Goal: Information Seeking & Learning: Learn about a topic

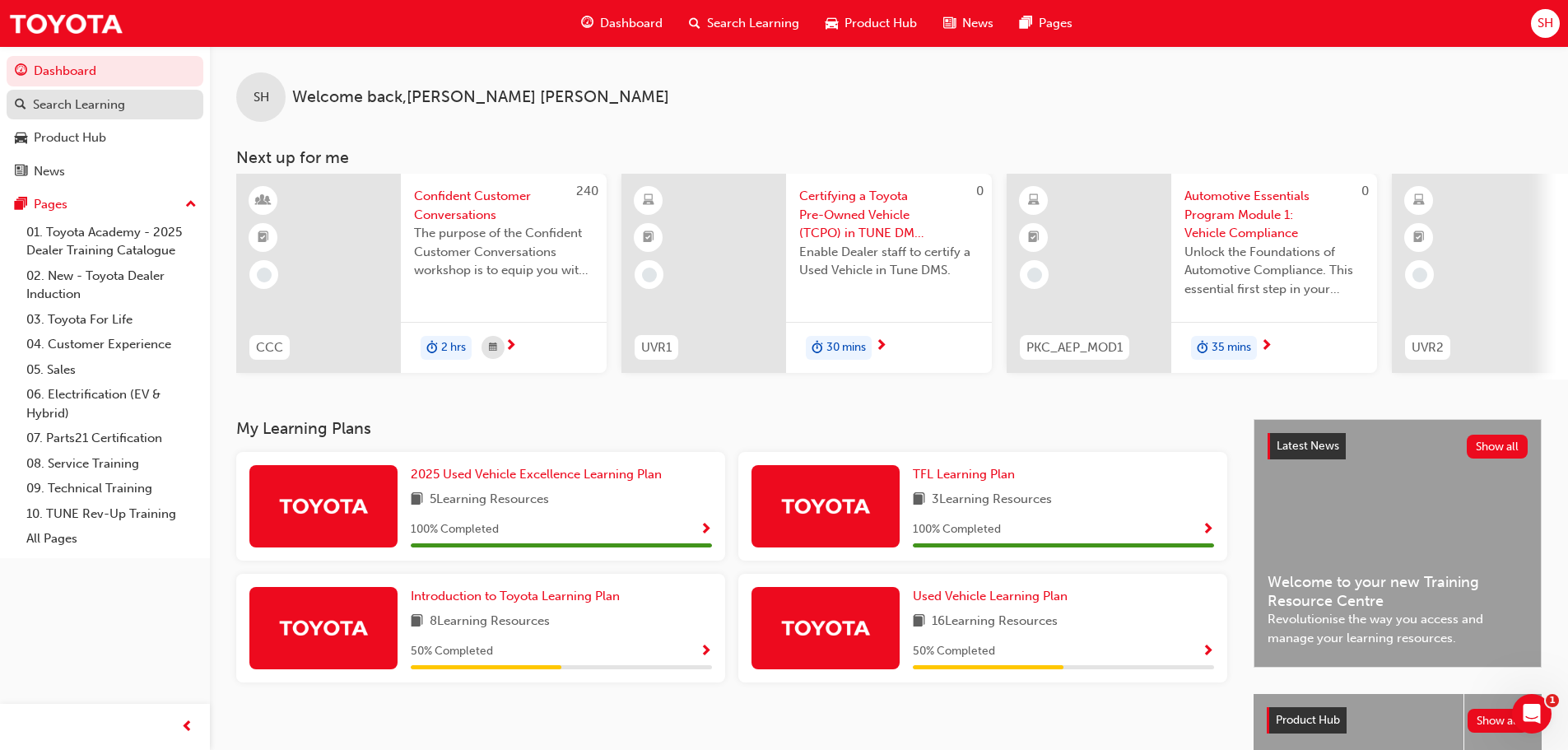
click at [117, 110] on div "Search Learning" at bounding box center [79, 105] width 92 height 19
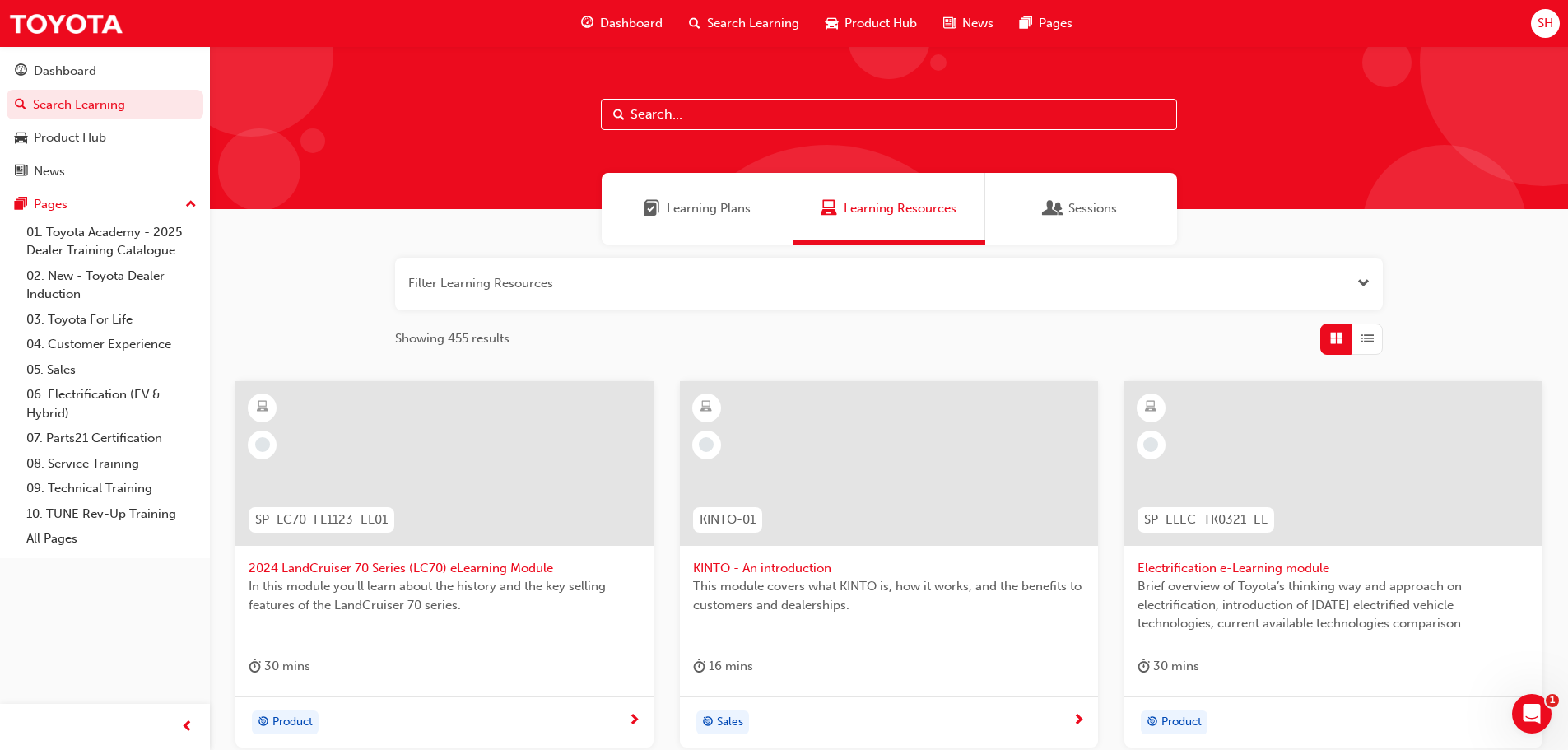
click at [688, 114] on input "text" at bounding box center [889, 114] width 576 height 31
drag, startPoint x: 666, startPoint y: 118, endPoint x: 669, endPoint y: 103, distance: 15.3
click at [669, 108] on input "text" at bounding box center [889, 114] width 576 height 31
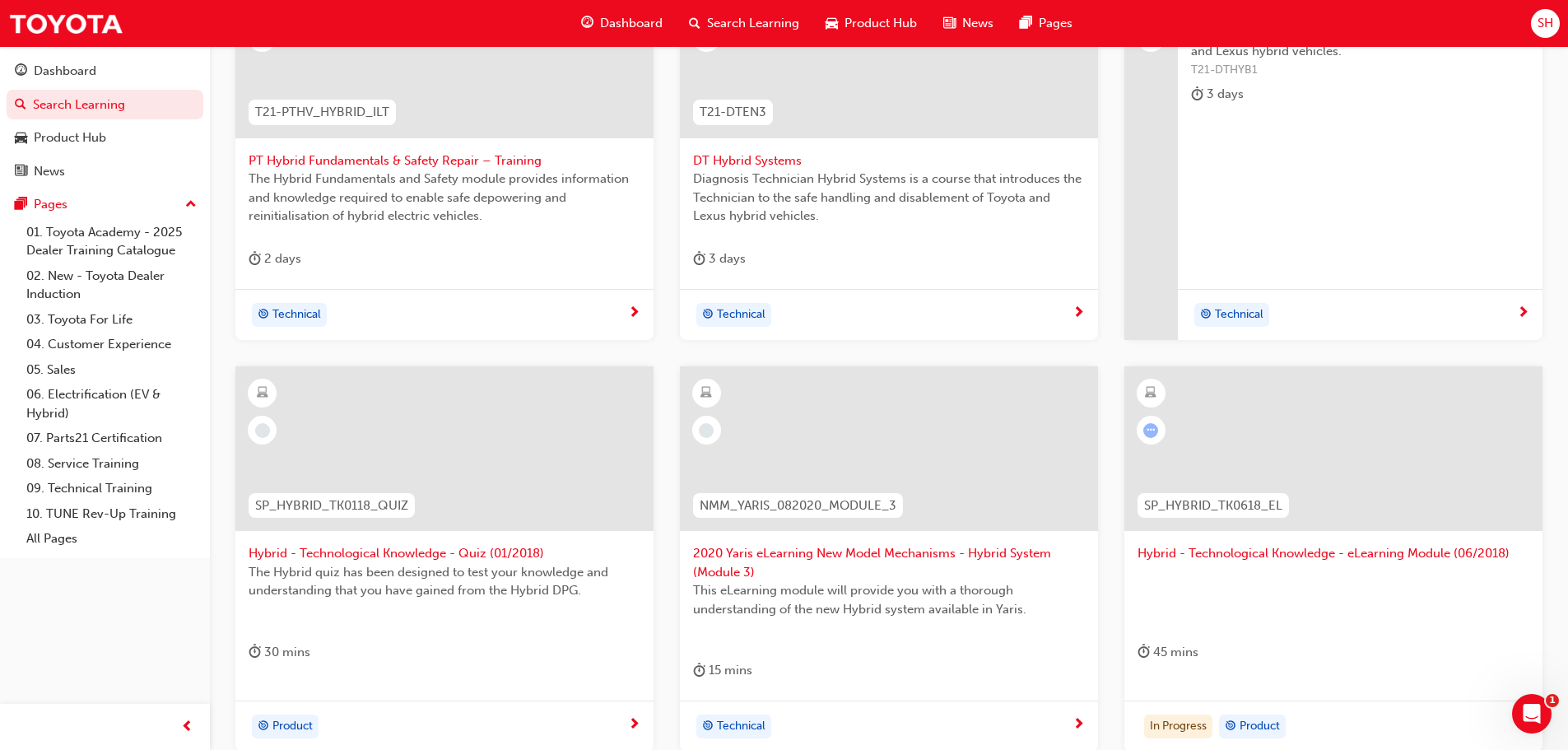
scroll to position [494, 0]
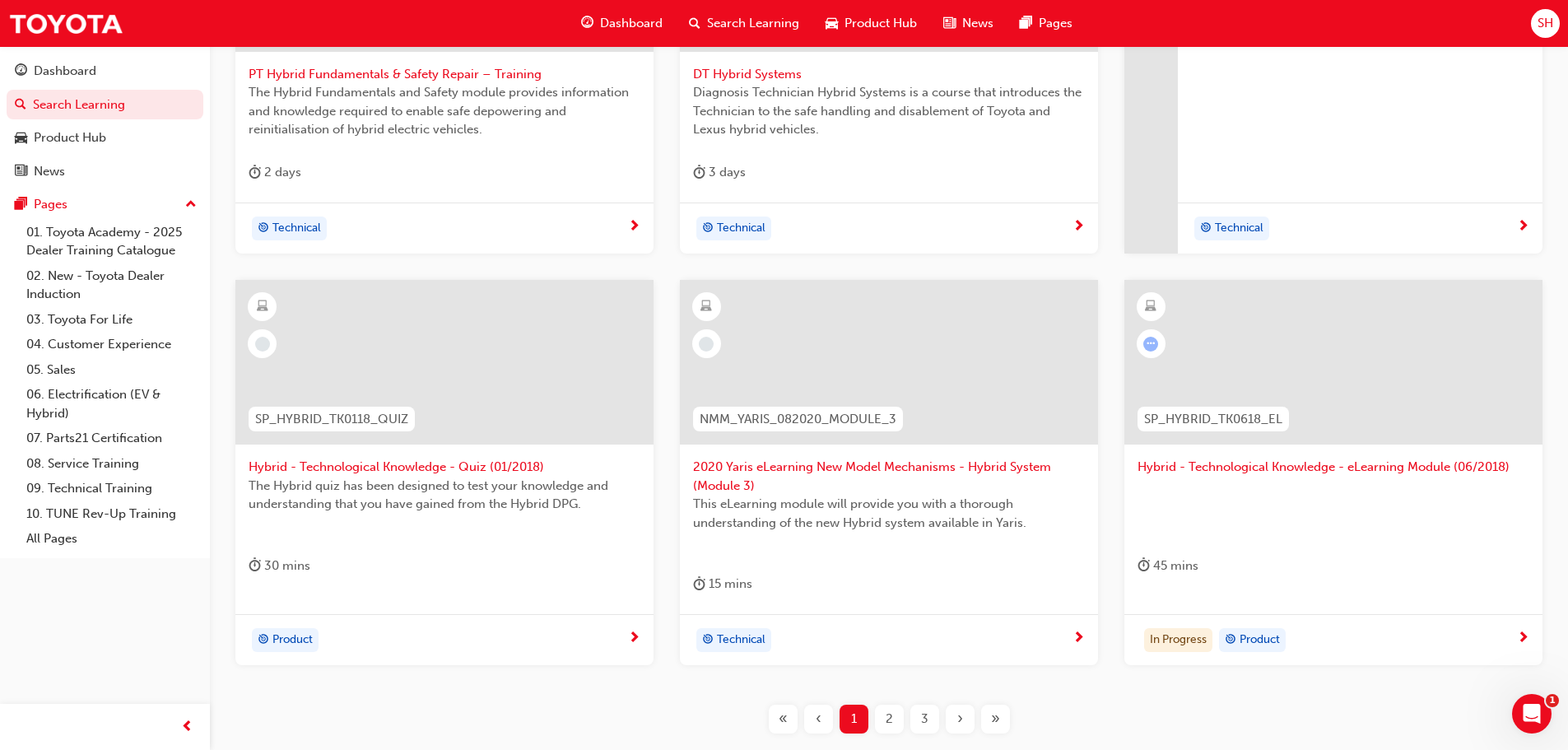
type input "hybrid"
click at [1273, 469] on span "Hybrid - Technological Knowledge - eLearning Module (06/2018)" at bounding box center [1333, 467] width 392 height 19
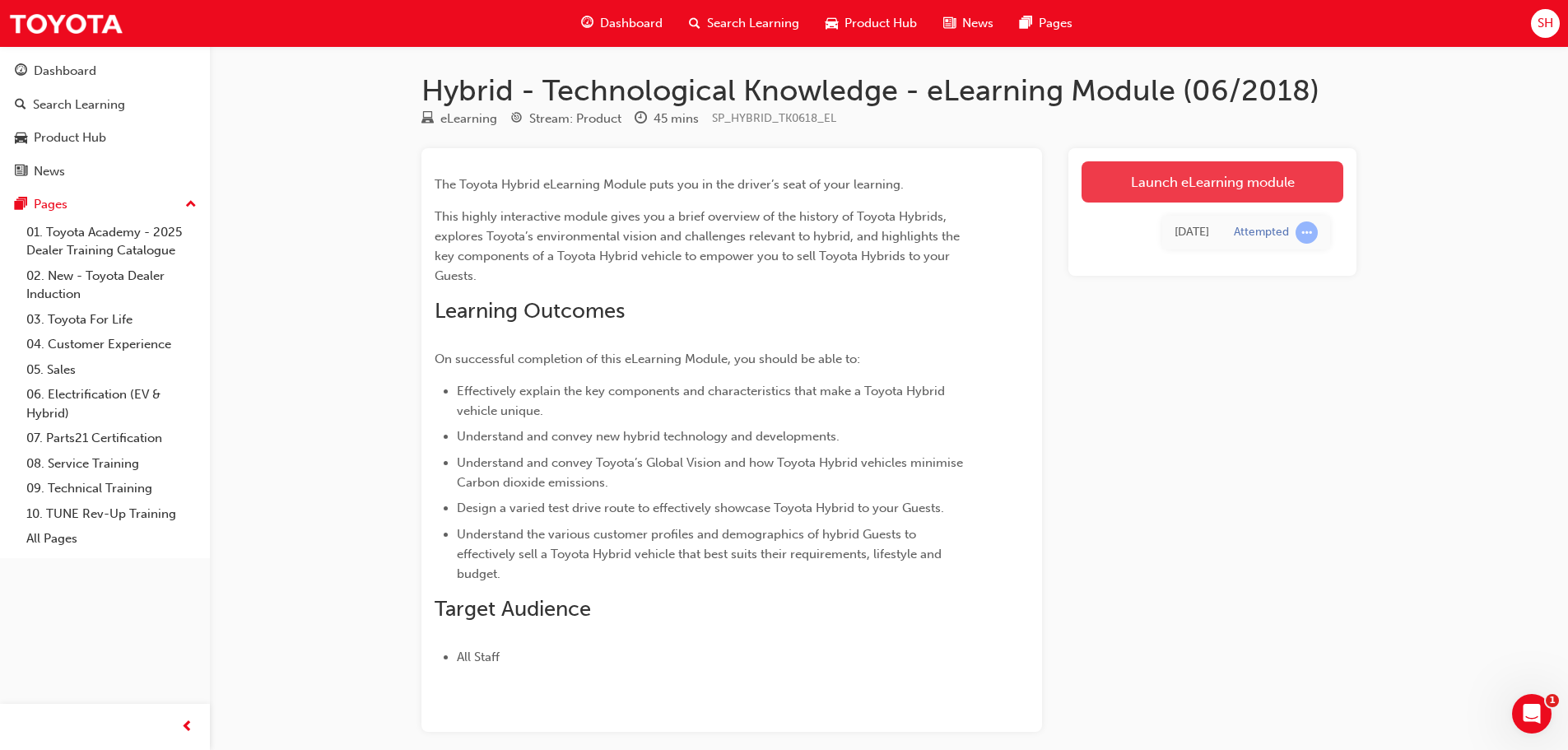
click at [1177, 178] on link "Launch eLearning module" at bounding box center [1212, 181] width 262 height 41
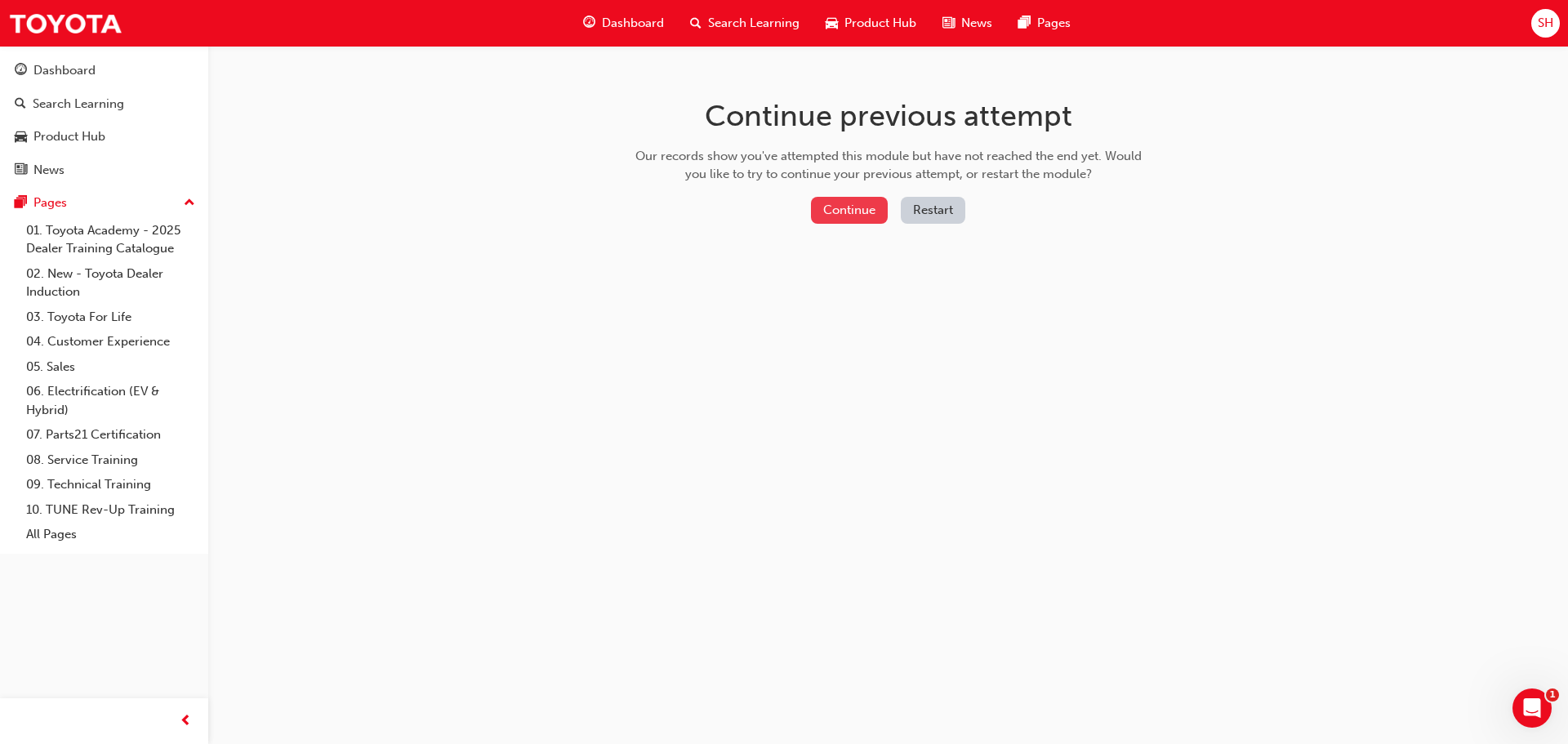
click at [854, 201] on button "Continue" at bounding box center [849, 210] width 77 height 27
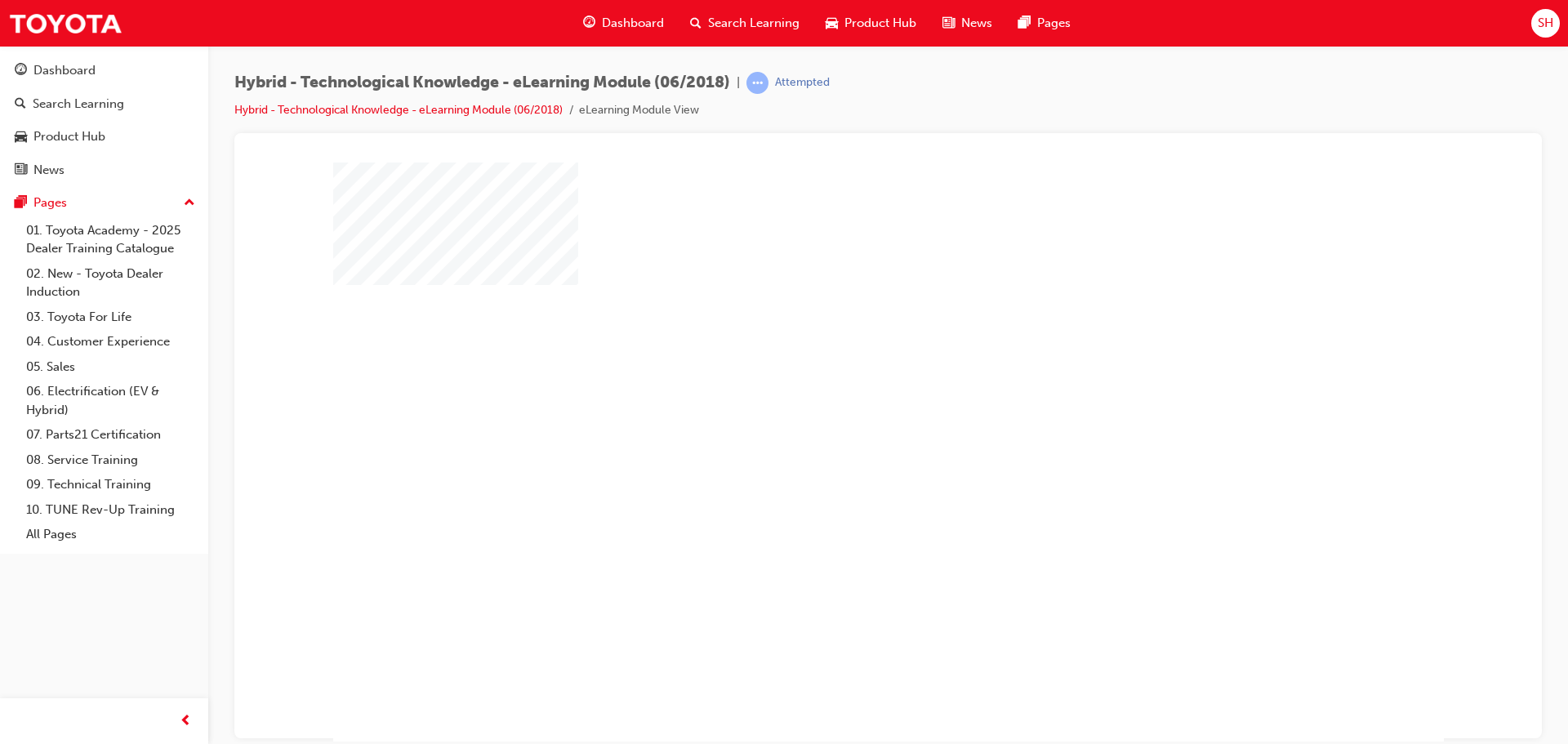
click at [841, 405] on div "play" at bounding box center [841, 405] width 0 height 0
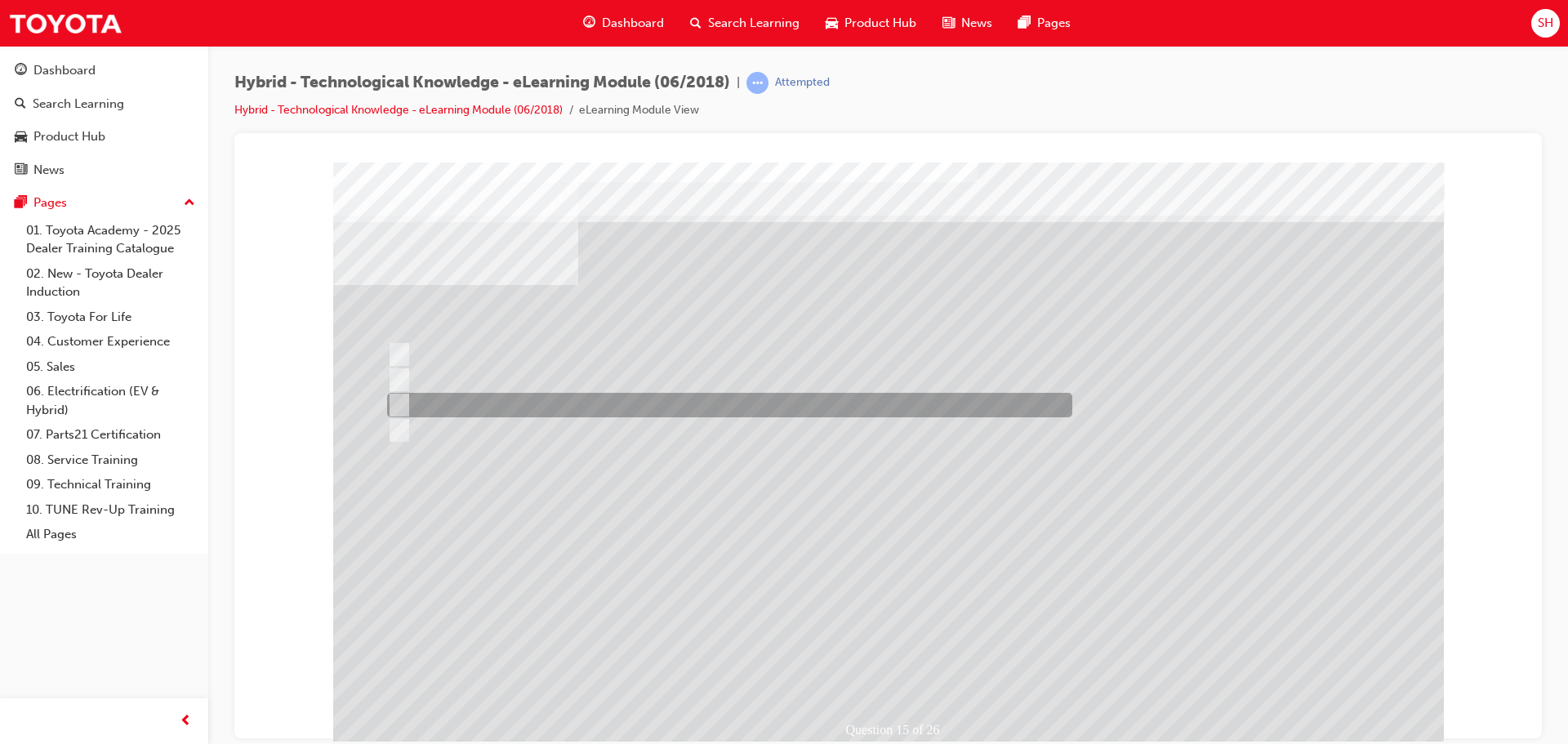
click at [429, 405] on div at bounding box center [725, 406] width 685 height 25
radio input "true"
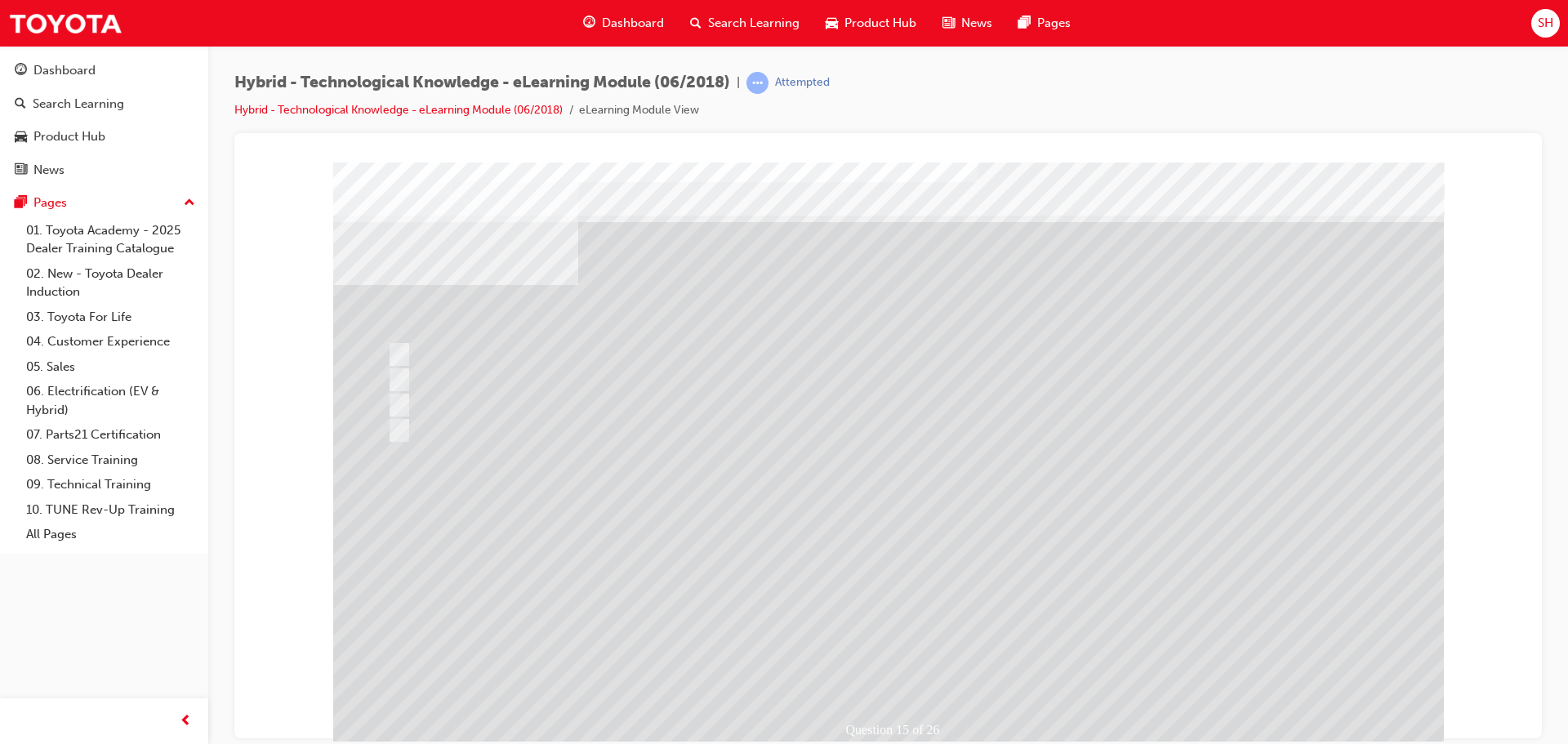
click at [916, 651] on div at bounding box center [887, 456] width 1111 height 588
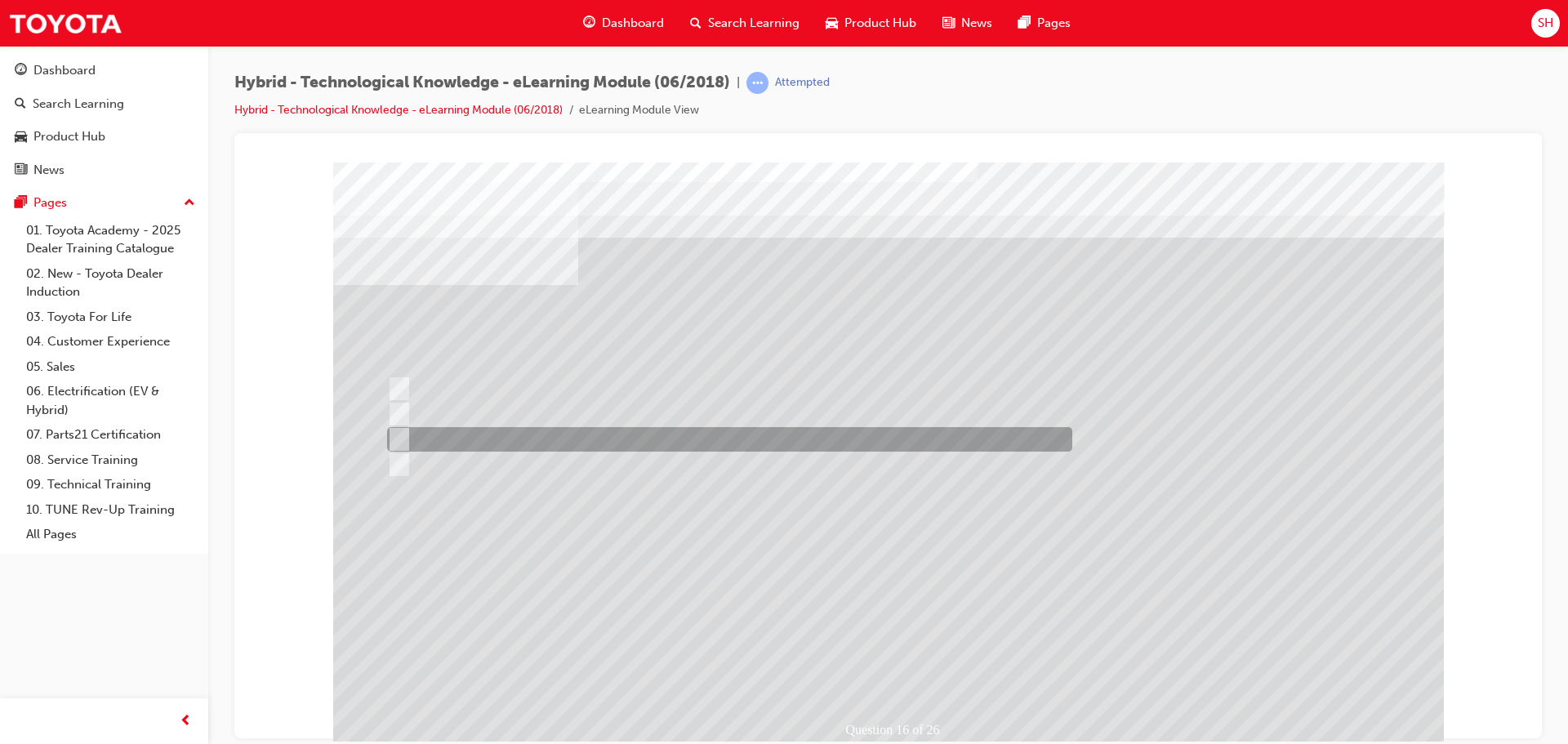
click at [525, 438] on div at bounding box center [725, 440] width 685 height 25
radio input "true"
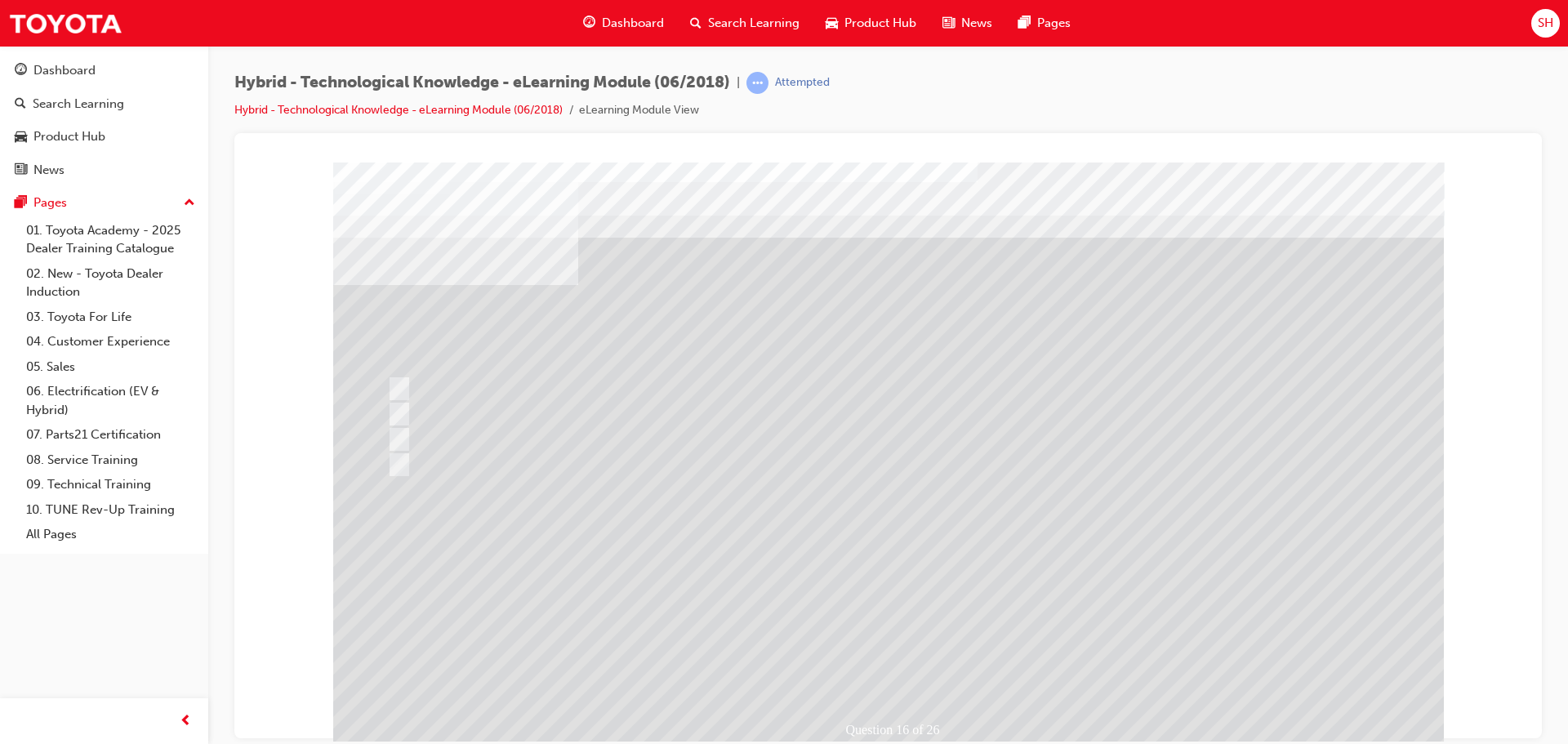
click at [454, 462] on div at bounding box center [887, 456] width 1111 height 588
drag, startPoint x: 454, startPoint y: 462, endPoint x: 414, endPoint y: 454, distance: 40.8
click at [454, 463] on div at bounding box center [725, 465] width 685 height 25
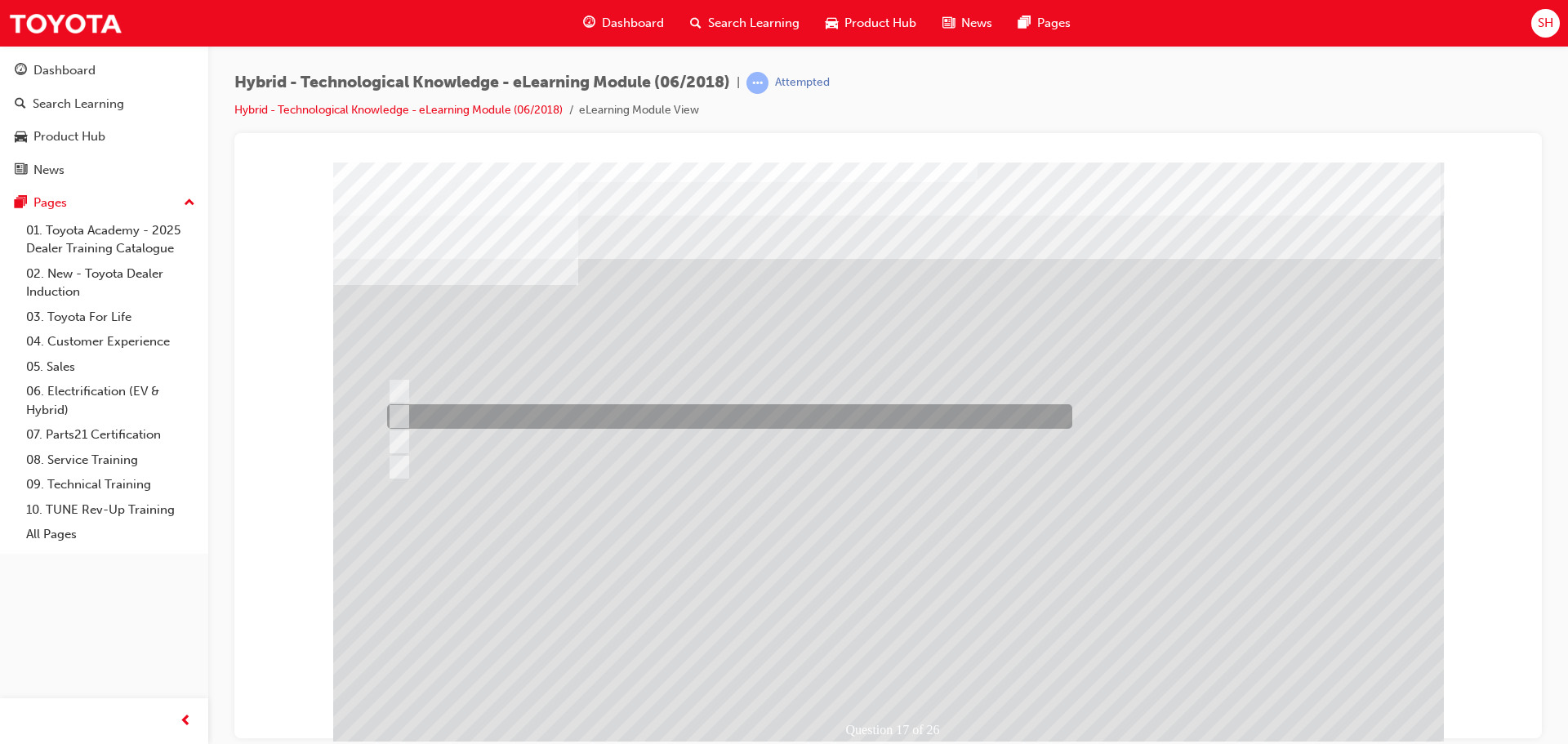
click at [406, 417] on div at bounding box center [725, 417] width 685 height 25
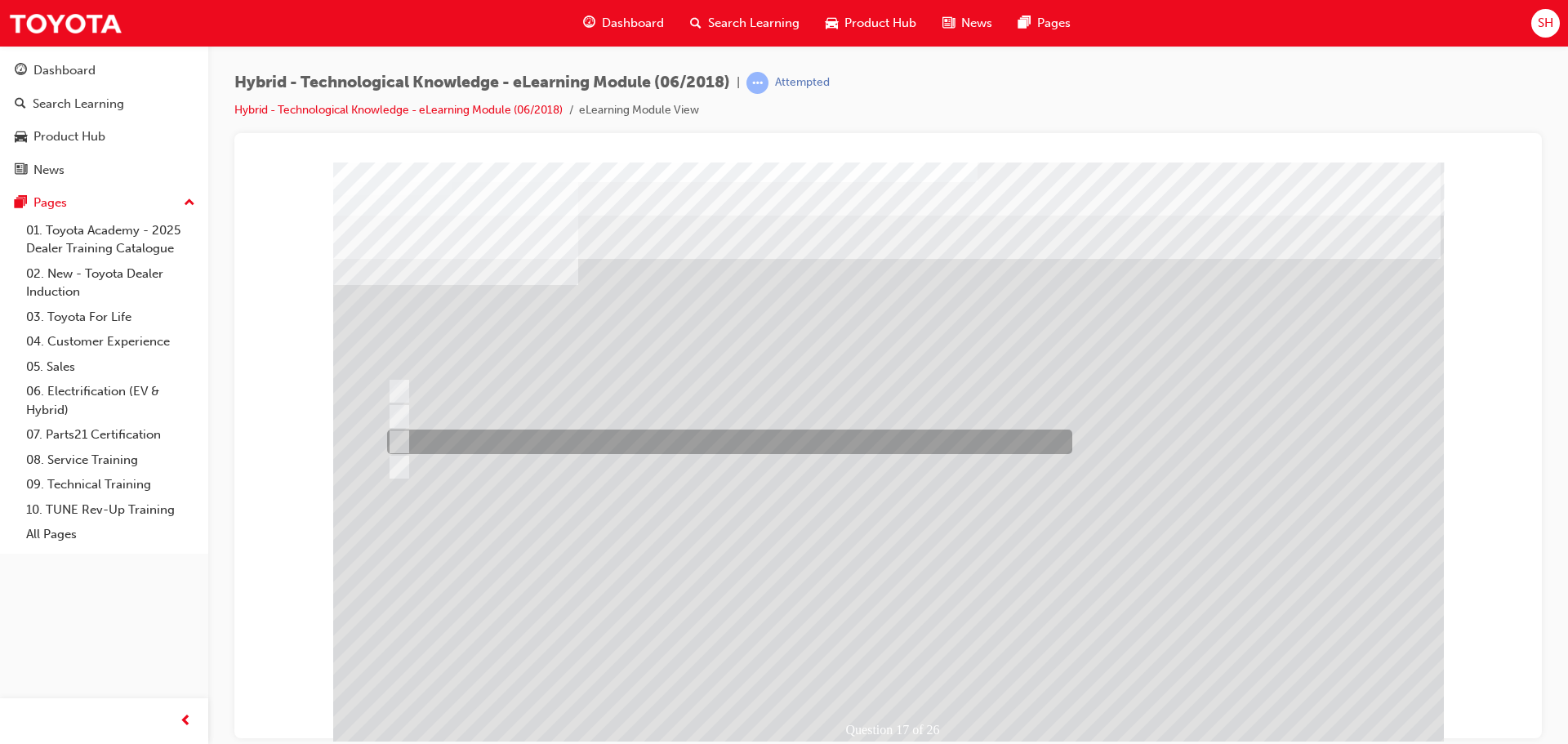
click at [547, 438] on div at bounding box center [725, 441] width 685 height 25
radio input "false"
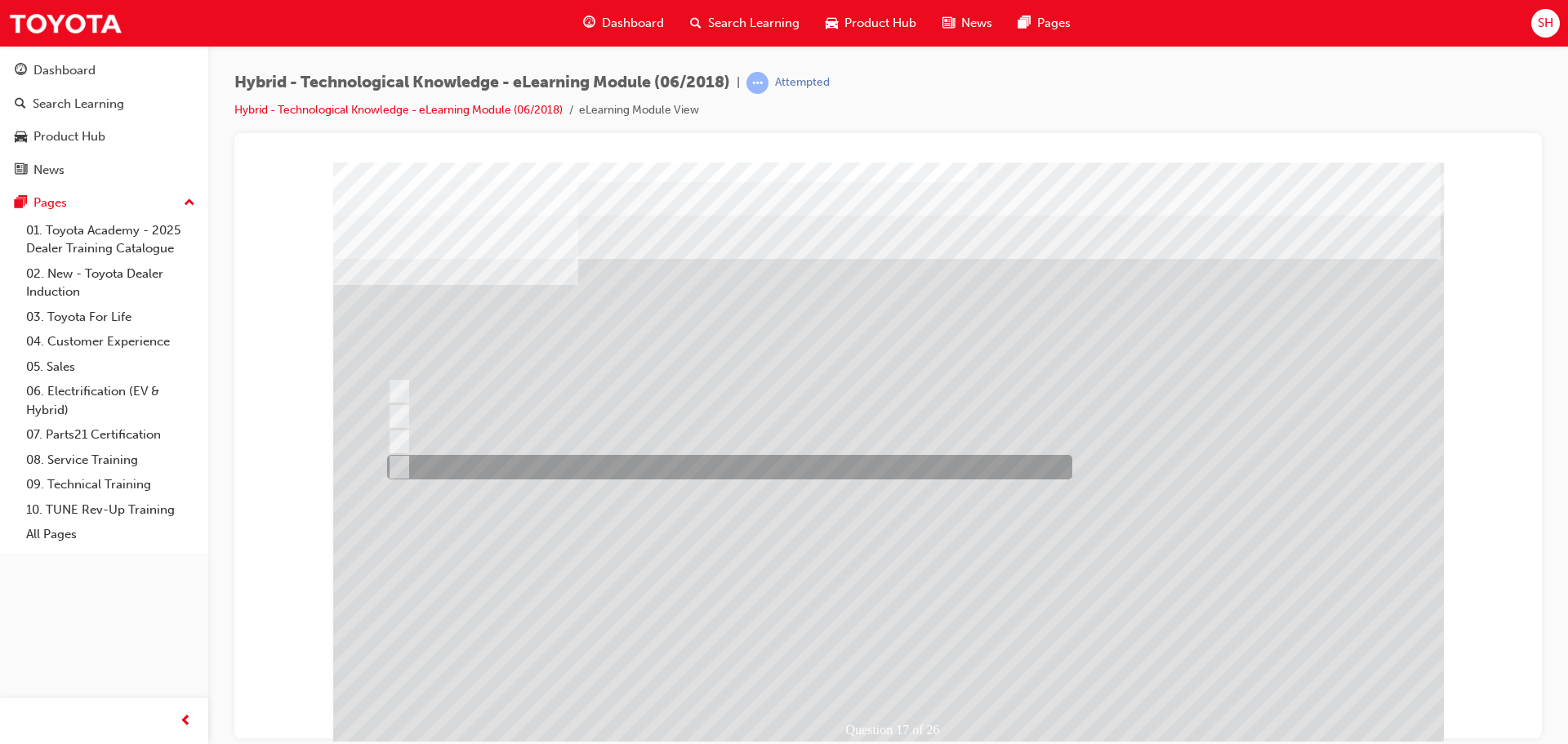
click at [567, 463] on div at bounding box center [725, 467] width 685 height 25
radio input "false"
radio input "true"
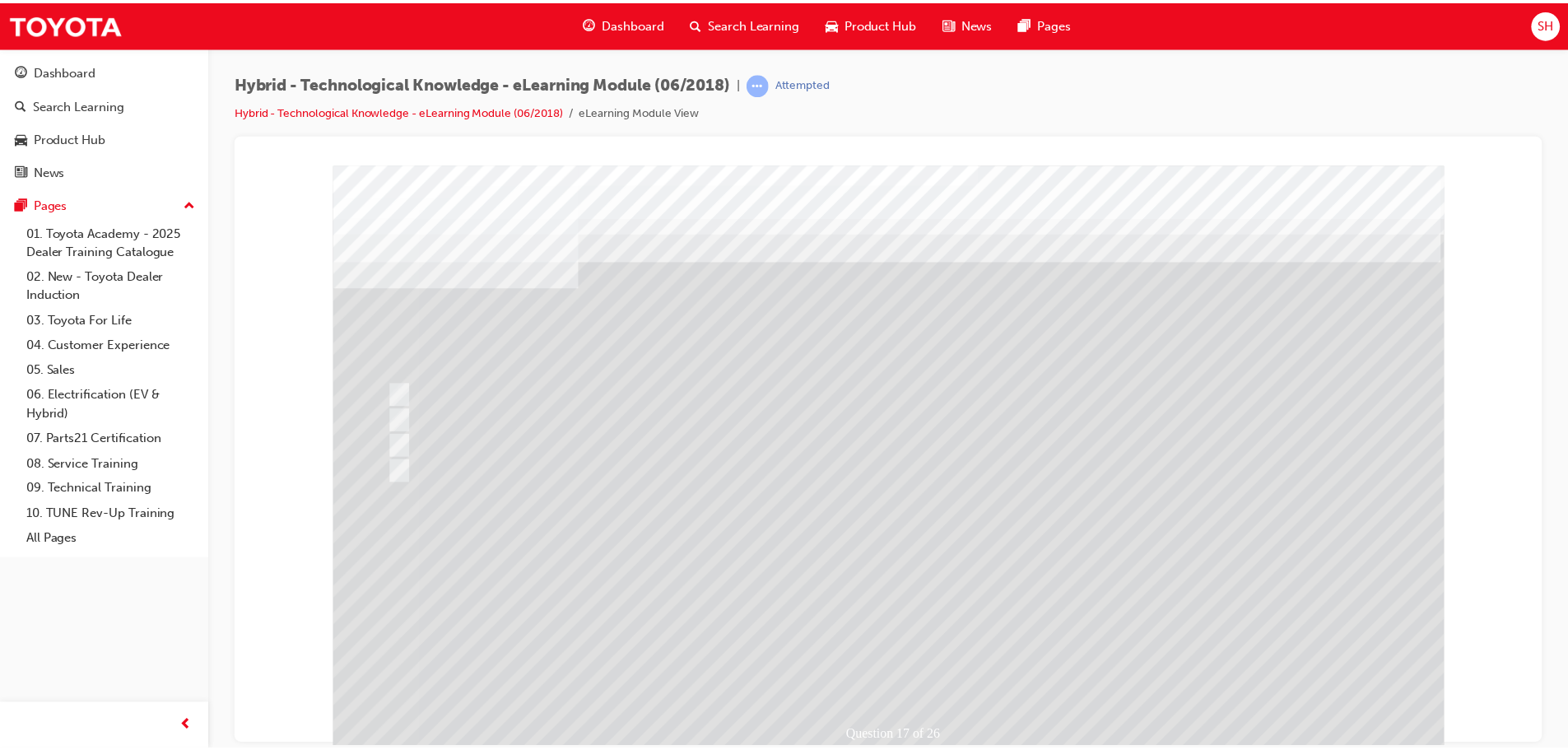
click at [891, 646] on div at bounding box center [893, 461] width 1119 height 593
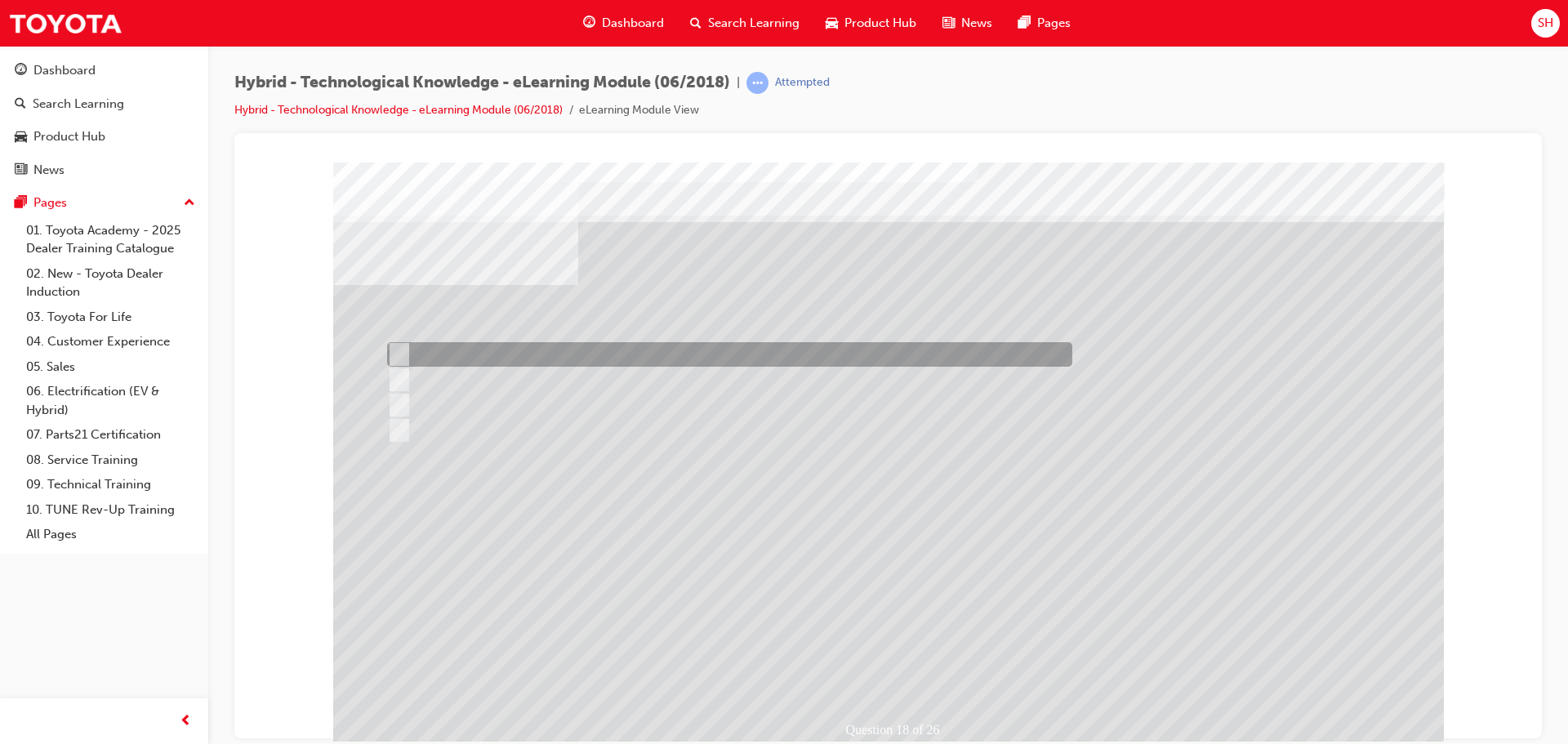
click at [516, 355] on div at bounding box center [725, 355] width 685 height 25
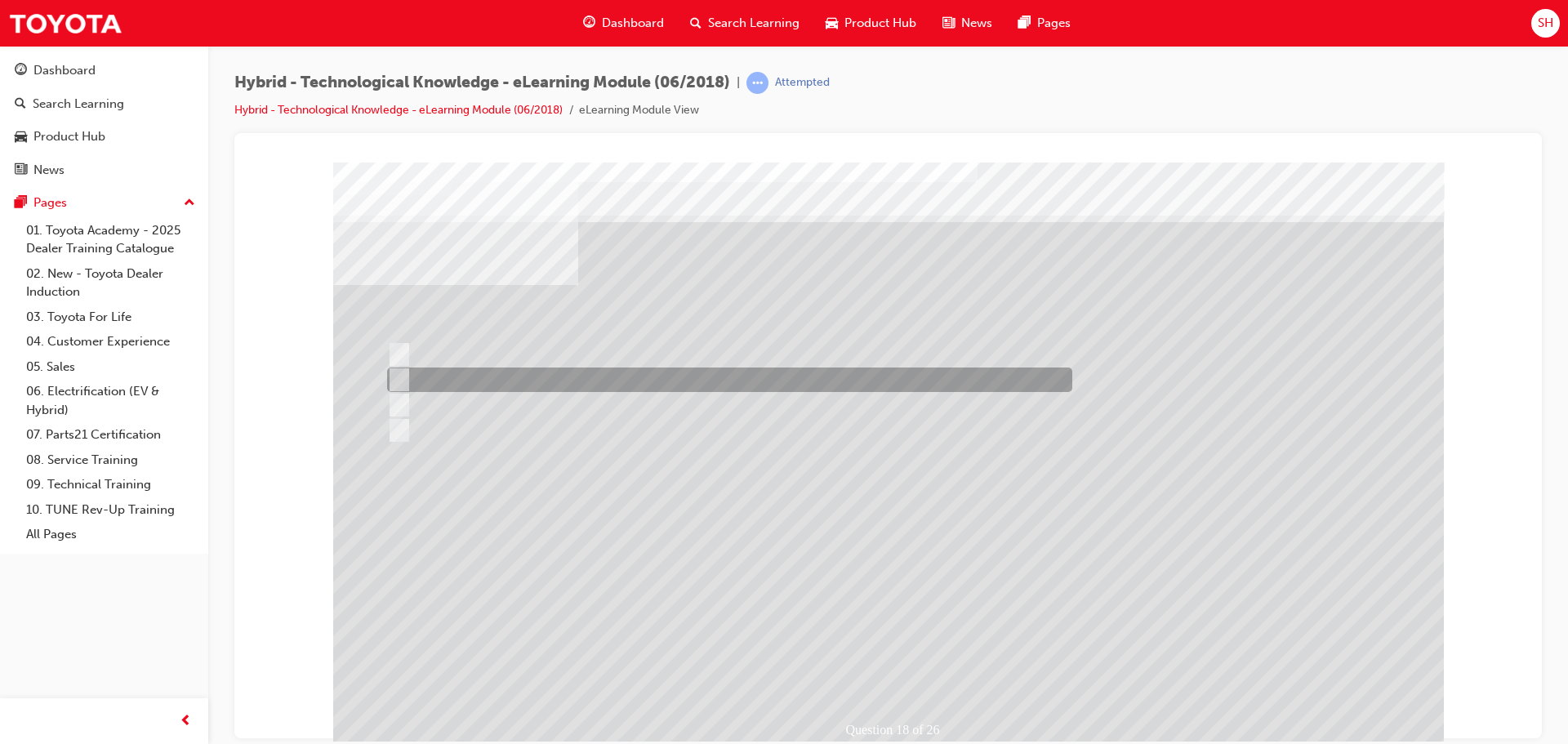
click at [485, 377] on div at bounding box center [725, 380] width 685 height 25
radio input "false"
radio input "true"
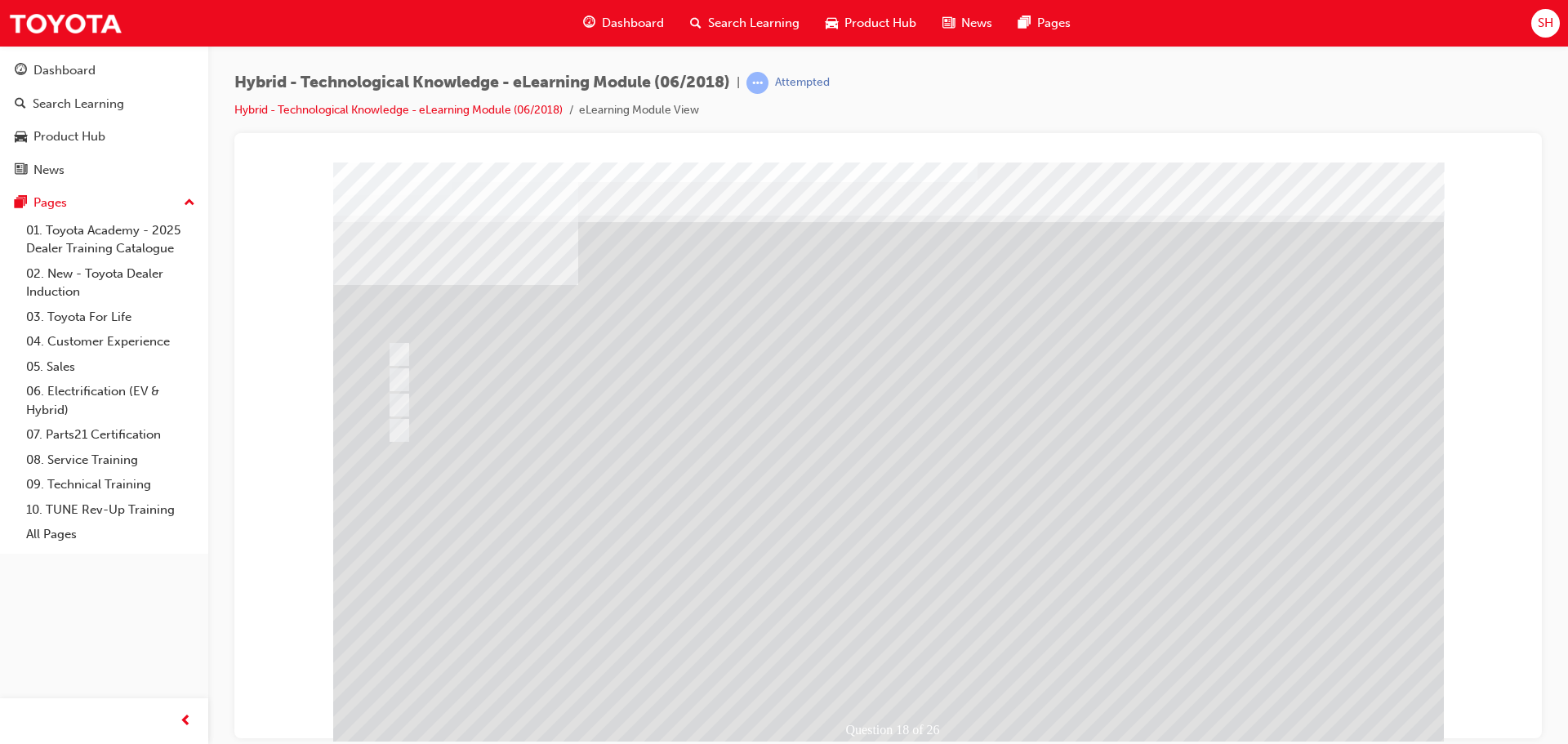
click at [806, 495] on div at bounding box center [887, 456] width 1111 height 588
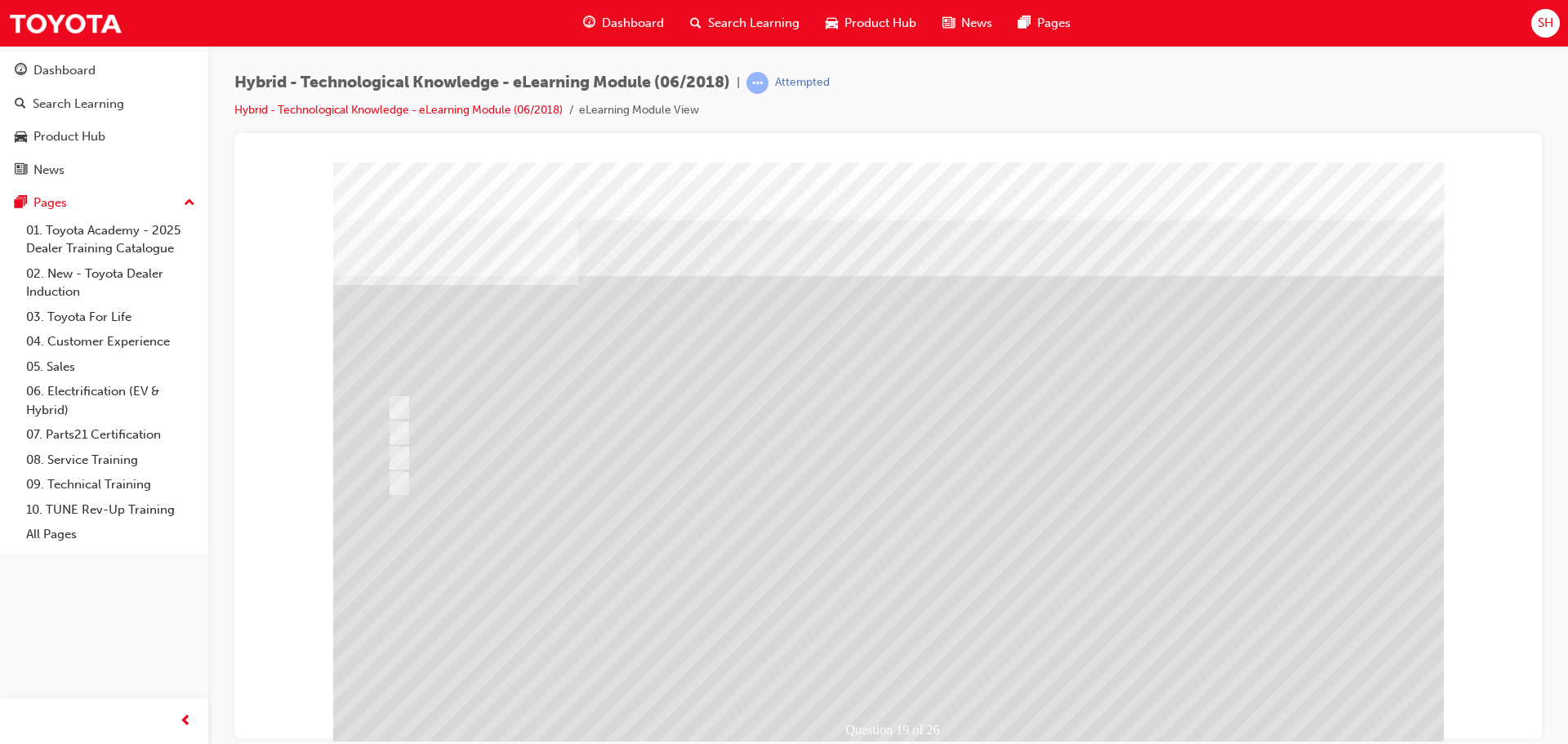
click at [451, 478] on div at bounding box center [887, 456] width 1111 height 588
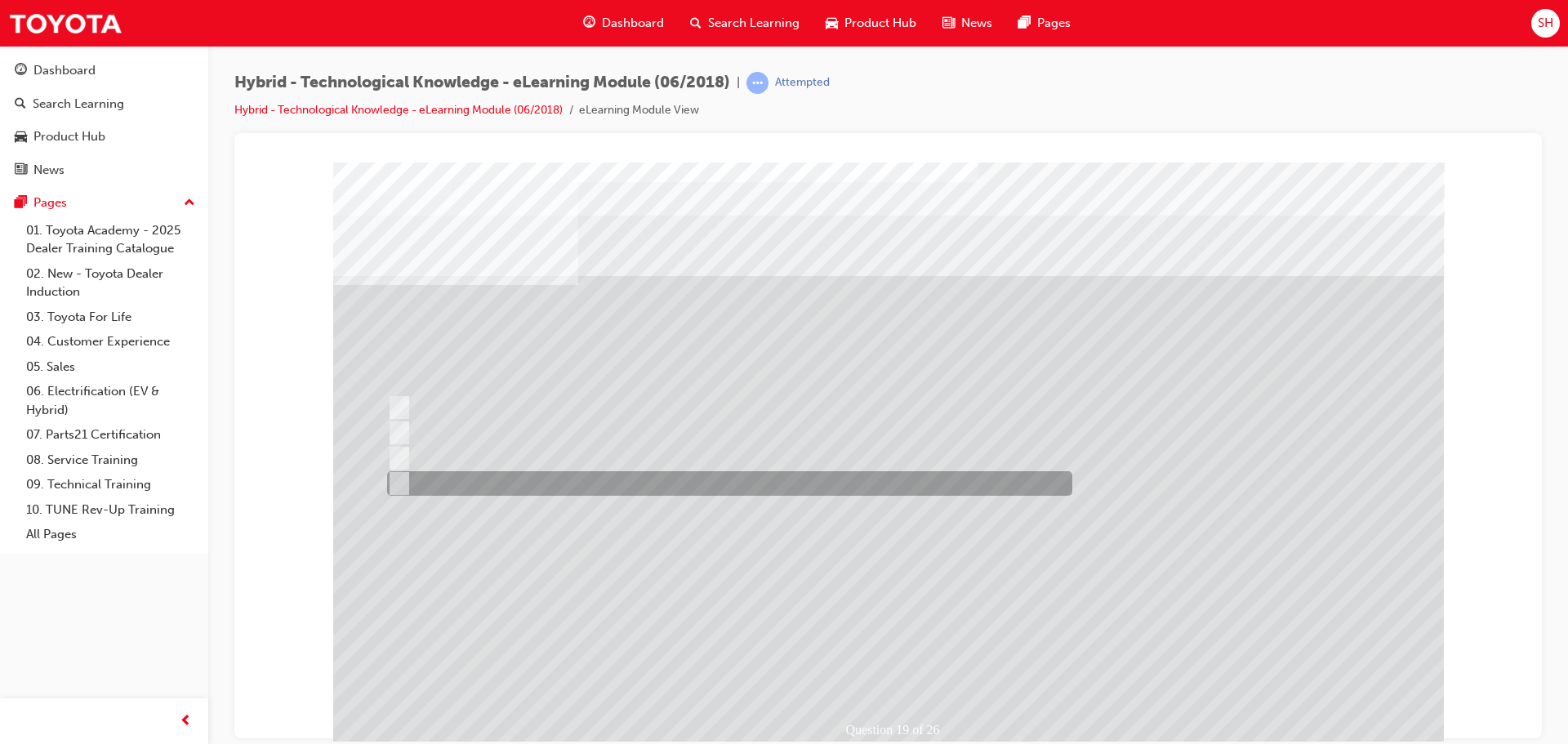
click at [398, 477] on input "50 Km/h." at bounding box center [395, 483] width 18 height 18
radio input "true"
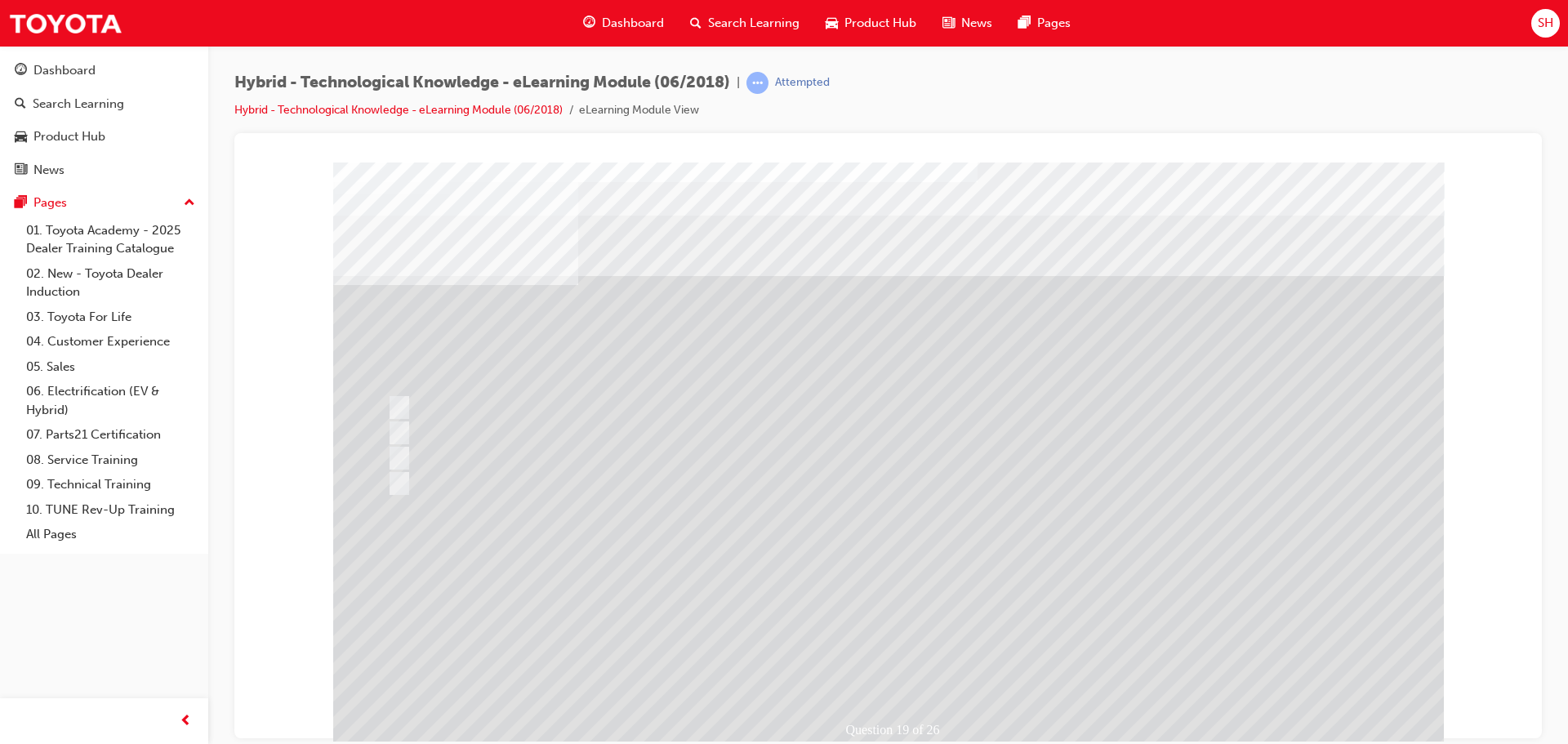
click at [903, 659] on div at bounding box center [887, 456] width 1111 height 588
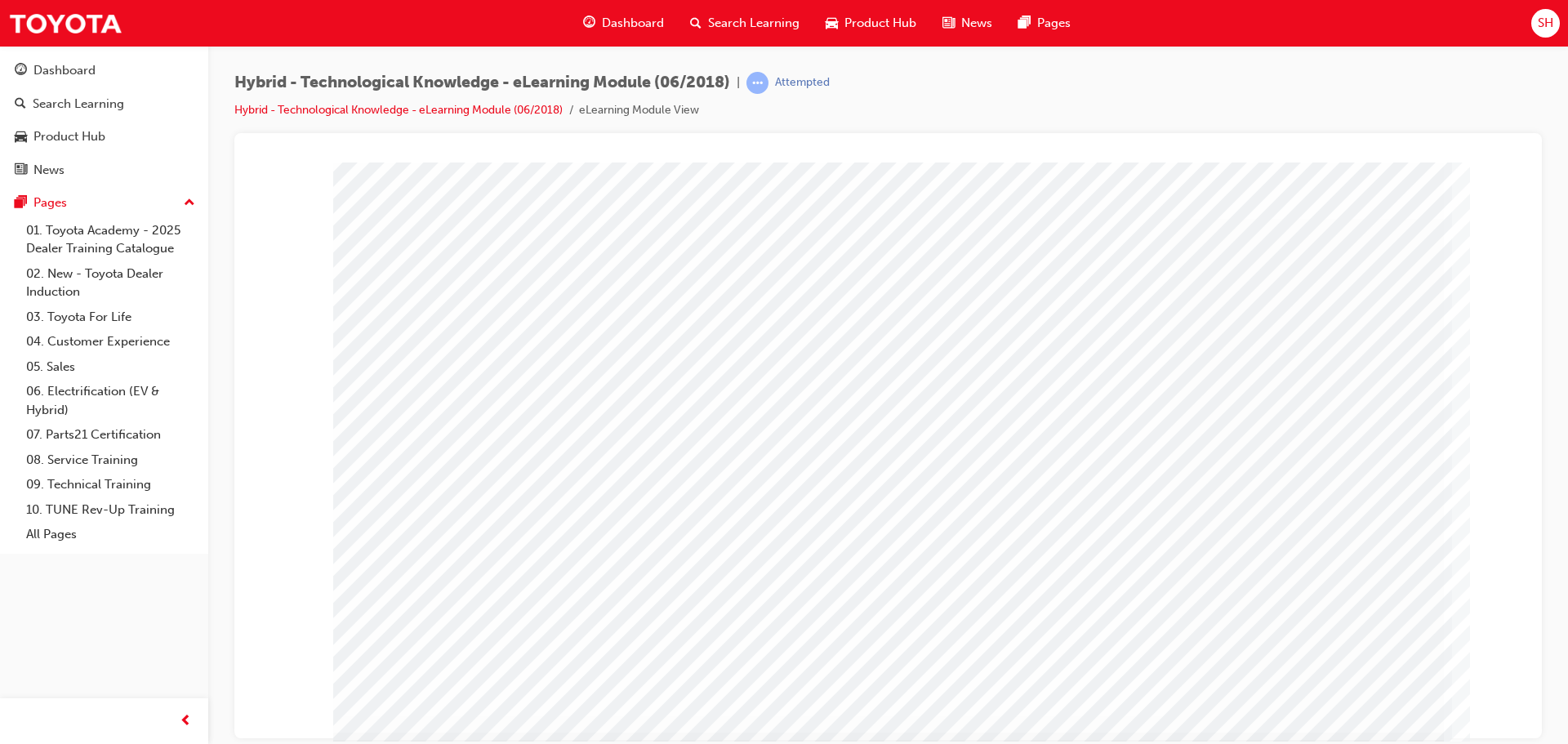
scroll to position [33, 0]
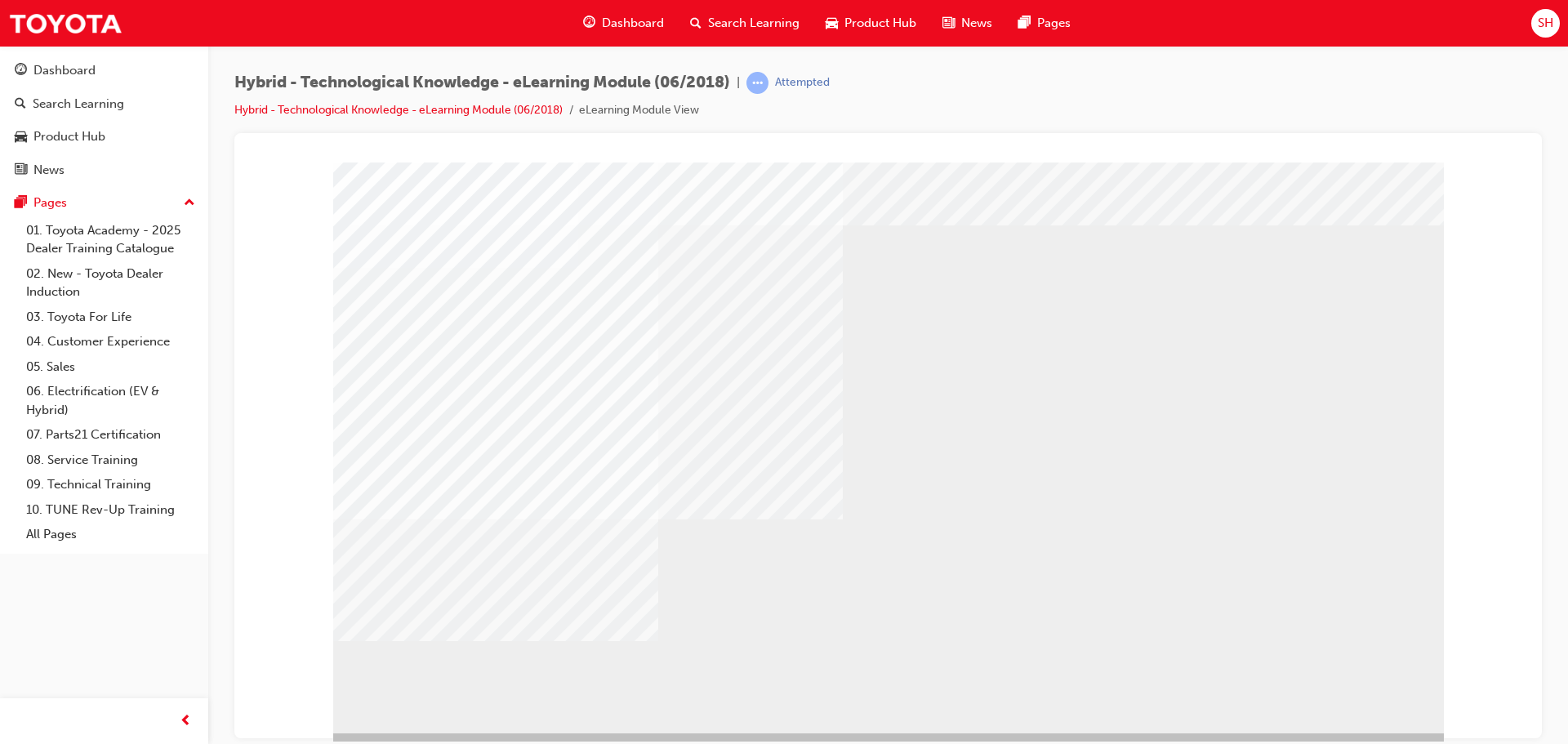
scroll to position [33, 0]
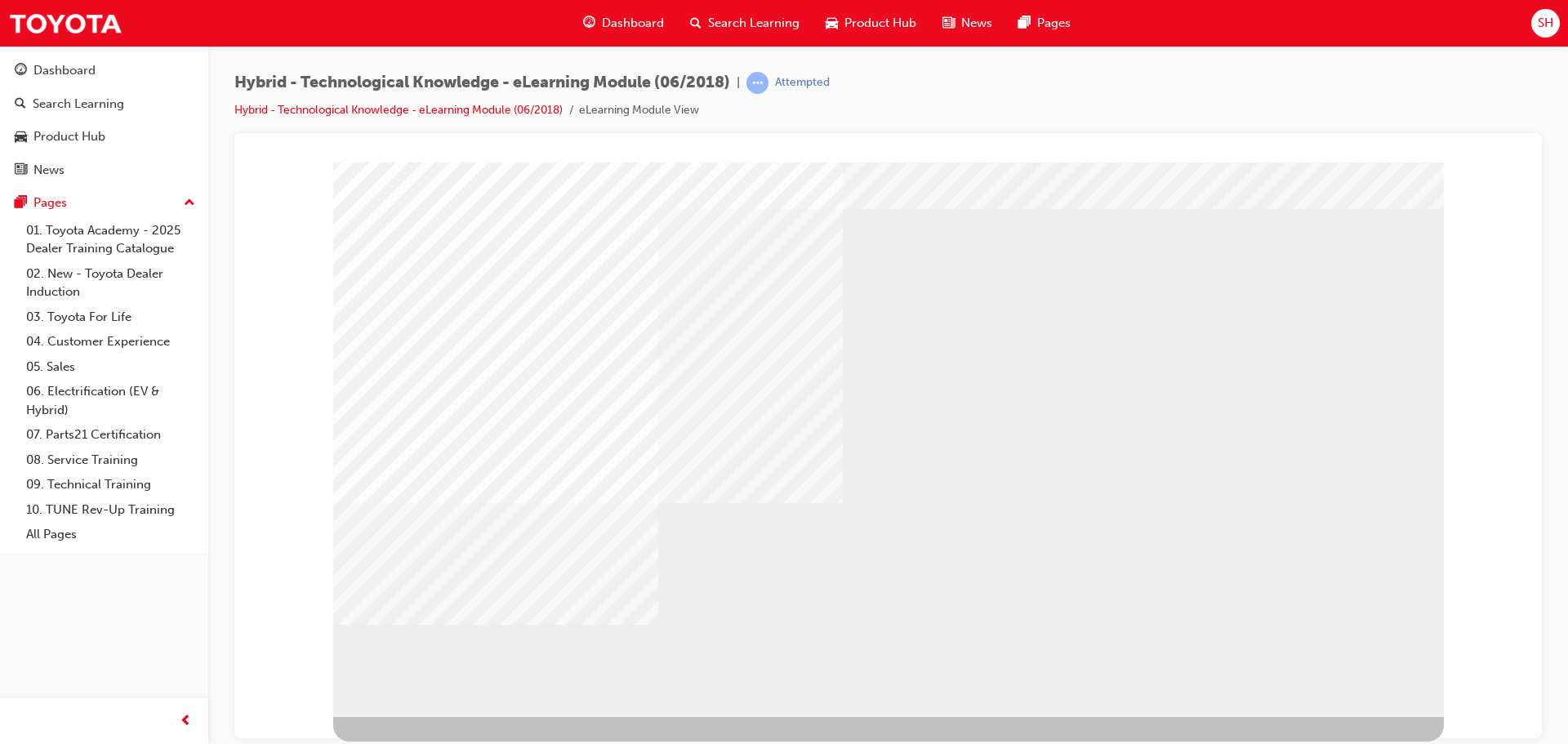
click at [1342, 631] on div "multistate" at bounding box center [887, 423] width 1111 height 588
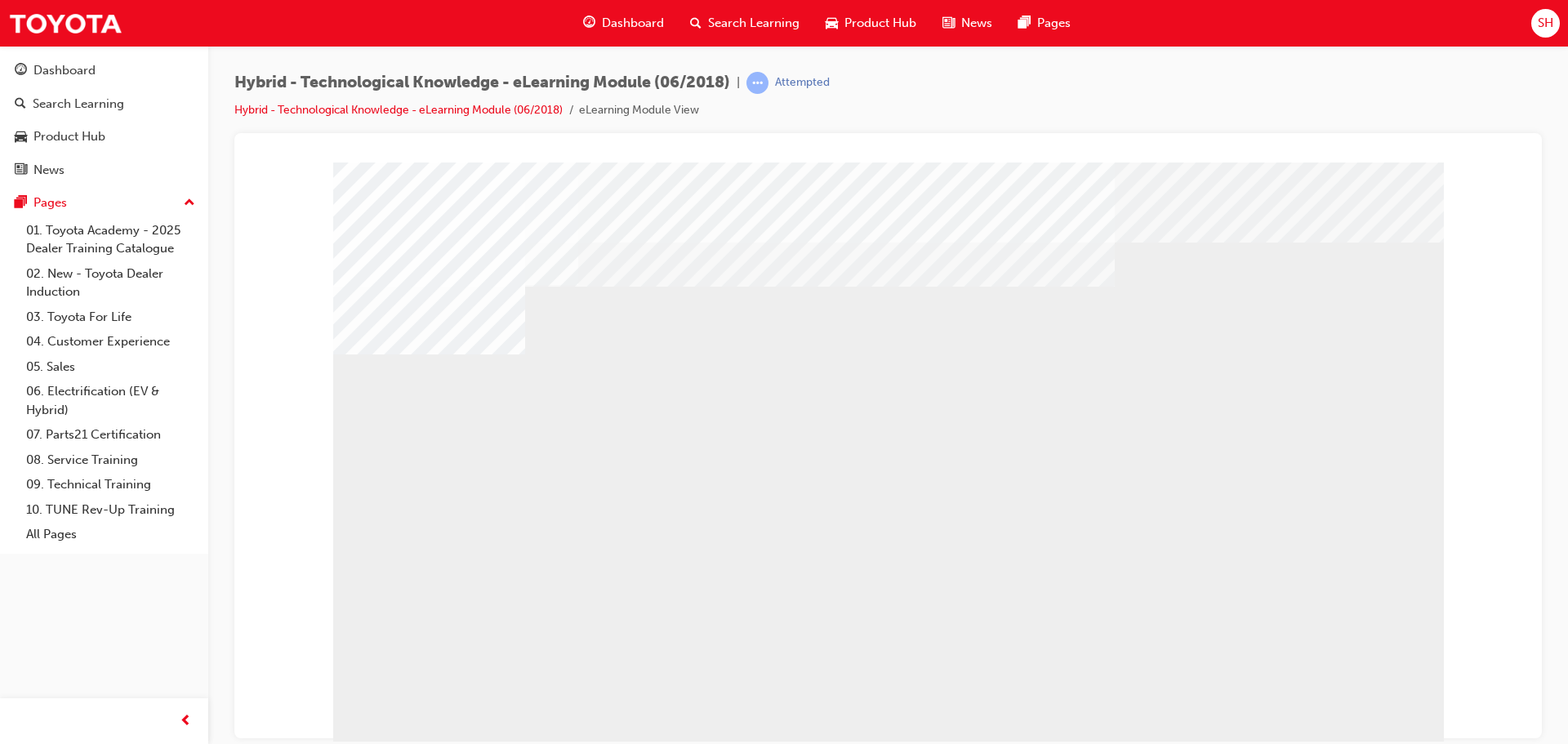
click at [439, 623] on div "multistate" at bounding box center [386, 607] width 106 height 33
drag, startPoint x: 569, startPoint y: 521, endPoint x: 639, endPoint y: 518, distance: 70.1
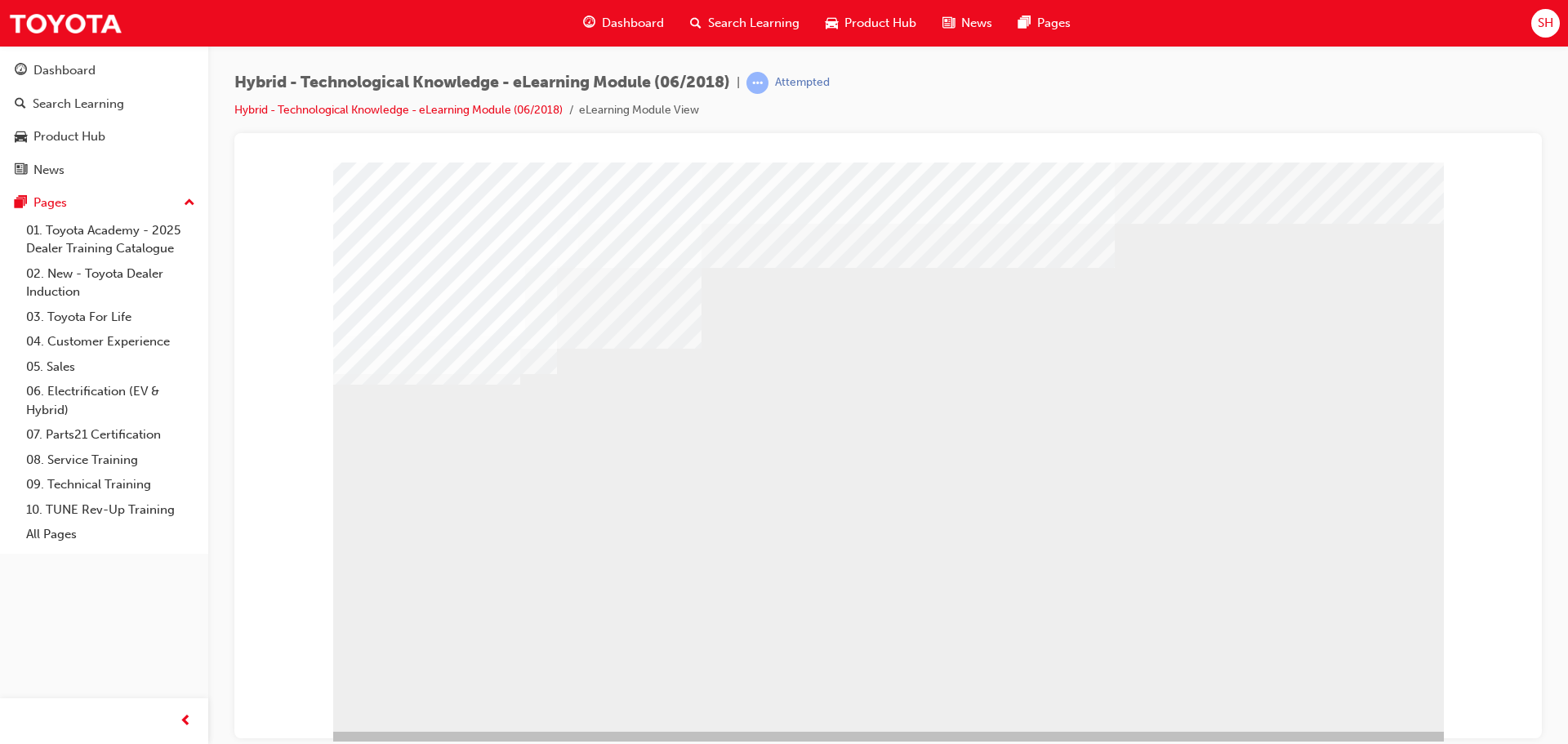
scroll to position [33, 0]
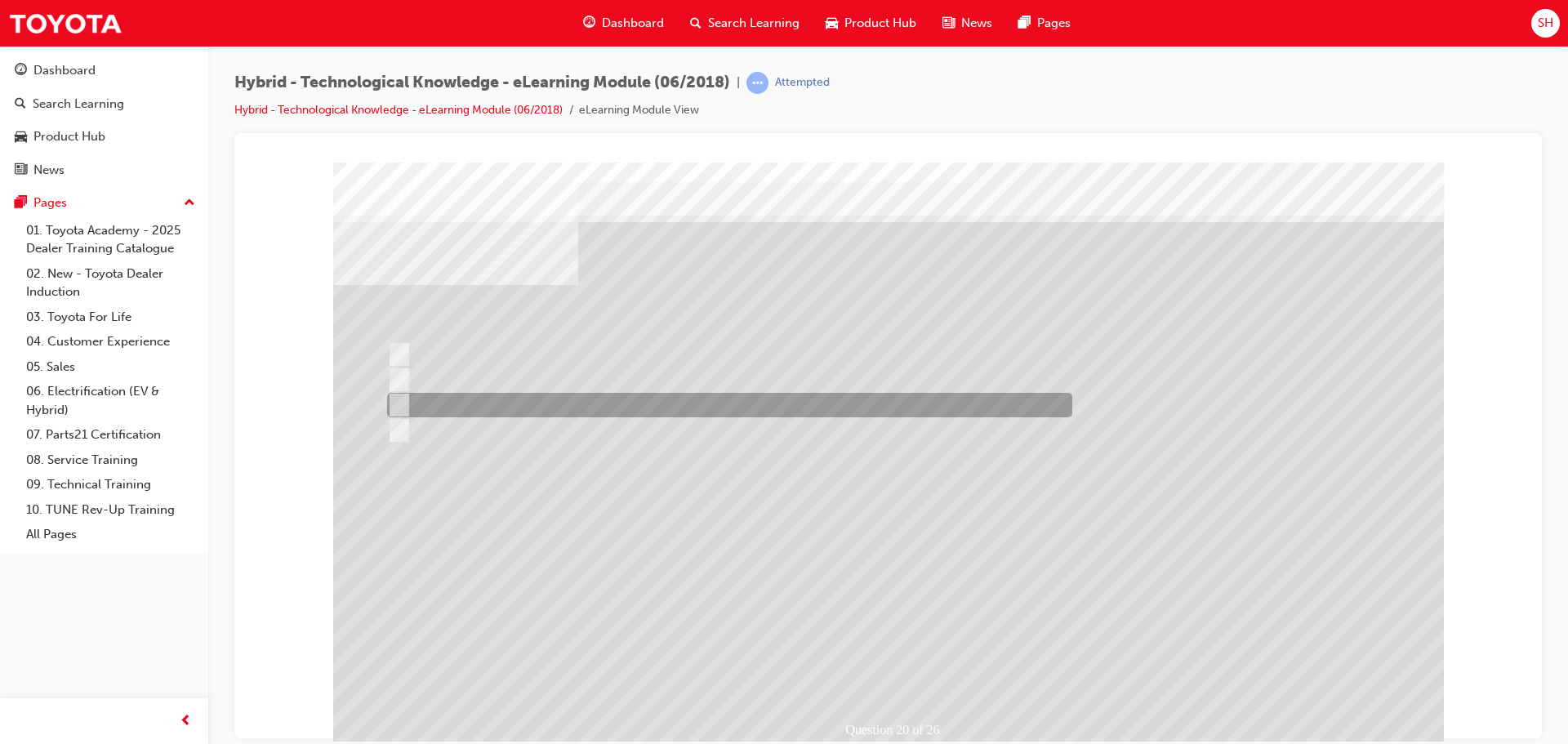
click at [621, 397] on div at bounding box center [725, 406] width 685 height 25
radio input "true"
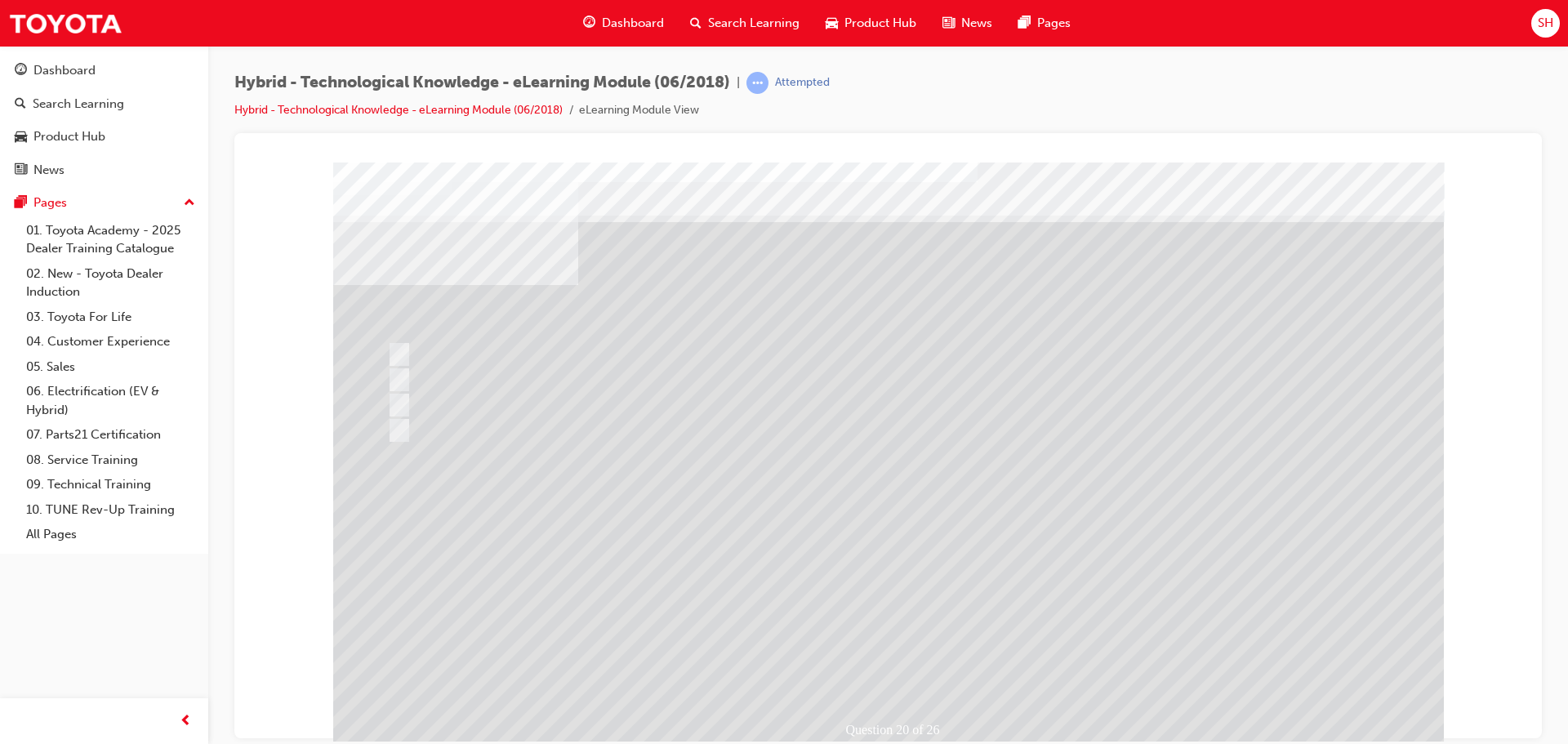
click at [871, 657] on div at bounding box center [887, 456] width 1111 height 588
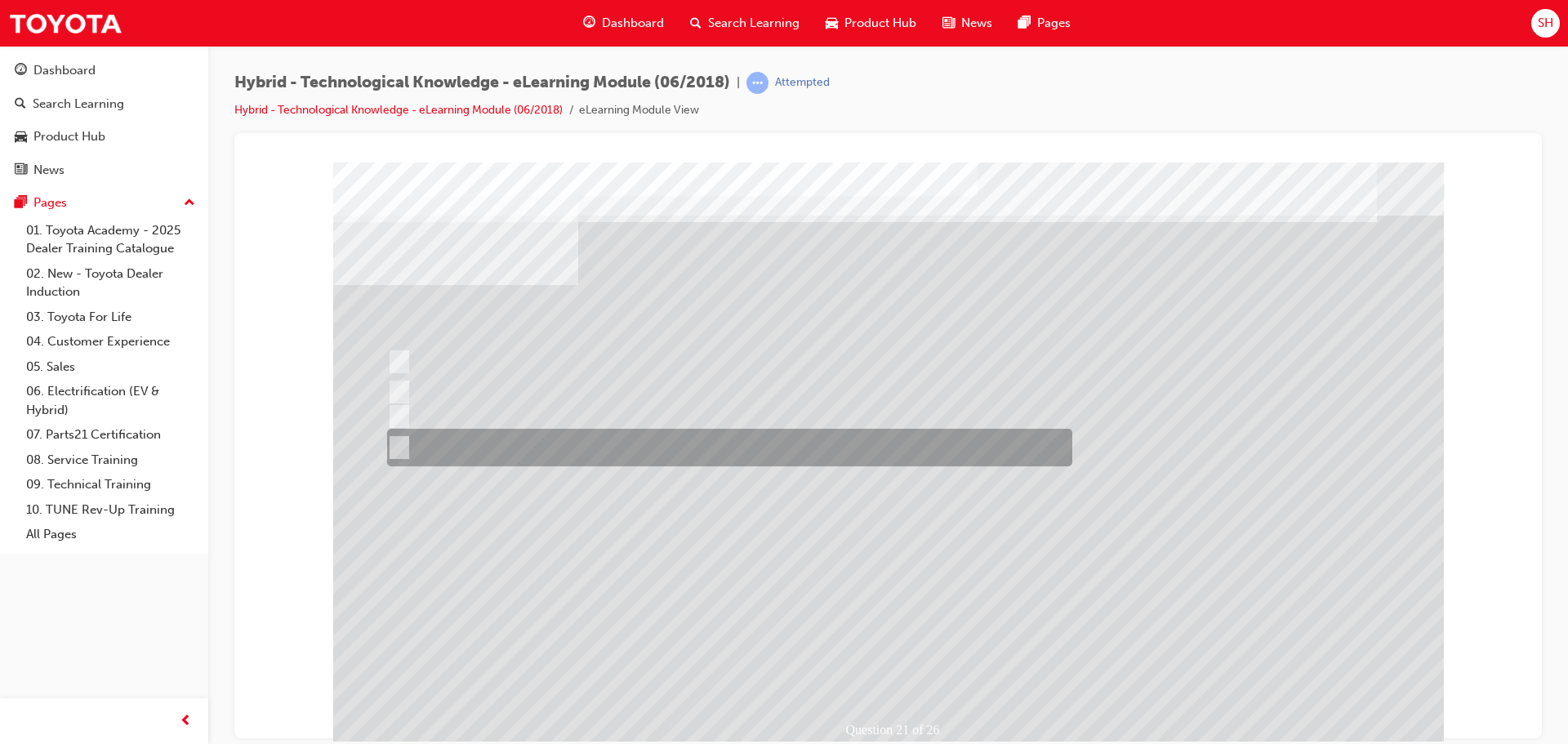
click at [652, 440] on div at bounding box center [725, 448] width 685 height 38
radio input "true"
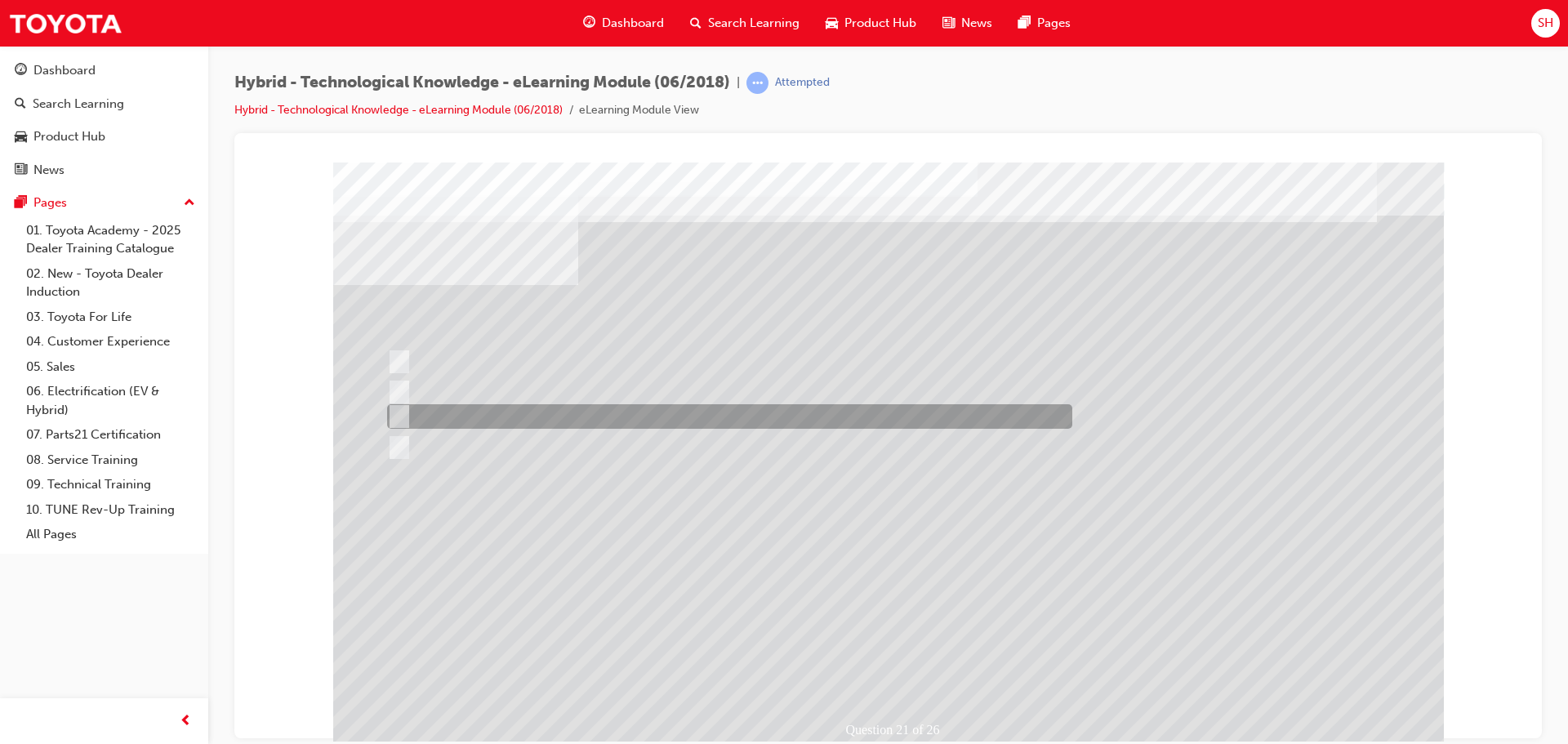
drag, startPoint x: 629, startPoint y: 412, endPoint x: 628, endPoint y: 432, distance: 20.0
click at [629, 435] on div "Question 21 of 26" at bounding box center [887, 456] width 1111 height 588
click at [593, 406] on div at bounding box center [725, 417] width 685 height 25
radio input "true"
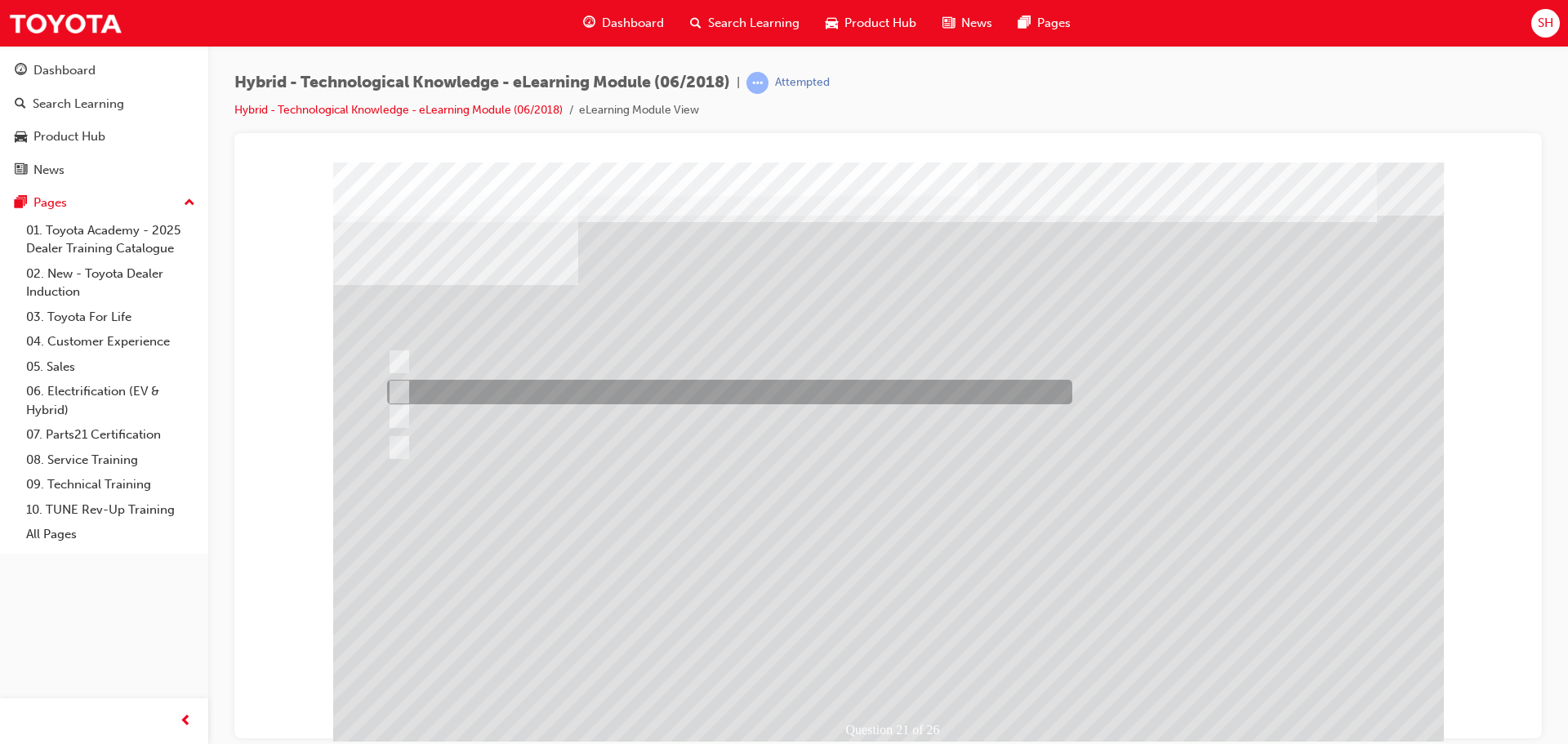
click at [524, 392] on div at bounding box center [725, 392] width 685 height 25
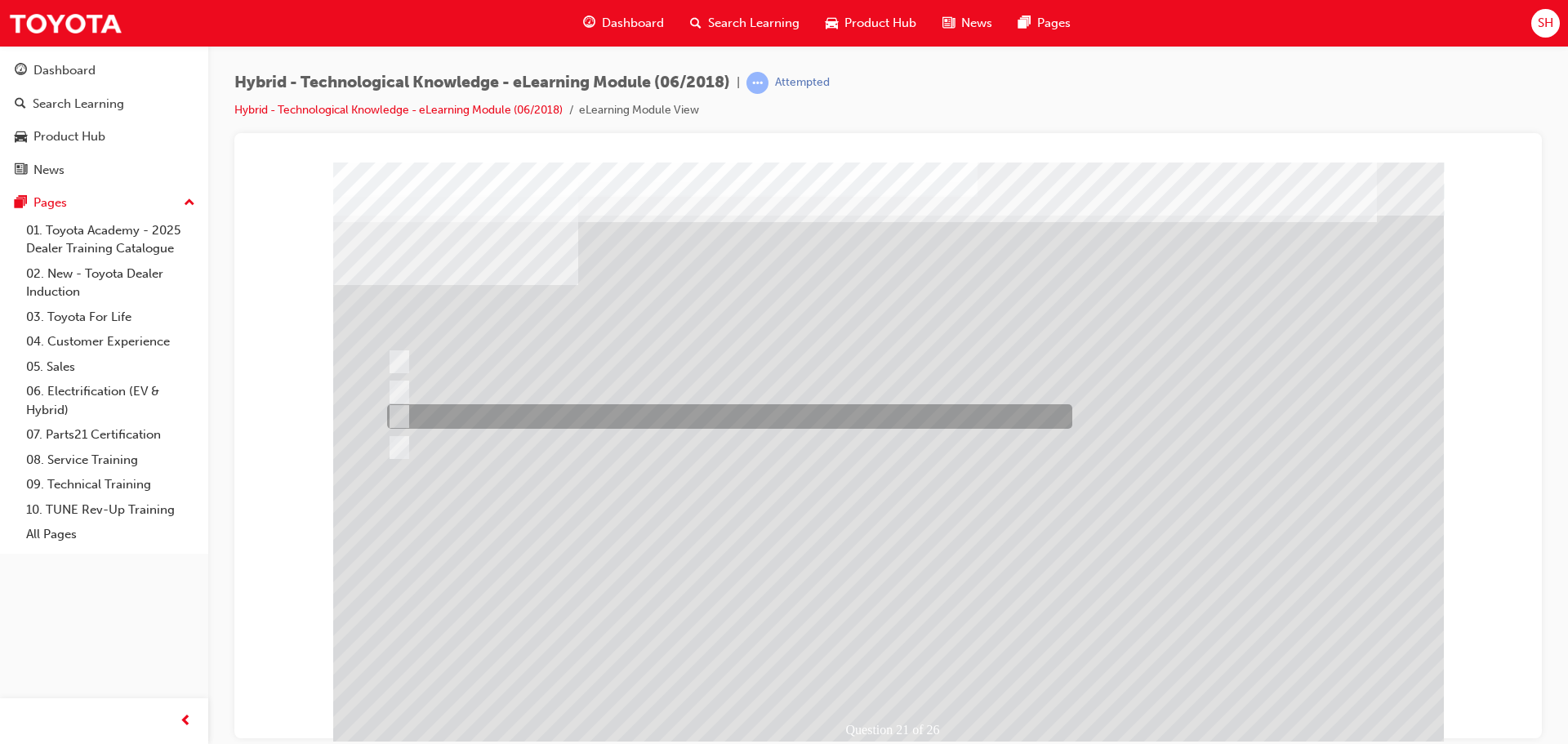
click at [509, 411] on div at bounding box center [725, 417] width 685 height 25
radio input "false"
radio input "true"
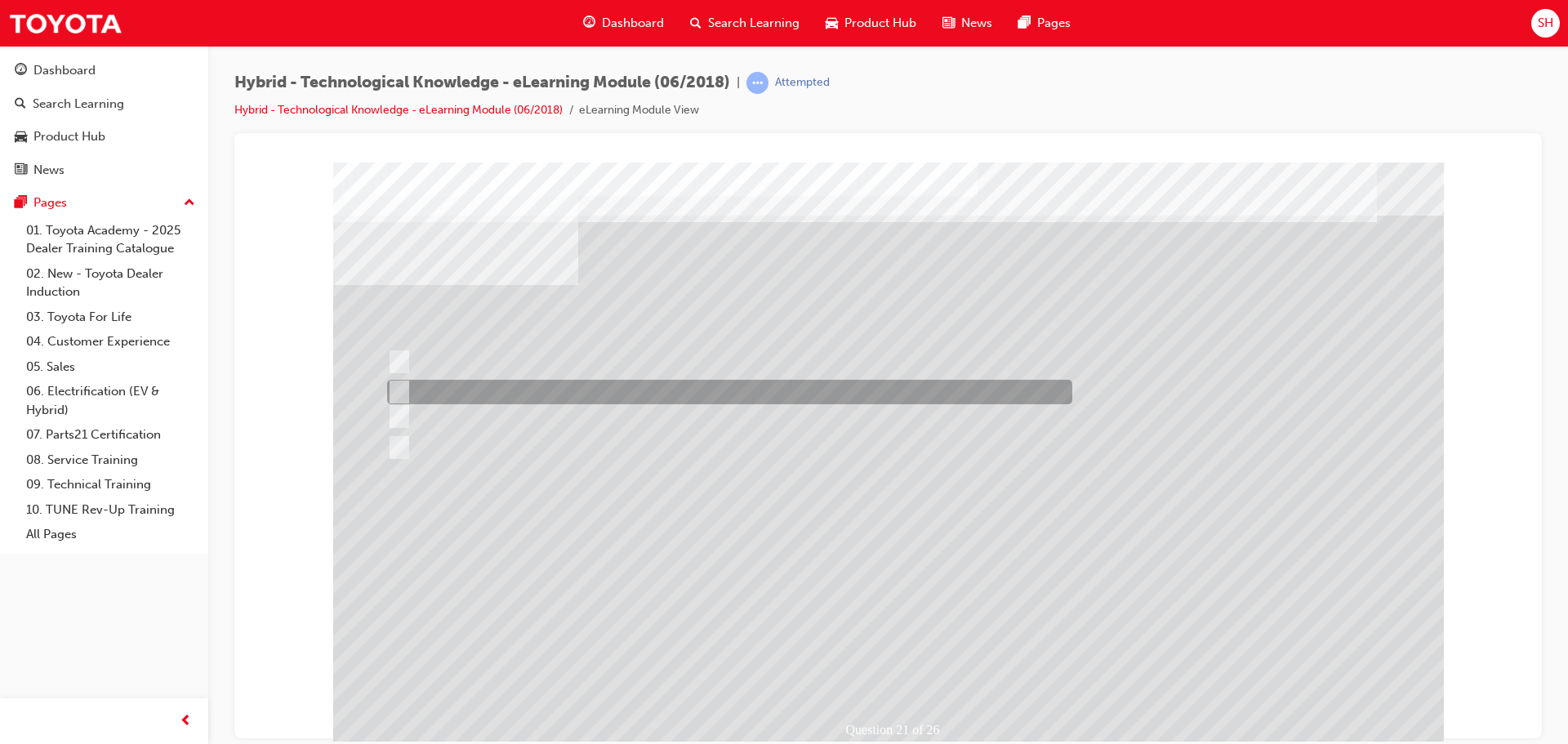
click at [493, 389] on div at bounding box center [725, 392] width 685 height 25
radio input "true"
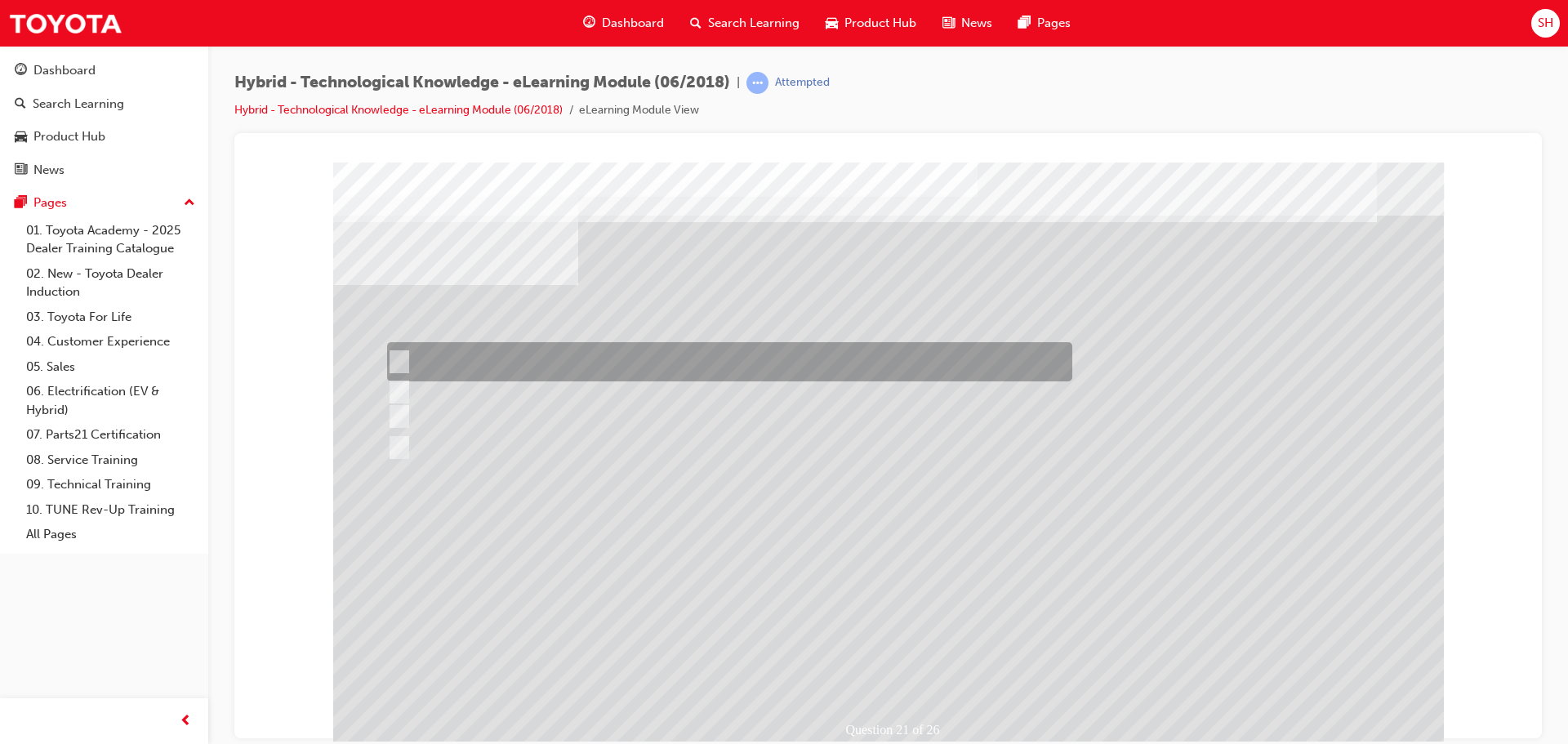
click at [471, 364] on div at bounding box center [725, 361] width 685 height 39
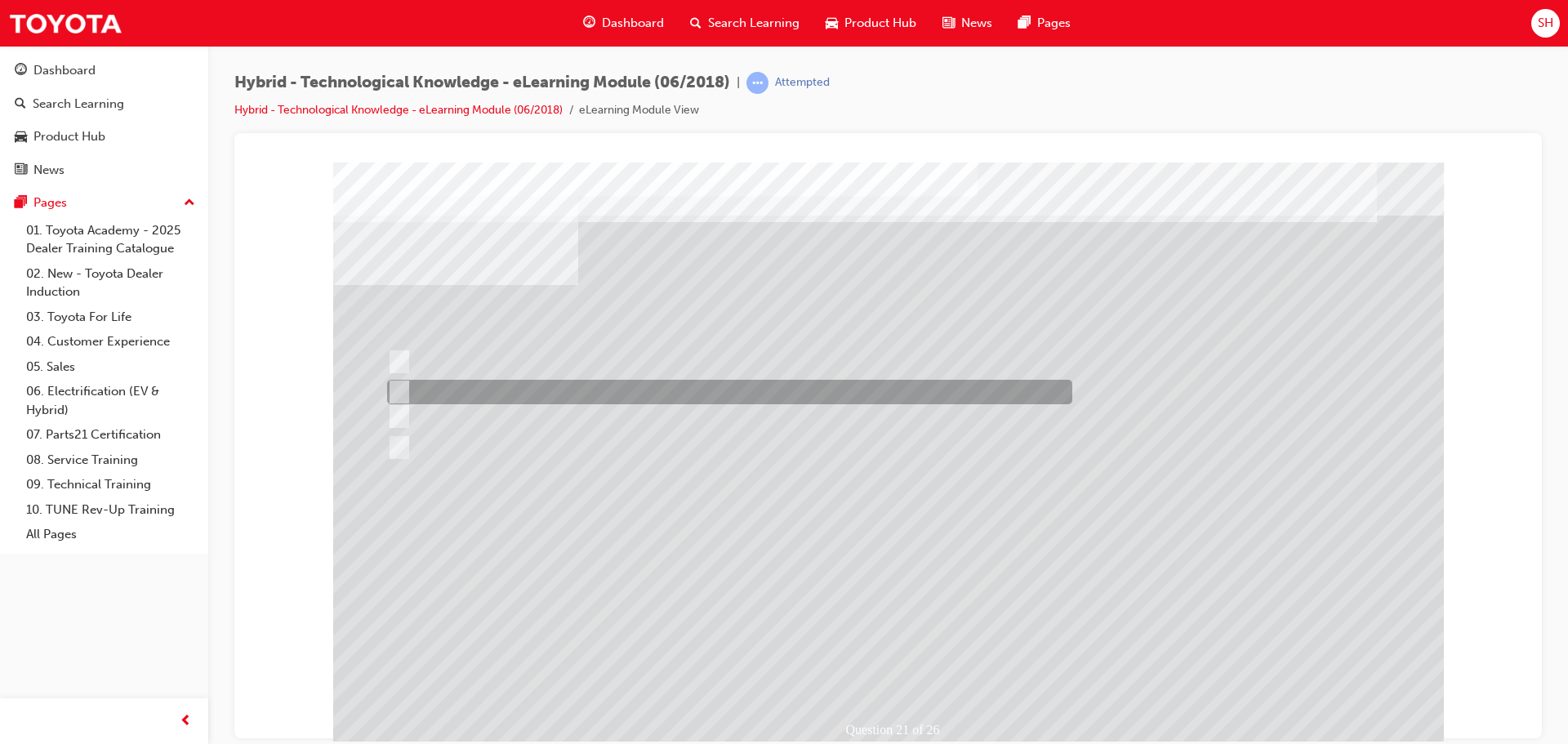
click at [457, 393] on div at bounding box center [725, 392] width 685 height 25
radio input "false"
radio input "true"
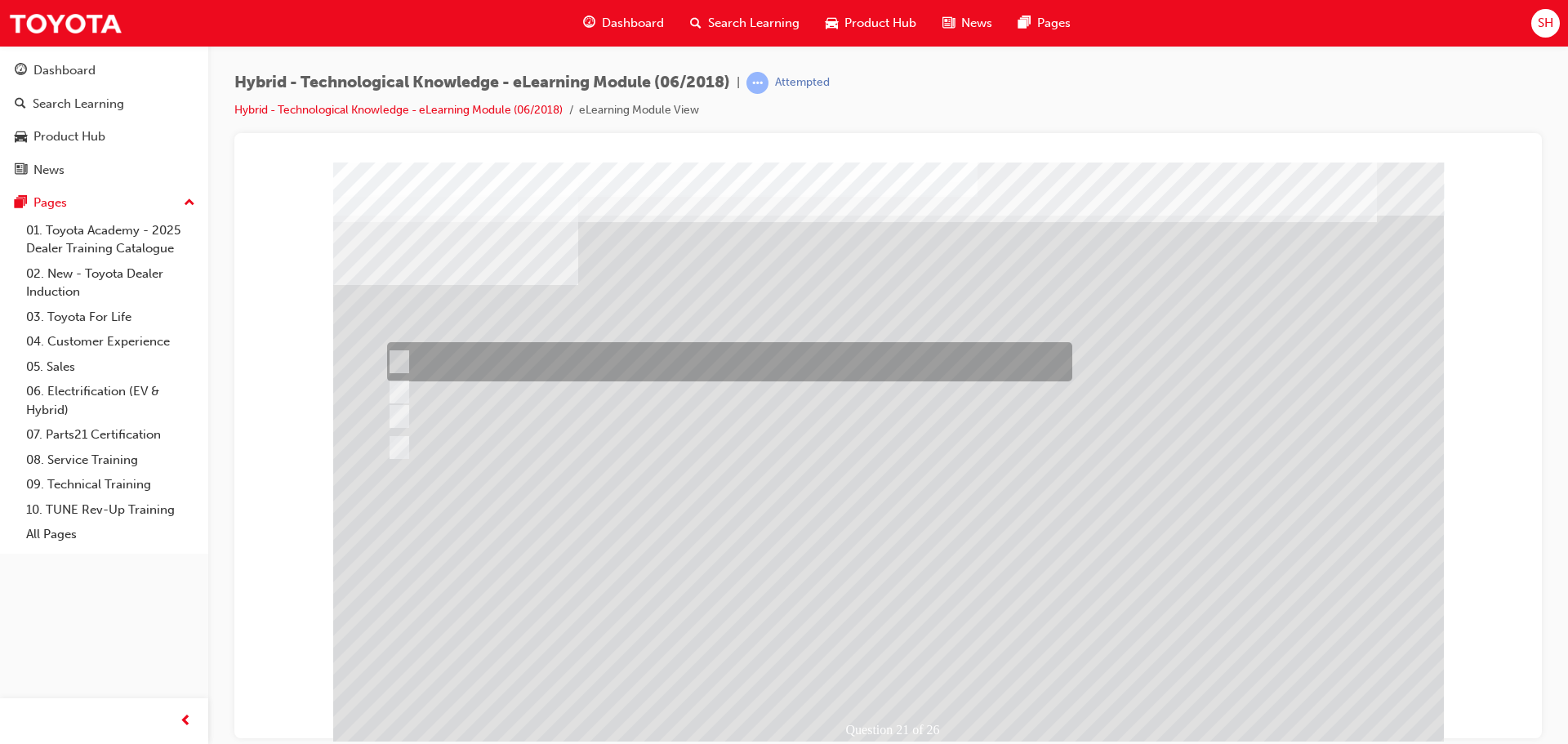
click at [403, 360] on input "Asks users to sacrifice power and performance for efficiency and is usually ver…" at bounding box center [395, 361] width 18 height 18
radio input "true"
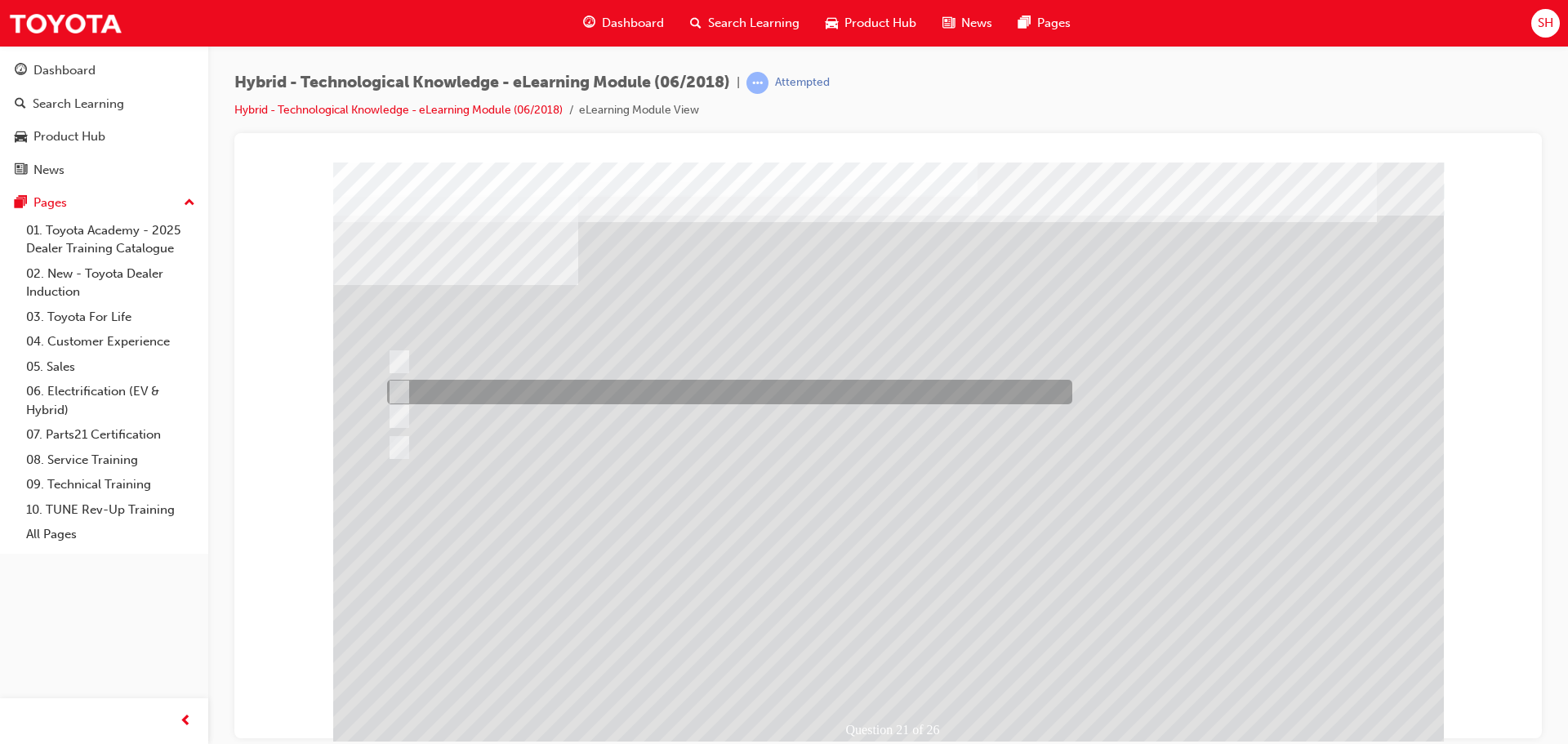
click at [401, 387] on input "Is like a turbo-charger that boosts power when in high-rev range." at bounding box center [395, 391] width 18 height 18
radio input "true"
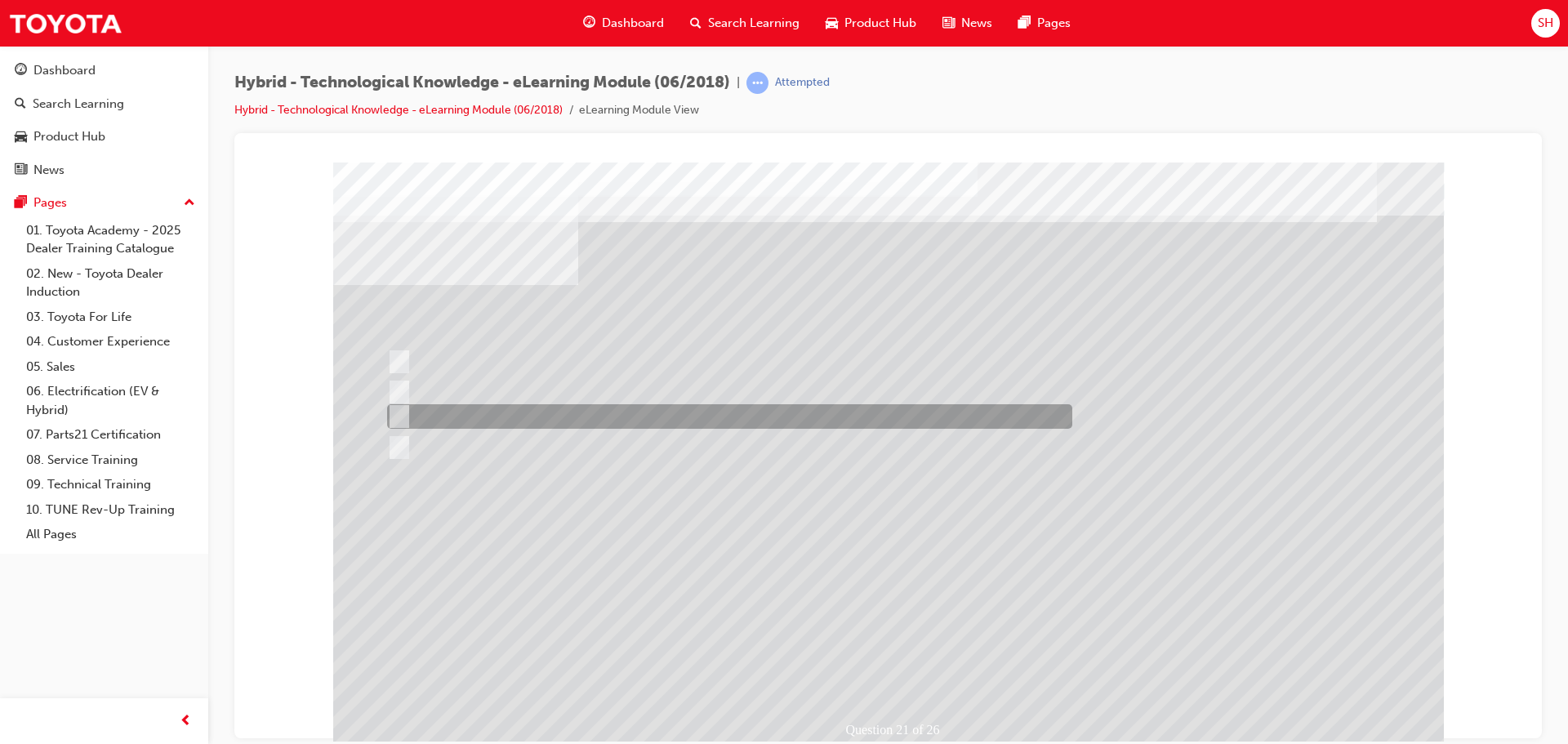
click at [399, 414] on input "Works like a turbine, propelling the vehicle to incredible speeds." at bounding box center [395, 416] width 18 height 18
radio input "true"
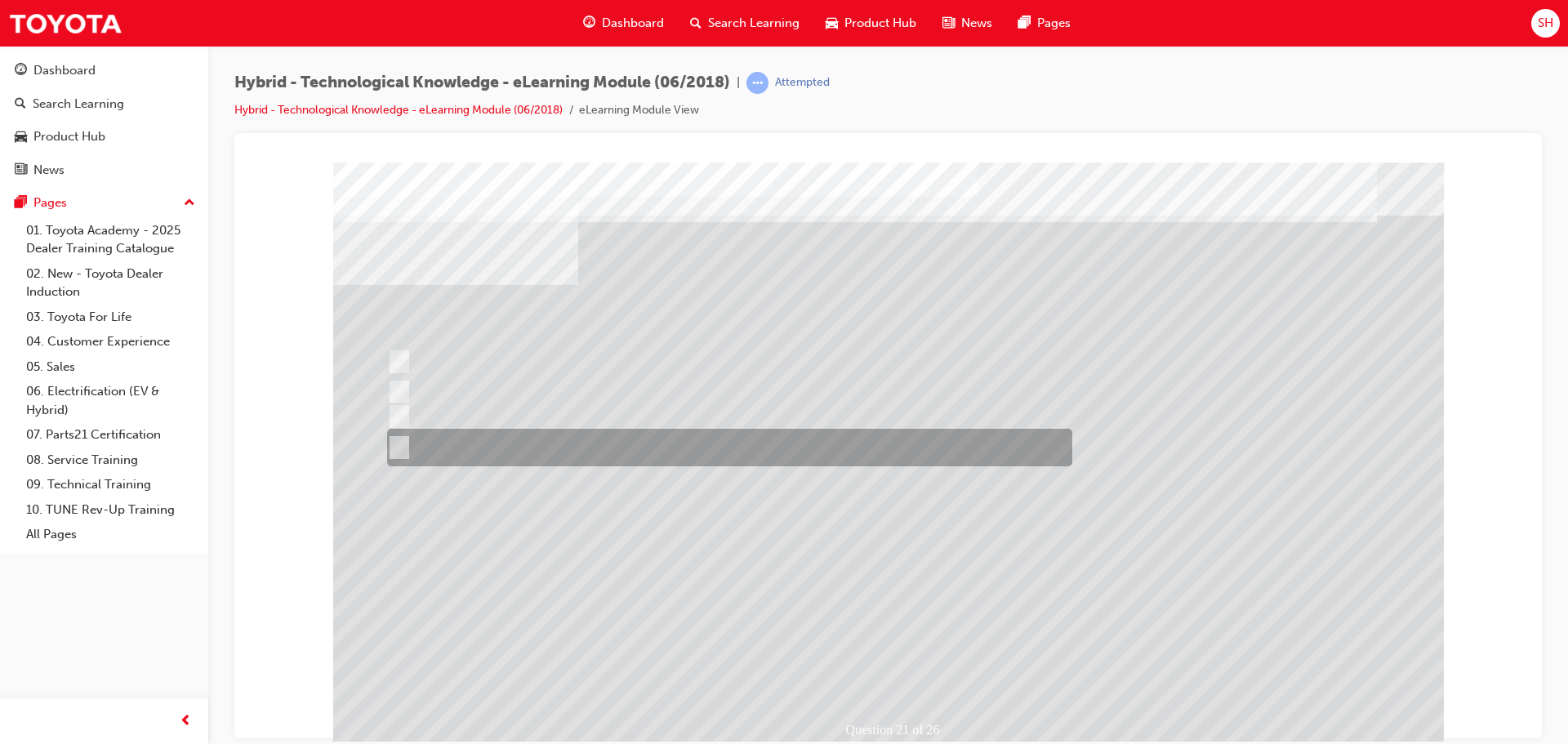
click at [399, 442] on input "Seamlessly combines petrol and electric power to provide power when it is neede…" at bounding box center [395, 447] width 18 height 18
radio input "true"
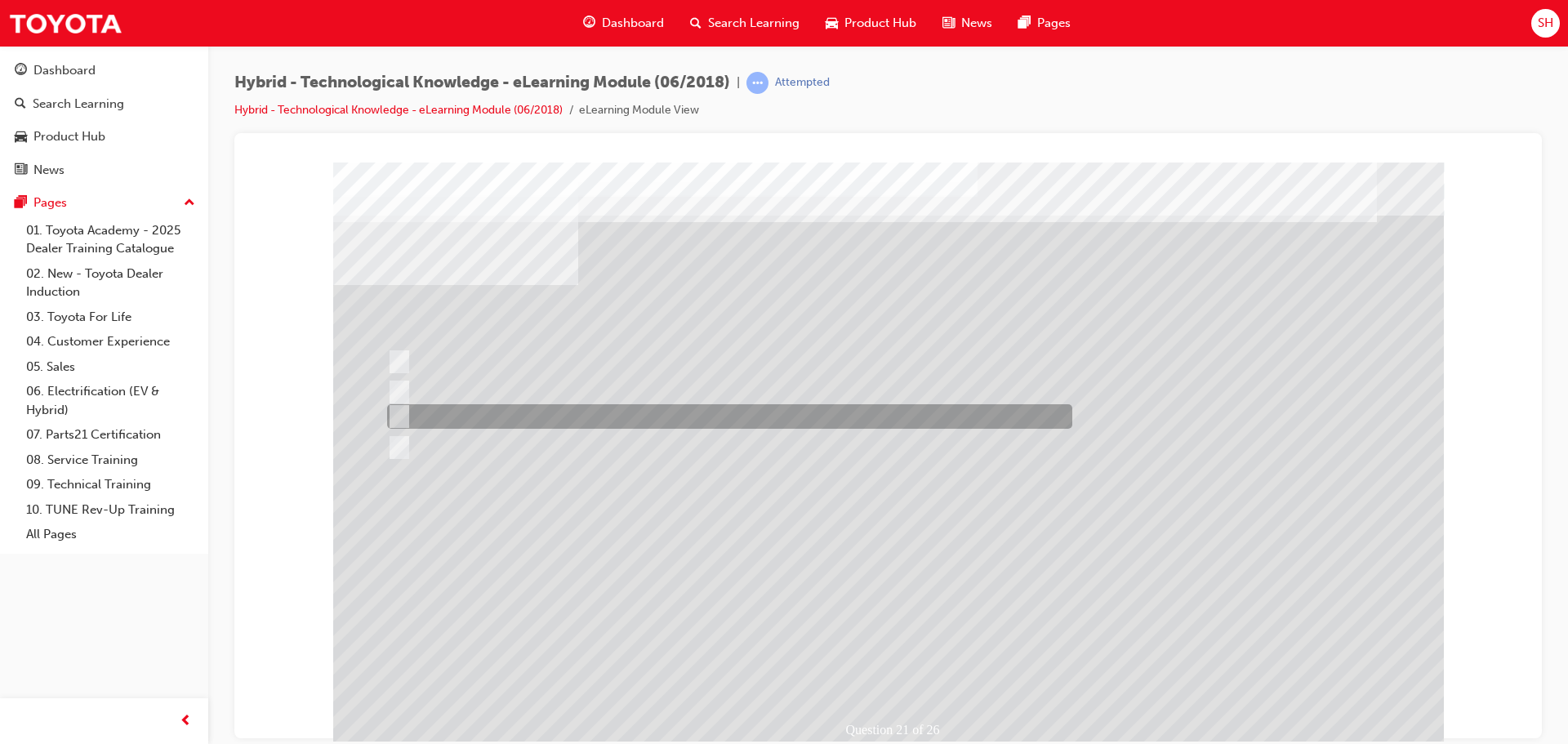
click at [397, 412] on input "Works like a turbine, propelling the vehicle to incredible speeds." at bounding box center [395, 416] width 18 height 18
radio input "true"
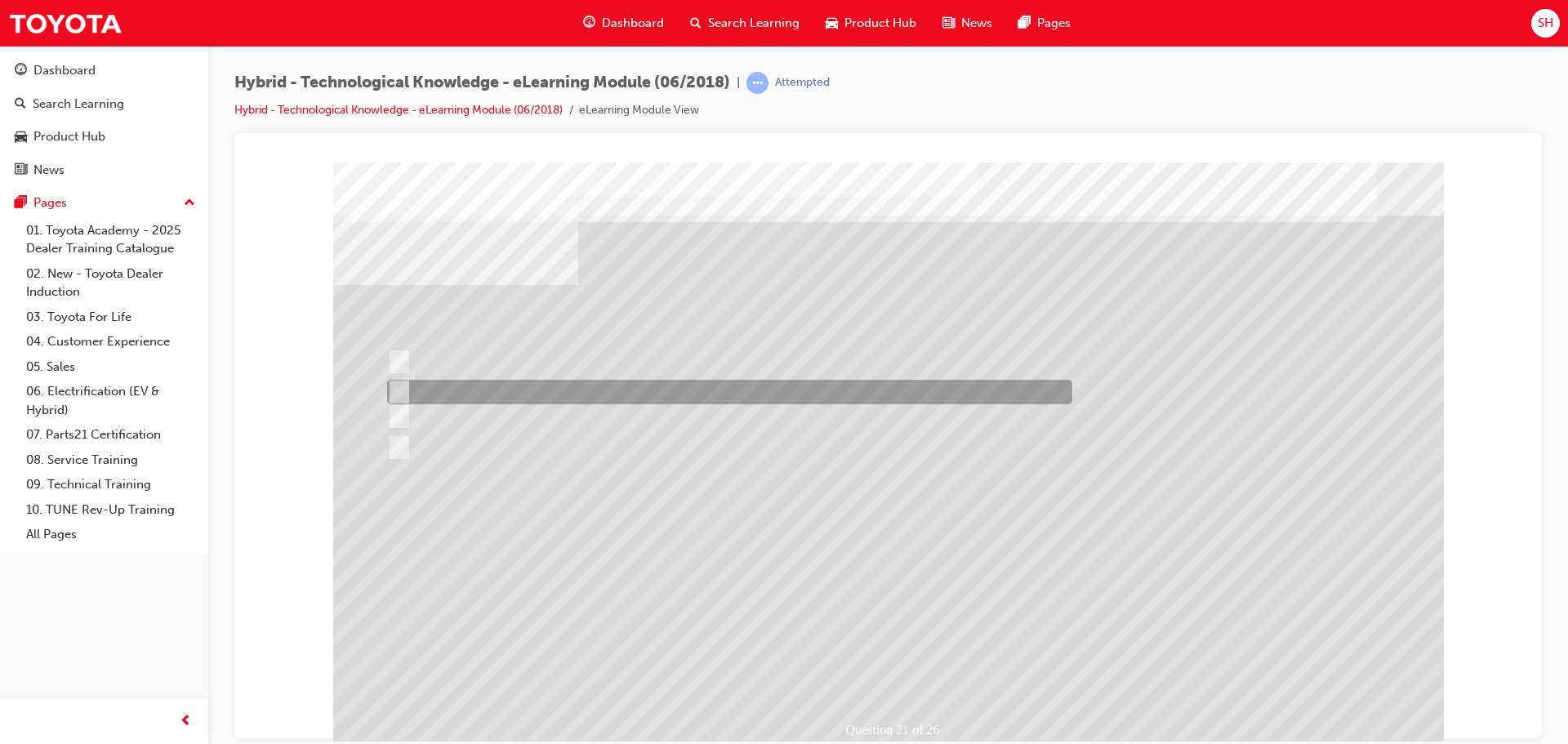
click at [399, 389] on input "Is like a turbo-charger that boosts power when in high-rev range." at bounding box center [395, 391] width 18 height 18
radio input "true"
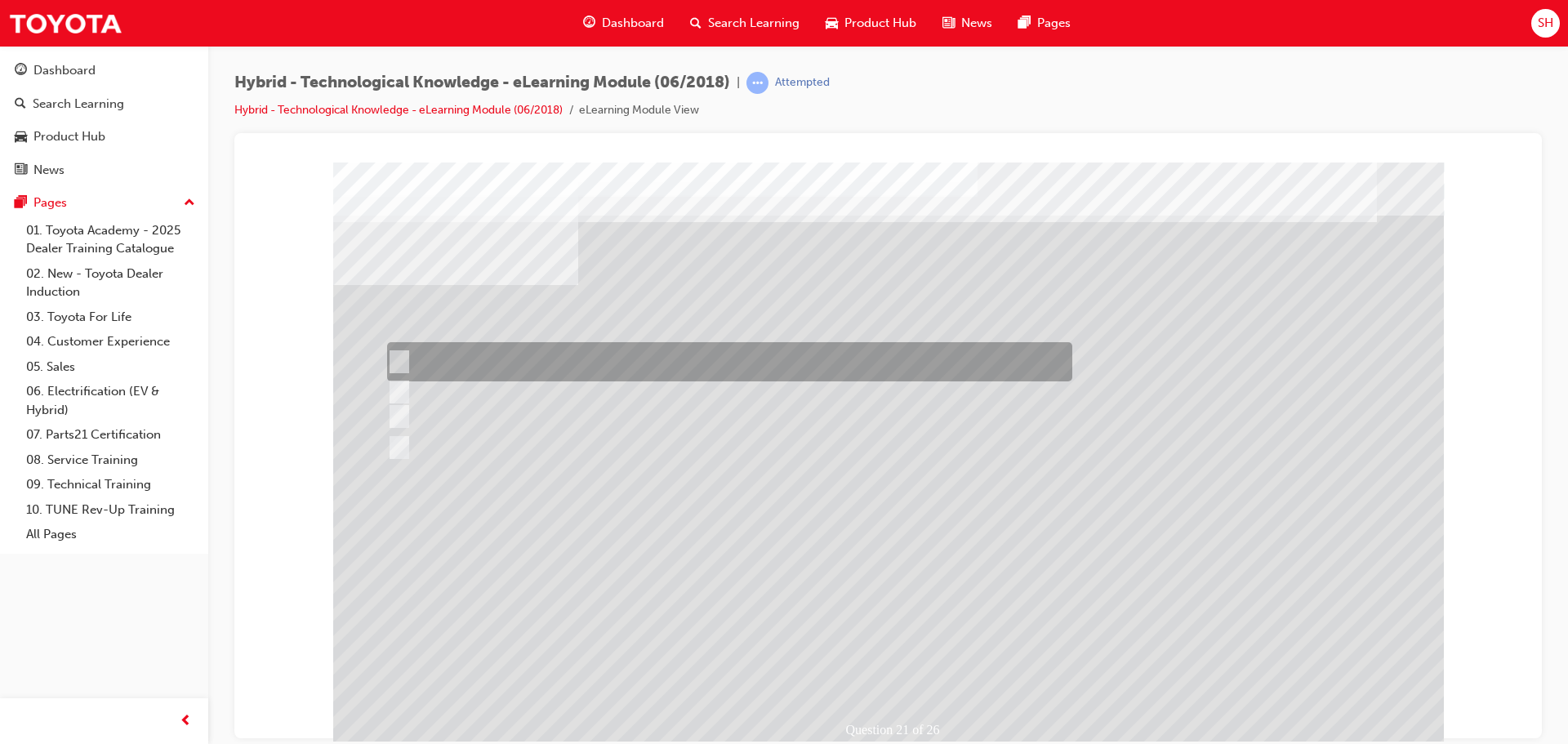
click at [398, 357] on input "Asks users to sacrifice power and performance for efficiency and is usually ver…" at bounding box center [395, 361] width 18 height 18
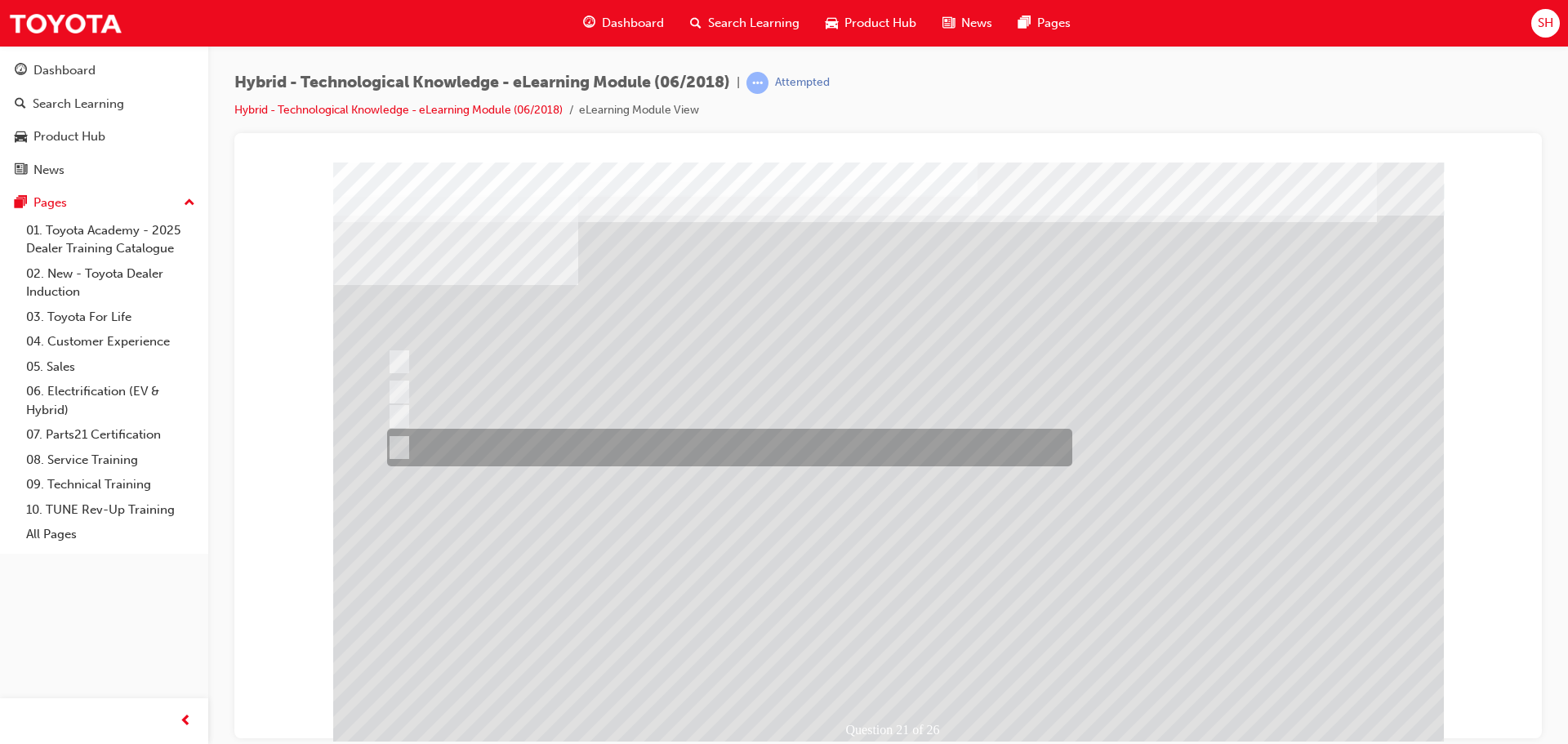
click at [519, 456] on div at bounding box center [725, 448] width 685 height 38
radio input "false"
radio input "true"
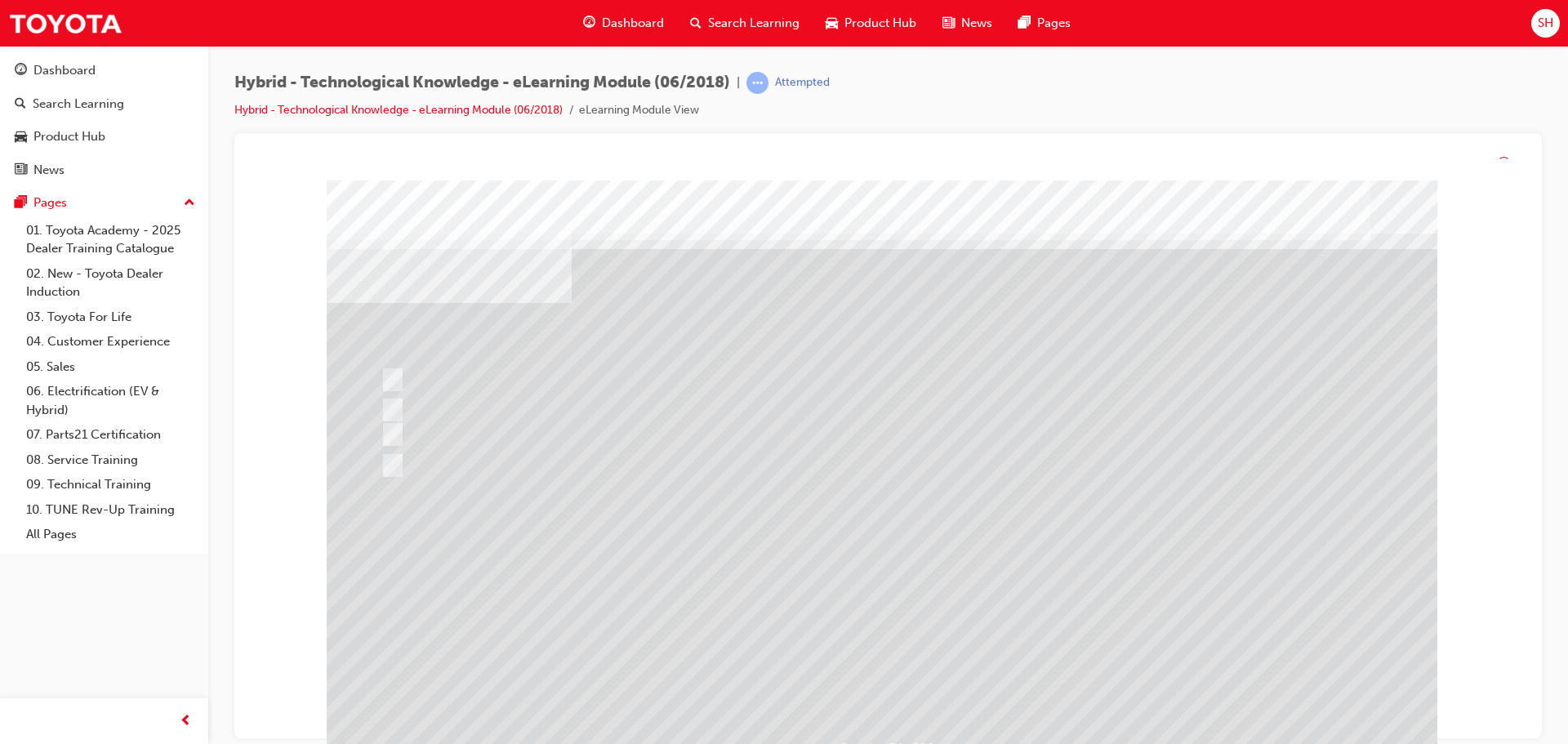
click at [858, 673] on div at bounding box center [882, 475] width 1111 height 588
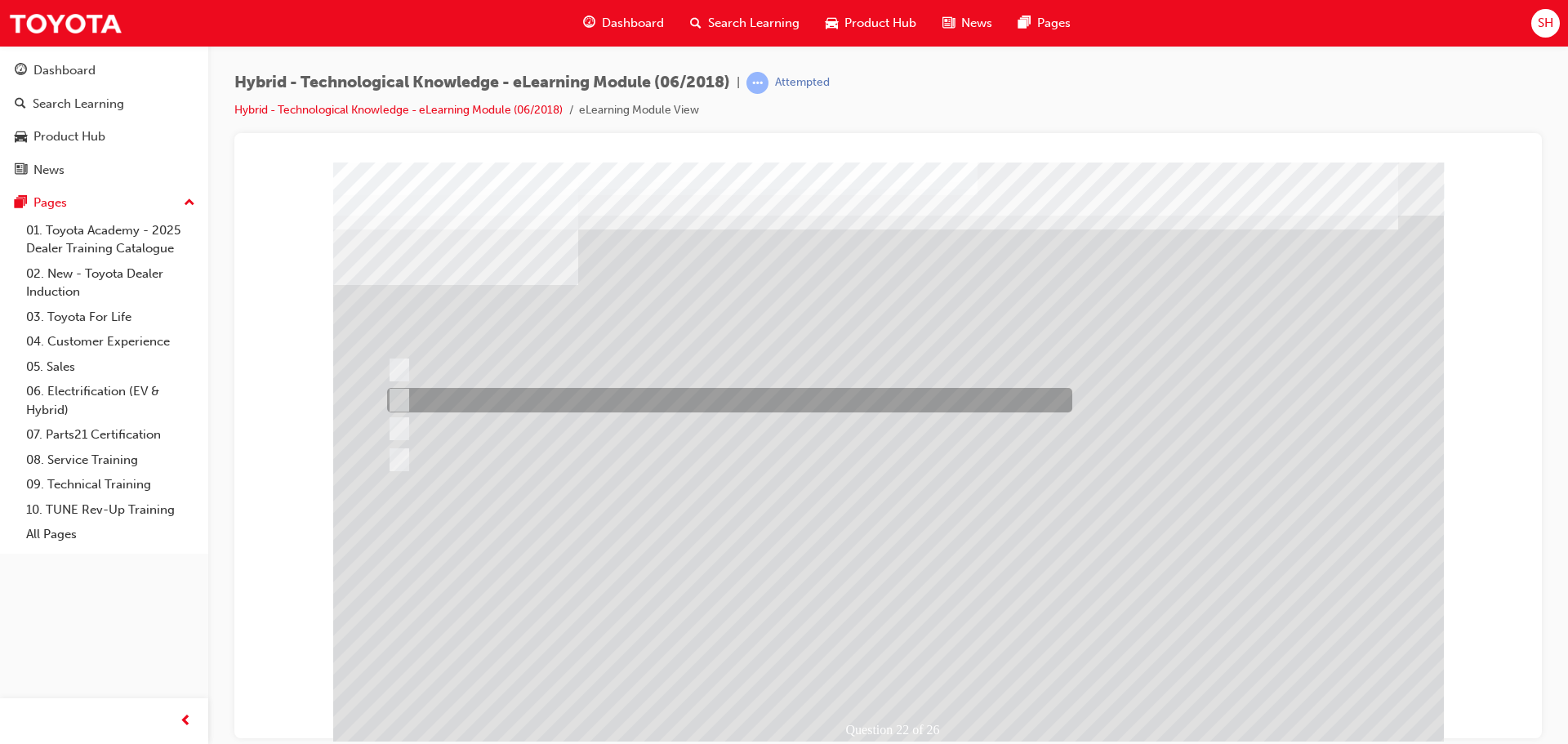
click at [517, 397] on div at bounding box center [725, 400] width 685 height 25
radio input "true"
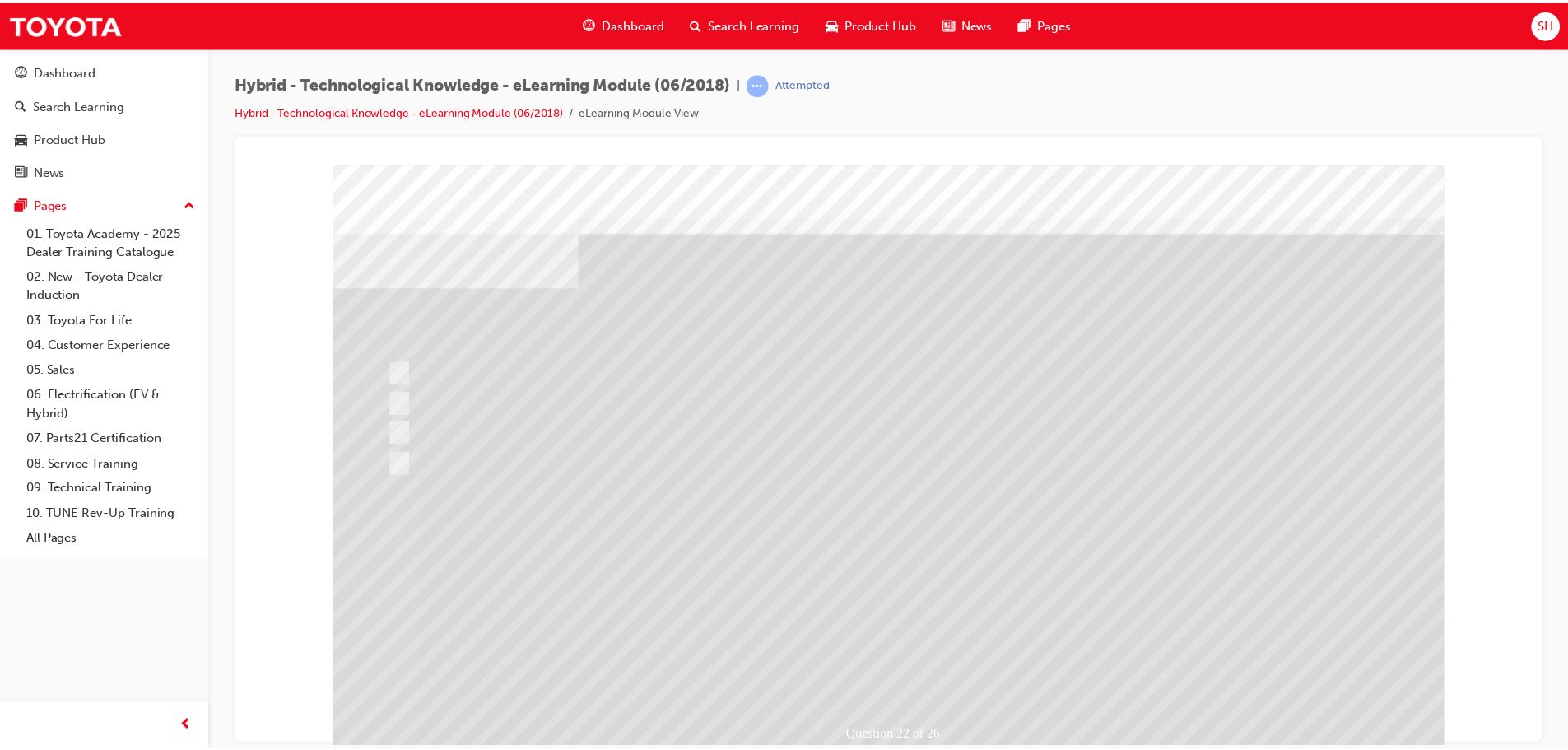
click at [857, 656] on div at bounding box center [893, 461] width 1119 height 593
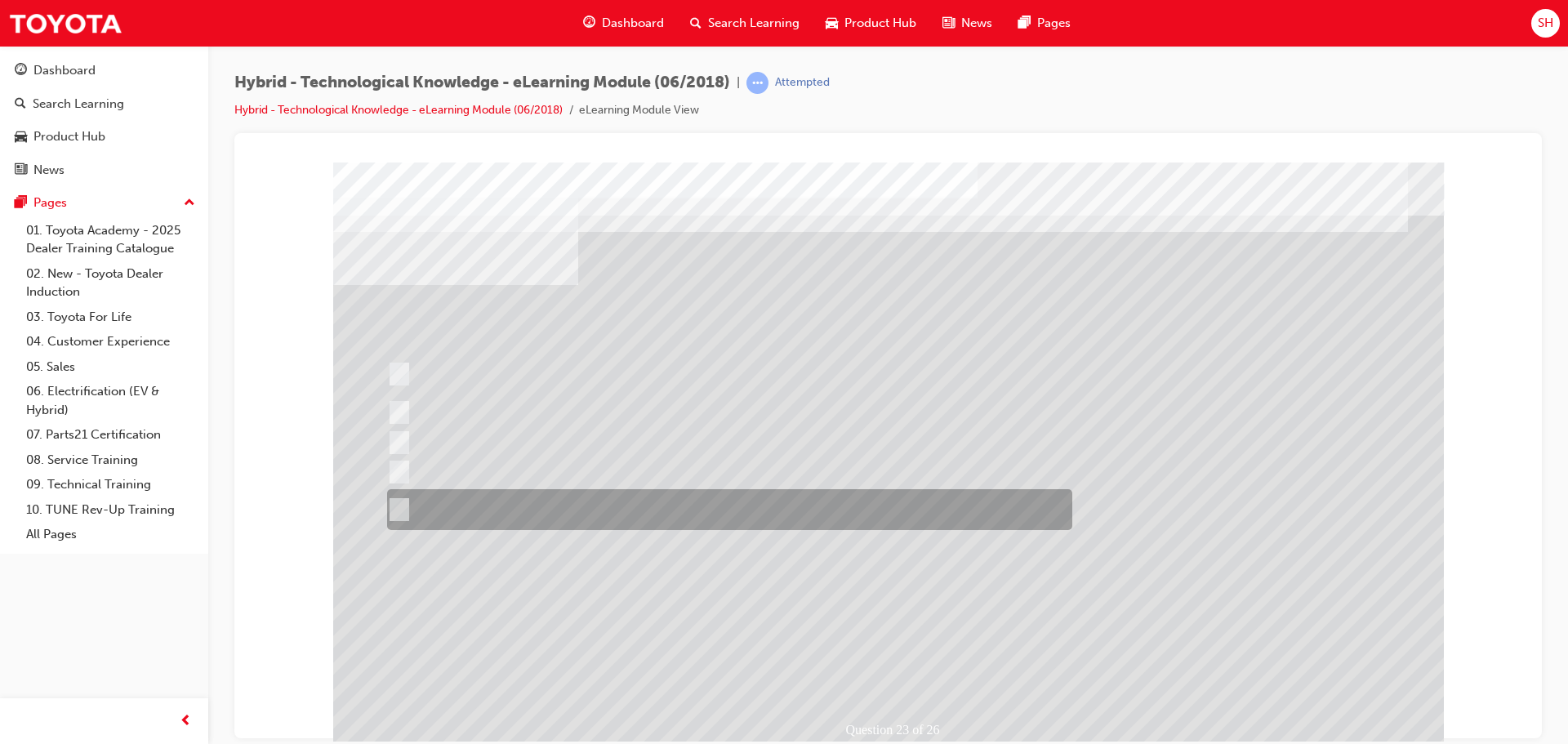
click at [583, 504] on div at bounding box center [725, 509] width 685 height 41
radio input "true"
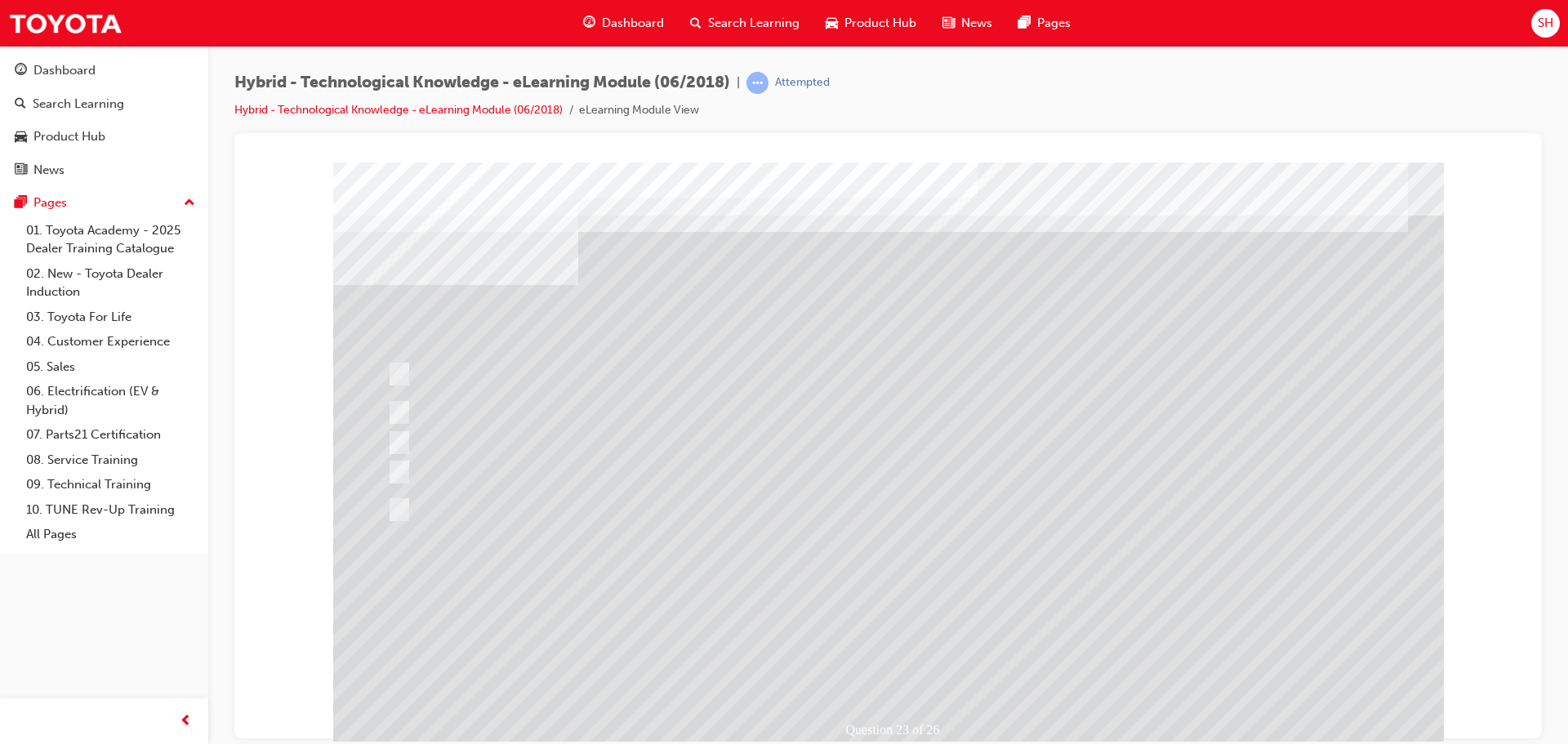
click at [869, 657] on div at bounding box center [887, 456] width 1111 height 588
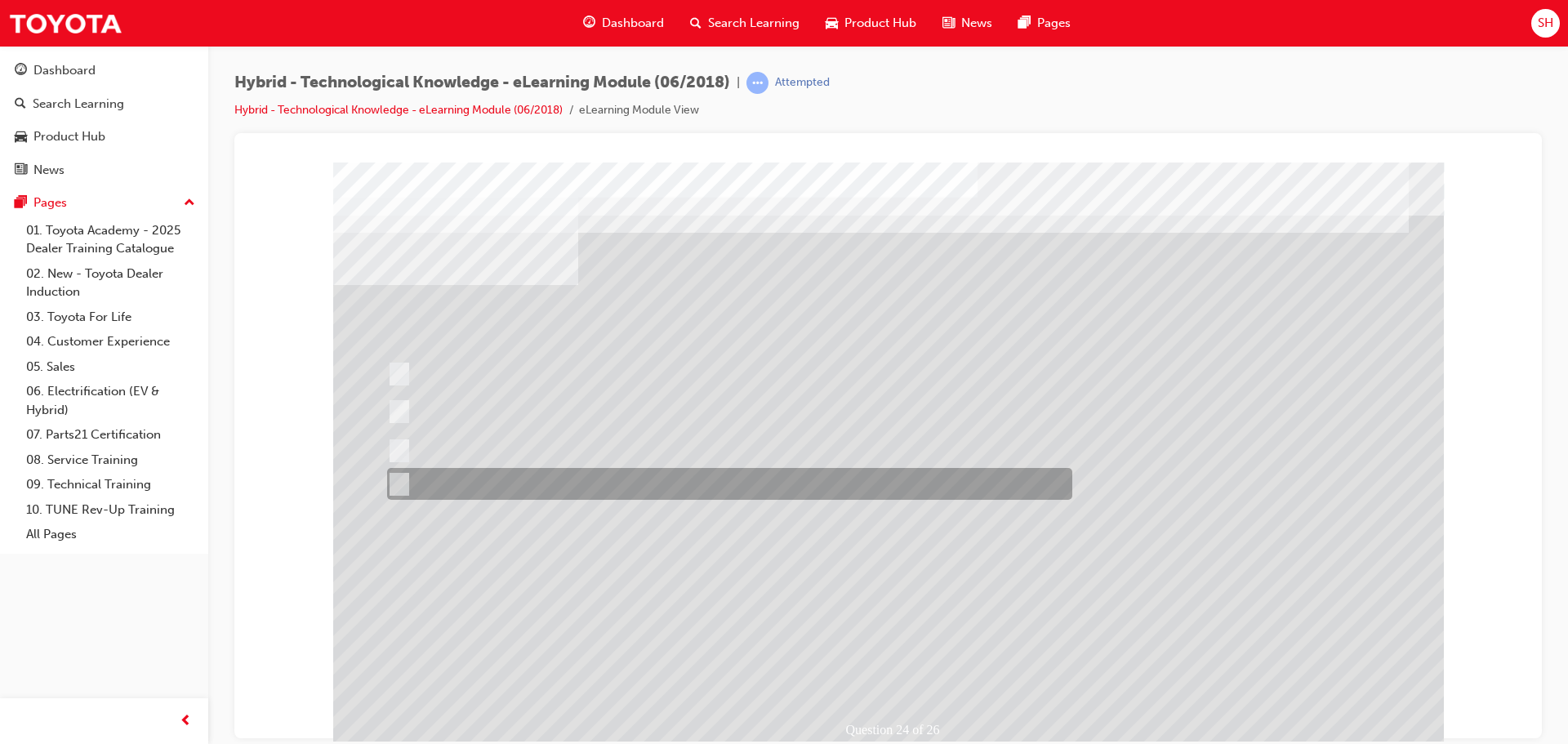
click at [529, 479] on div at bounding box center [725, 484] width 685 height 32
radio input "true"
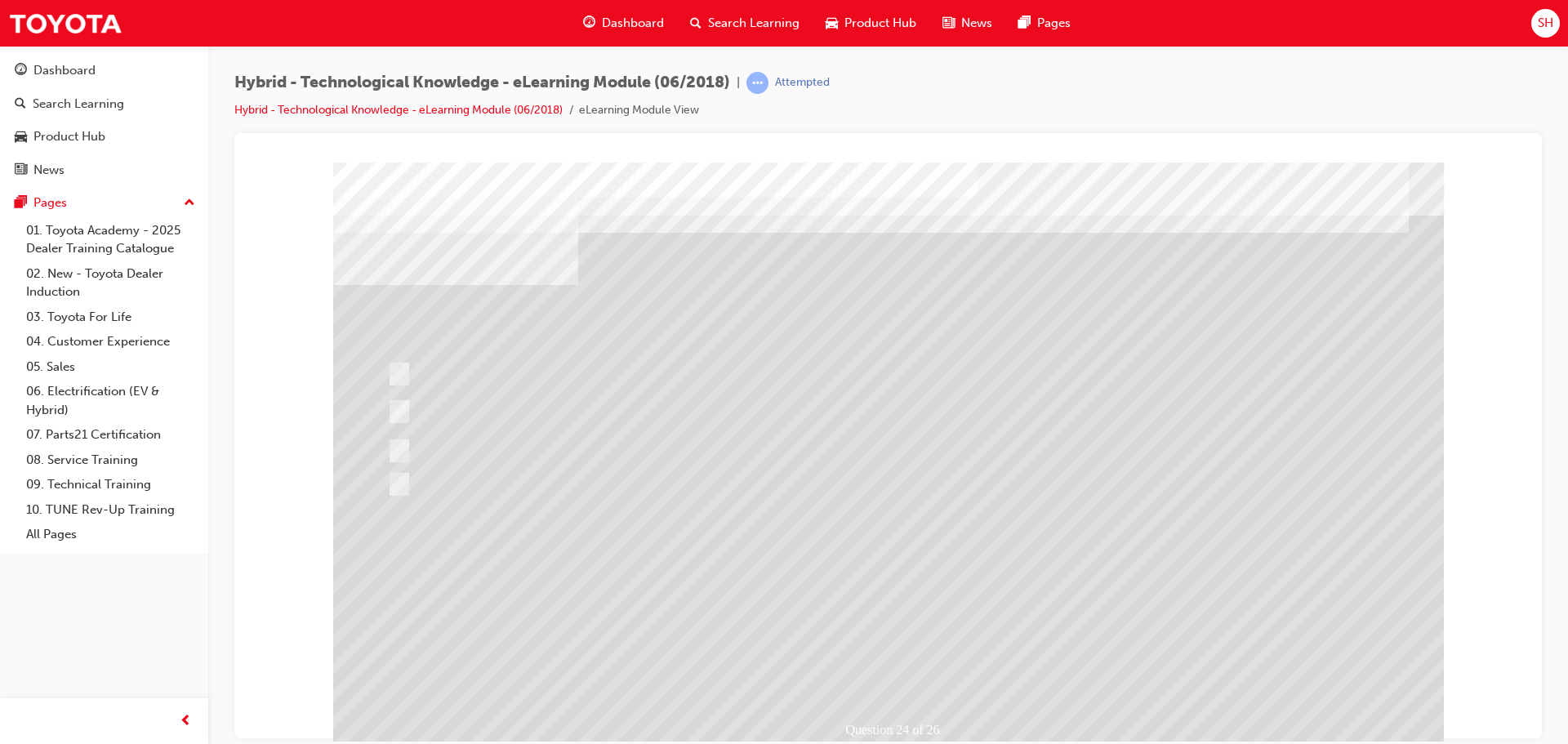
click at [879, 637] on div at bounding box center [887, 456] width 1111 height 588
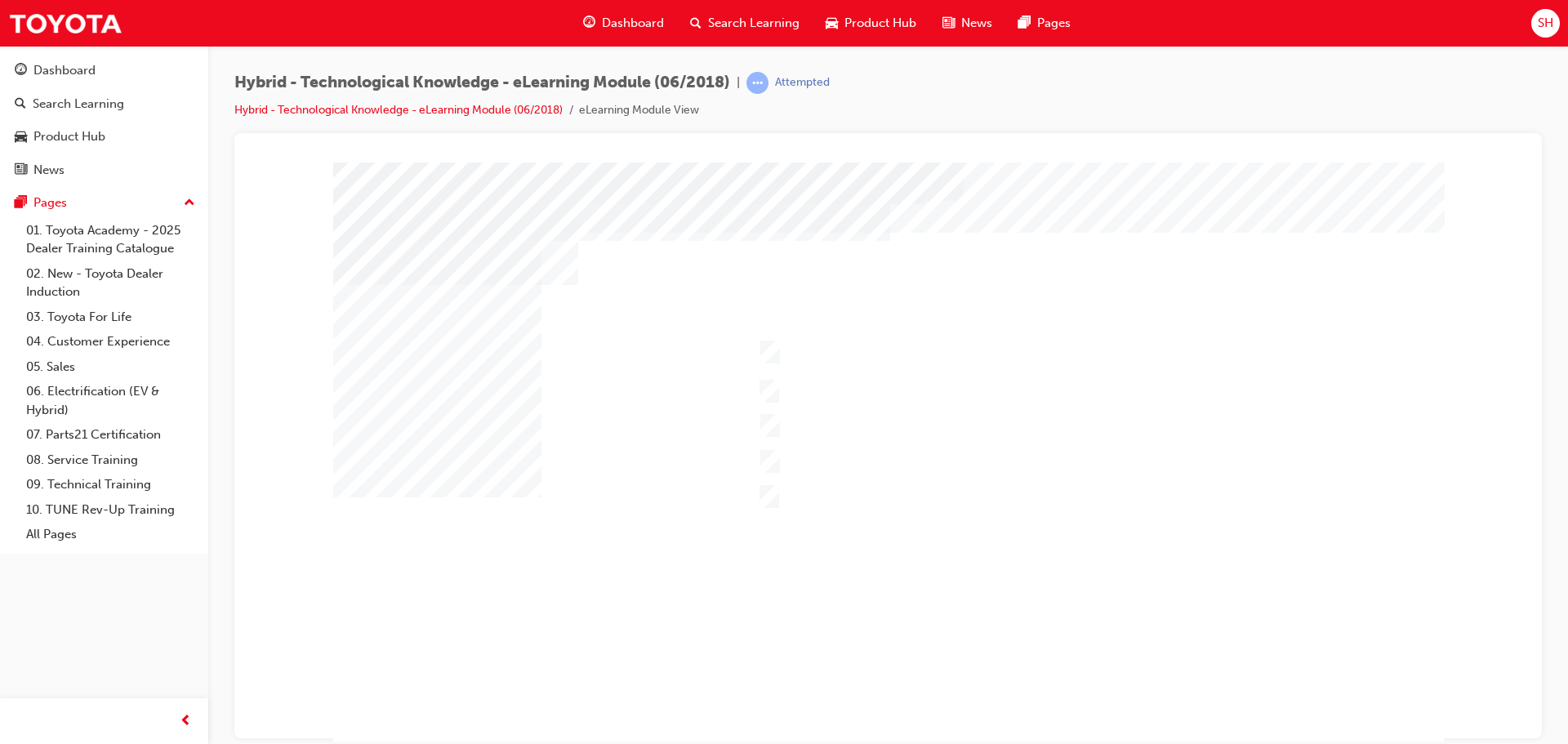
drag, startPoint x: 1357, startPoint y: 711, endPoint x: 1347, endPoint y: 660, distance: 52.0
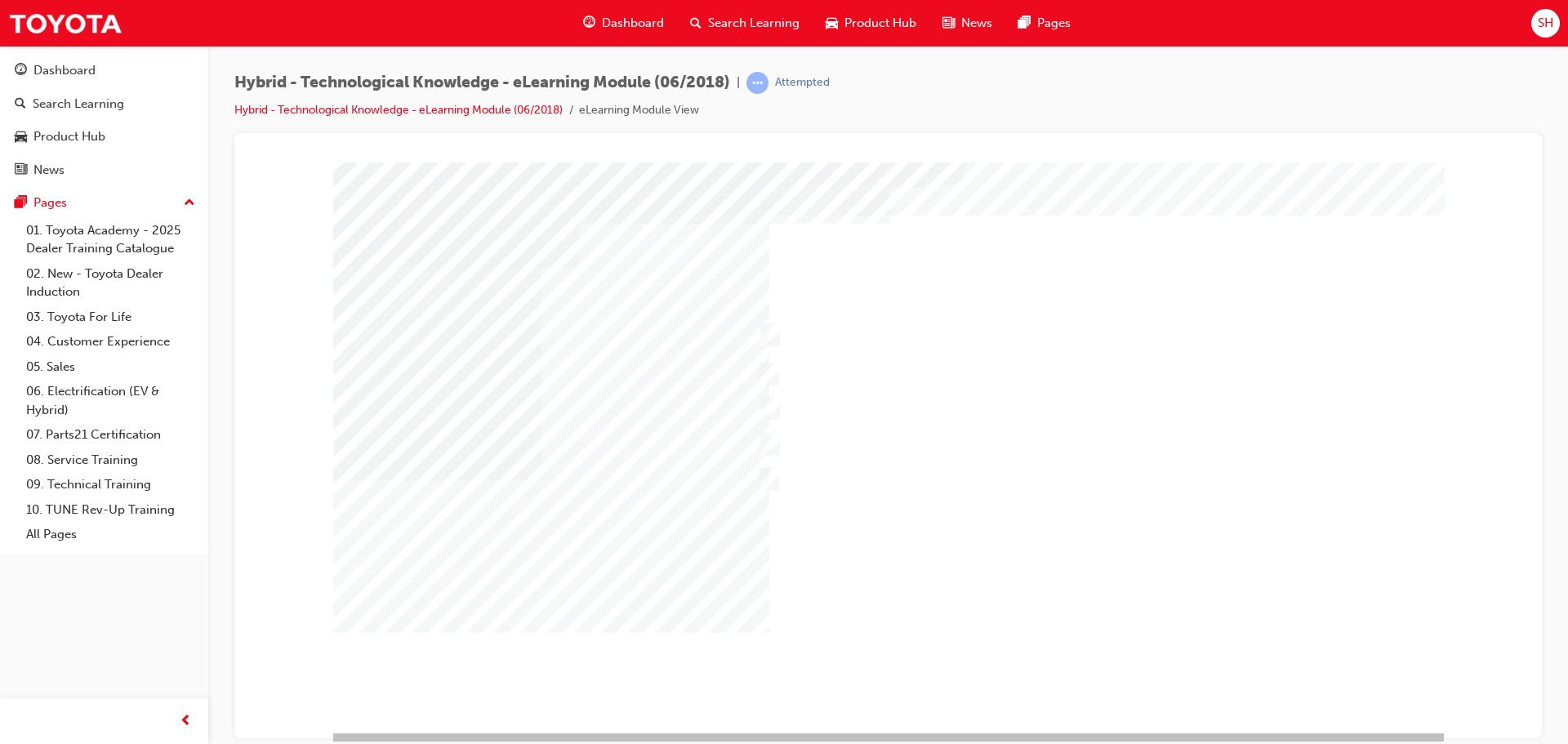
scroll to position [33, 0]
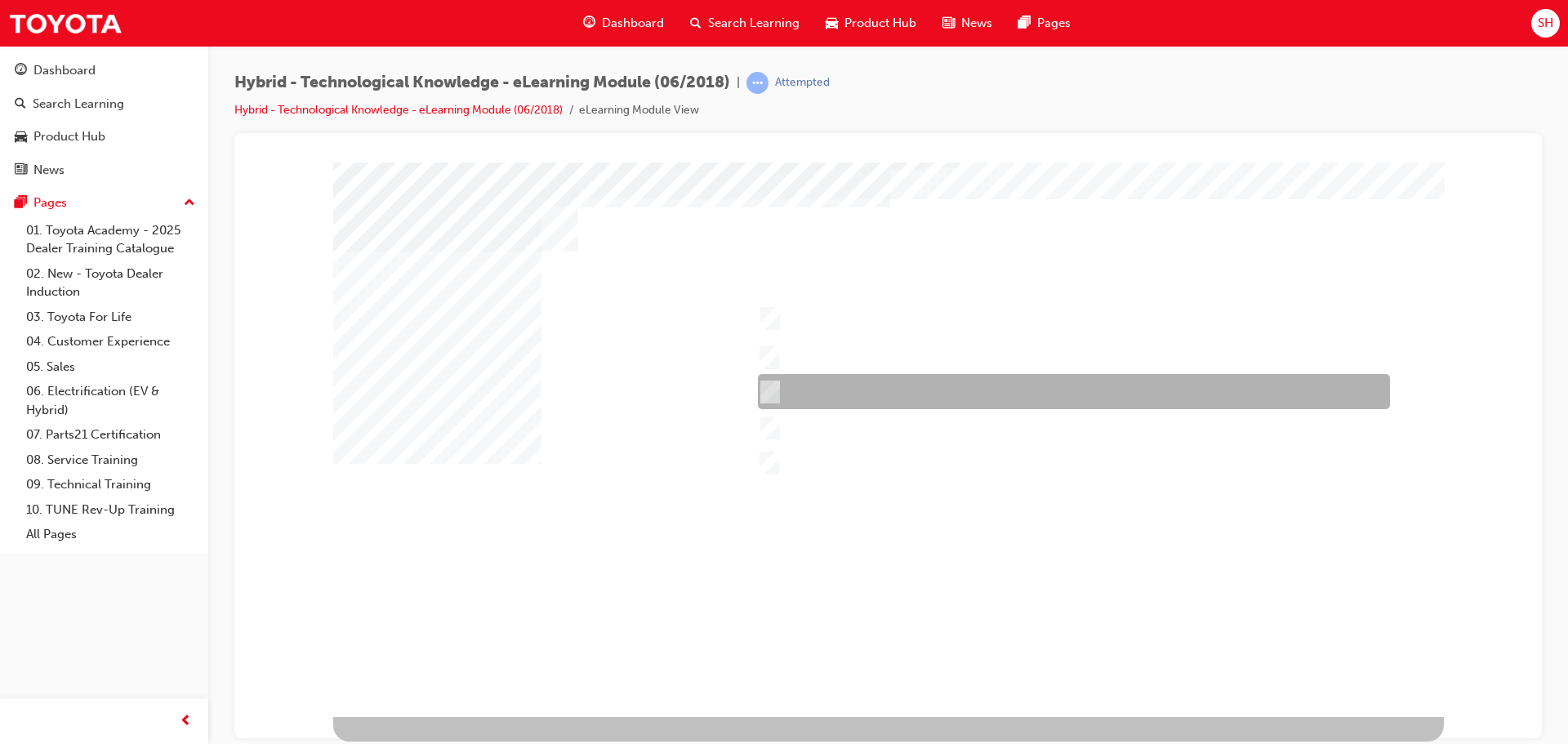
click at [774, 391] on input "Corolla Hybrid" at bounding box center [766, 391] width 18 height 18
checkbox input "true"
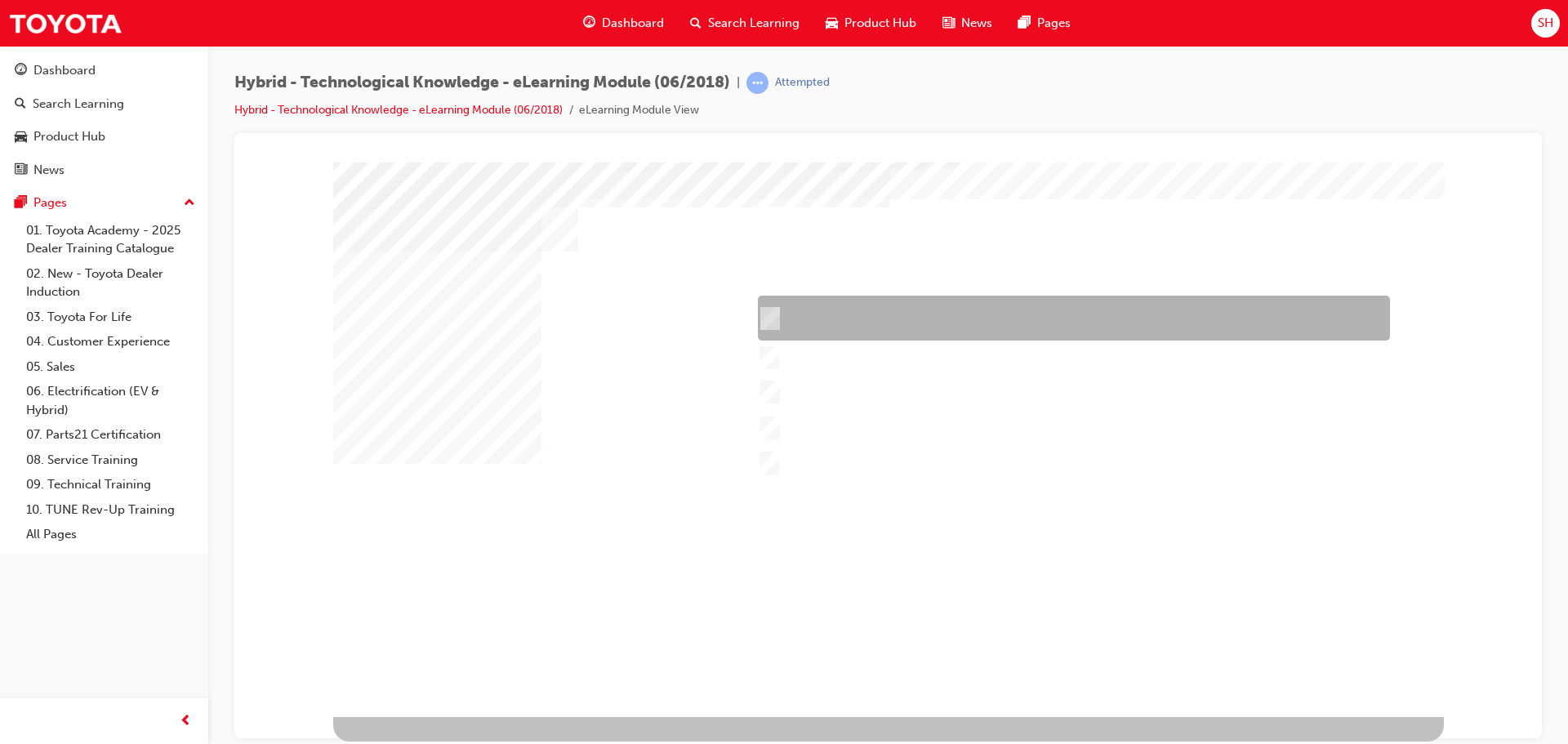
click at [777, 313] on div at bounding box center [1069, 319] width 632 height 45
checkbox input "true"
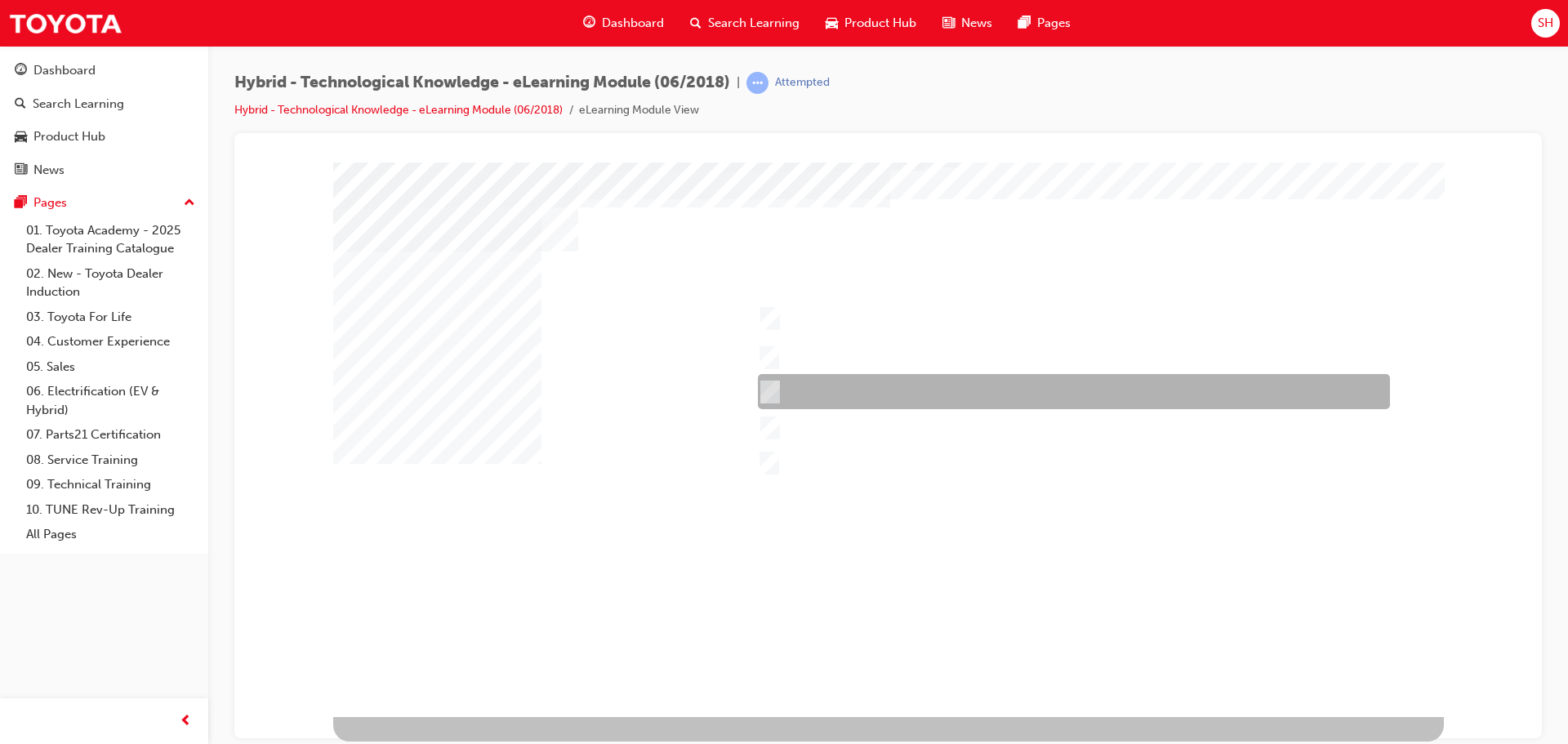
click at [768, 391] on input "Corolla Hybrid" at bounding box center [766, 391] width 18 height 18
checkbox input "false"
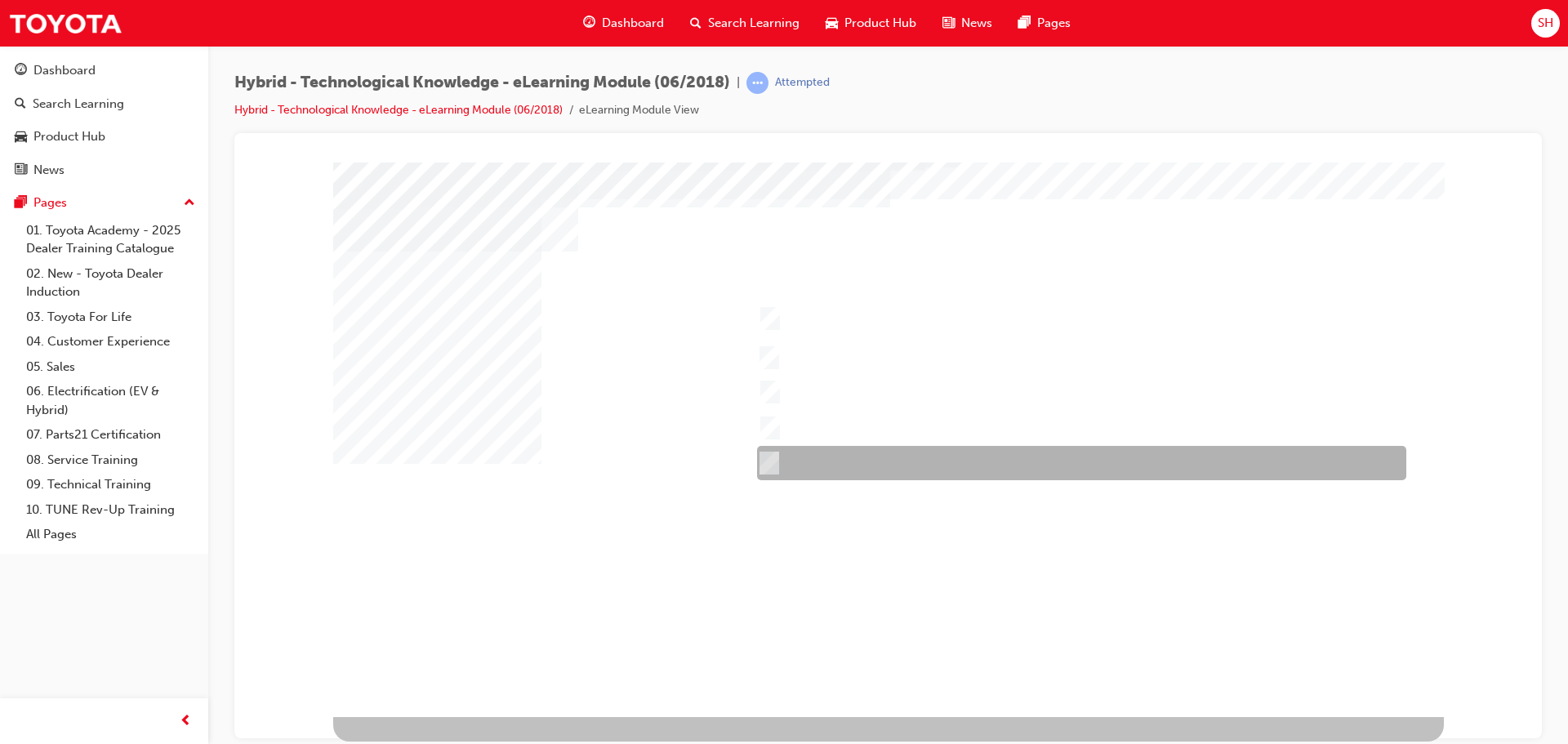
click at [770, 459] on input "Prius v" at bounding box center [765, 462] width 18 height 18
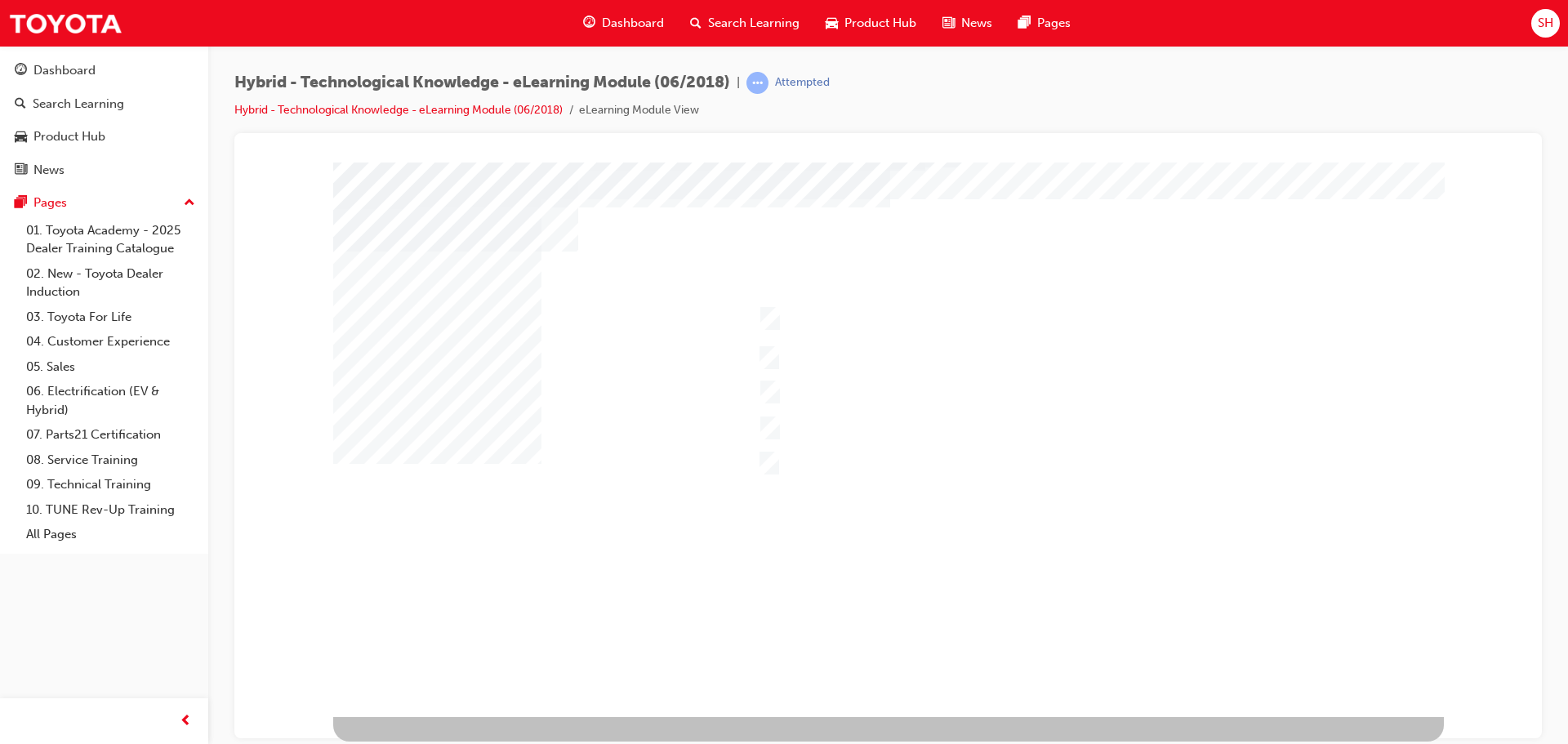
click at [773, 456] on div at bounding box center [887, 423] width 1111 height 588
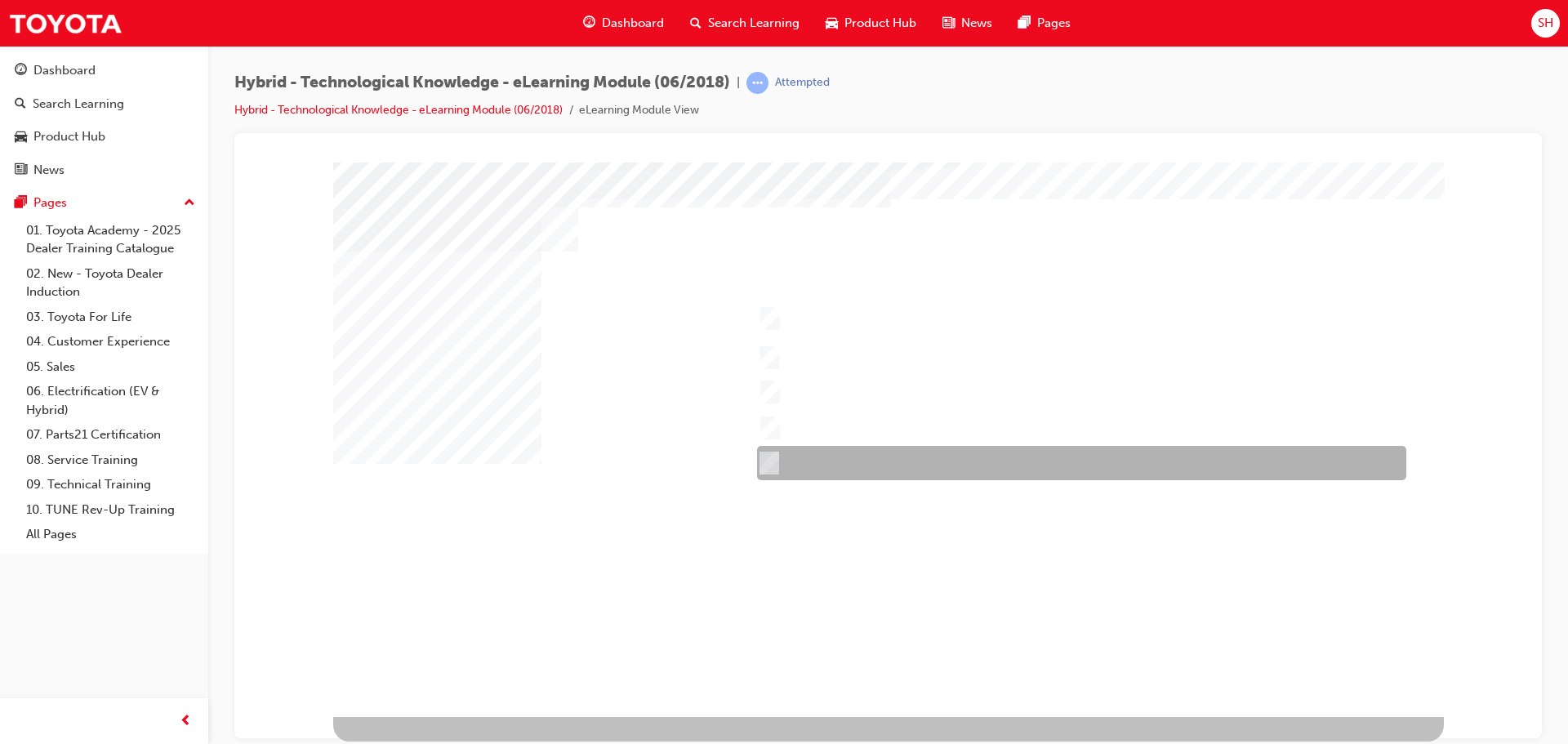
click at [770, 458] on input "Prius v" at bounding box center [765, 462] width 18 height 18
checkbox input "false"
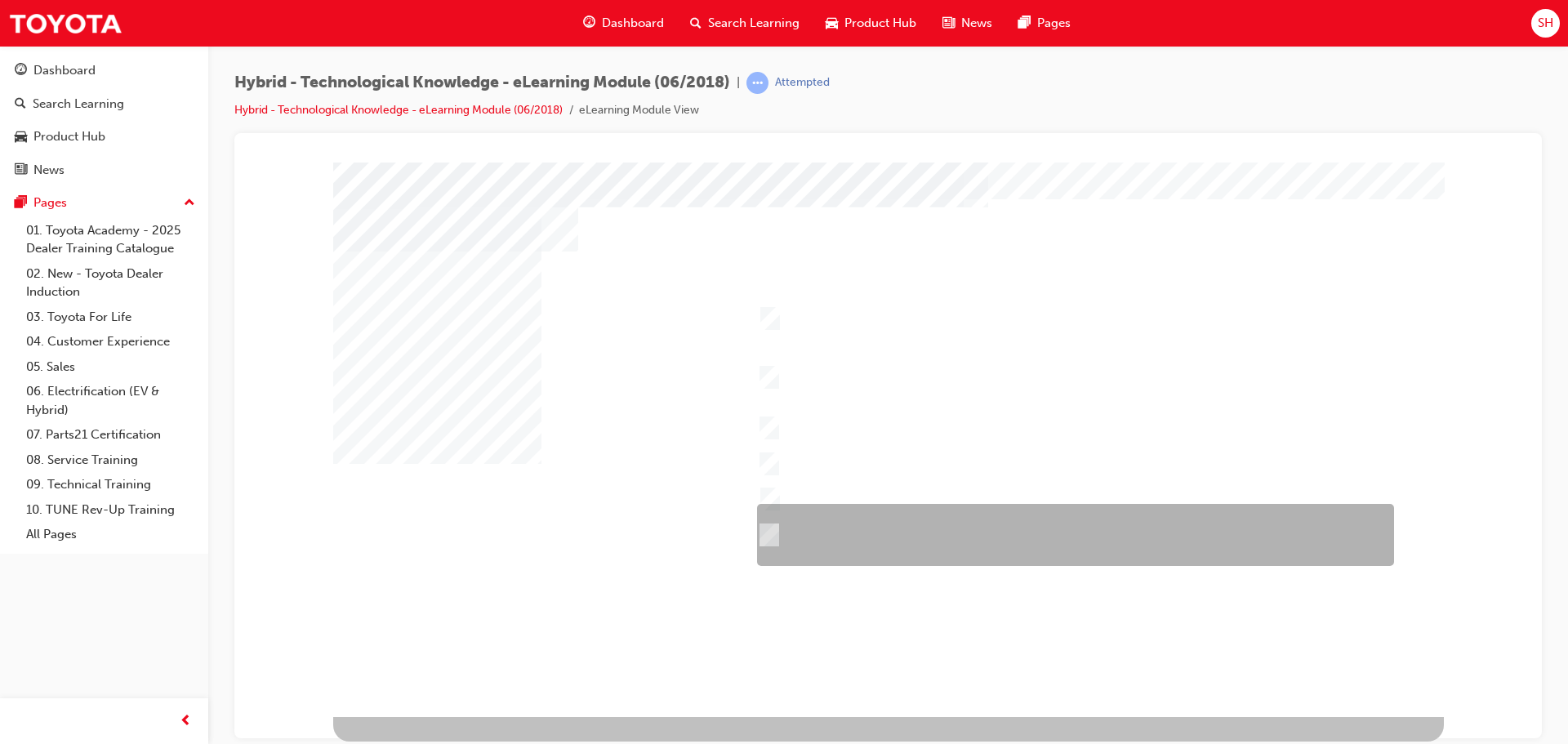
scroll to position [0, 0]
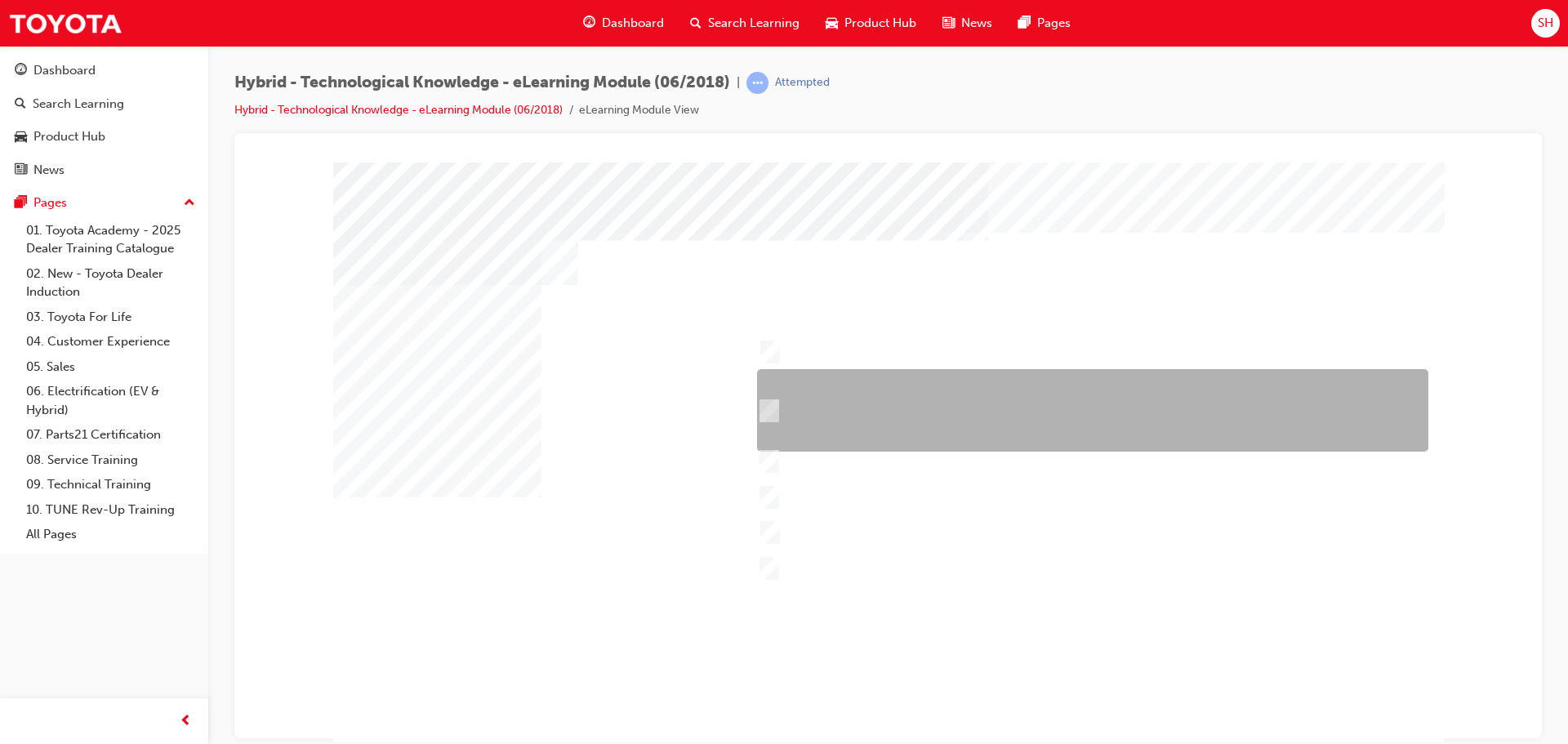
click at [895, 432] on div at bounding box center [1088, 409] width 671 height 82
click at [923, 390] on div at bounding box center [1088, 409] width 671 height 82
checkbox input "true"
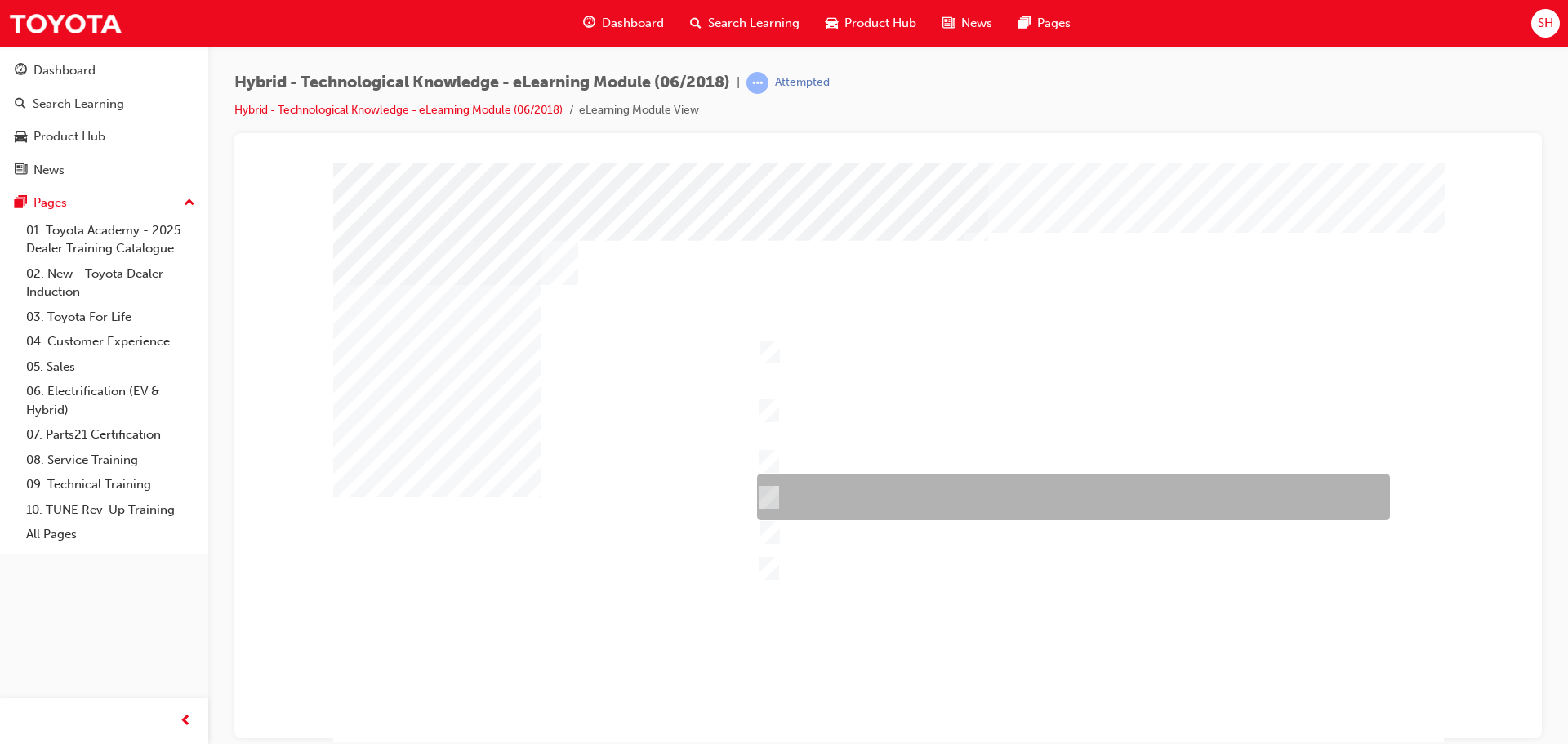
click at [908, 496] on div at bounding box center [1069, 496] width 633 height 46
checkbox input "true"
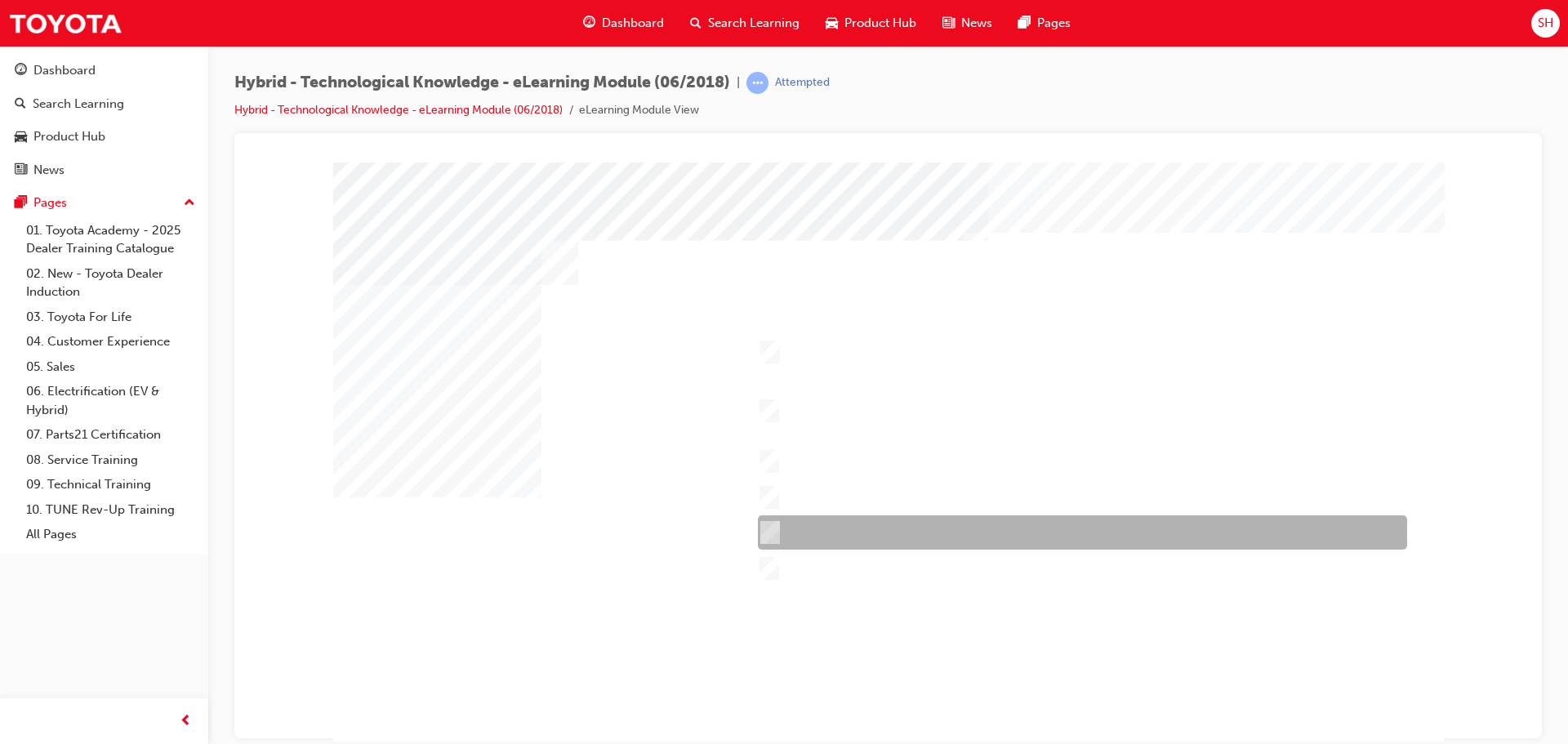
click at [894, 527] on div at bounding box center [1077, 532] width 649 height 34
checkbox input "true"
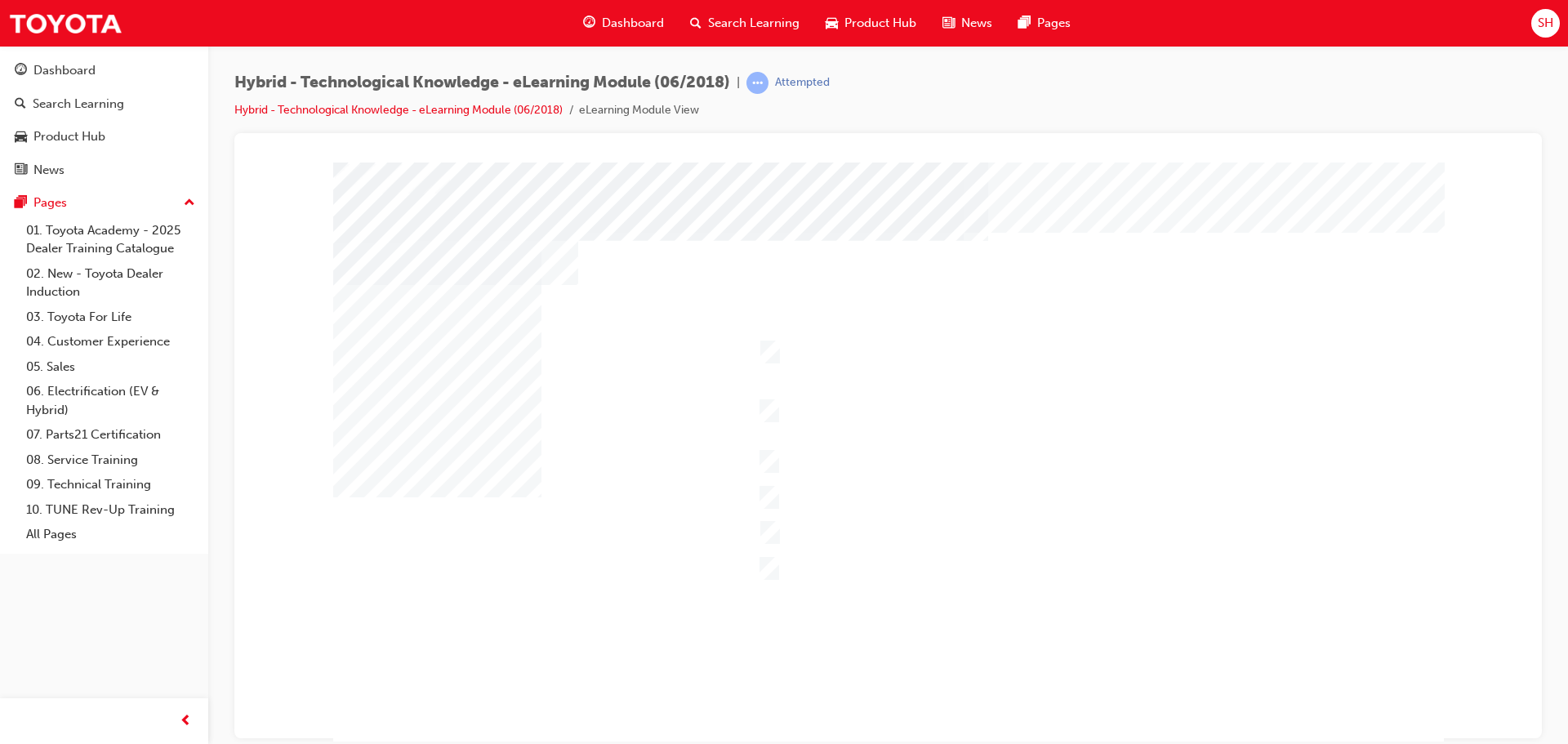
click at [772, 459] on div at bounding box center [887, 456] width 1111 height 588
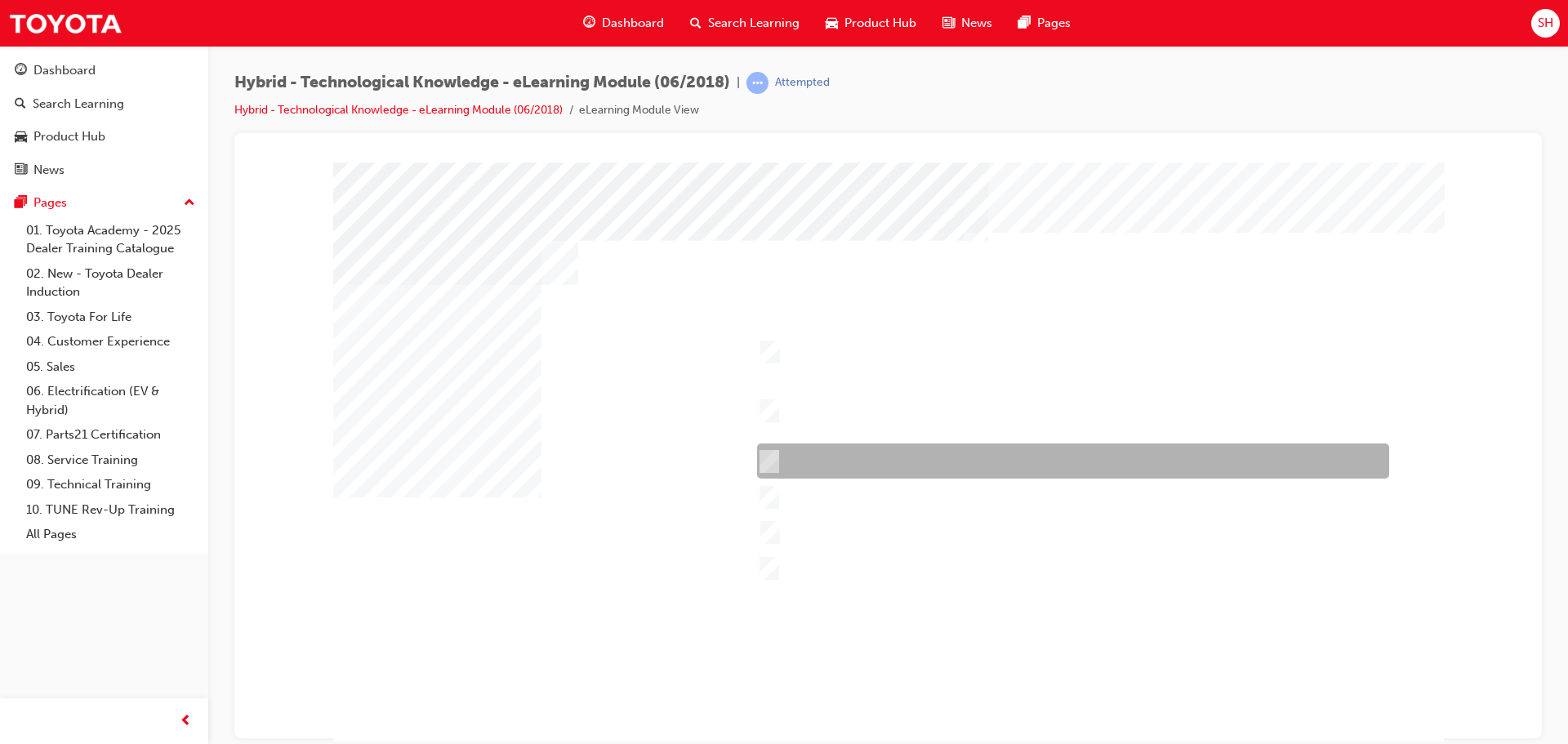
drag, startPoint x: 765, startPoint y: 455, endPoint x: 772, endPoint y: 472, distance: 18.4
click at [765, 457] on input "Appearance – Exterior and interior styling, wheels, accessories." at bounding box center [765, 461] width 18 height 18
checkbox input "true"
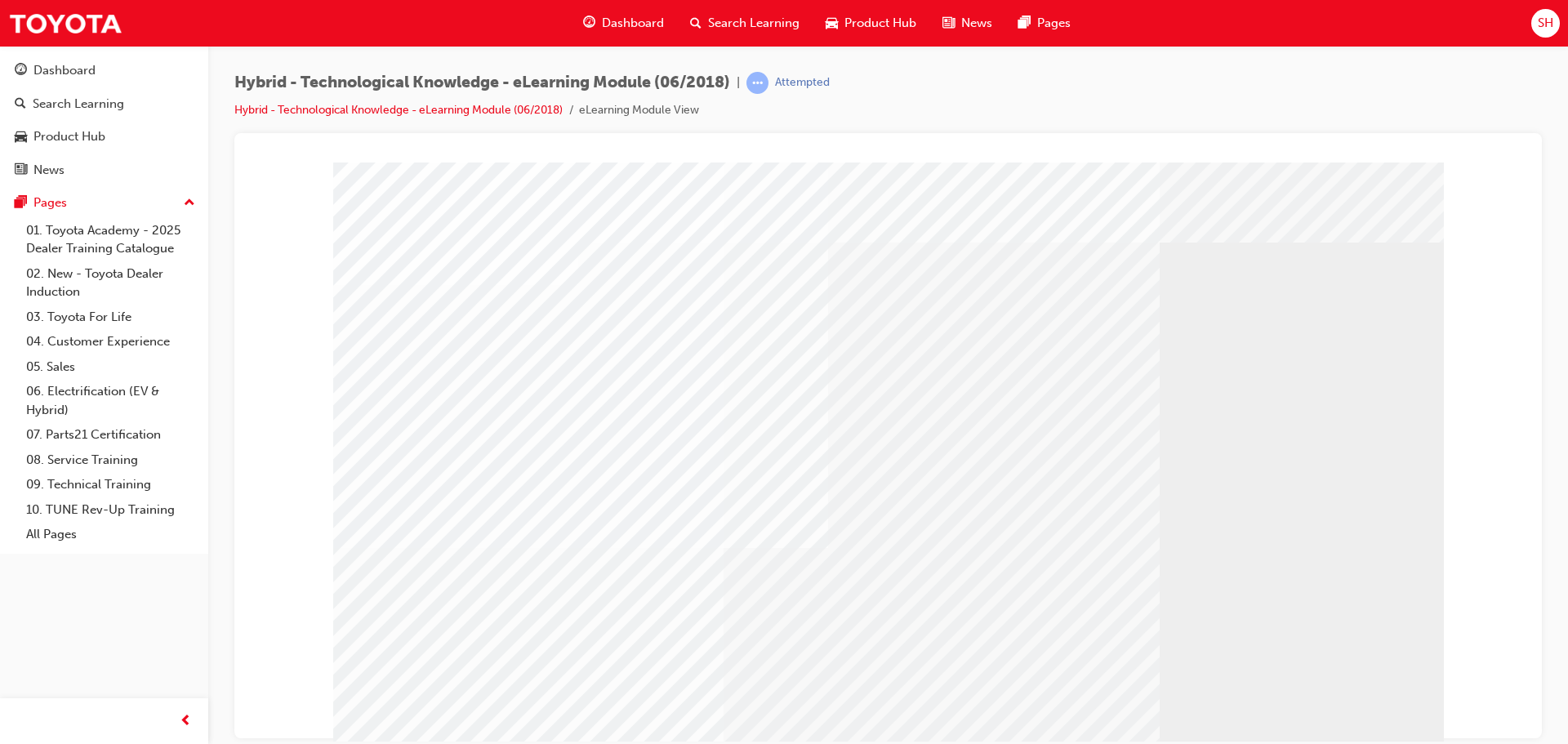
scroll to position [33, 0]
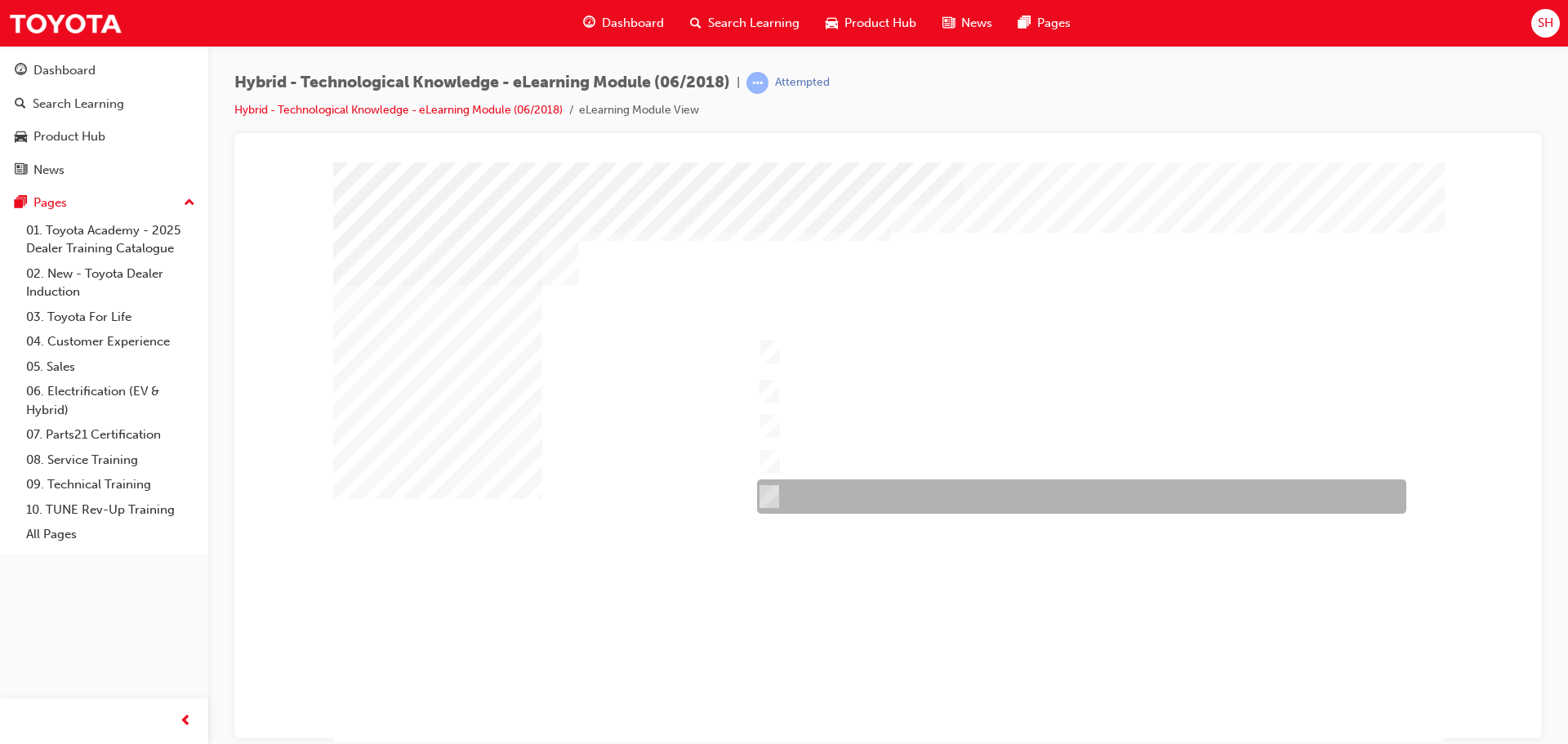
click at [855, 493] on div at bounding box center [1077, 496] width 649 height 34
checkbox input "true"
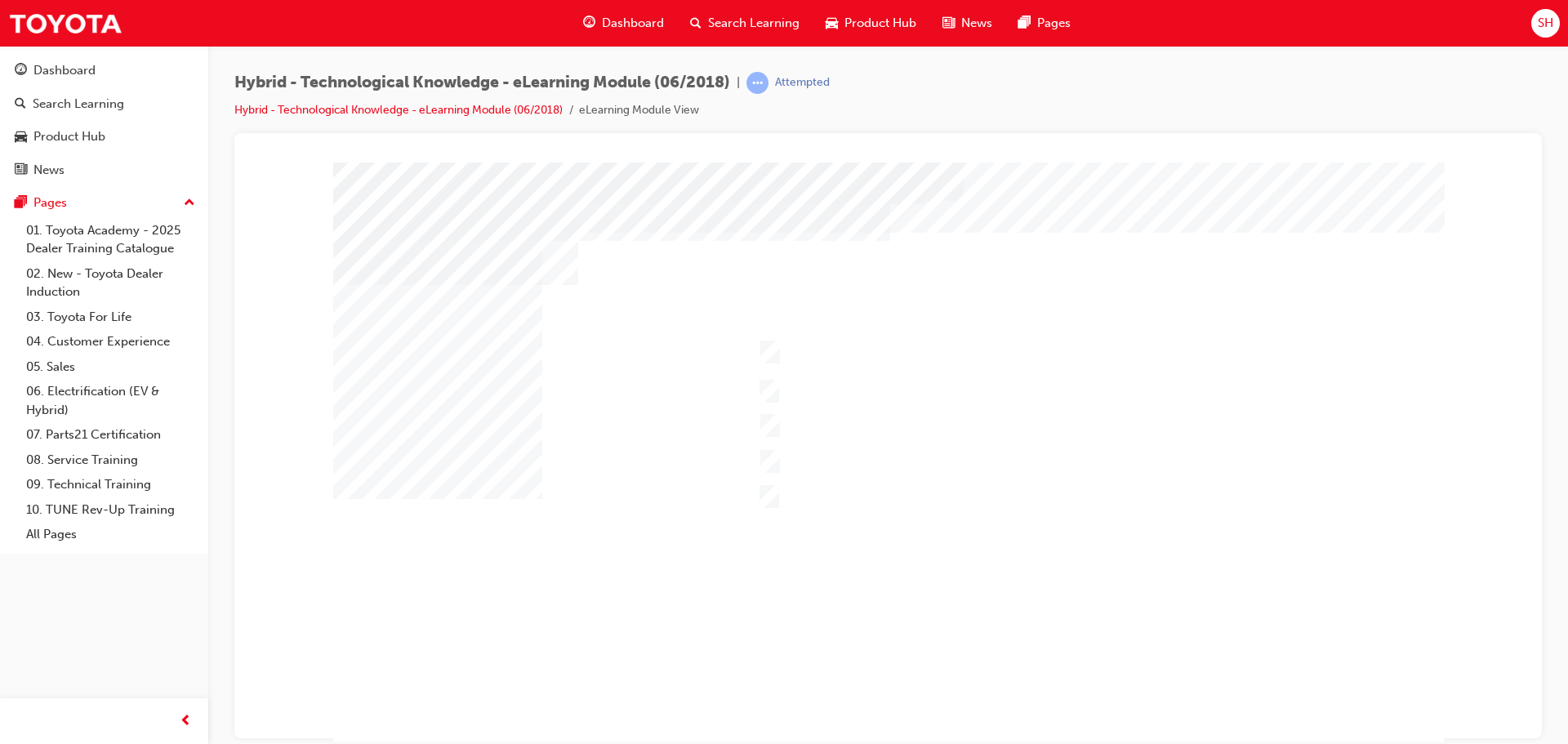
click at [775, 353] on div at bounding box center [887, 456] width 1111 height 588
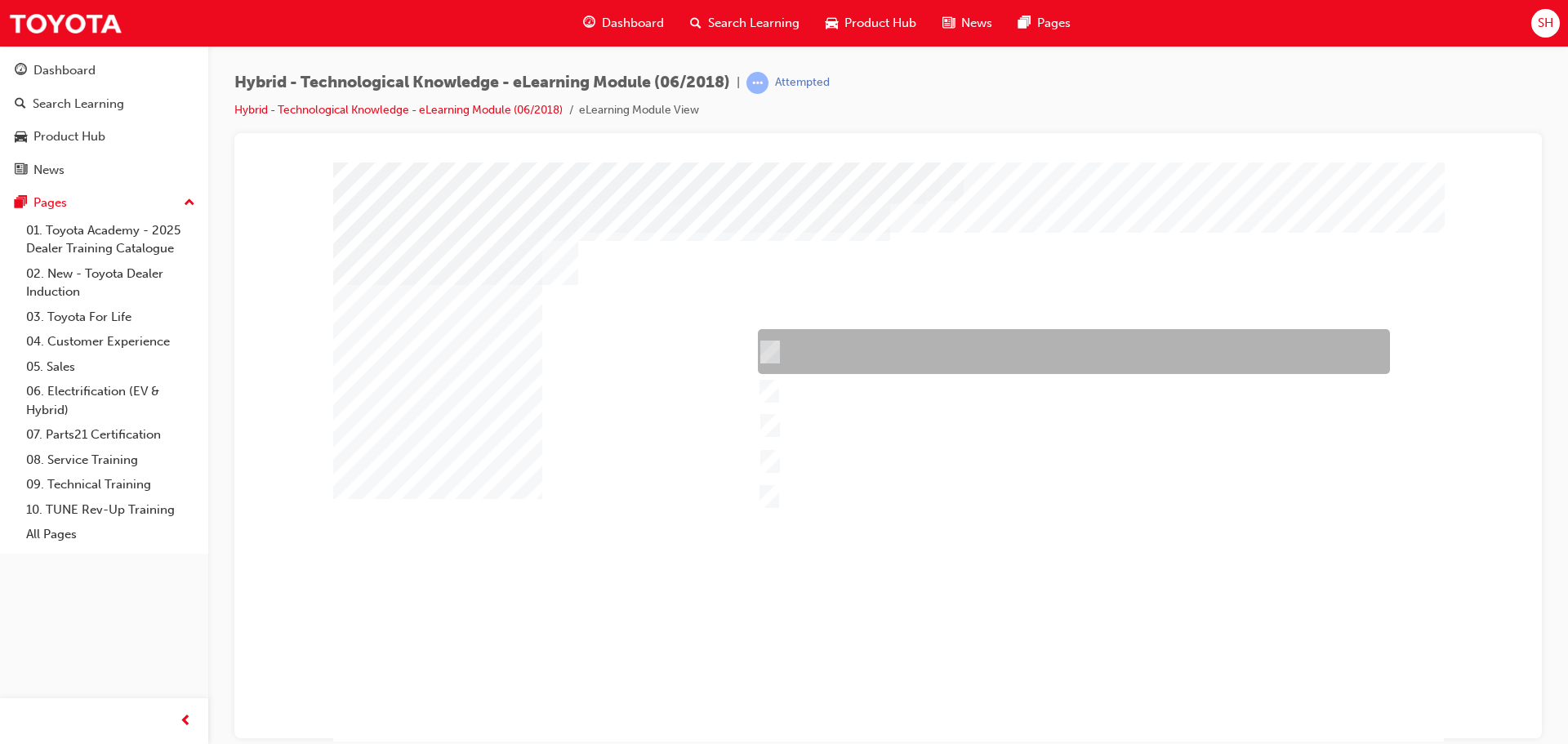
click at [770, 354] on input "Camry Hybrid" at bounding box center [766, 352] width 18 height 18
checkbox input "true"
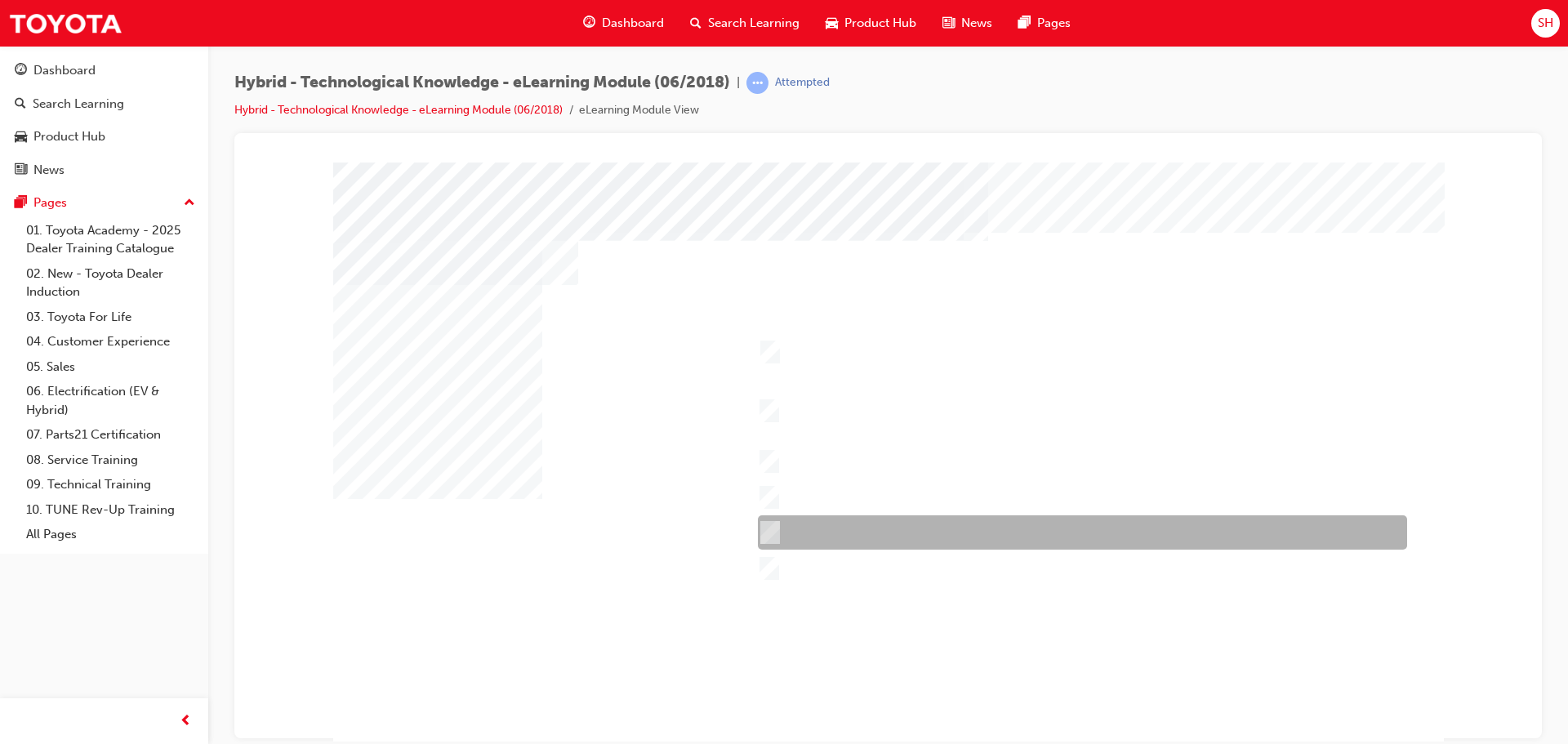
click at [835, 525] on div at bounding box center [1077, 532] width 649 height 34
checkbox input "true"
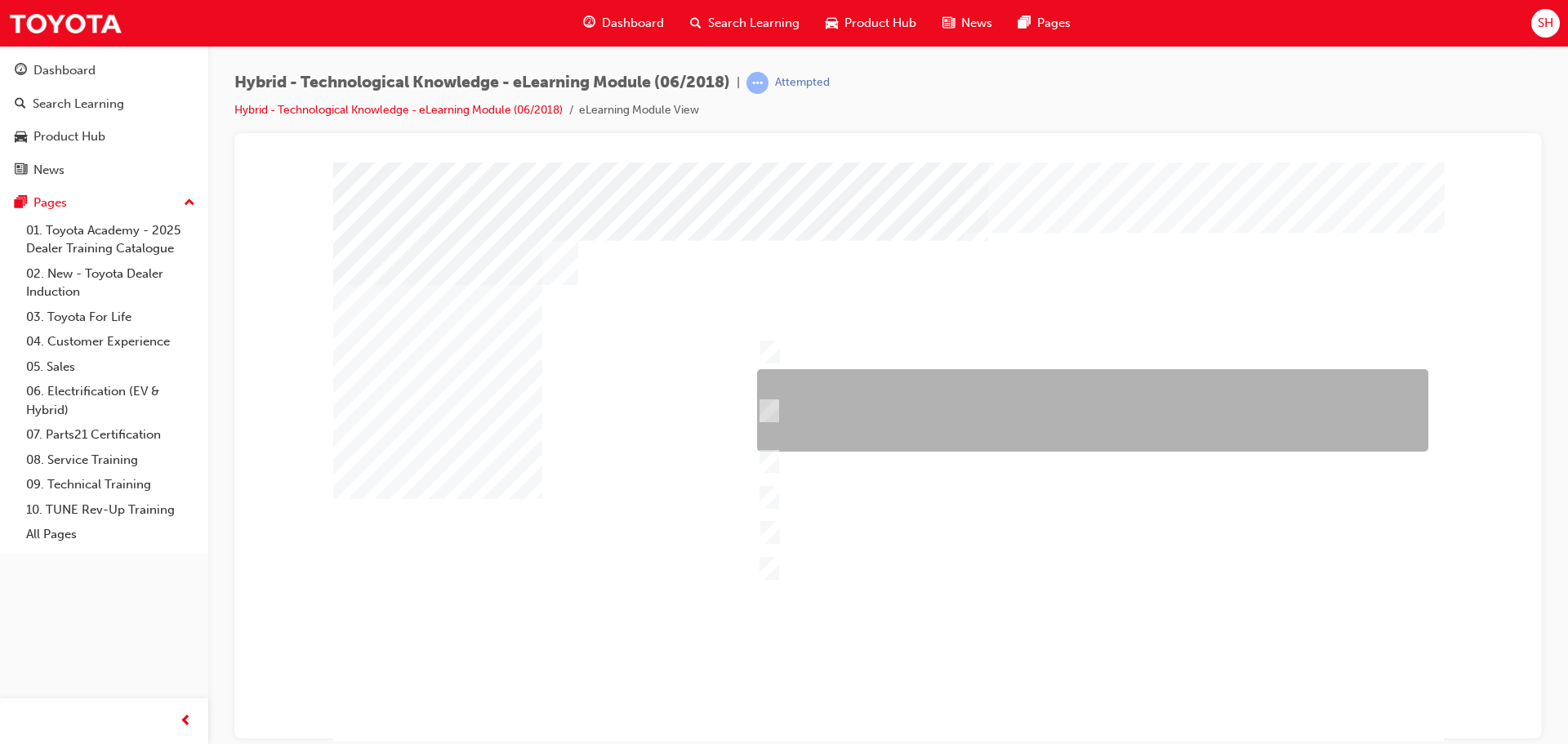
click at [819, 416] on div at bounding box center [1088, 409] width 671 height 82
checkbox input "true"
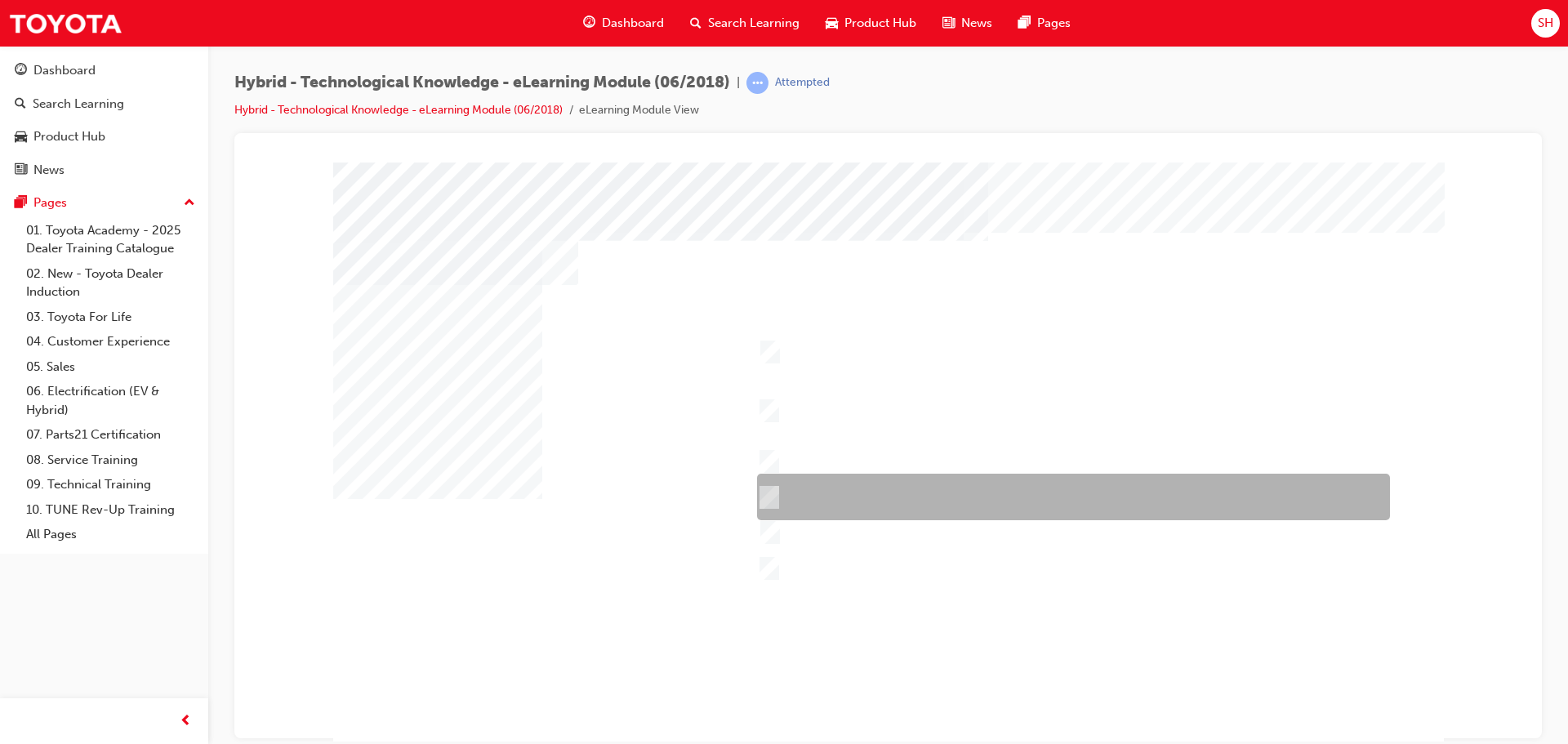
click at [854, 496] on div at bounding box center [1069, 496] width 633 height 46
checkbox input "true"
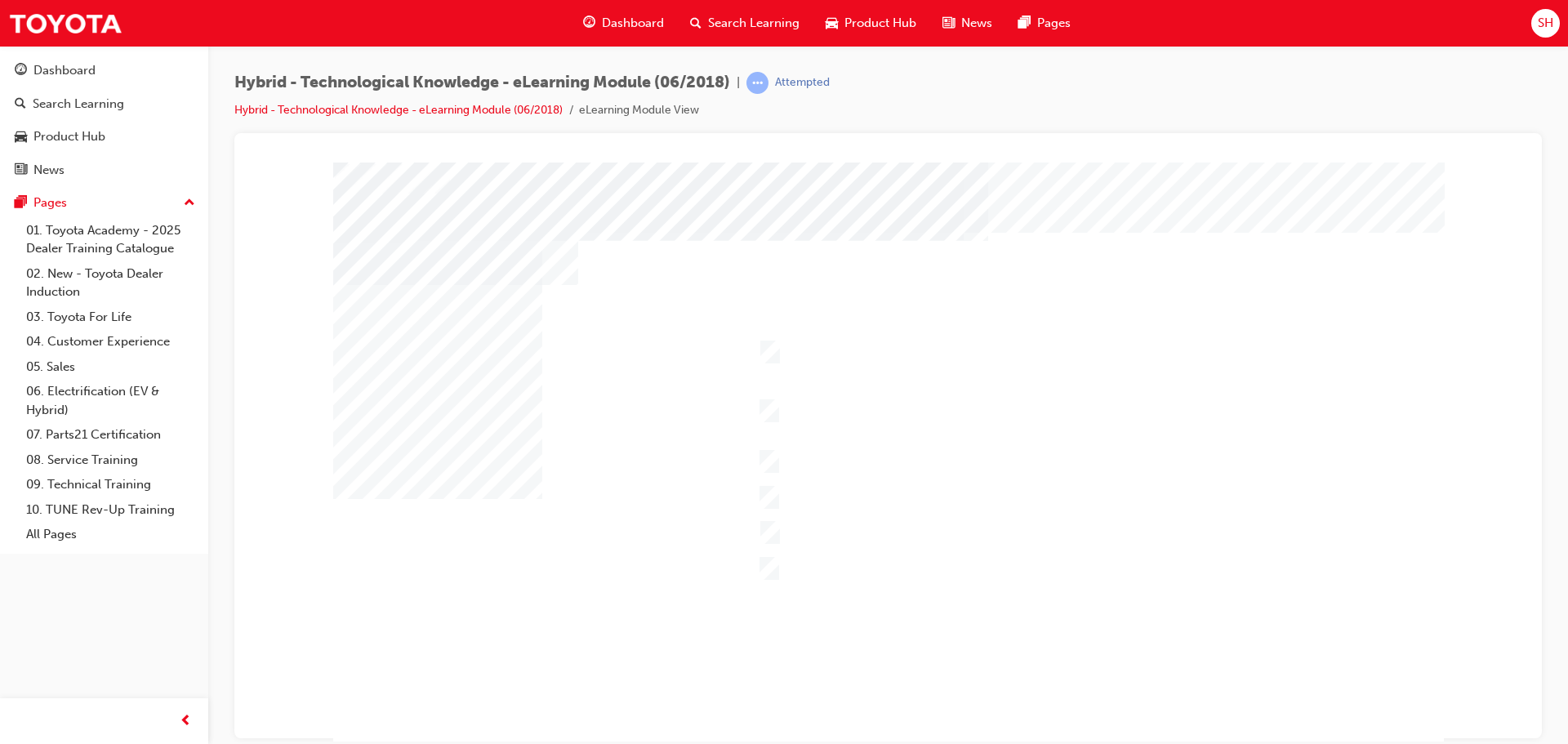
click at [787, 621] on div at bounding box center [887, 456] width 1111 height 588
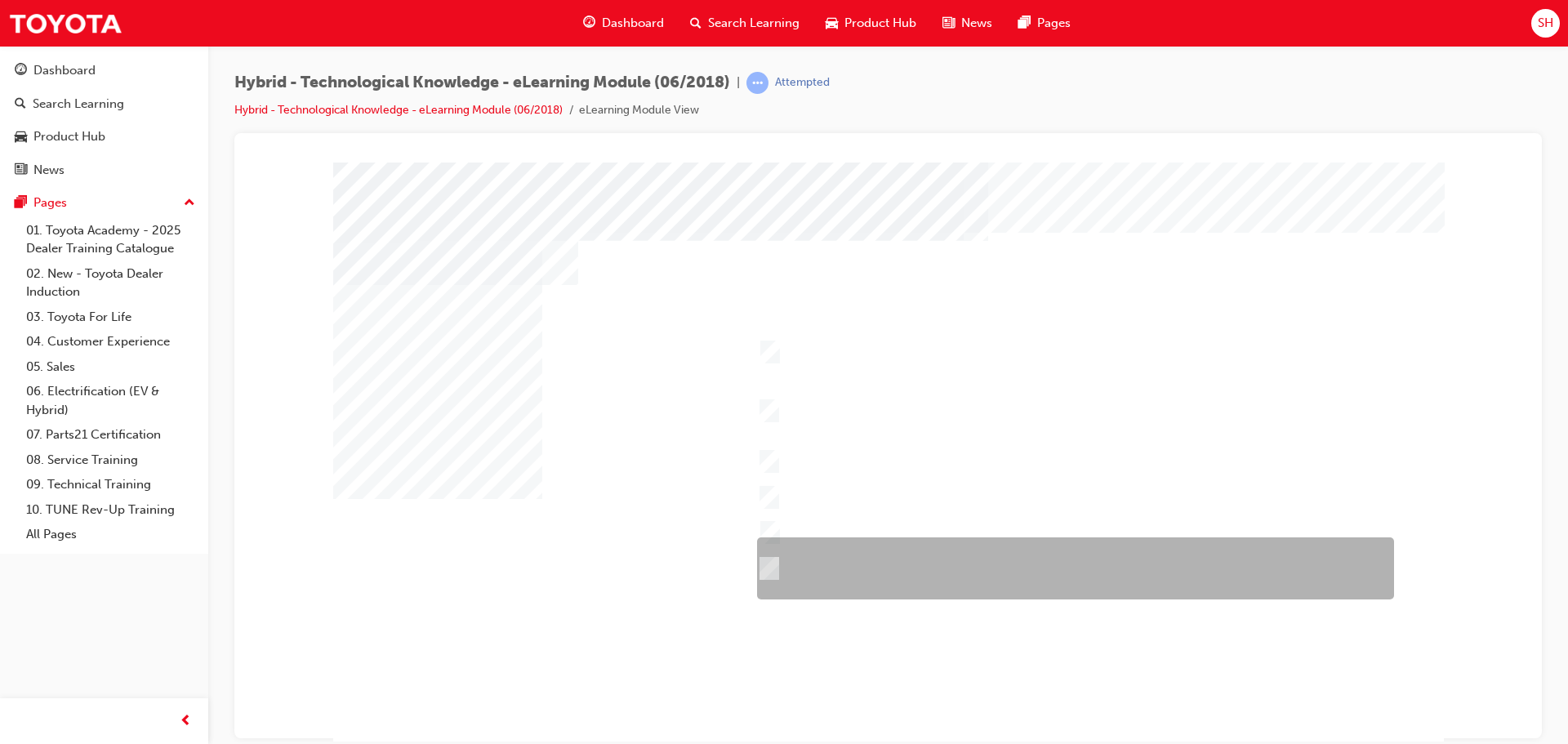
click at [765, 548] on div at bounding box center [1071, 568] width 637 height 62
click at [765, 555] on div at bounding box center [1071, 568] width 637 height 62
checkbox input "false"
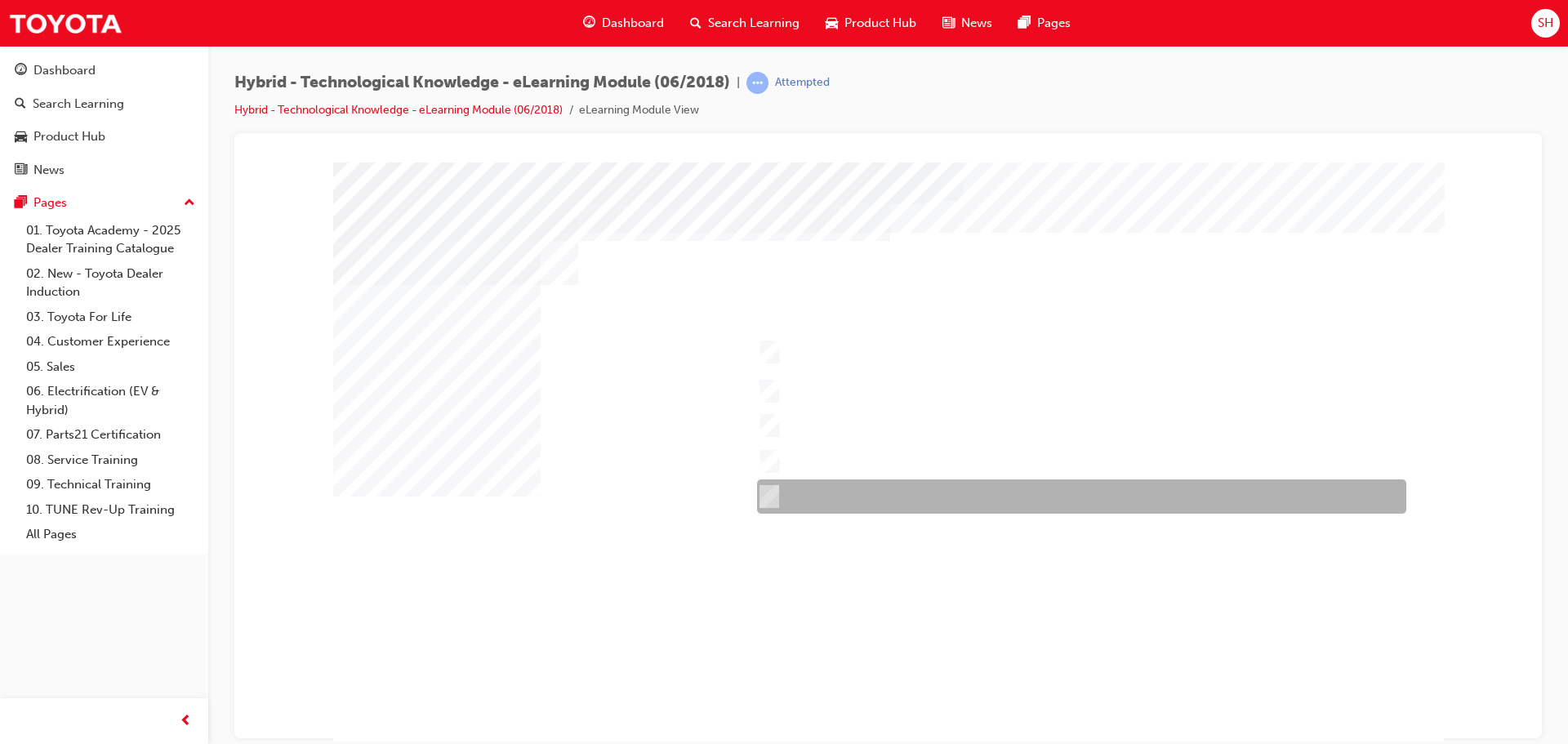
click at [759, 500] on input "Kluger Hybrid" at bounding box center [765, 496] width 18 height 18
checkbox input "true"
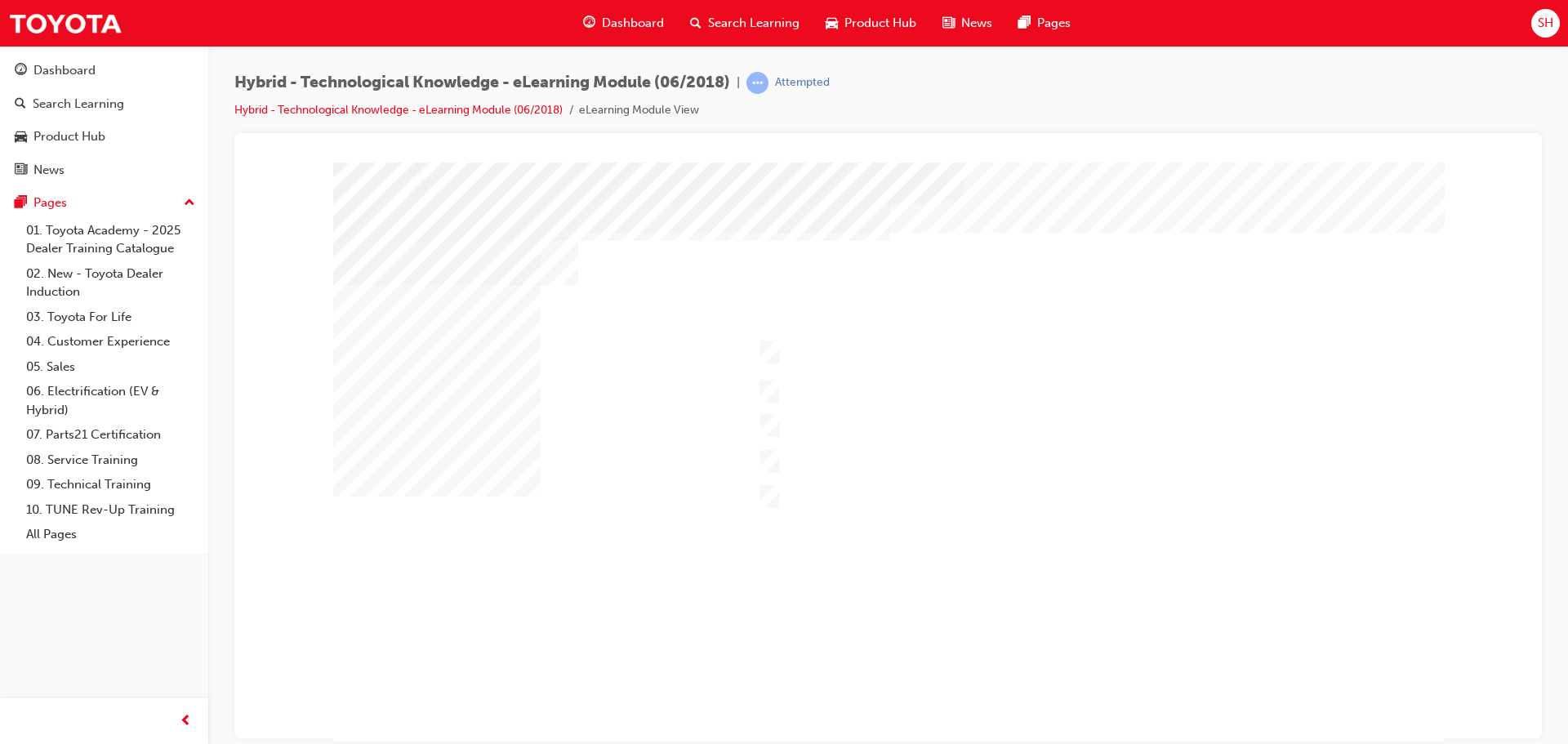
click at [767, 351] on div at bounding box center [887, 456] width 1111 height 588
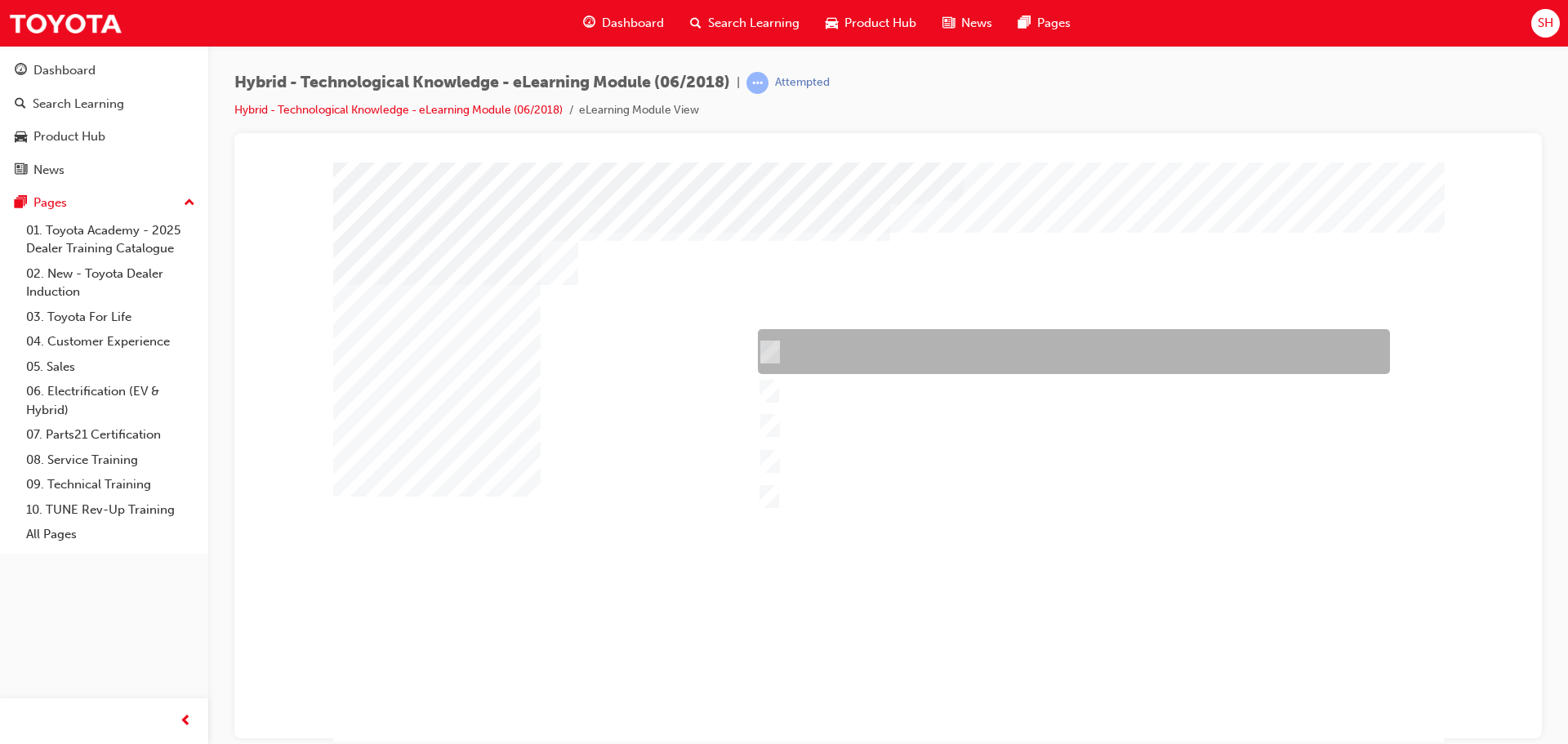
click at [770, 345] on input "Camry Hybrid" at bounding box center [766, 352] width 18 height 18
checkbox input "true"
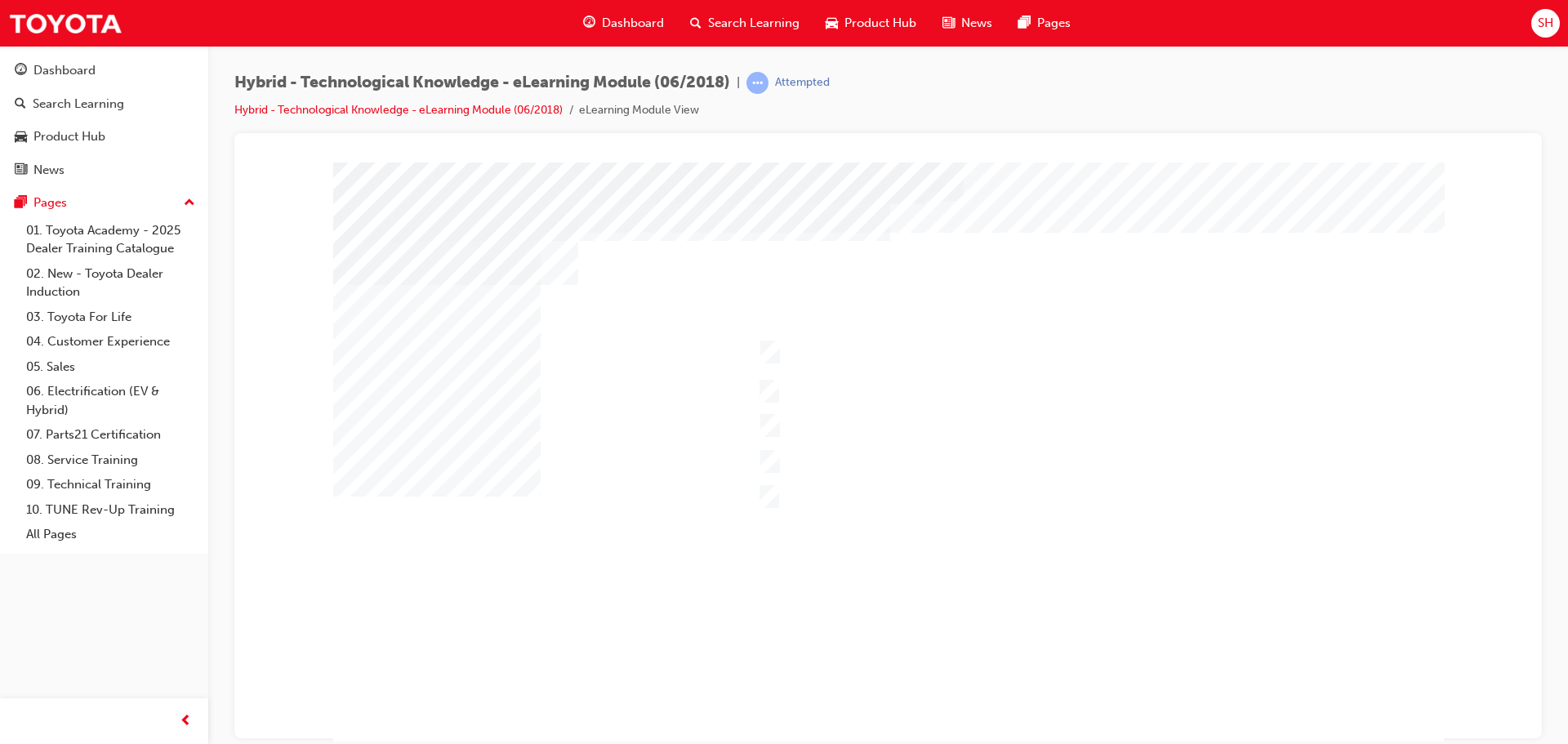
click at [825, 614] on div at bounding box center [887, 456] width 1111 height 588
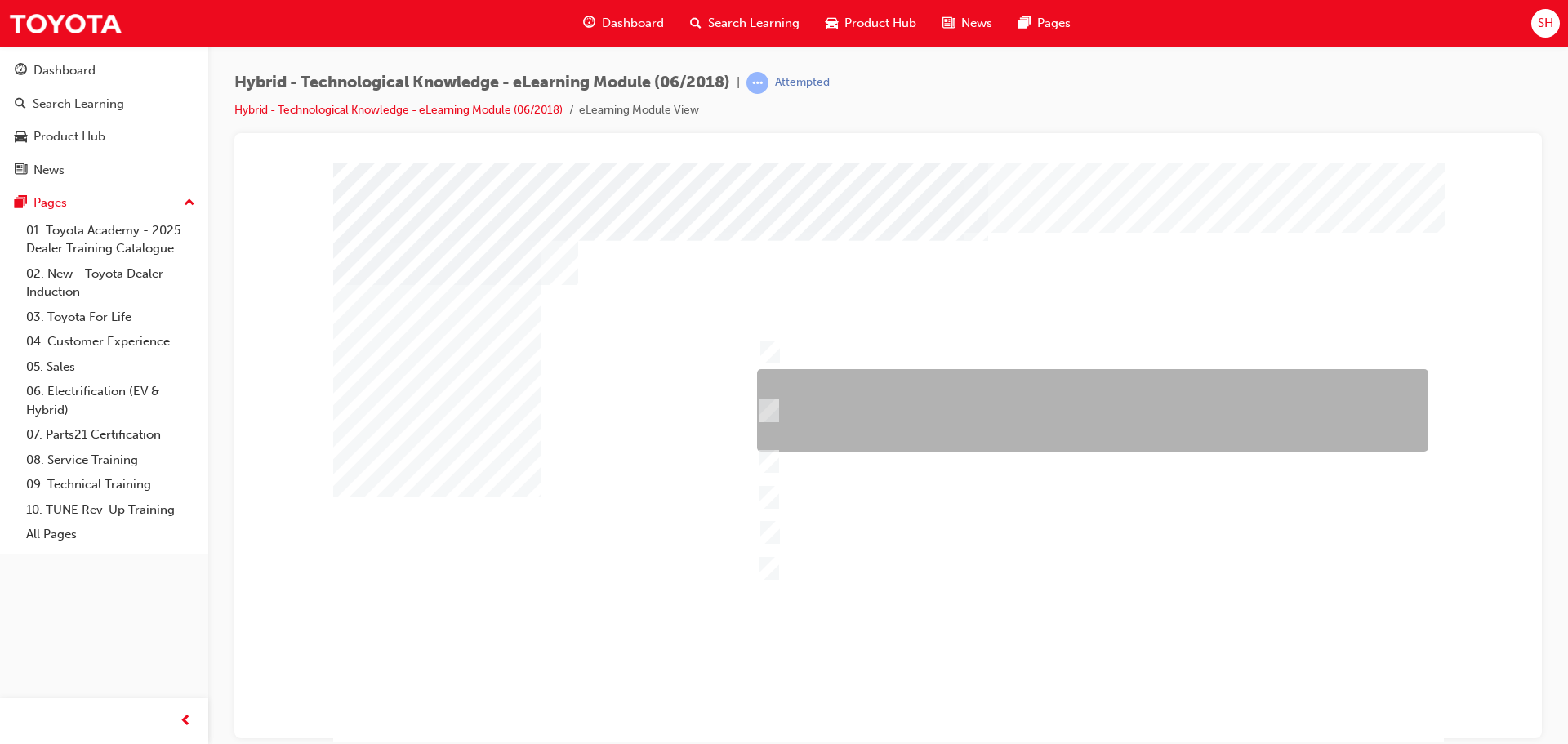
click at [872, 383] on div at bounding box center [1088, 409] width 671 height 82
checkbox input "true"
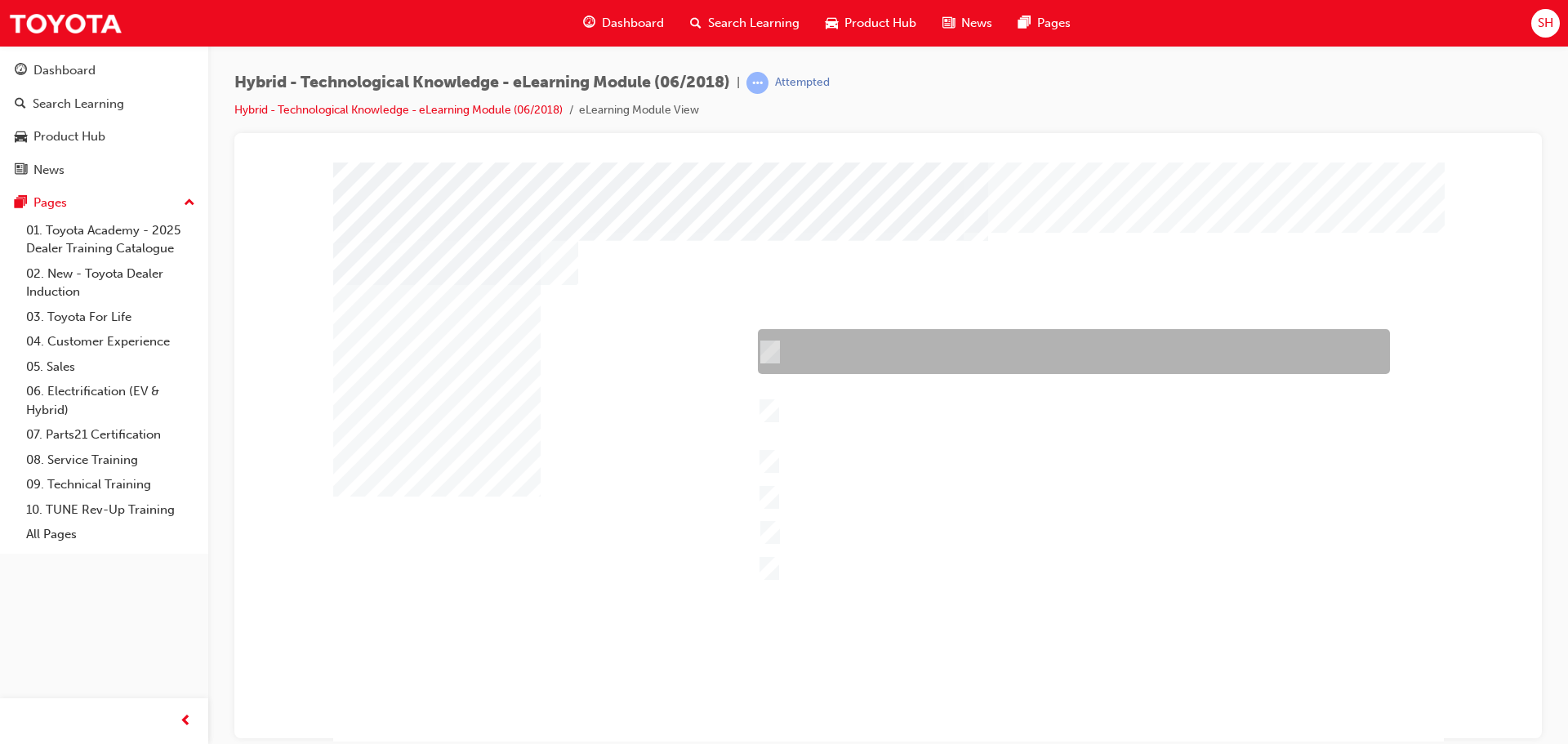
click at [790, 361] on div at bounding box center [1069, 352] width 632 height 45
checkbox input "true"
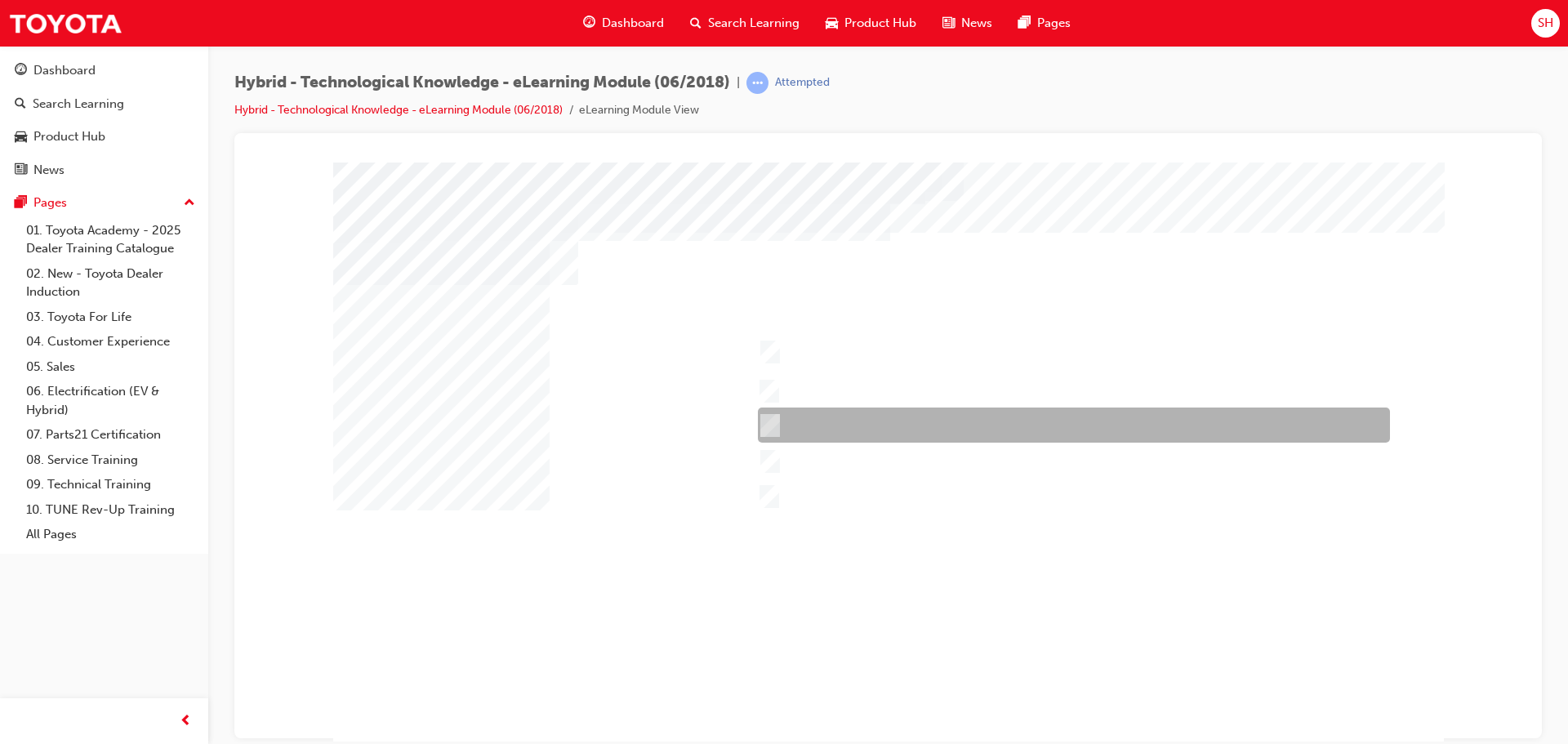
click at [817, 423] on div at bounding box center [1069, 424] width 632 height 35
checkbox input "true"
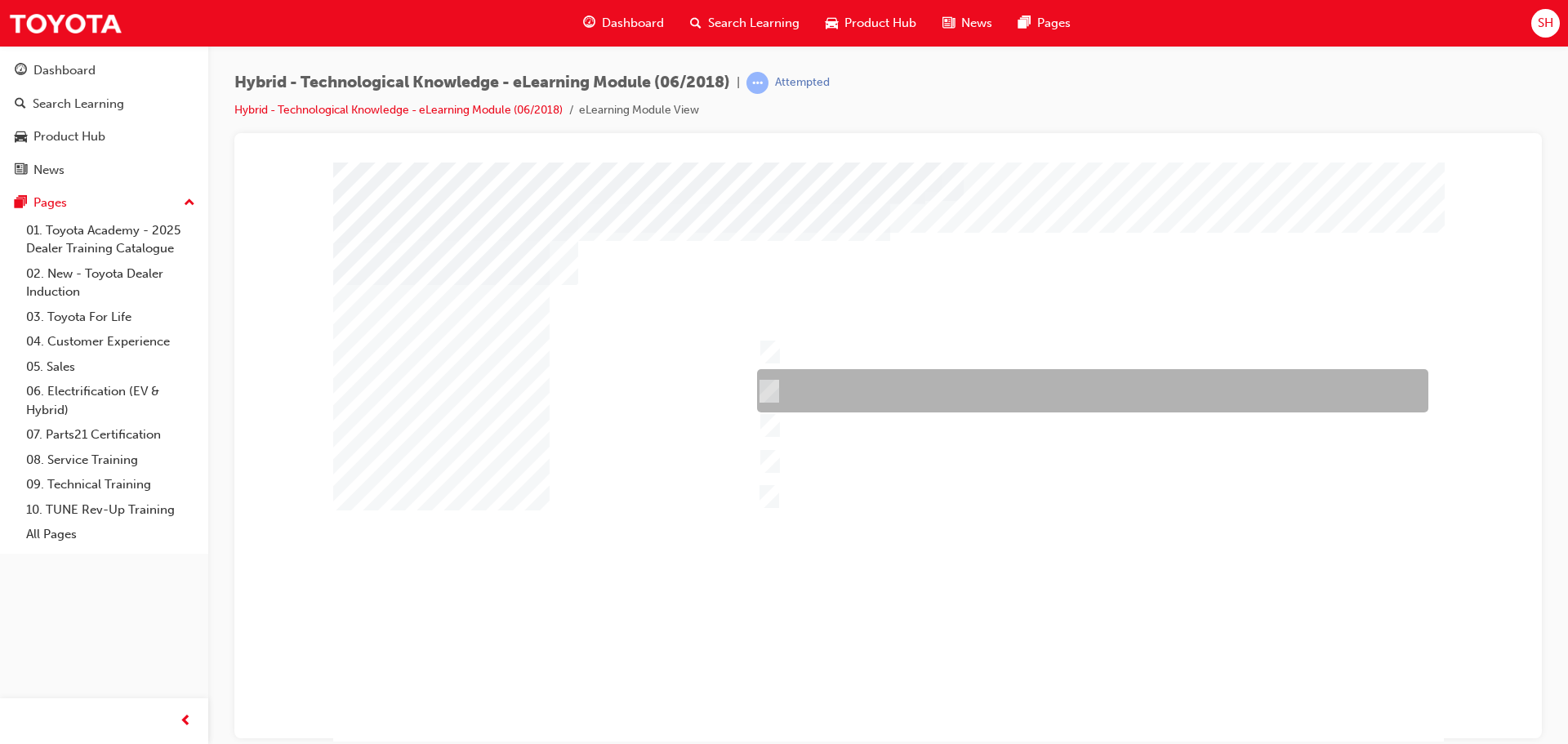
click at [767, 380] on div at bounding box center [1088, 390] width 671 height 43
checkbox input "true"
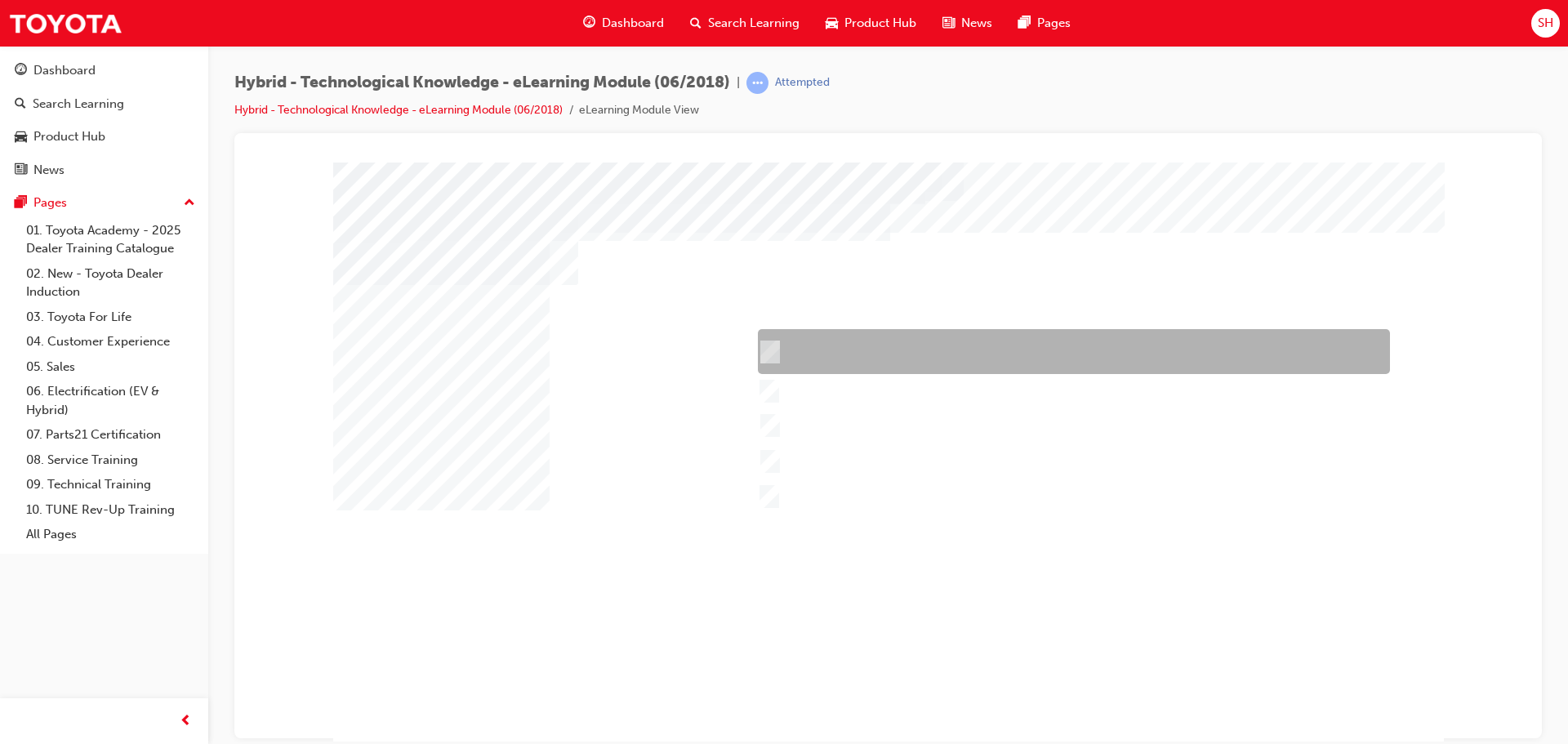
click at [769, 351] on input "Camry Hybrid" at bounding box center [766, 352] width 18 height 18
checkbox input "true"
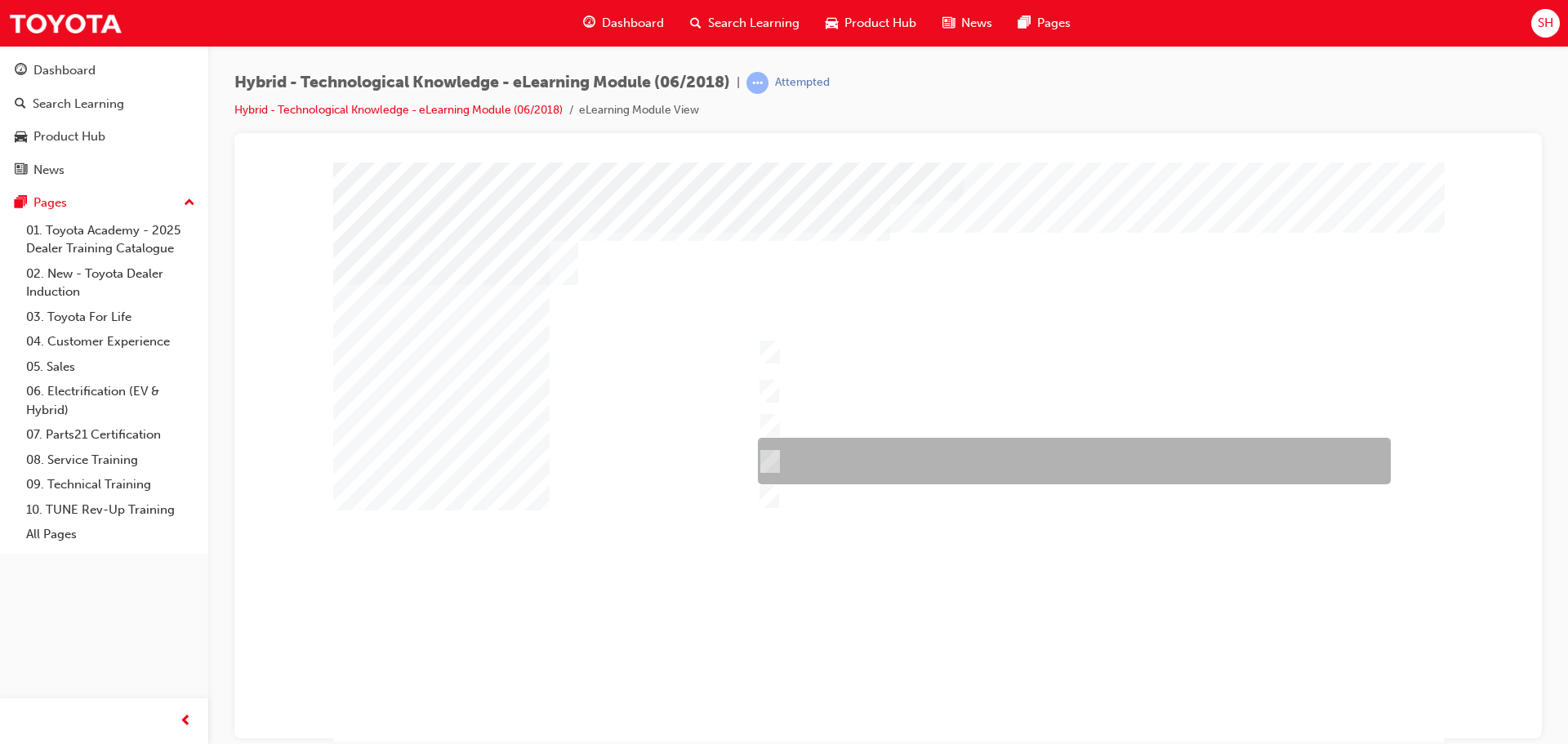
click at [775, 453] on div at bounding box center [1070, 460] width 633 height 46
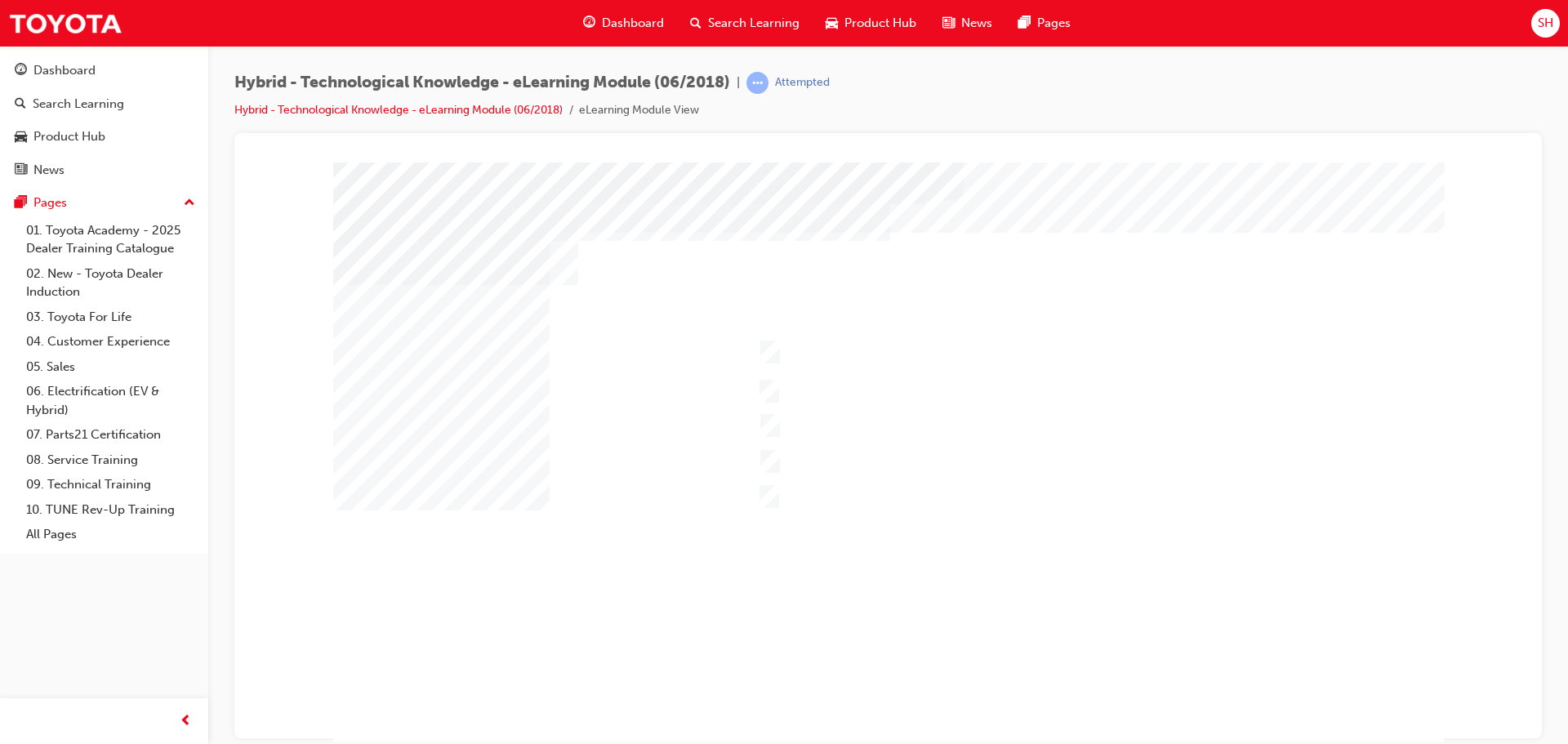
click at [820, 609] on div at bounding box center [887, 456] width 1111 height 588
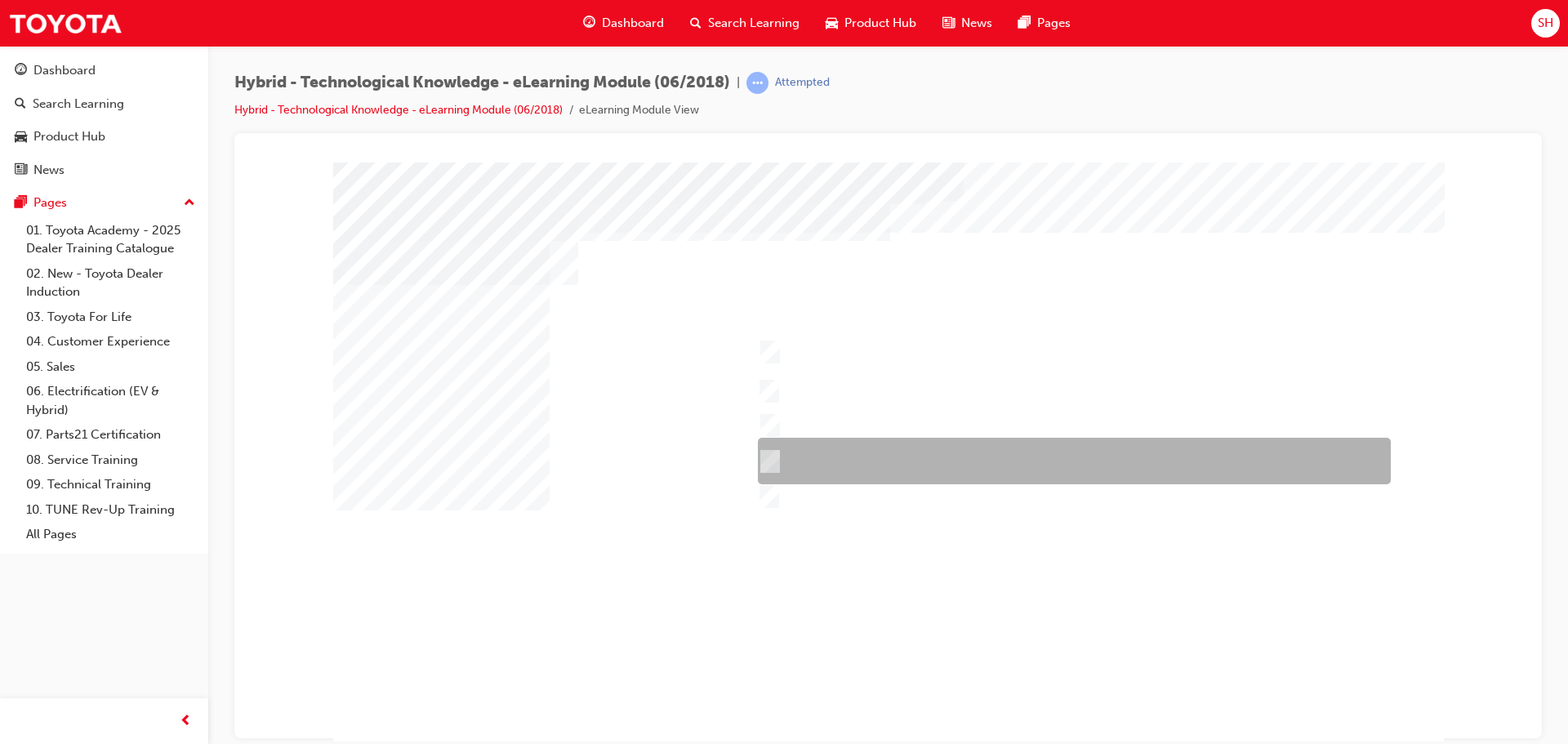
drag, startPoint x: 765, startPoint y: 447, endPoint x: 766, endPoint y: 469, distance: 22.0
click at [765, 448] on div at bounding box center [1070, 460] width 633 height 46
click at [771, 453] on input "Prius" at bounding box center [766, 461] width 18 height 18
checkbox input "true"
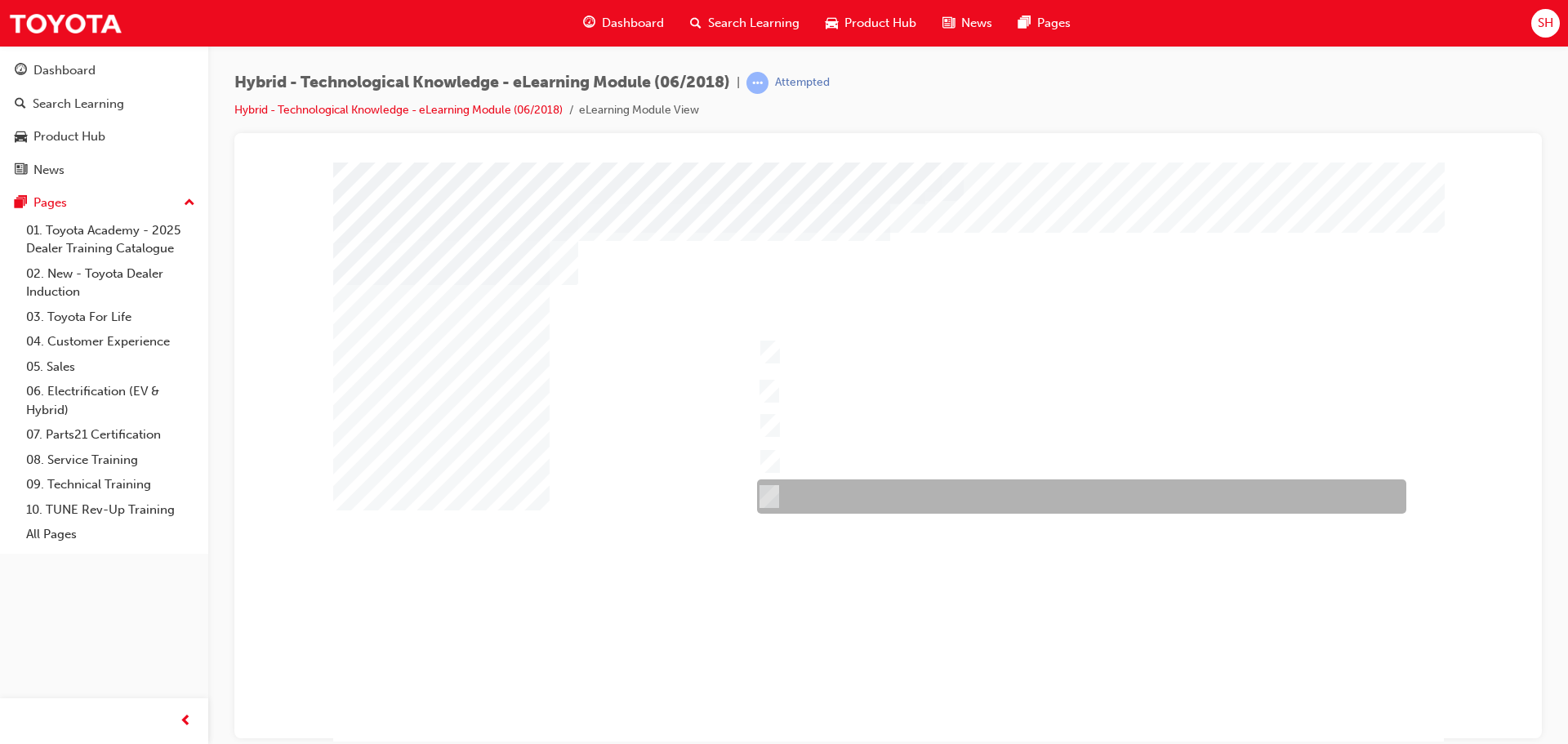
drag, startPoint x: 769, startPoint y: 501, endPoint x: 770, endPoint y: 530, distance: 29.0
click at [769, 501] on input "RAV4 Hybrid" at bounding box center [765, 496] width 18 height 18
checkbox input "true"
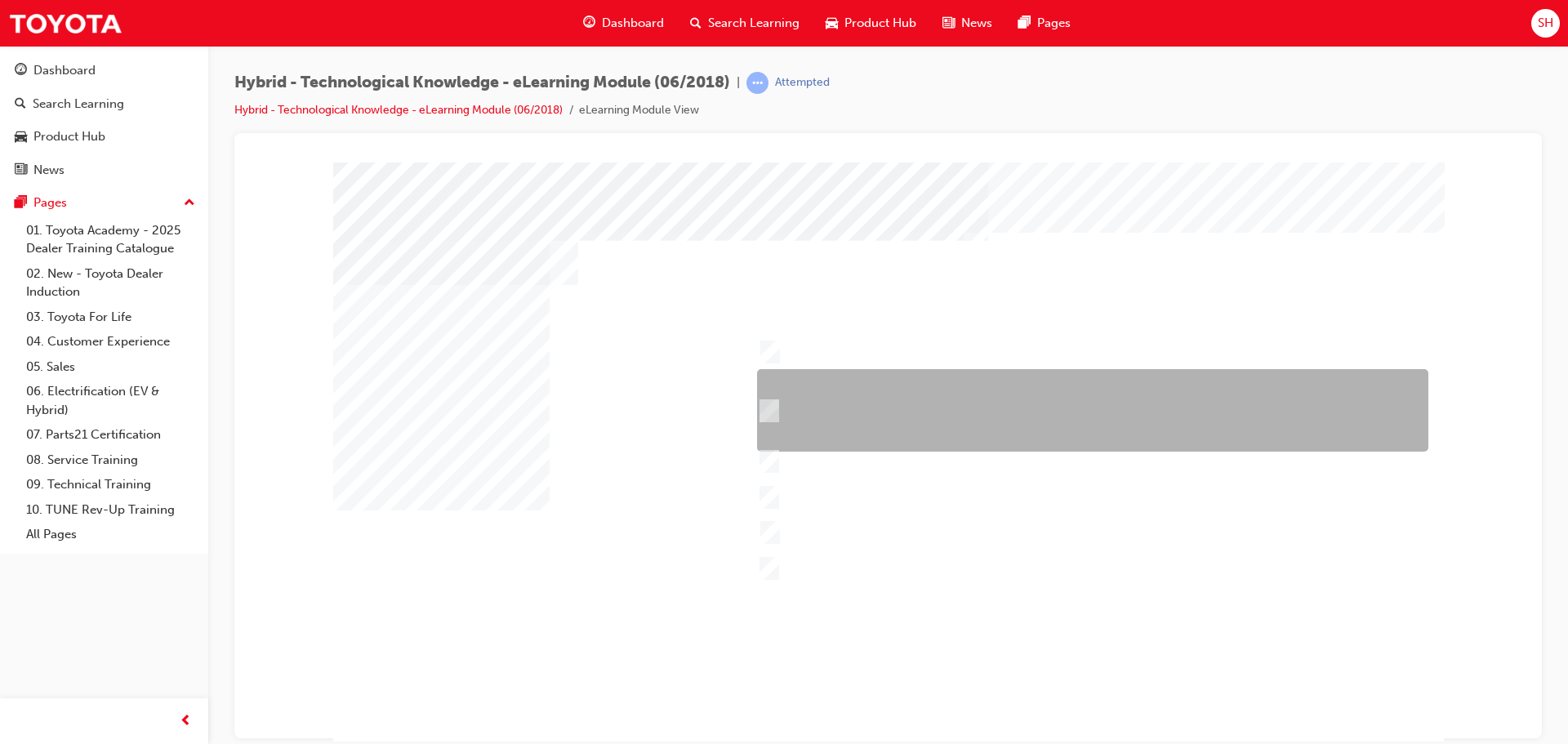
click at [836, 412] on div at bounding box center [1088, 409] width 671 height 82
checkbox input "true"
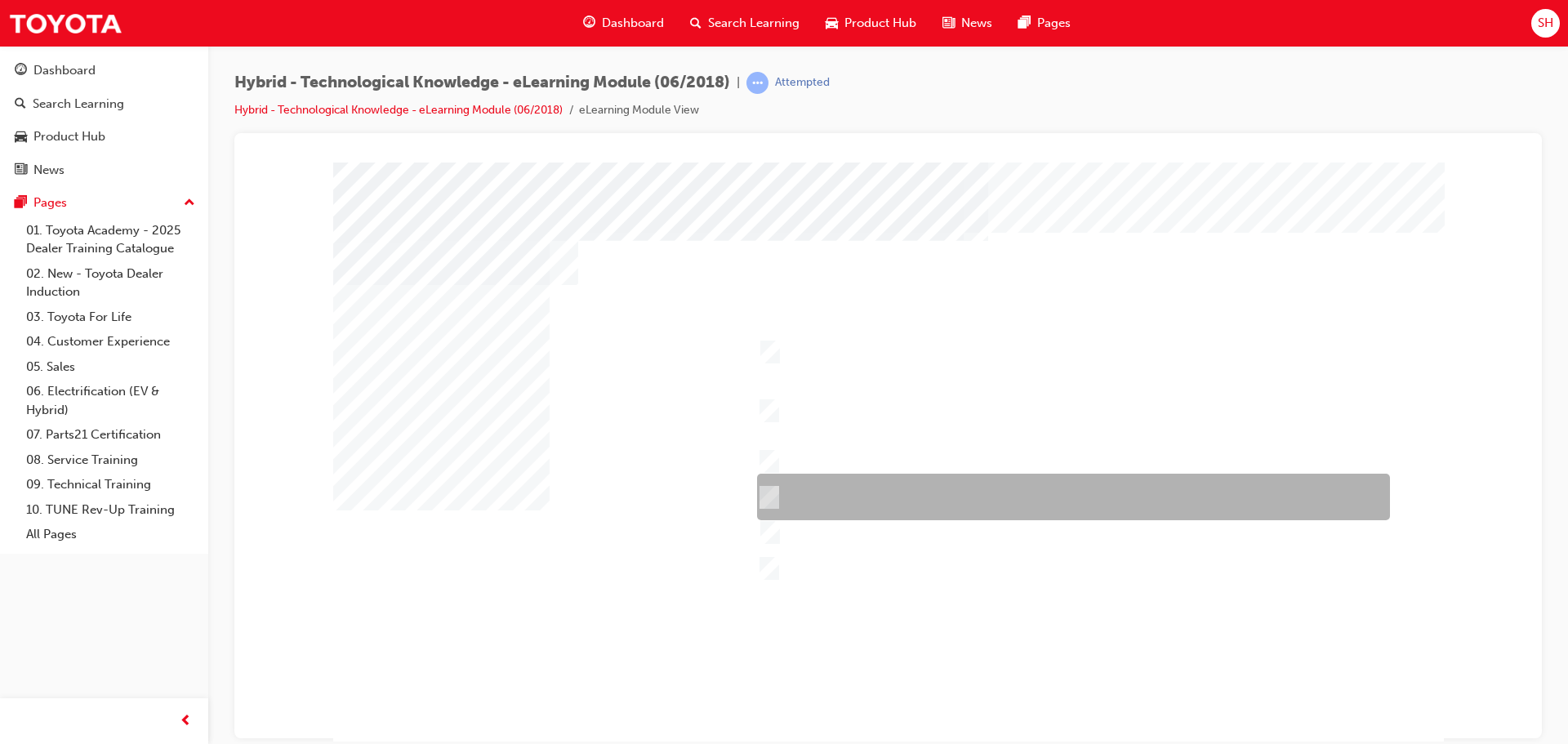
click at [852, 483] on div at bounding box center [1069, 496] width 633 height 46
checkbox input "true"
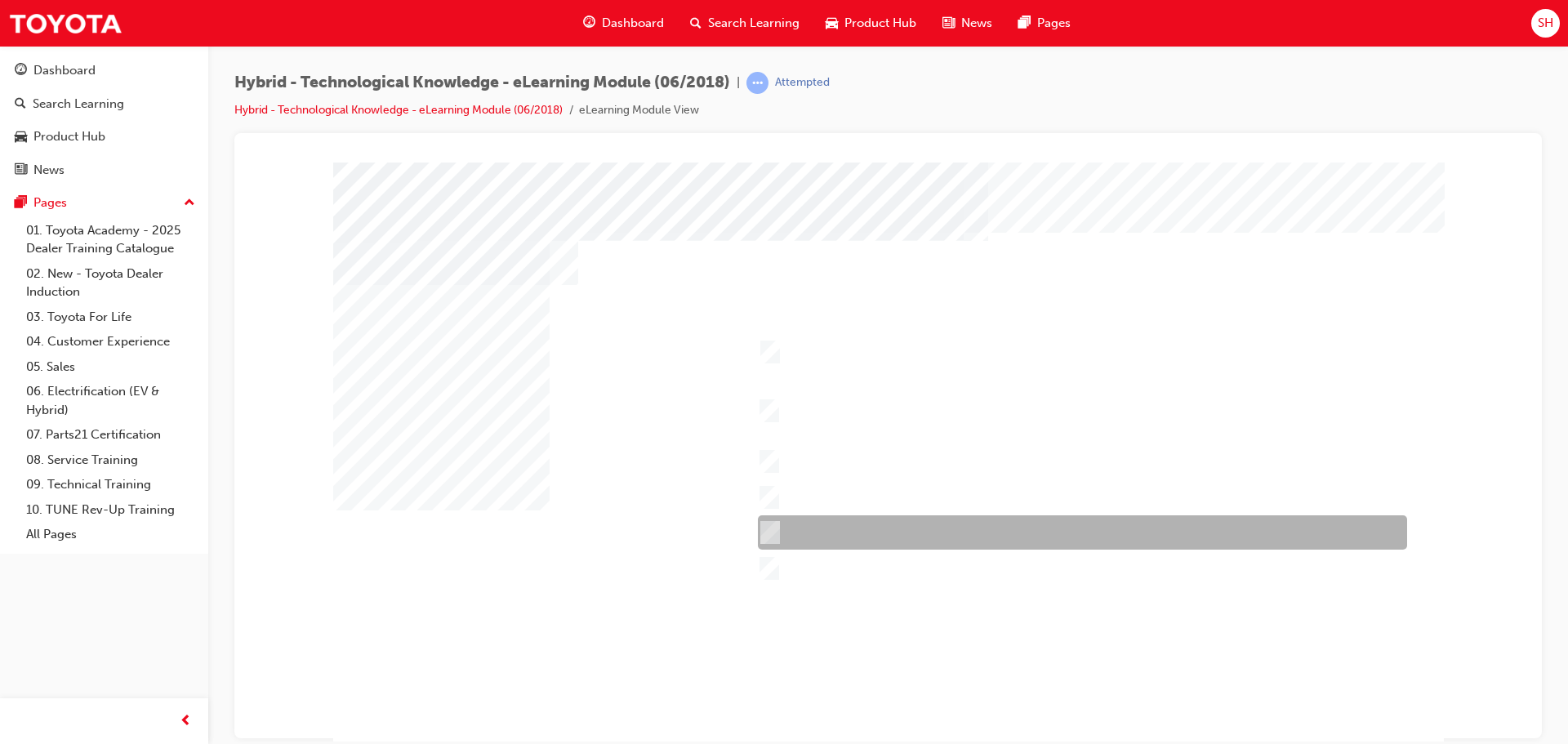
click at [834, 525] on div at bounding box center [1077, 532] width 649 height 34
checkbox input "true"
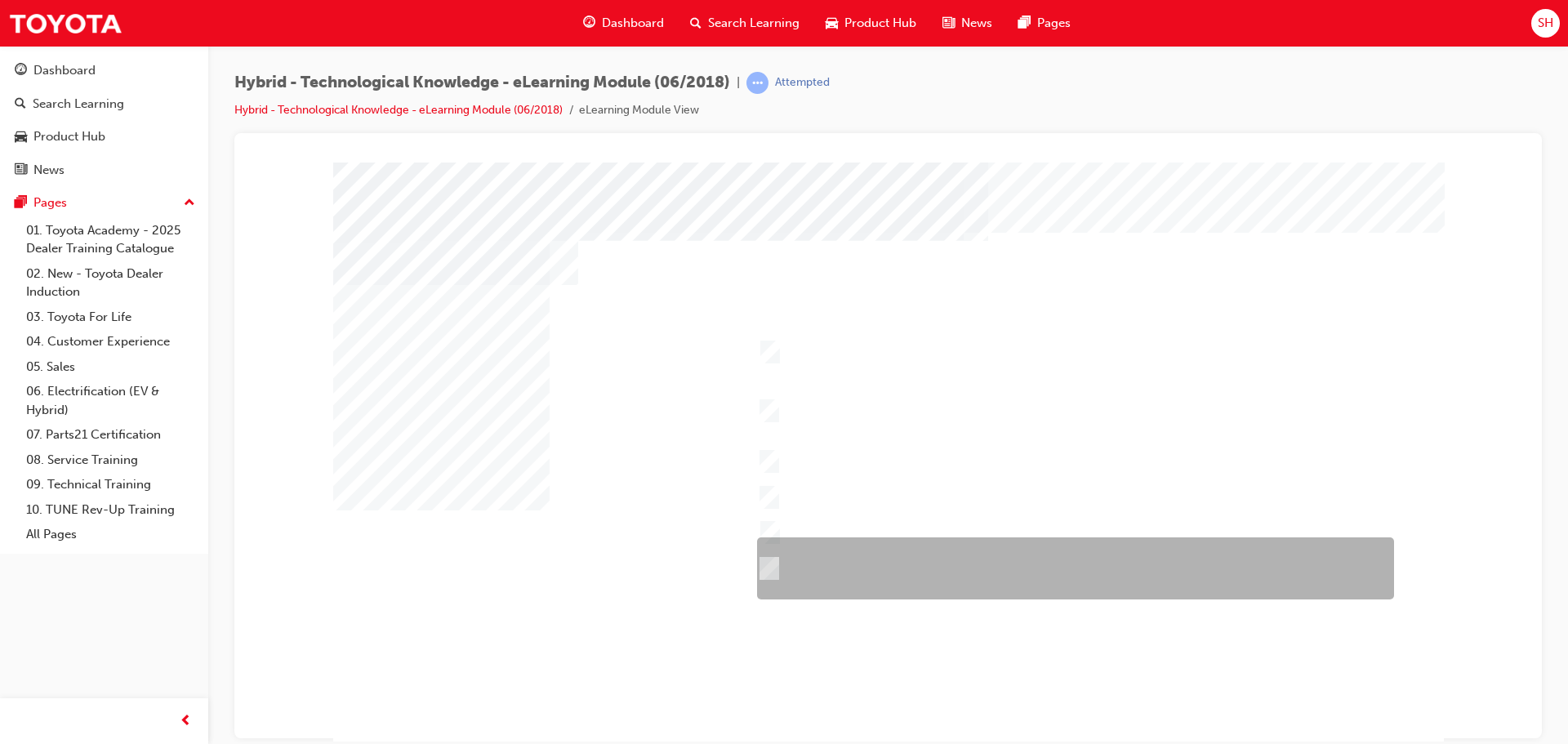
click at [811, 561] on div at bounding box center [1071, 568] width 637 height 62
click at [808, 563] on div at bounding box center [1071, 568] width 637 height 62
checkbox input "false"
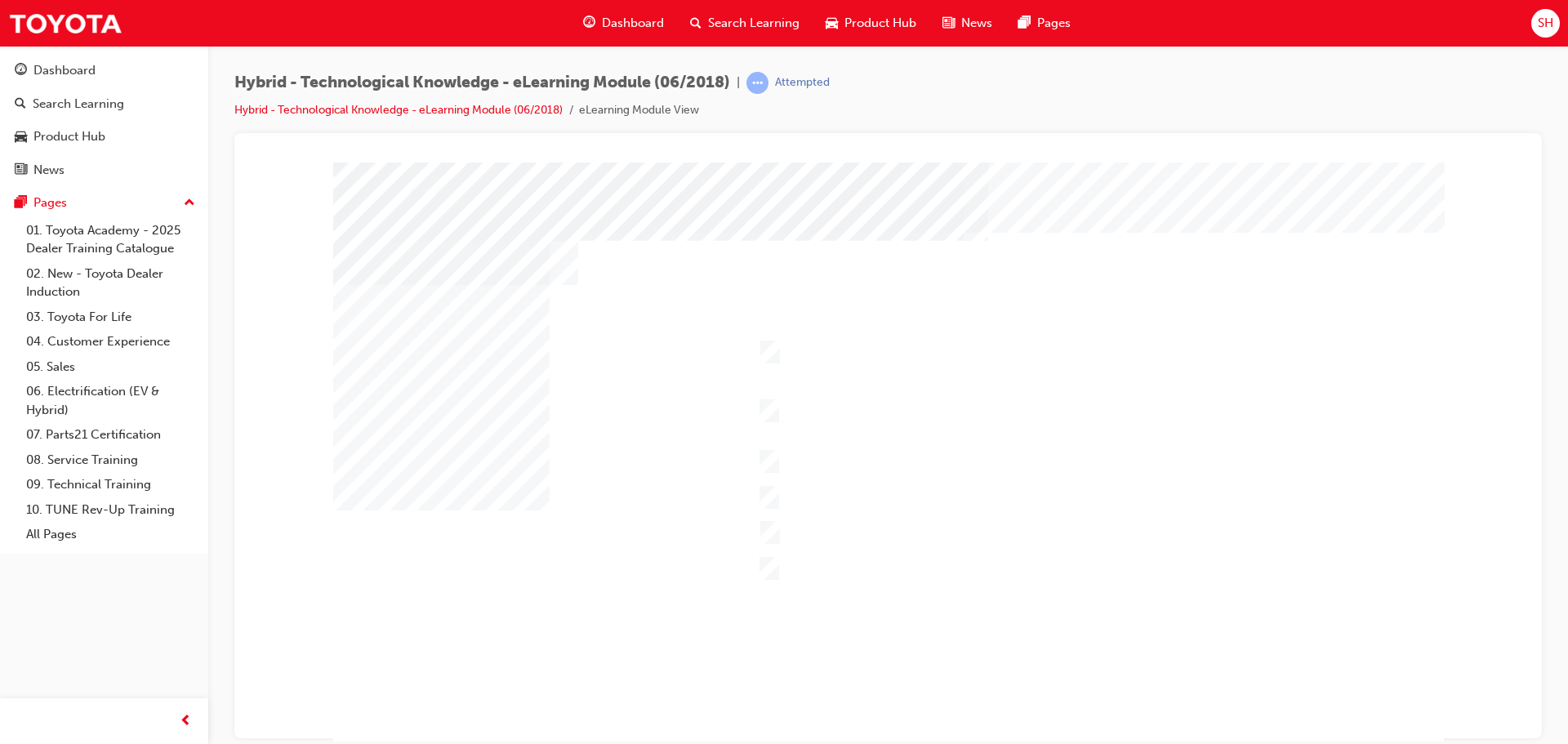
drag, startPoint x: 333, startPoint y: 469, endPoint x: 358, endPoint y: 465, distance: 25.3
click at [334, 467] on div at bounding box center [887, 456] width 1111 height 588
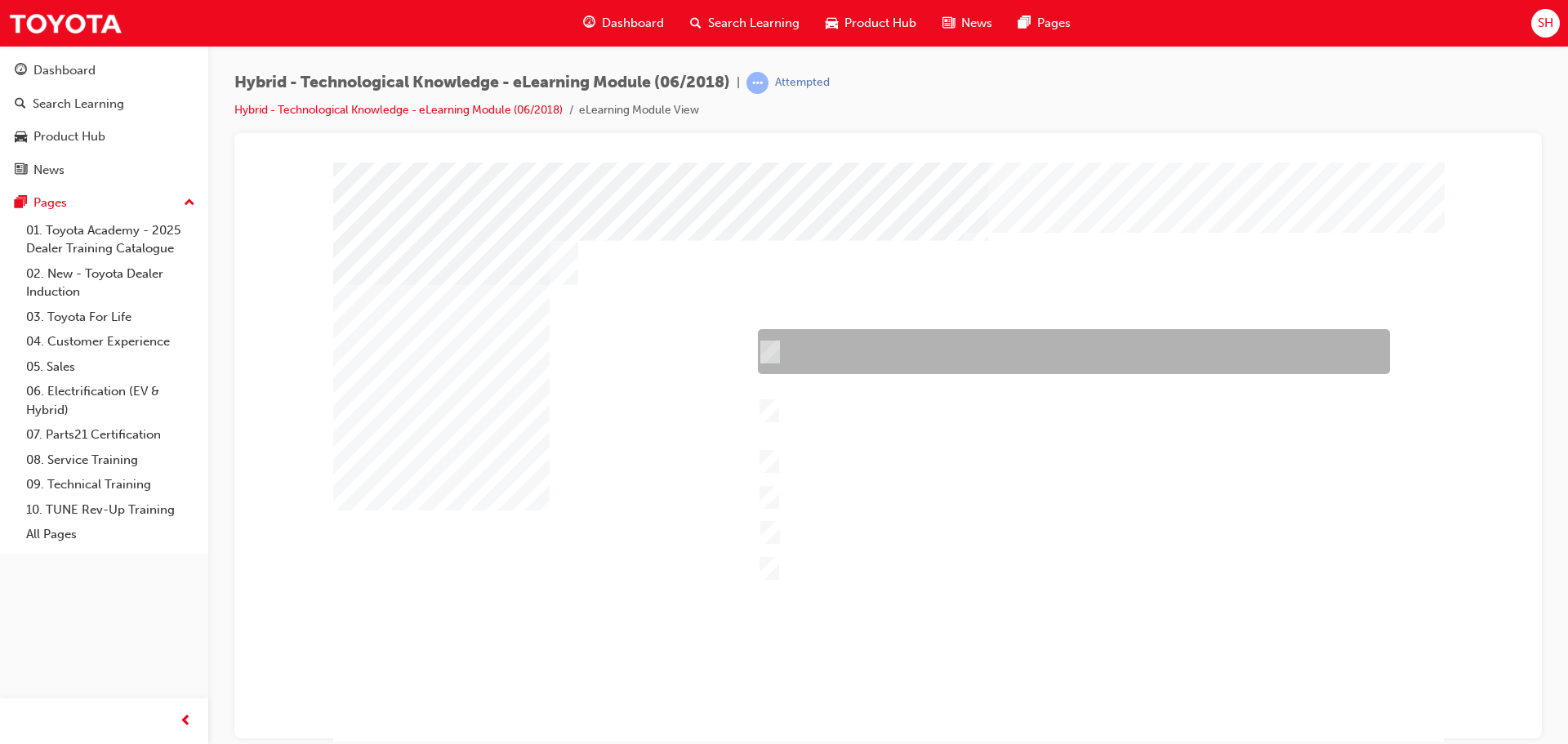
click at [843, 363] on div at bounding box center [1069, 352] width 632 height 45
checkbox input "true"
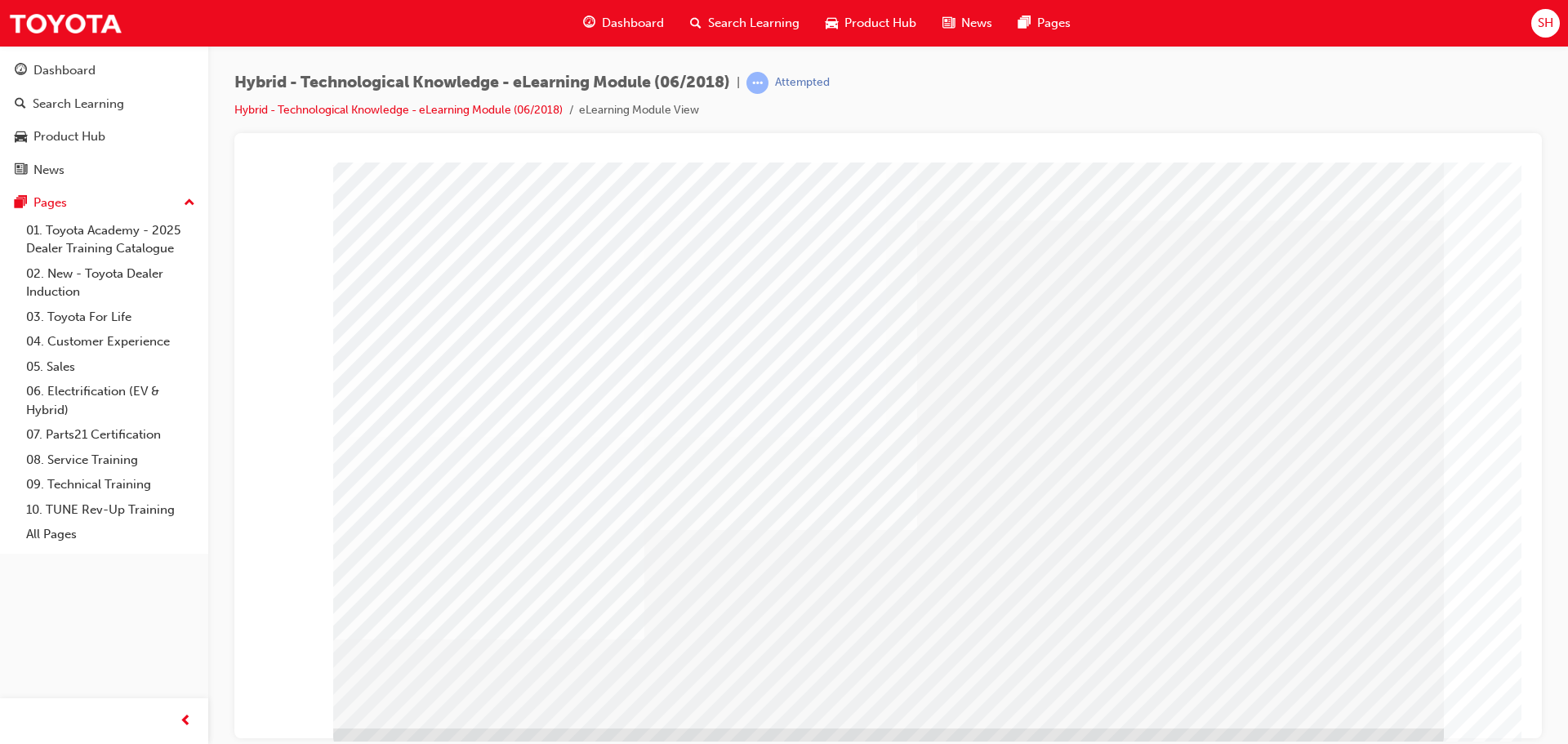
scroll to position [33, 0]
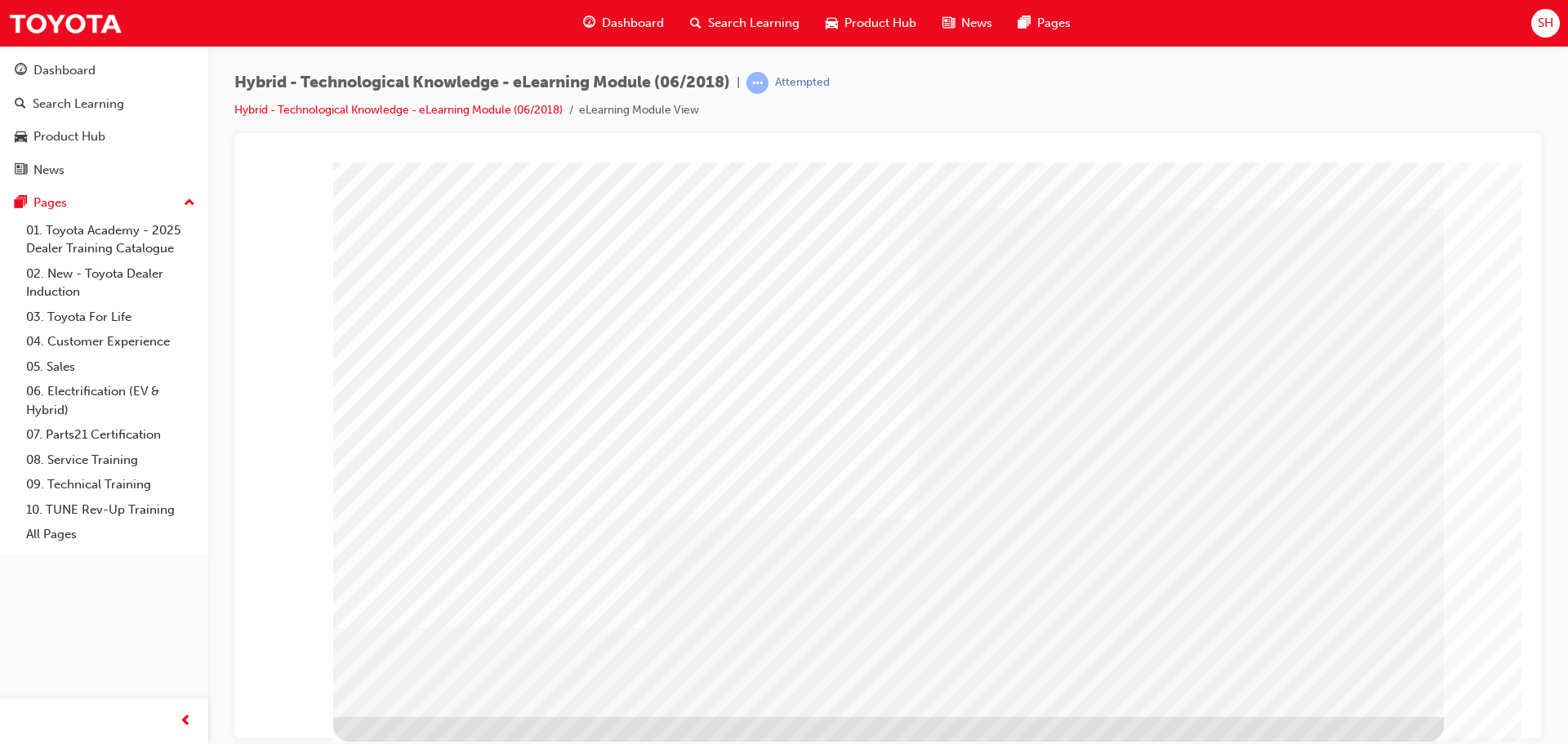
drag, startPoint x: 1194, startPoint y: 671, endPoint x: 1184, endPoint y: 666, distance: 11.2
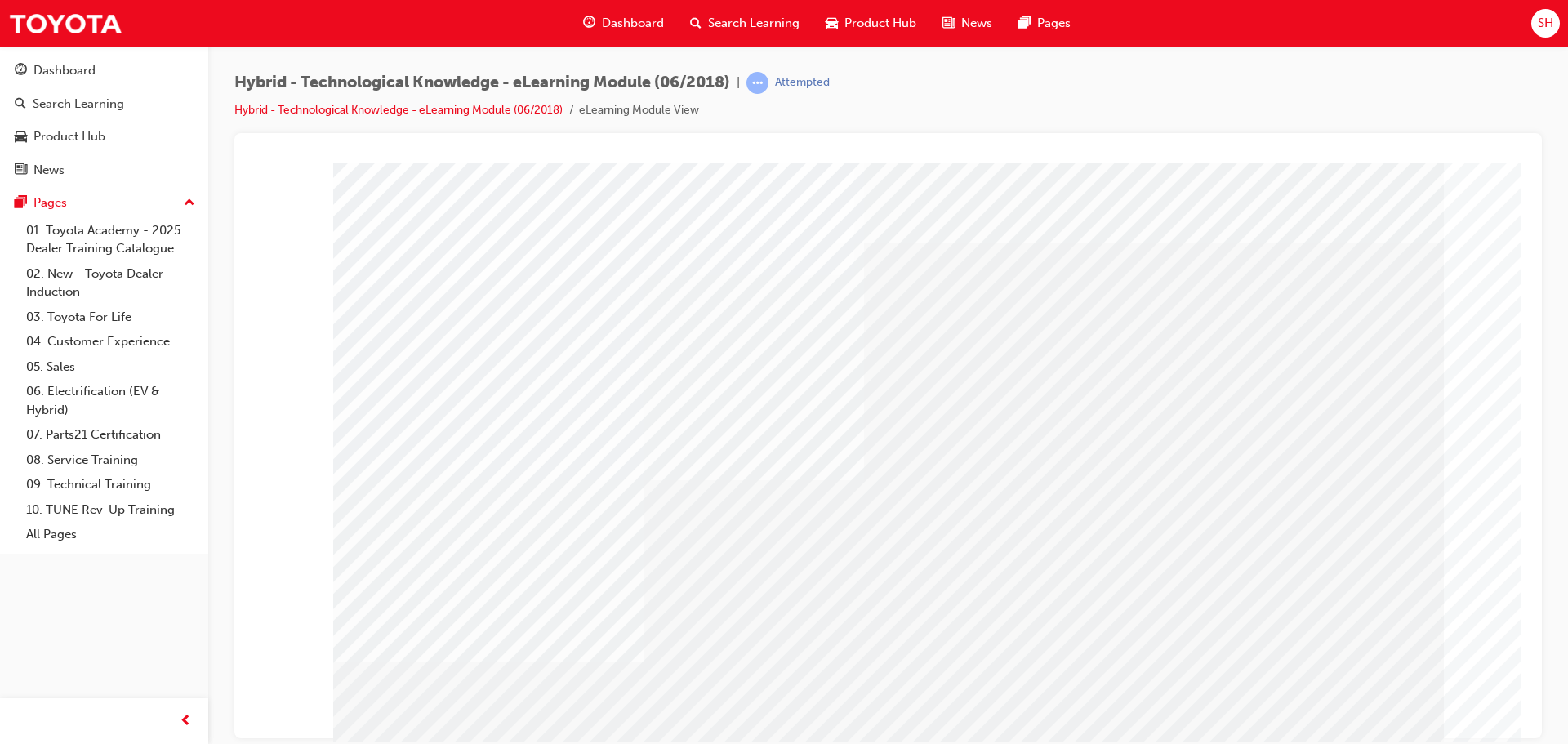
drag, startPoint x: 1190, startPoint y: 714, endPoint x: 1223, endPoint y: 711, distance: 33.1
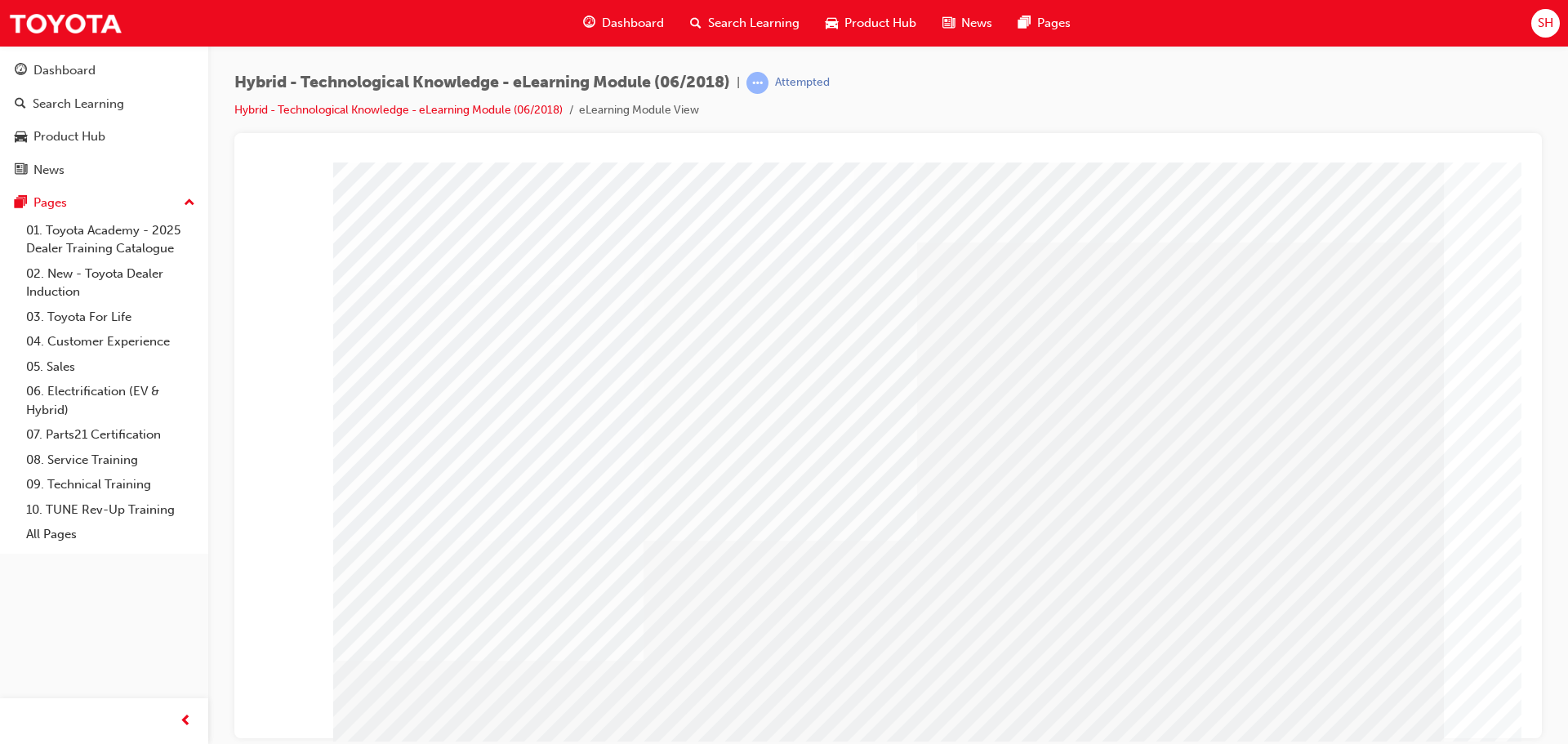
drag, startPoint x: 1023, startPoint y: 704, endPoint x: 1050, endPoint y: 704, distance: 27.0
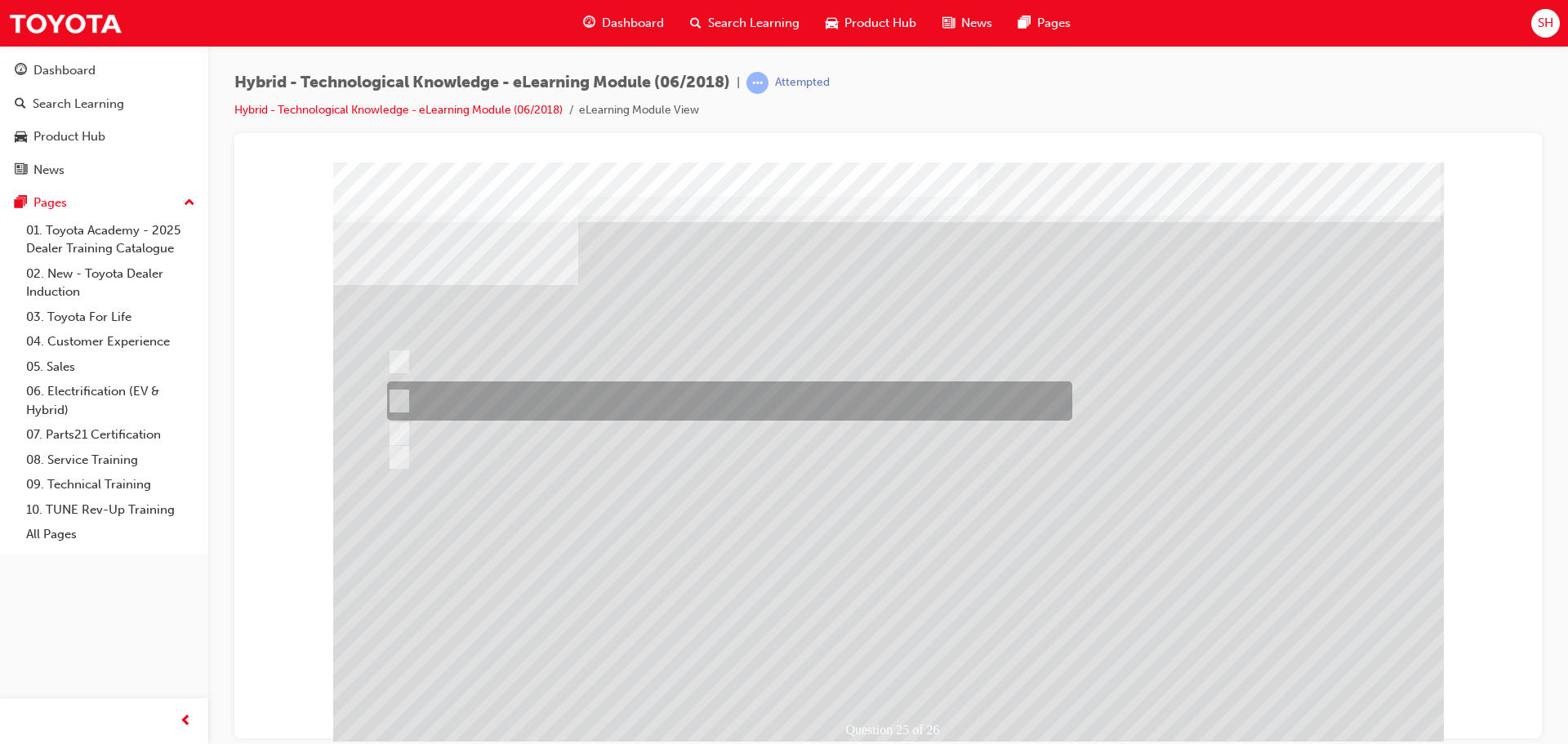
click at [567, 388] on div at bounding box center [725, 400] width 685 height 39
radio input "true"
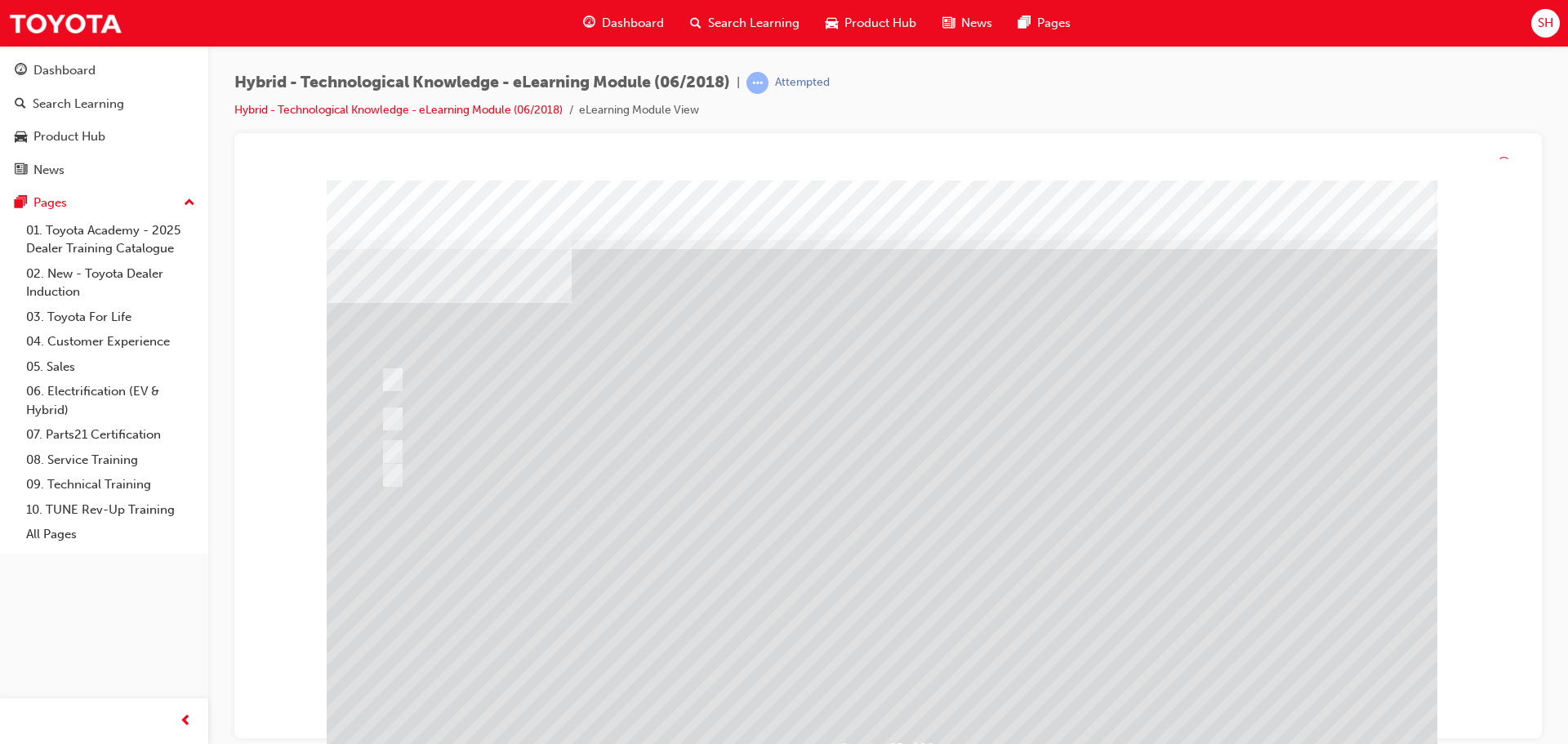
click at [869, 673] on div at bounding box center [882, 475] width 1111 height 588
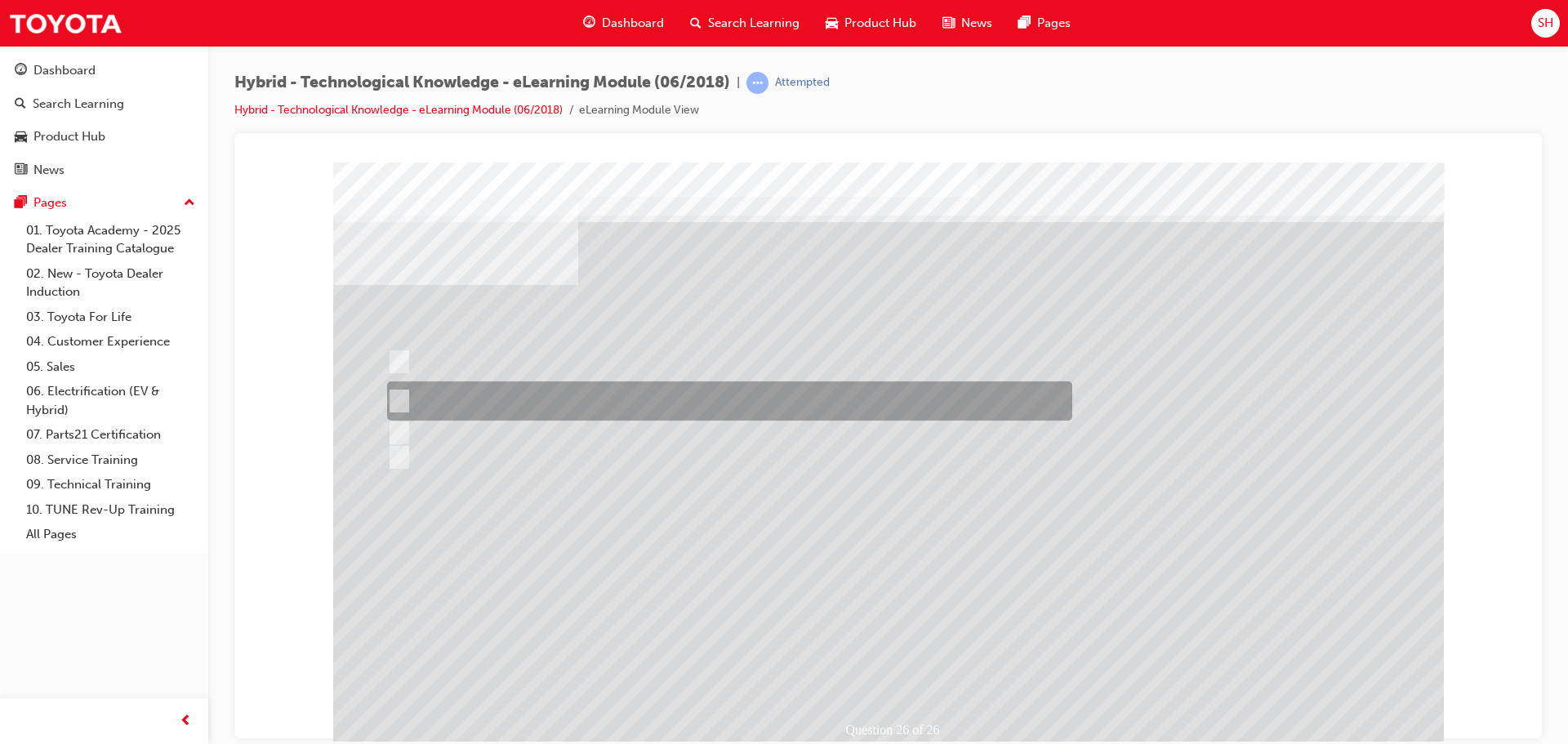
click at [533, 393] on div at bounding box center [725, 400] width 685 height 39
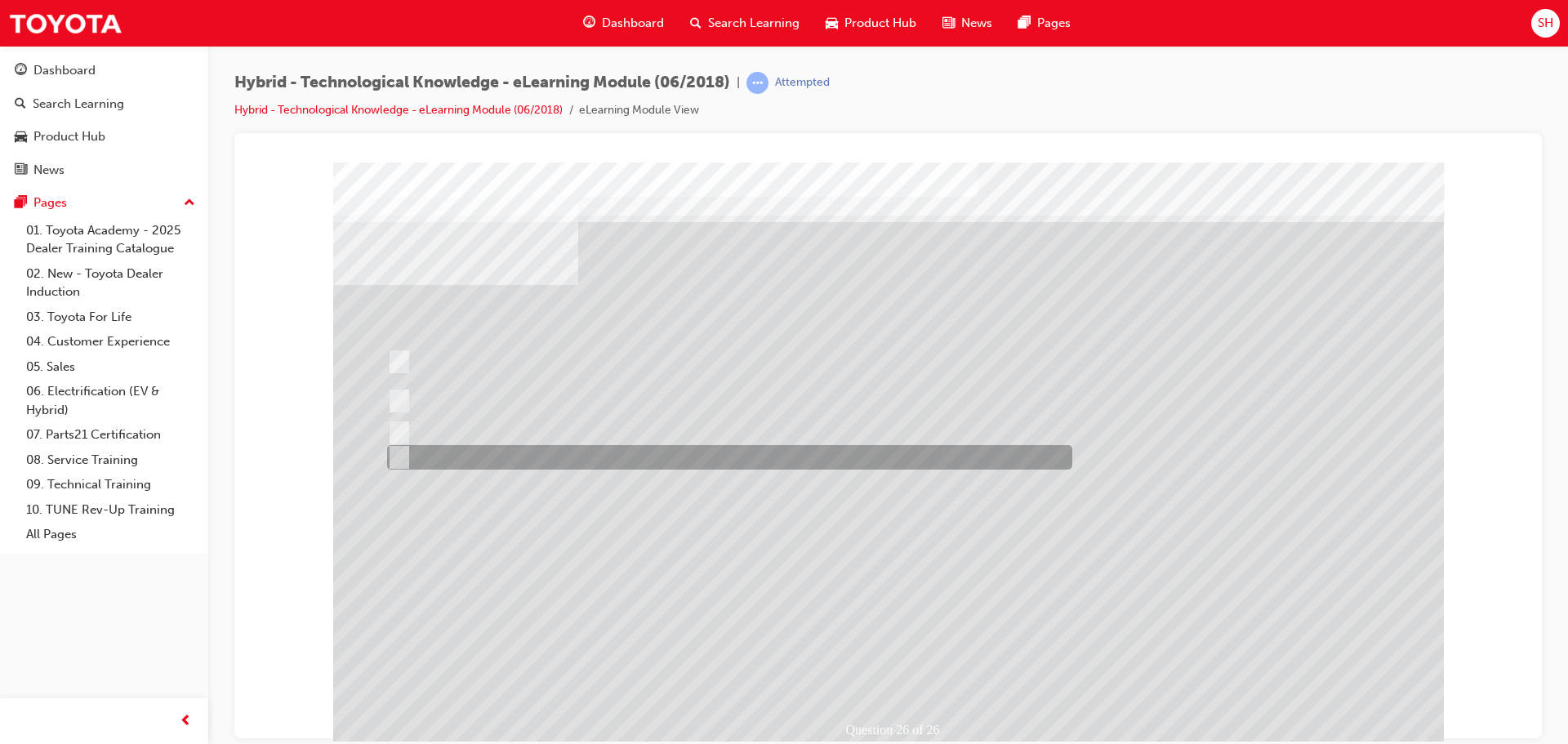
click at [747, 449] on div at bounding box center [725, 458] width 685 height 25
radio input "false"
radio input "true"
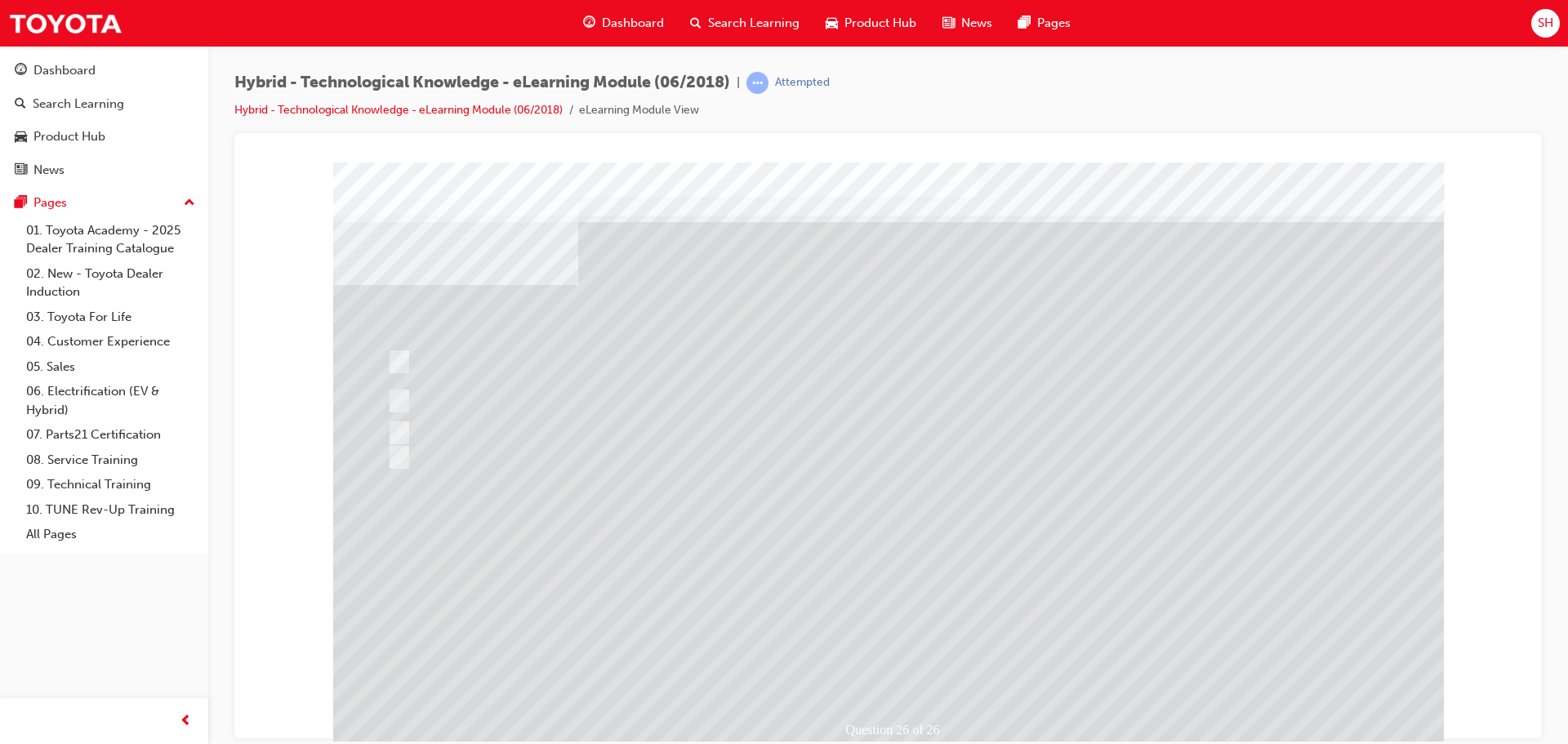
click at [881, 649] on div at bounding box center [887, 456] width 1111 height 588
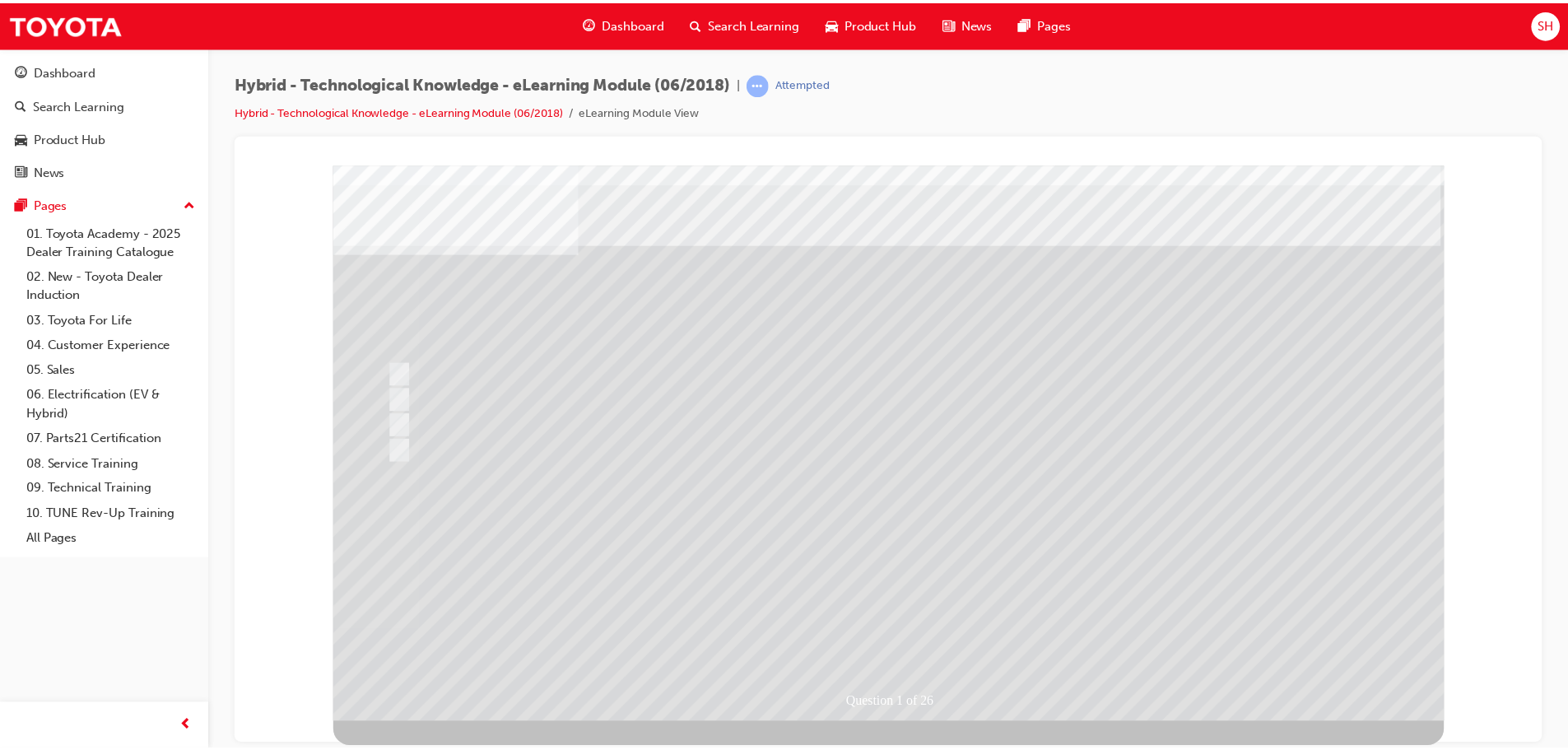
scroll to position [0, 0]
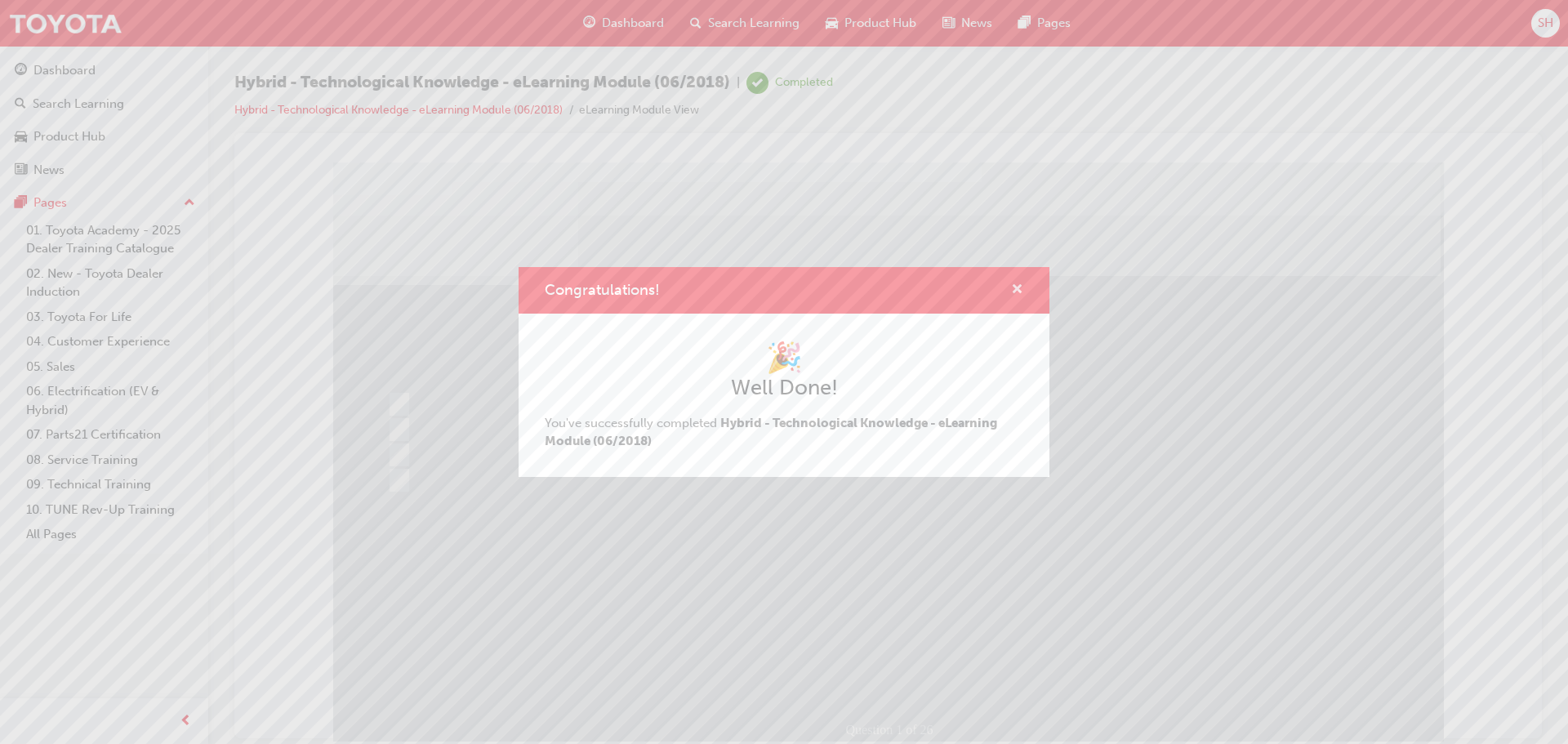
click at [1017, 285] on span "cross-icon" at bounding box center [1016, 291] width 12 height 15
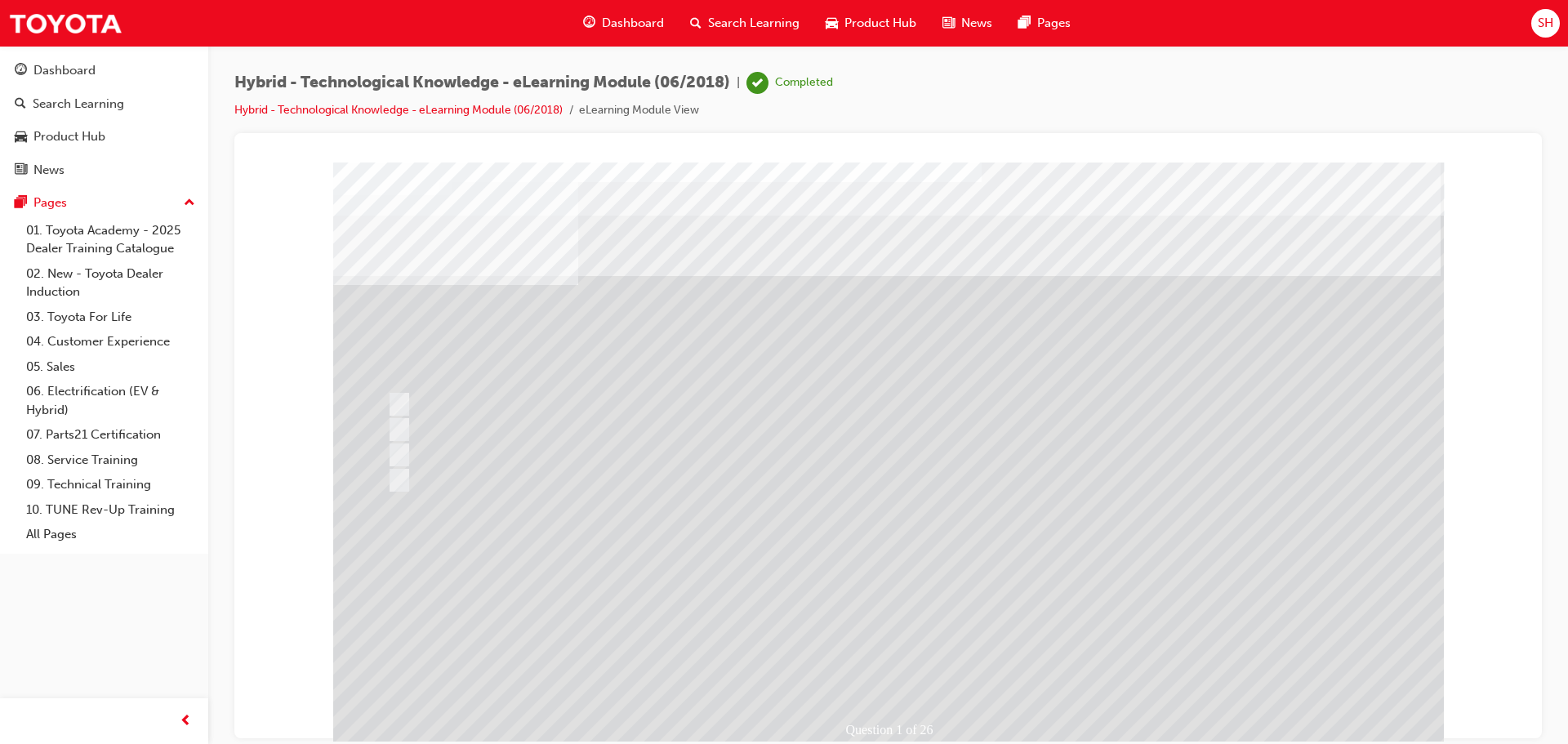
click at [297, 83] on span "Hybrid - Technological Knowledge - eLearning Module (06/2018)" at bounding box center [482, 83] width 495 height 19
click at [632, 29] on span "Dashboard" at bounding box center [633, 24] width 62 height 19
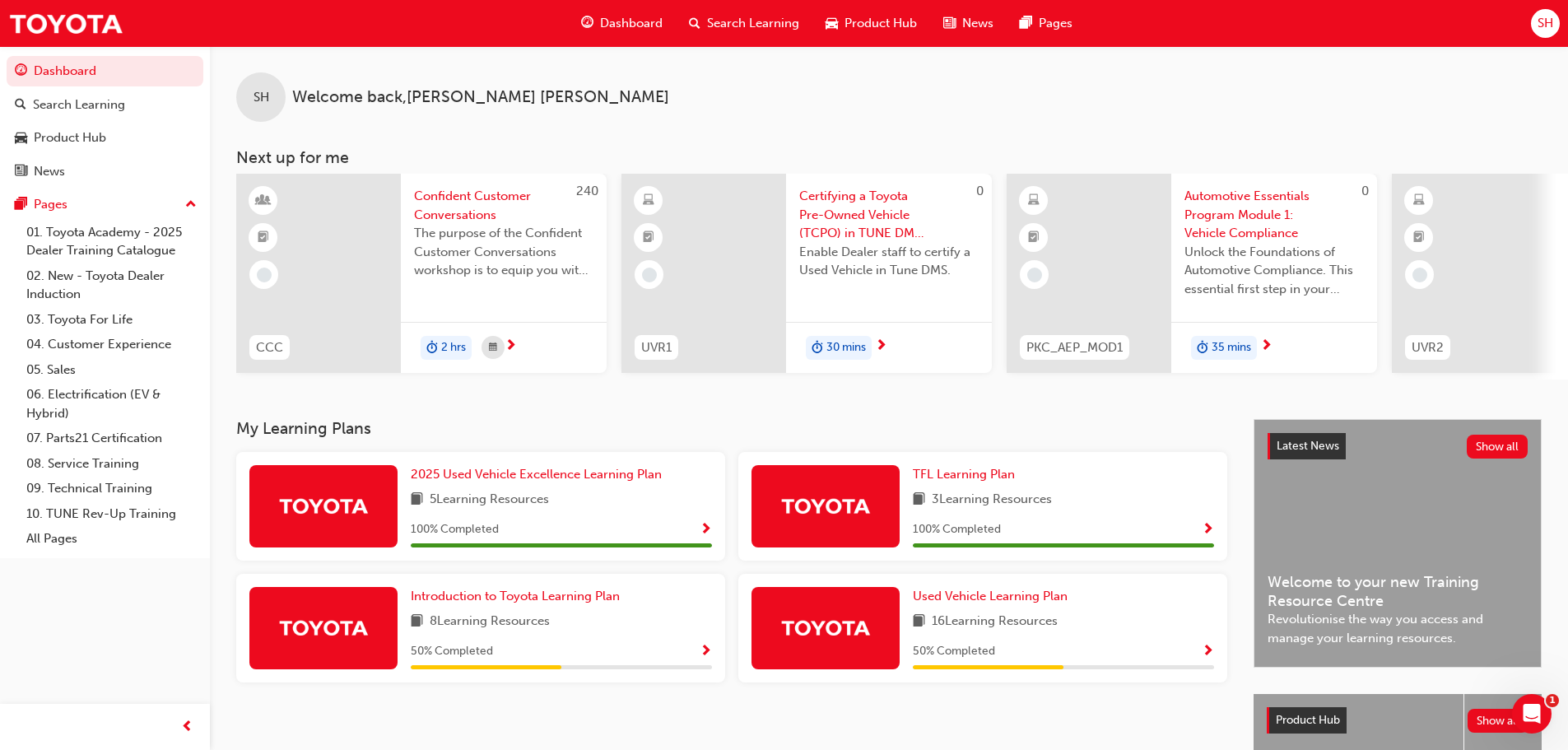
click at [754, 23] on span "Search Learning" at bounding box center [753, 24] width 92 height 19
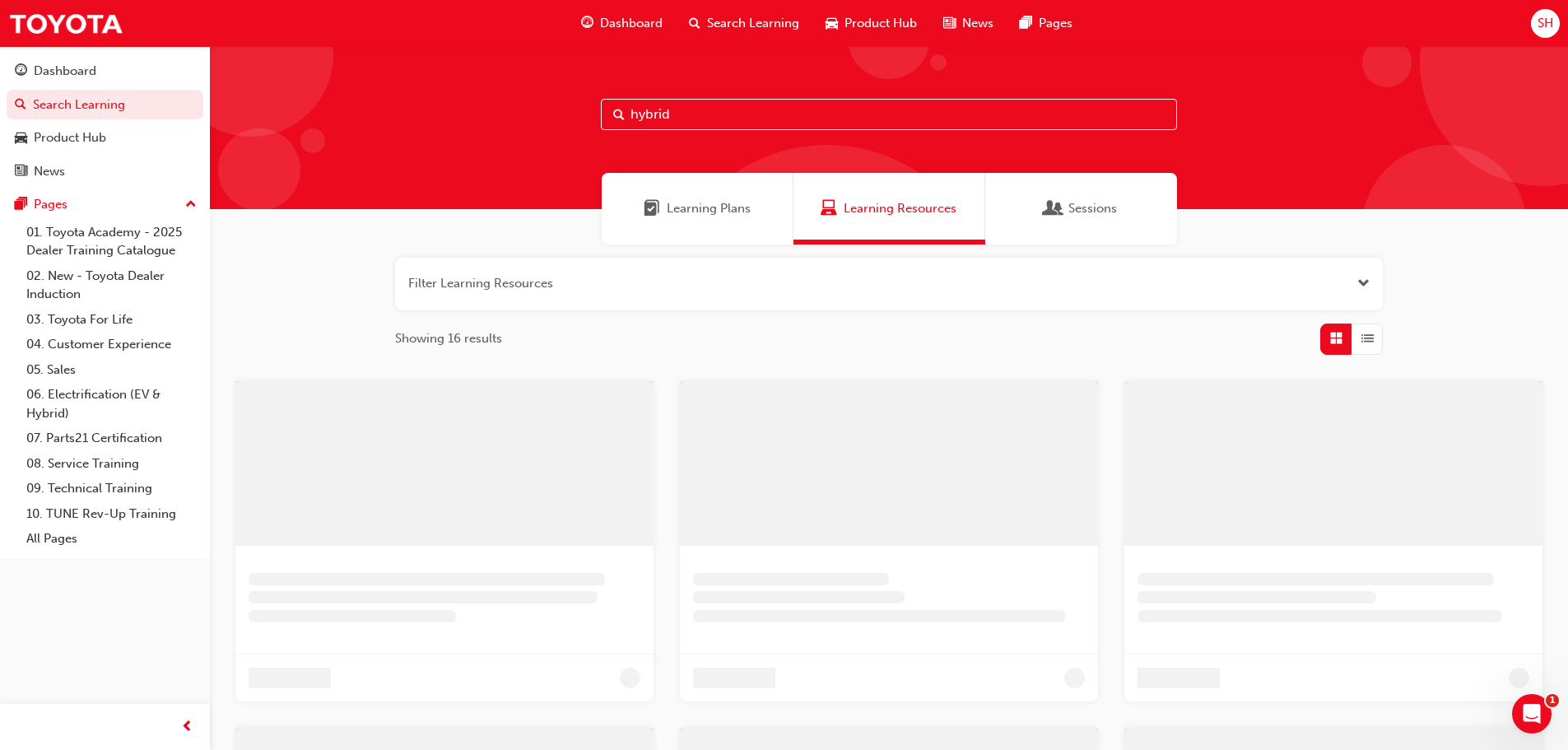
click at [669, 111] on input "hybrid" at bounding box center [889, 114] width 576 height 31
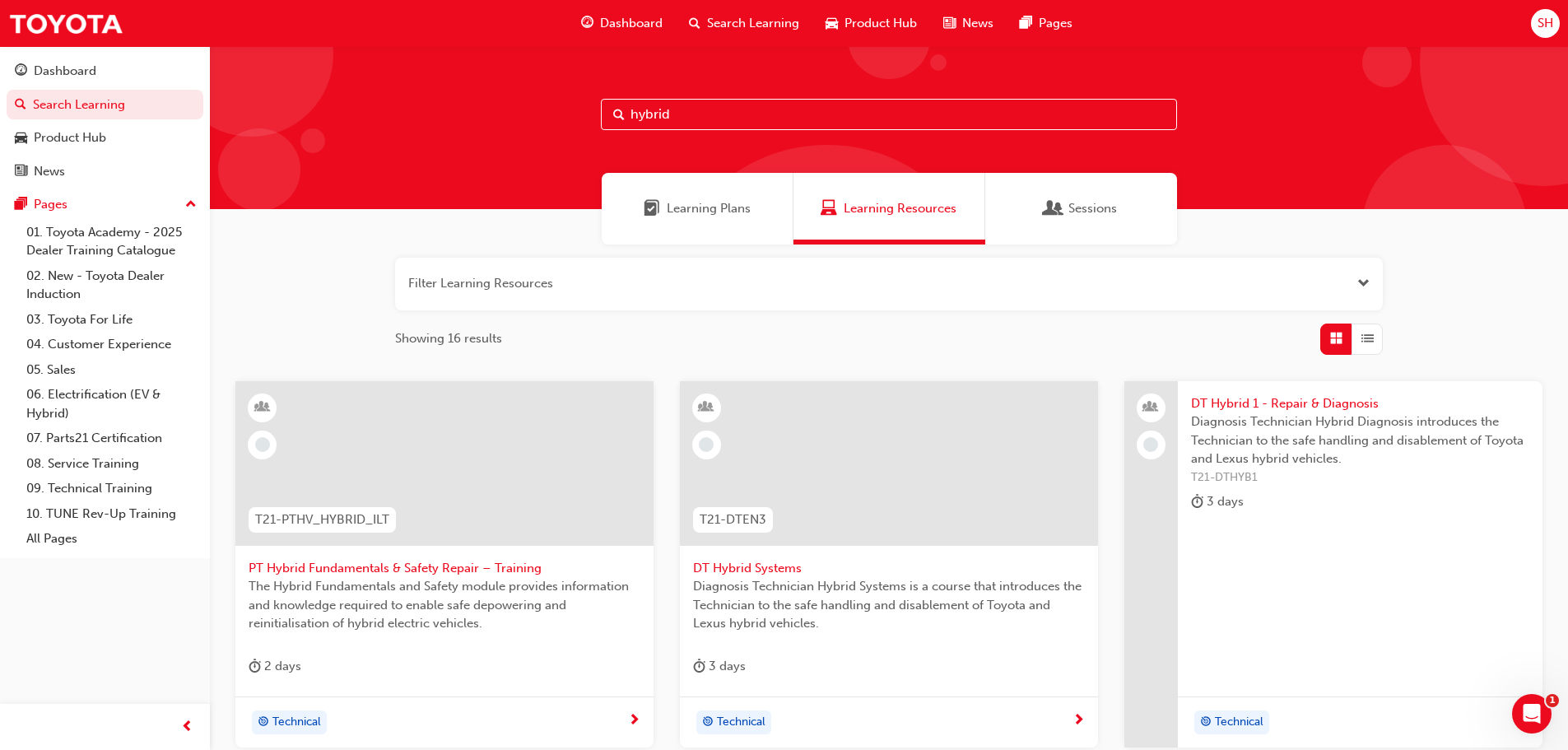
drag, startPoint x: 671, startPoint y: 118, endPoint x: 559, endPoint y: 118, distance: 112.0
click at [559, 118] on div "hybrid" at bounding box center [888, 127] width 1357 height 163
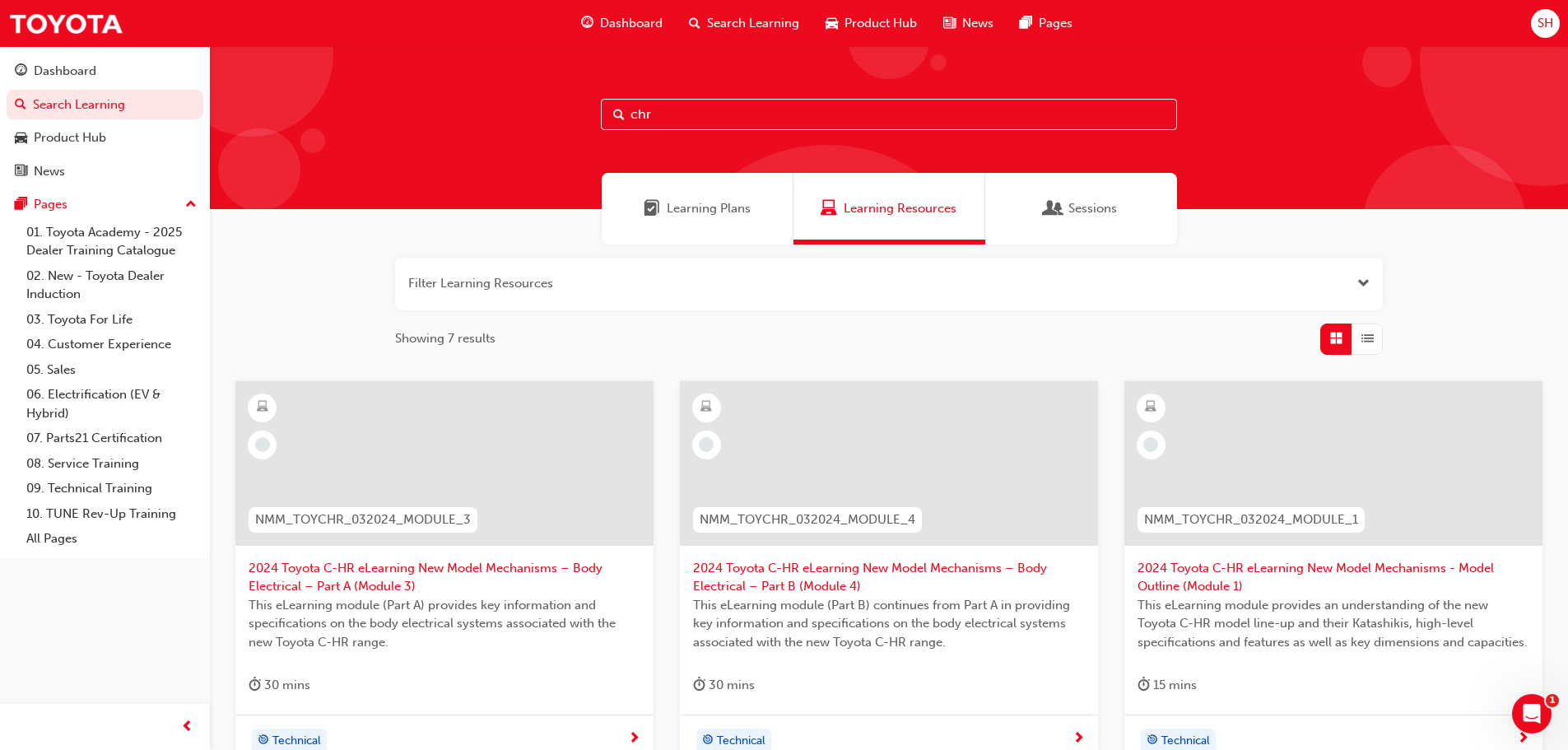
type input "chr"
click at [306, 99] on div at bounding box center [251, 54] width 165 height 165
drag, startPoint x: 306, startPoint y: 99, endPoint x: 254, endPoint y: 181, distance: 97.1
click at [254, 181] on div "Learning Plans Learning Resources Sessions" at bounding box center [888, 208] width 1357 height 71
click at [211, 193] on div "Learning Plans Learning Resources Sessions" at bounding box center [888, 208] width 1357 height 71
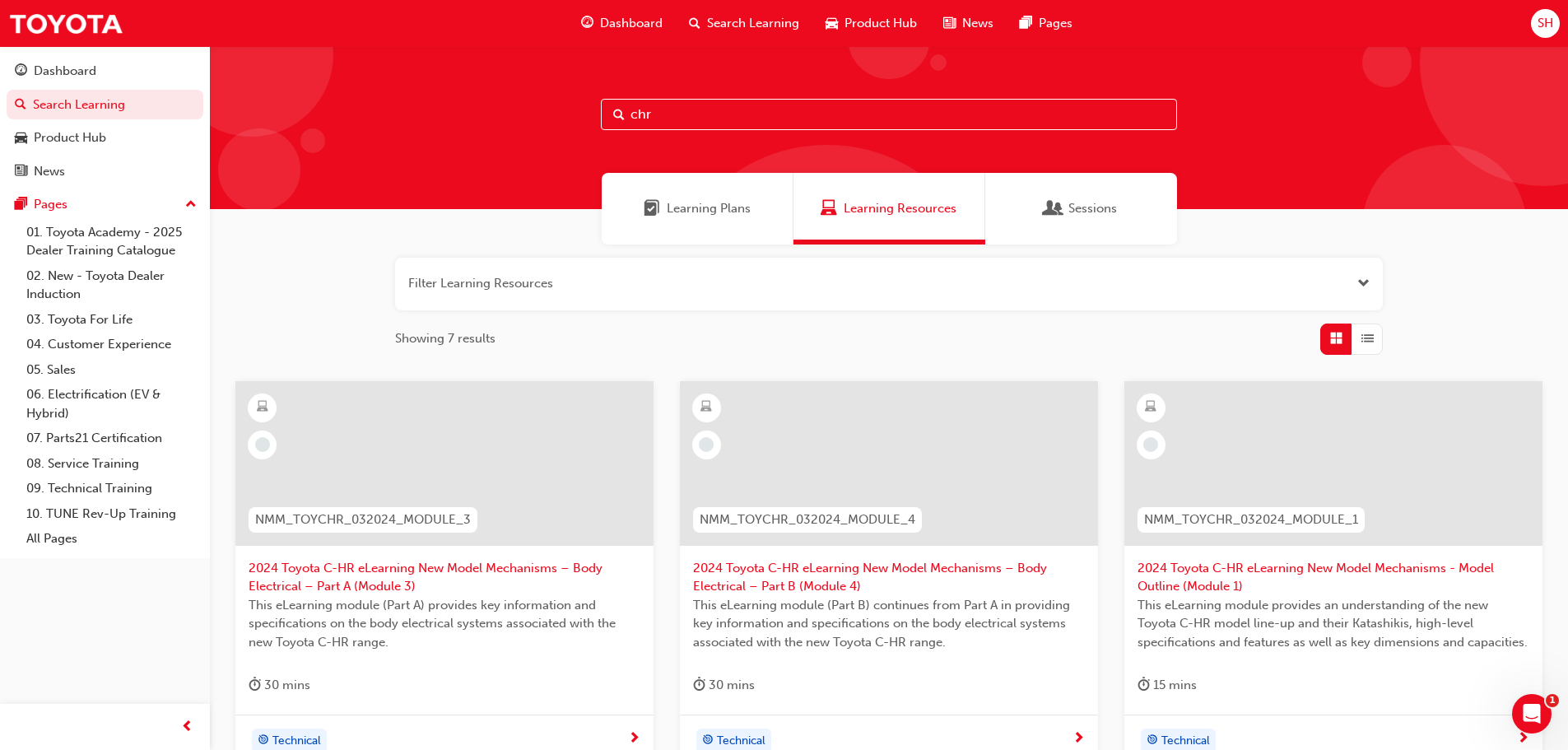
click at [668, 118] on input "chr" at bounding box center [889, 114] width 576 height 31
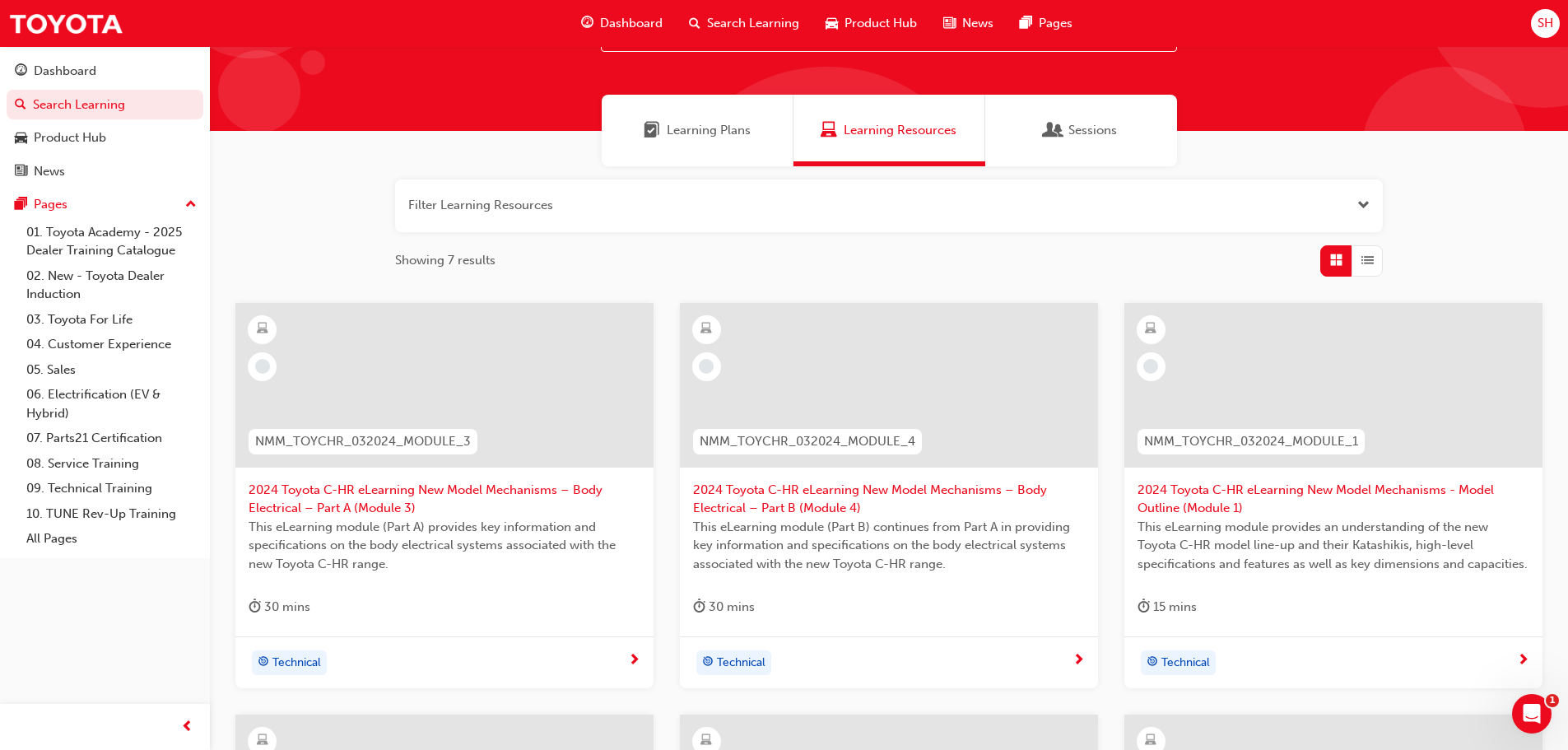
scroll to position [53, 0]
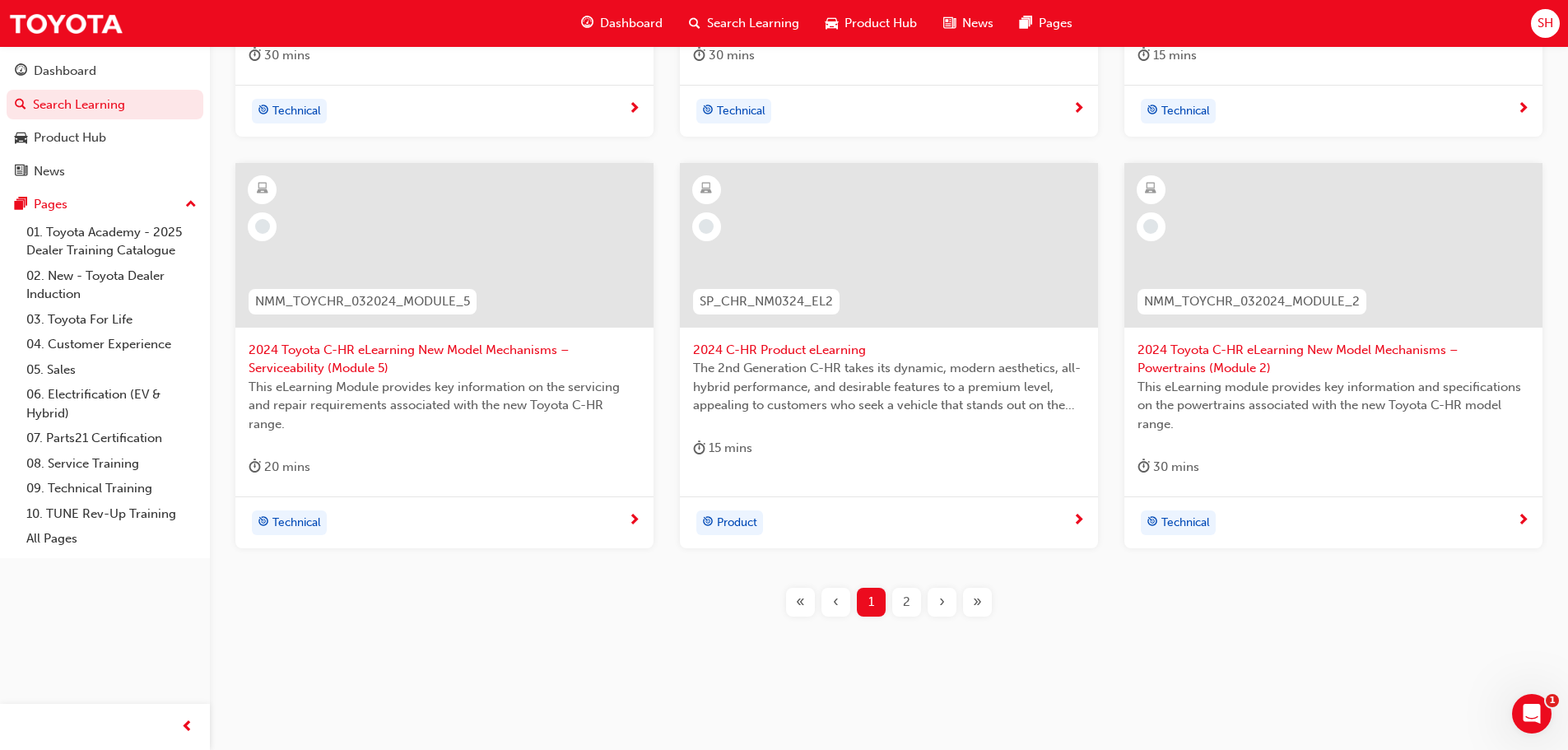
click at [899, 604] on div "2" at bounding box center [906, 602] width 29 height 29
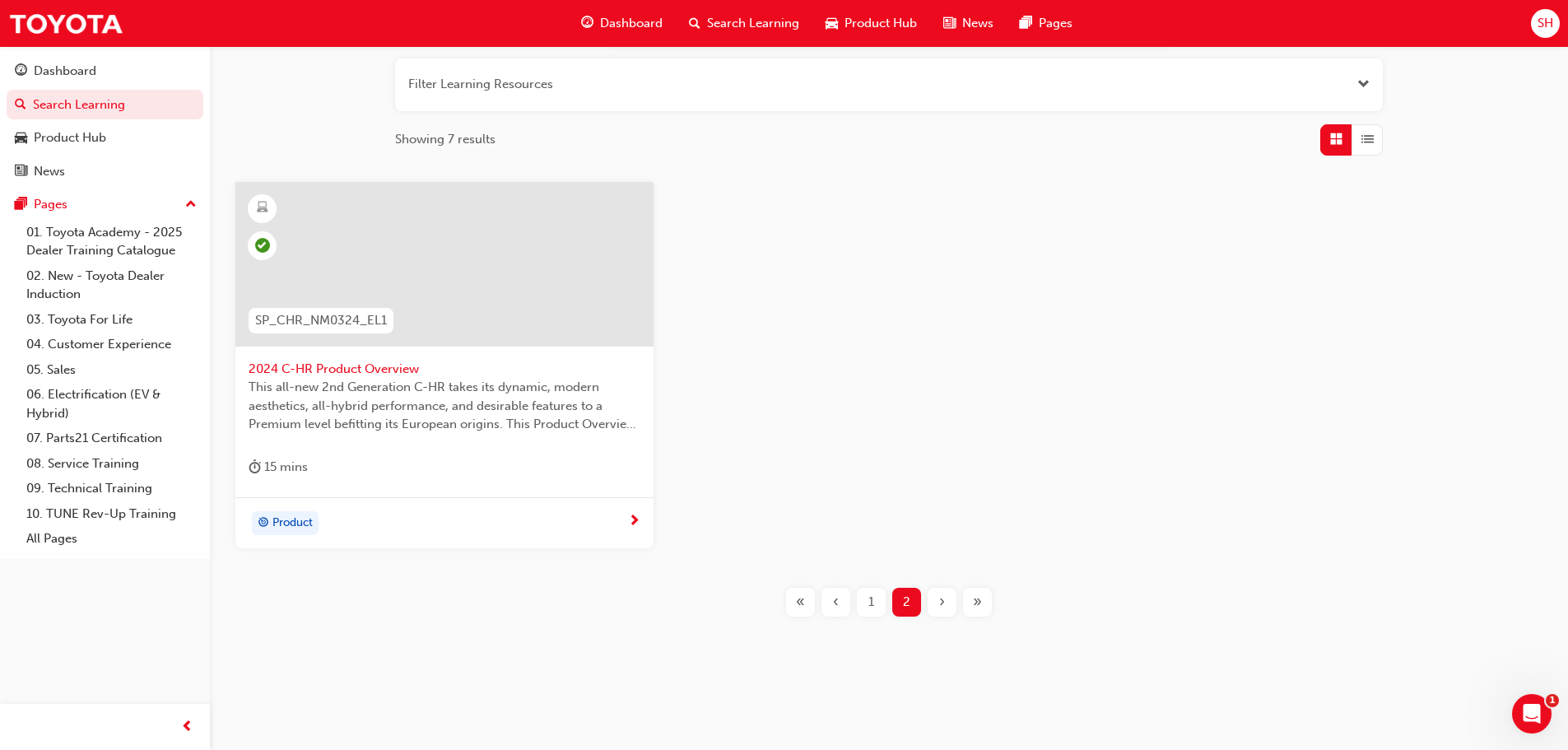
click at [876, 601] on div "1" at bounding box center [871, 602] width 29 height 29
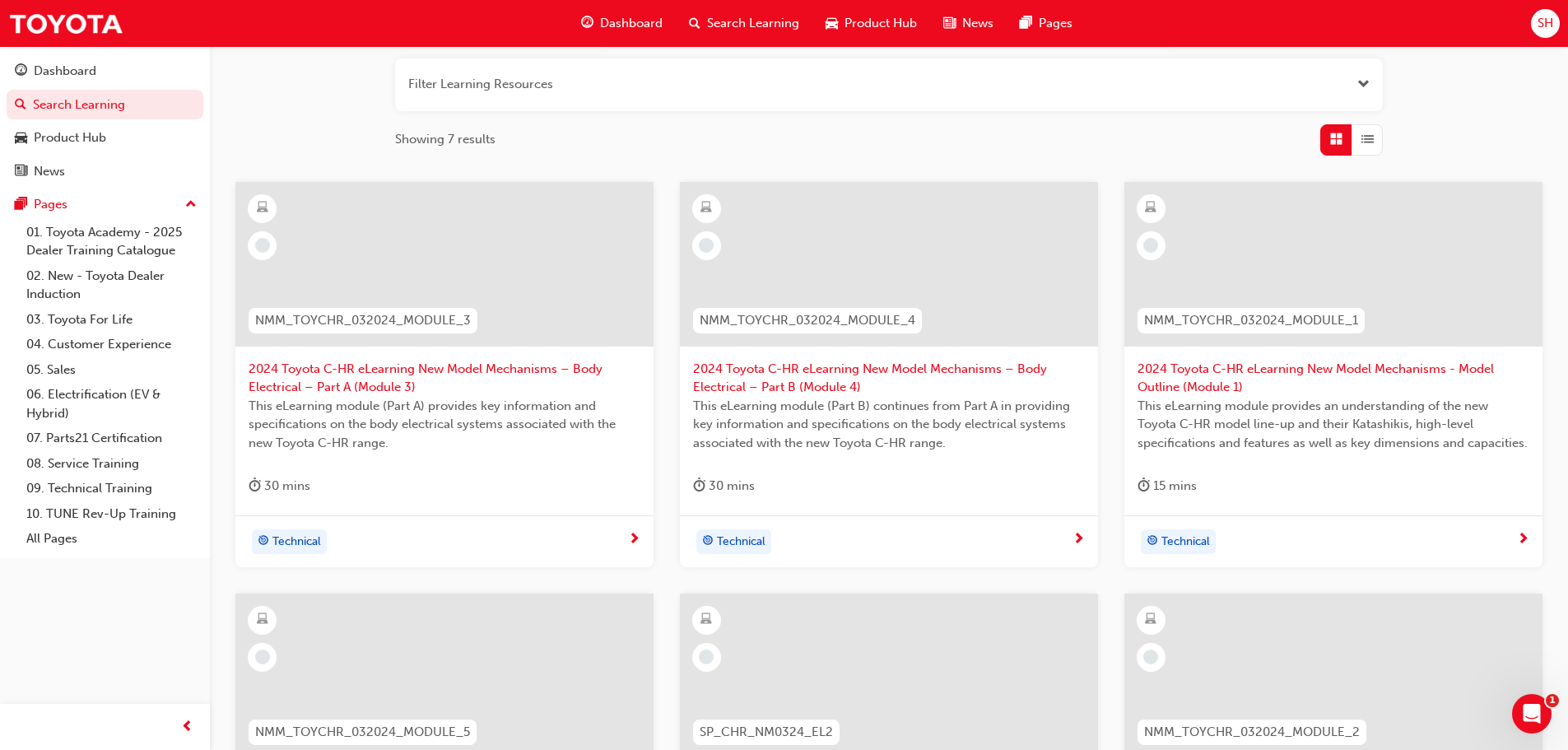
click at [487, 96] on button "button" at bounding box center [889, 84] width 988 height 52
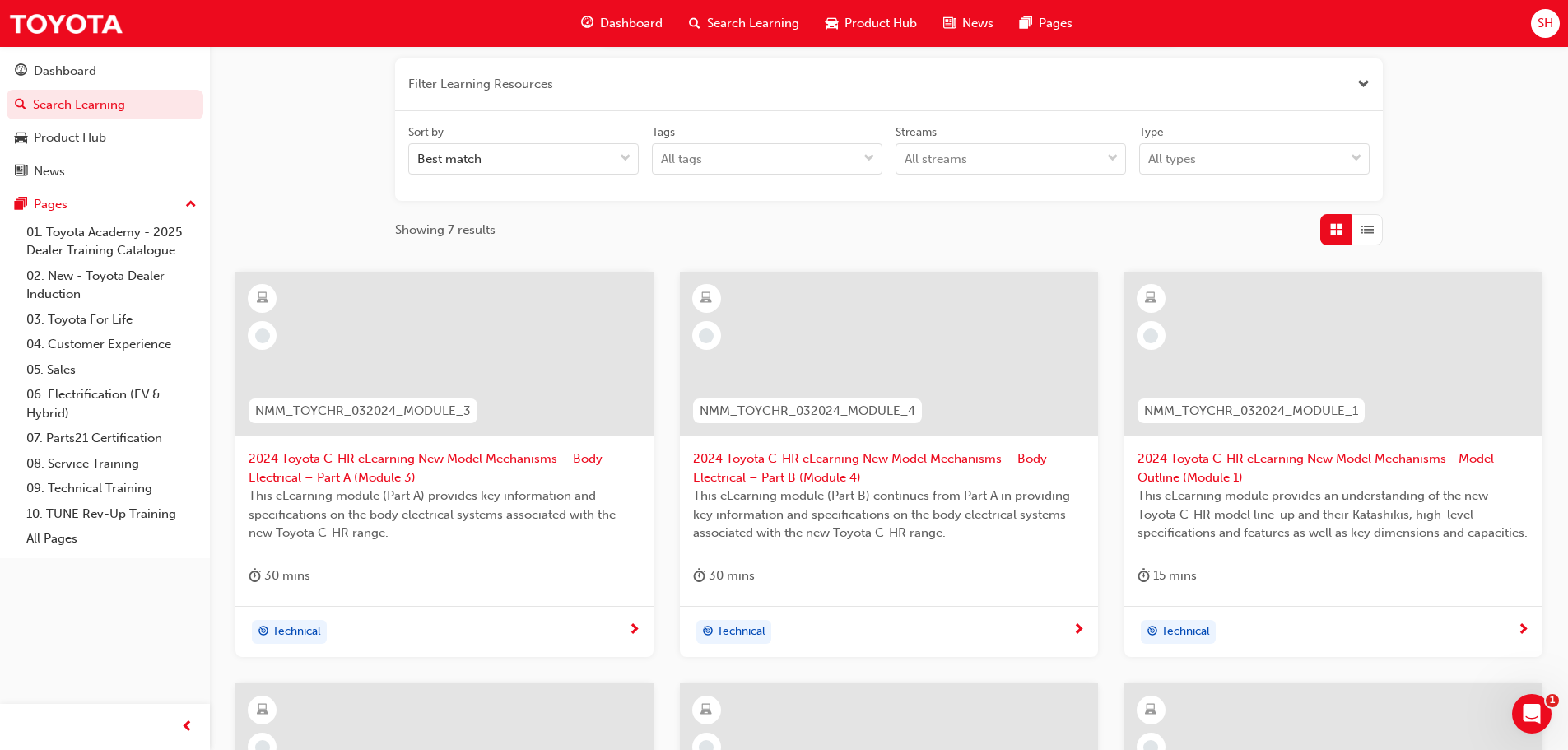
click at [542, 93] on button "button" at bounding box center [889, 84] width 988 height 52
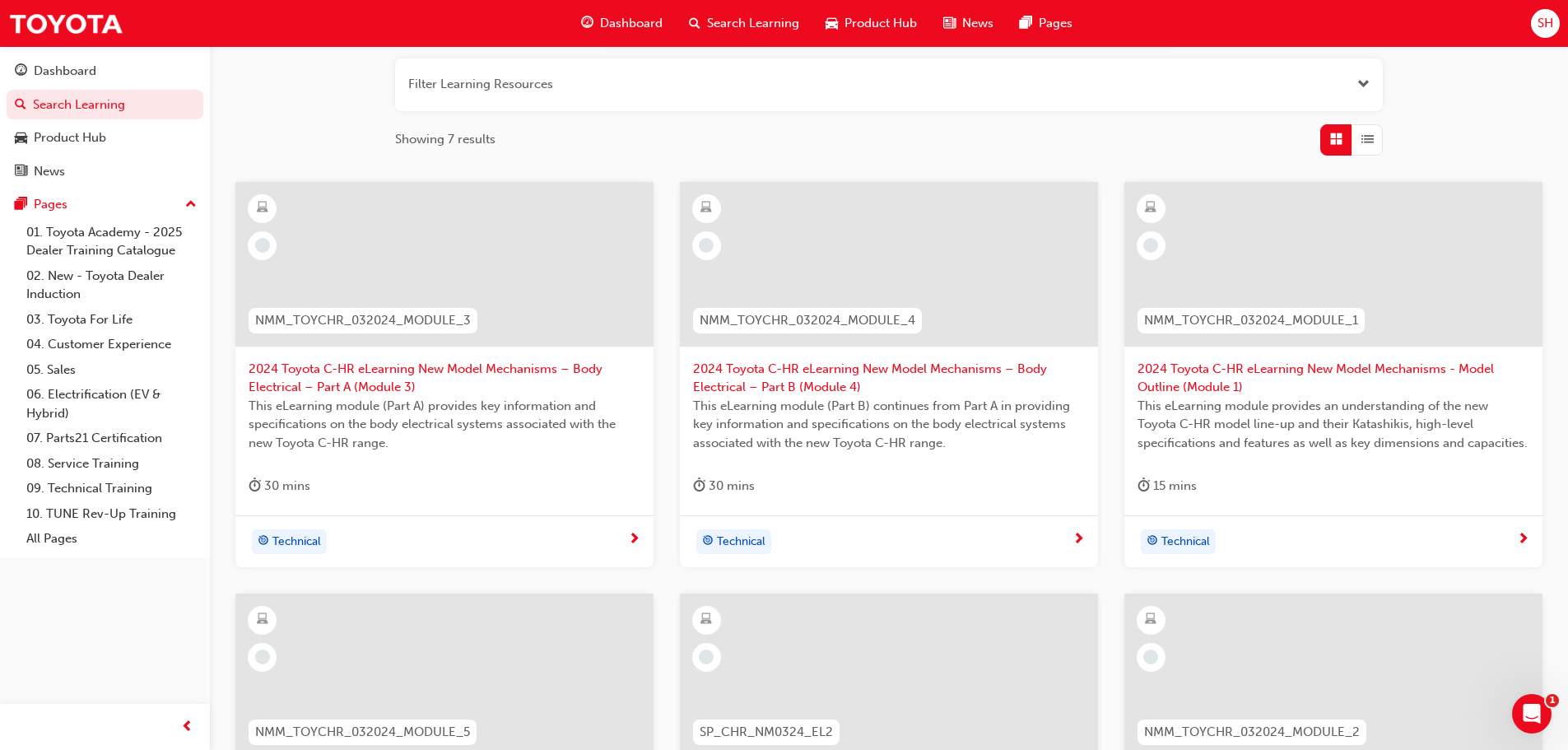
click at [757, 10] on div "Search Learning" at bounding box center [743, 23] width 136 height 33
click at [718, 24] on span "Search Learning" at bounding box center [753, 24] width 92 height 19
click at [733, 15] on span "Search Learning" at bounding box center [753, 24] width 92 height 19
click at [104, 103] on link "Search Learning" at bounding box center [105, 105] width 196 height 30
click at [703, 22] on div "Search Learning" at bounding box center [743, 23] width 136 height 33
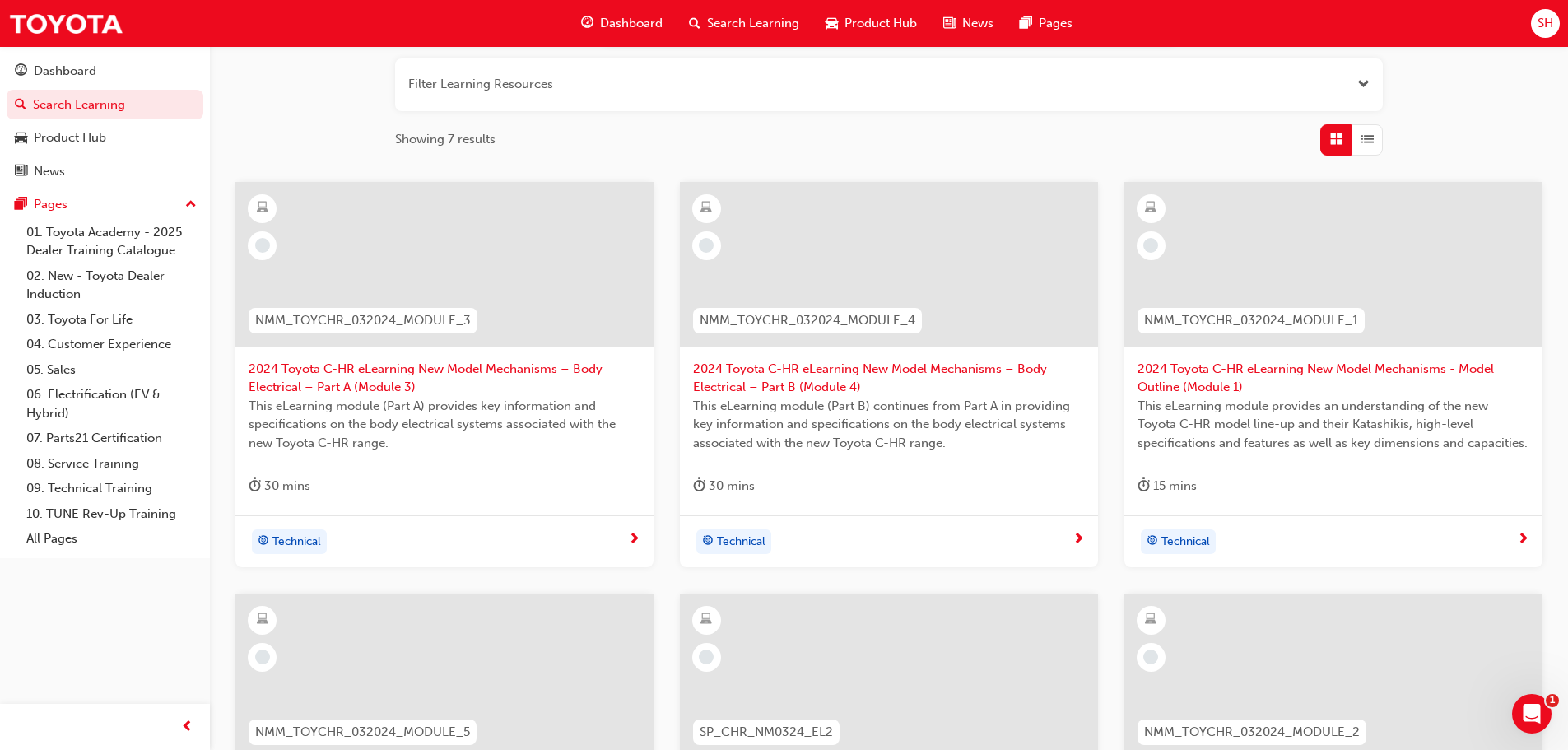
click at [193, 202] on span "up-icon" at bounding box center [191, 205] width 11 height 21
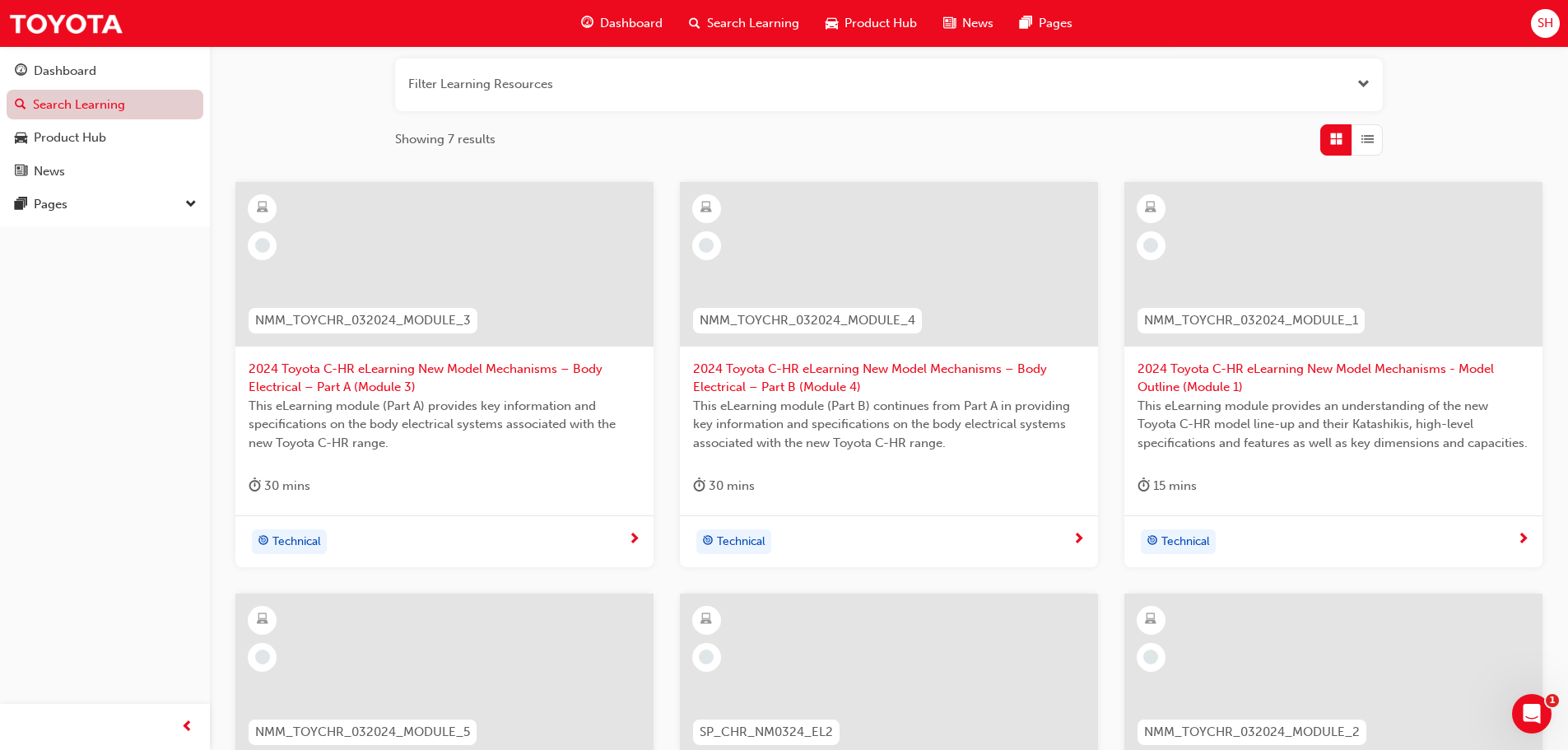
click at [95, 111] on link "Search Learning" at bounding box center [105, 105] width 196 height 30
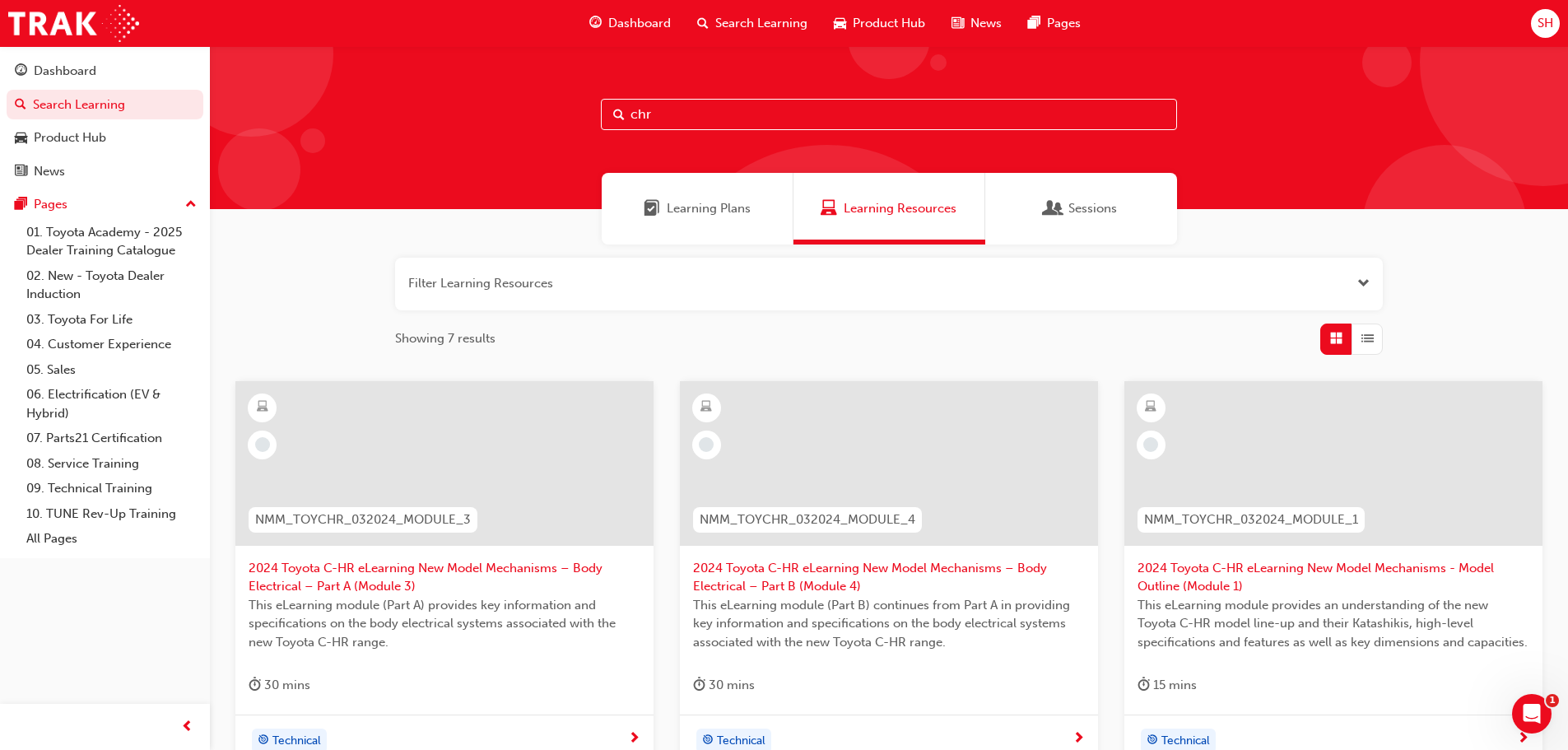
drag, startPoint x: 646, startPoint y: 115, endPoint x: 574, endPoint y: 115, distance: 72.0
click at [574, 115] on div "chr" at bounding box center [888, 127] width 1357 height 163
click at [666, 111] on input "chr" at bounding box center [889, 114] width 576 height 31
drag, startPoint x: 662, startPoint y: 114, endPoint x: 588, endPoint y: 119, distance: 74.2
click at [589, 119] on div "chr" at bounding box center [888, 127] width 1357 height 163
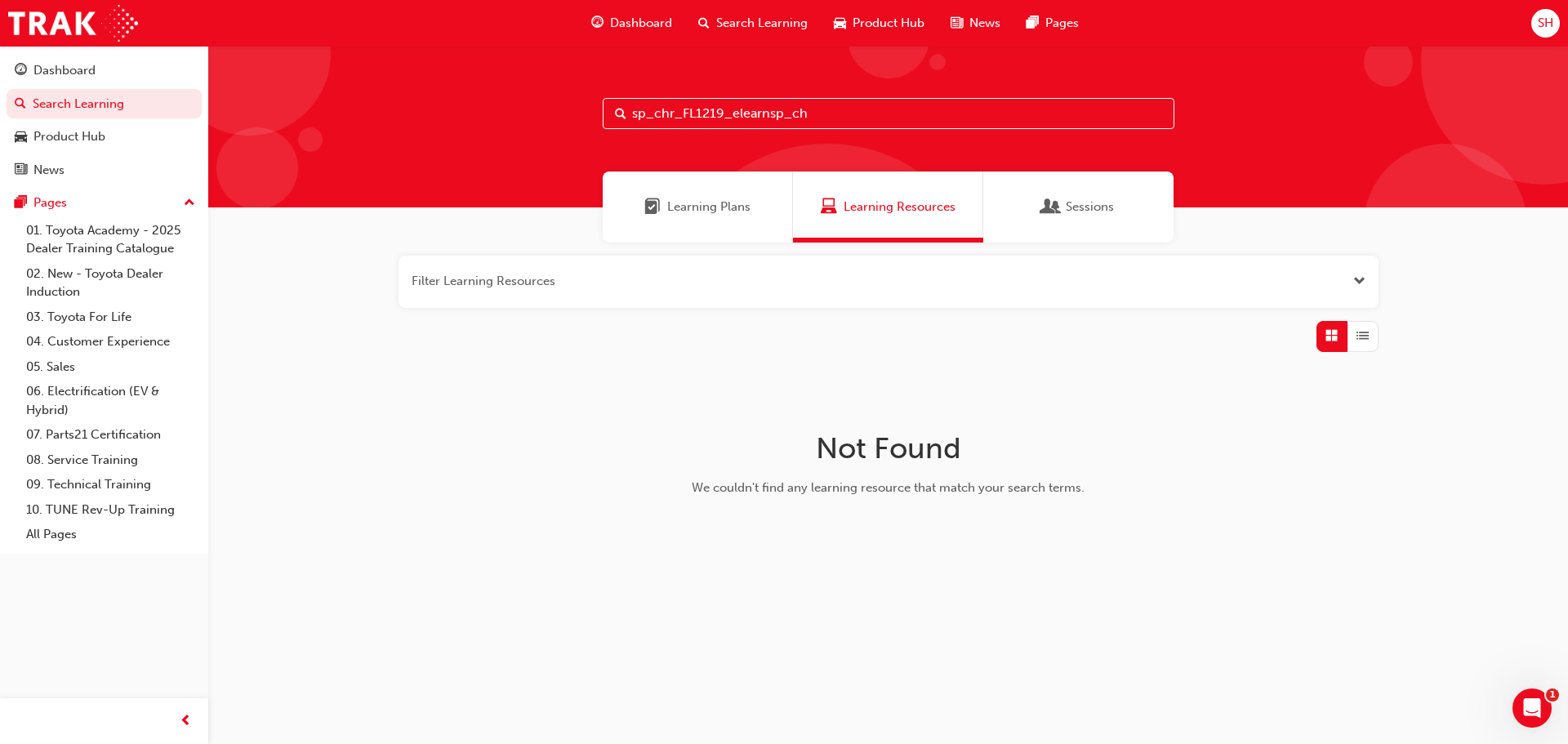
type input "sp_chr_FL1219_elearnsp_chr"
drag, startPoint x: 702, startPoint y: 121, endPoint x: 553, endPoint y: 122, distance: 149.0
click at [555, 122] on div "sp_chr_FL1219_elearnsp_chr" at bounding box center [887, 126] width 1359 height 162
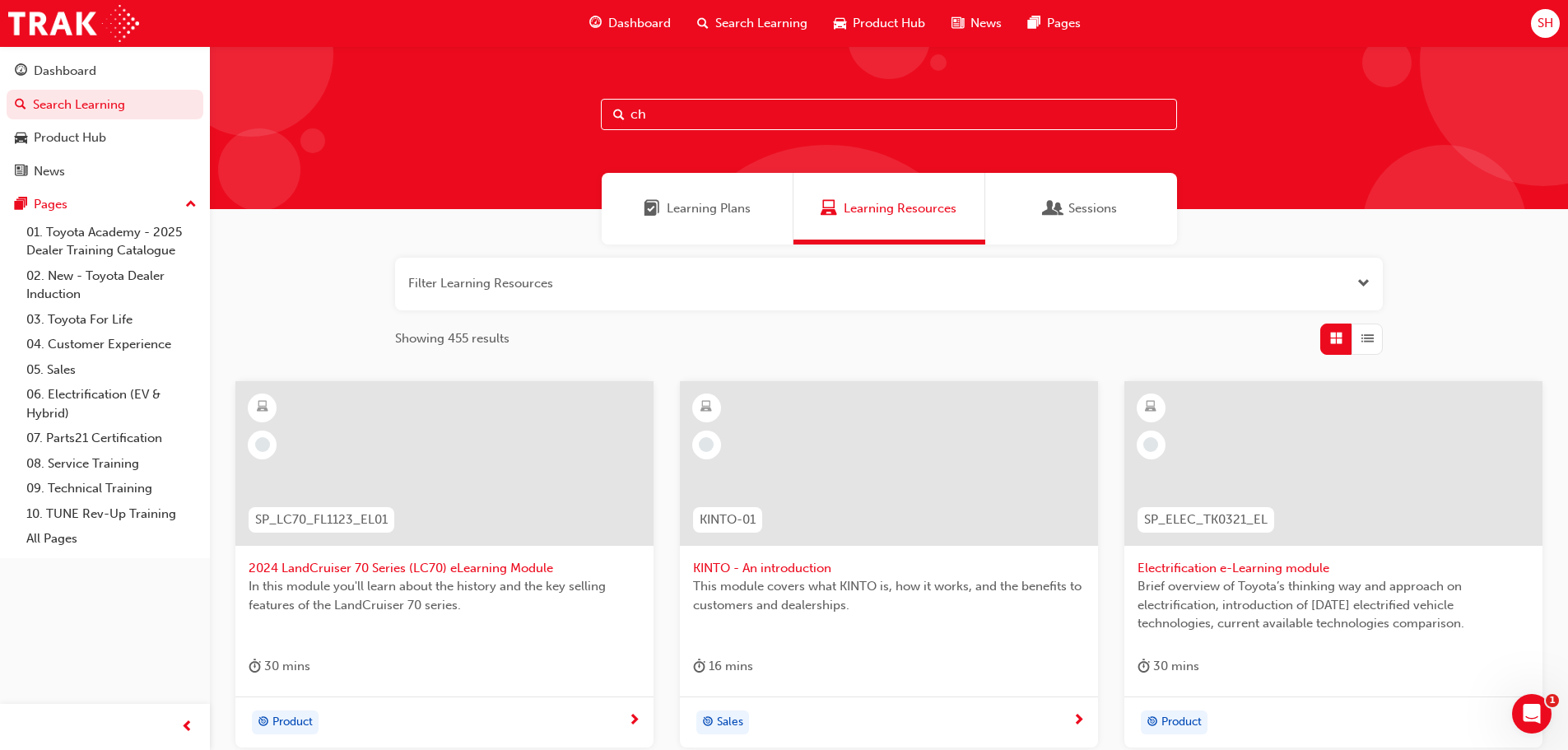
type input "chr"
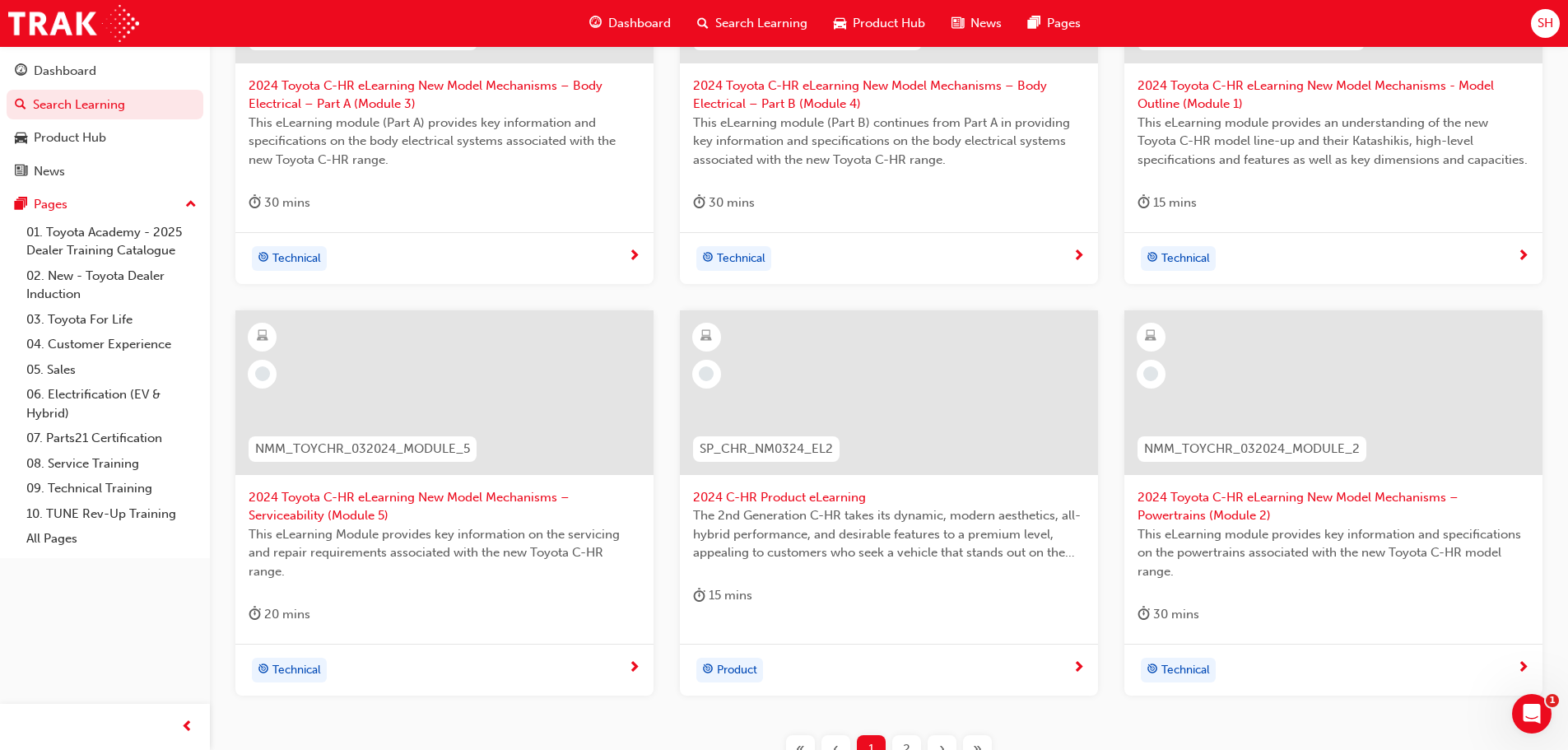
scroll to position [577, 0]
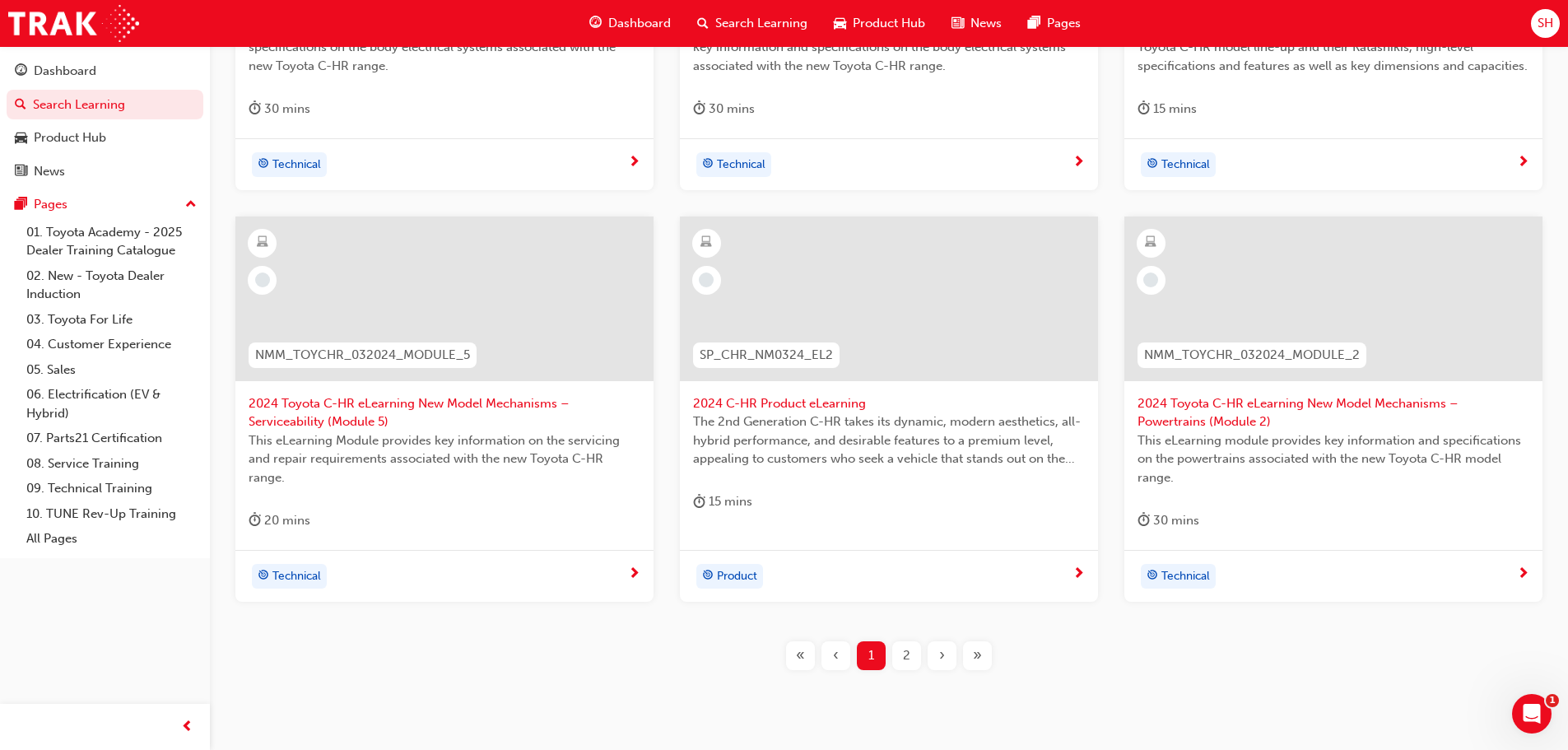
click at [783, 403] on span "2024 C-HR Product eLearning" at bounding box center [888, 404] width 392 height 19
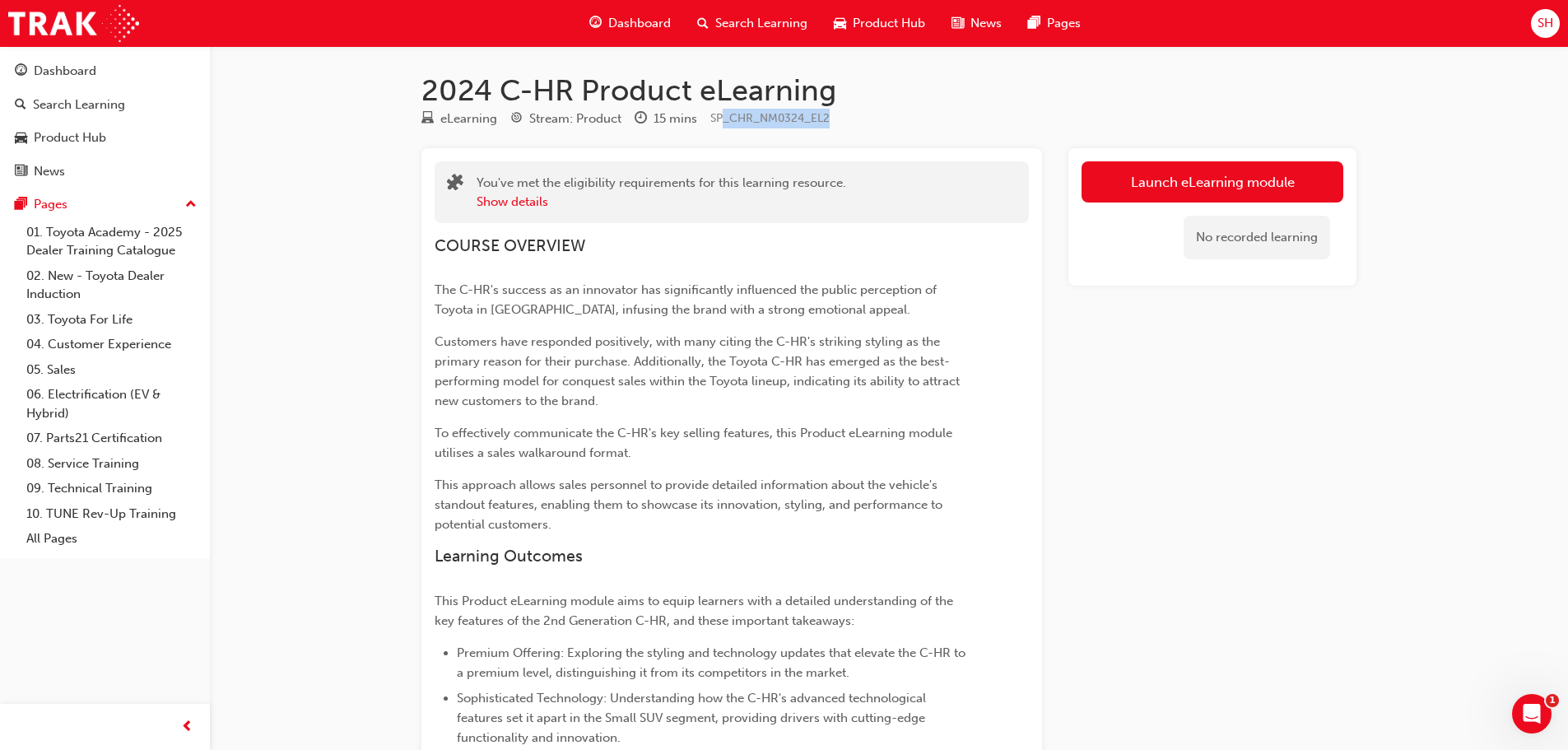
drag, startPoint x: 856, startPoint y: 118, endPoint x: 715, endPoint y: 118, distance: 141.0
click at [715, 118] on div "eLearning Stream: Product 15 mins SP_CHR_NM0324_EL2" at bounding box center [888, 122] width 935 height 28
click at [772, 393] on p "Customers have responded positively, with many citing the C-HR's striking styli…" at bounding box center [702, 371] width 535 height 79
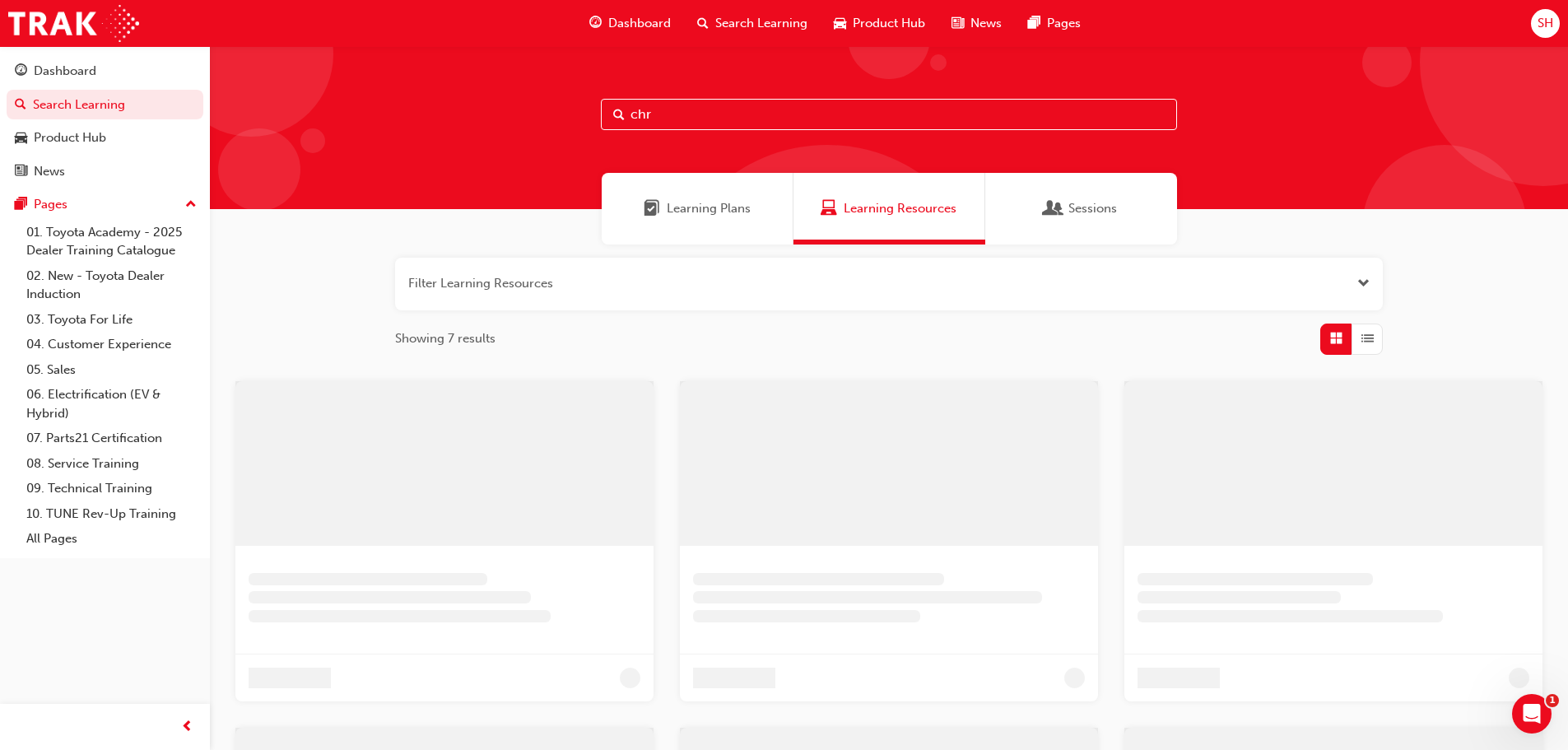
scroll to position [433, 0]
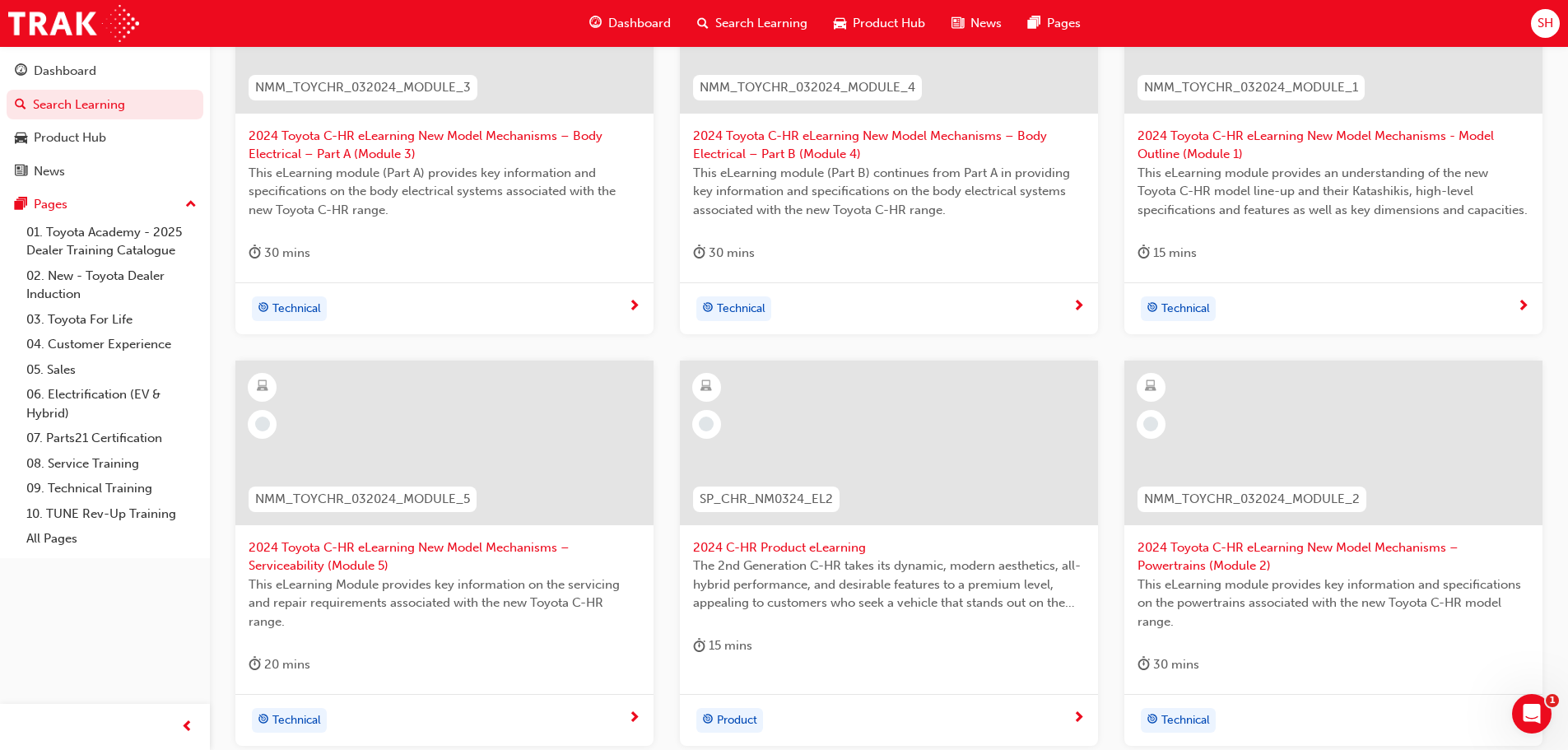
click at [670, 343] on div "NMM_TOYCHR_032024_MODULE_3 2024 Toyota C-HR eLearning New Model Mechanisms – Bo…" at bounding box center [888, 360] width 1333 height 823
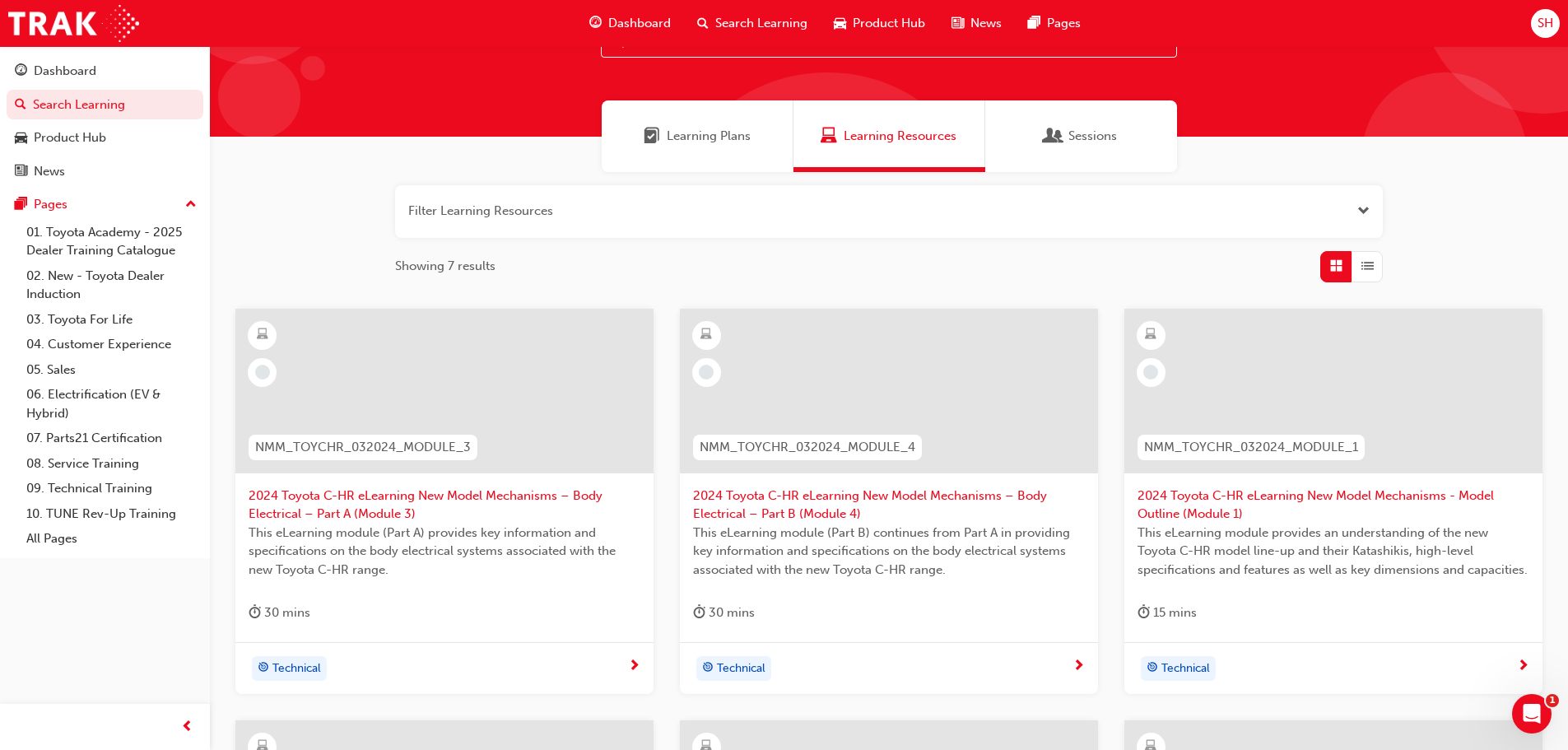
scroll to position [0, 0]
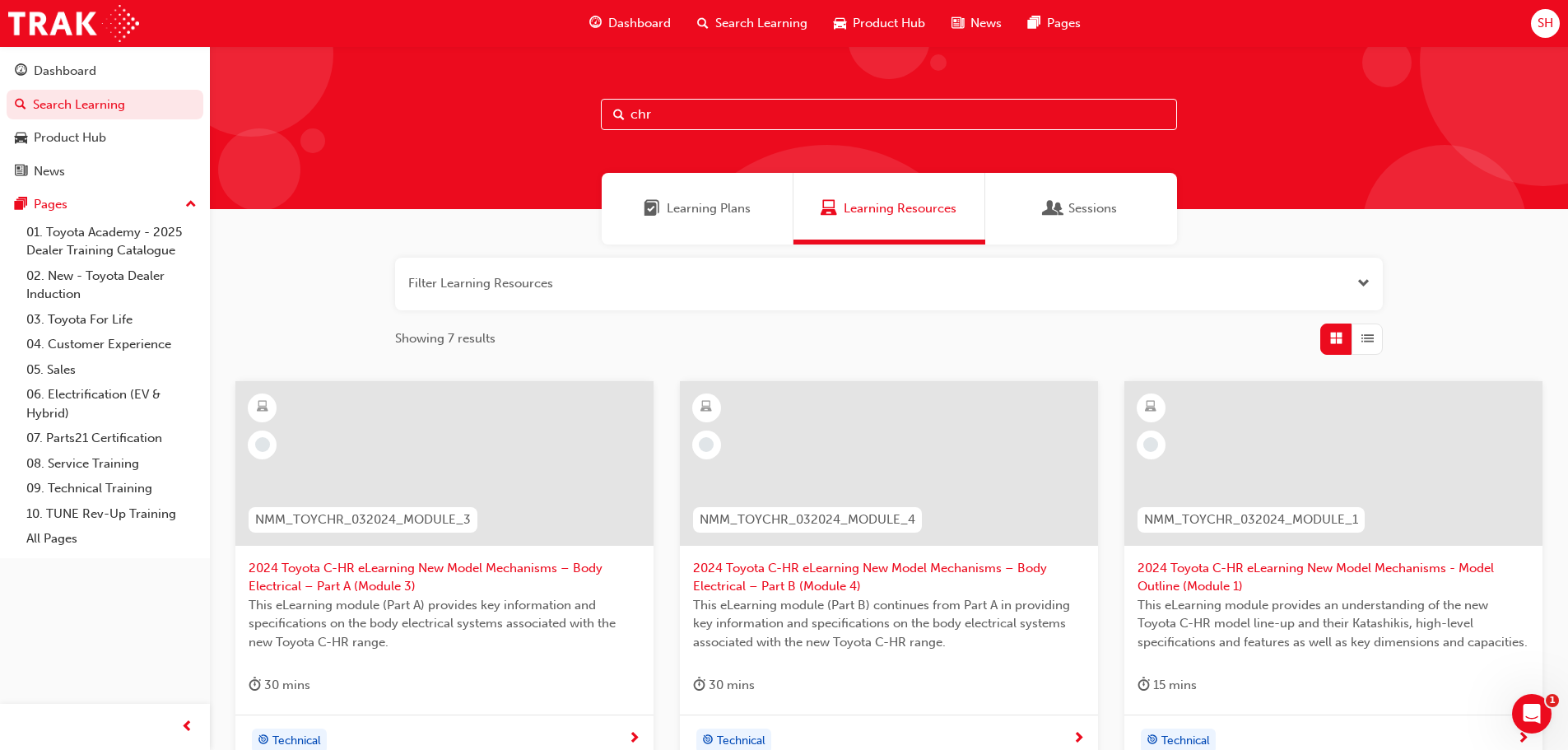
drag, startPoint x: 670, startPoint y: 109, endPoint x: 586, endPoint y: 114, distance: 84.1
click at [590, 114] on div "chr" at bounding box center [888, 127] width 1357 height 163
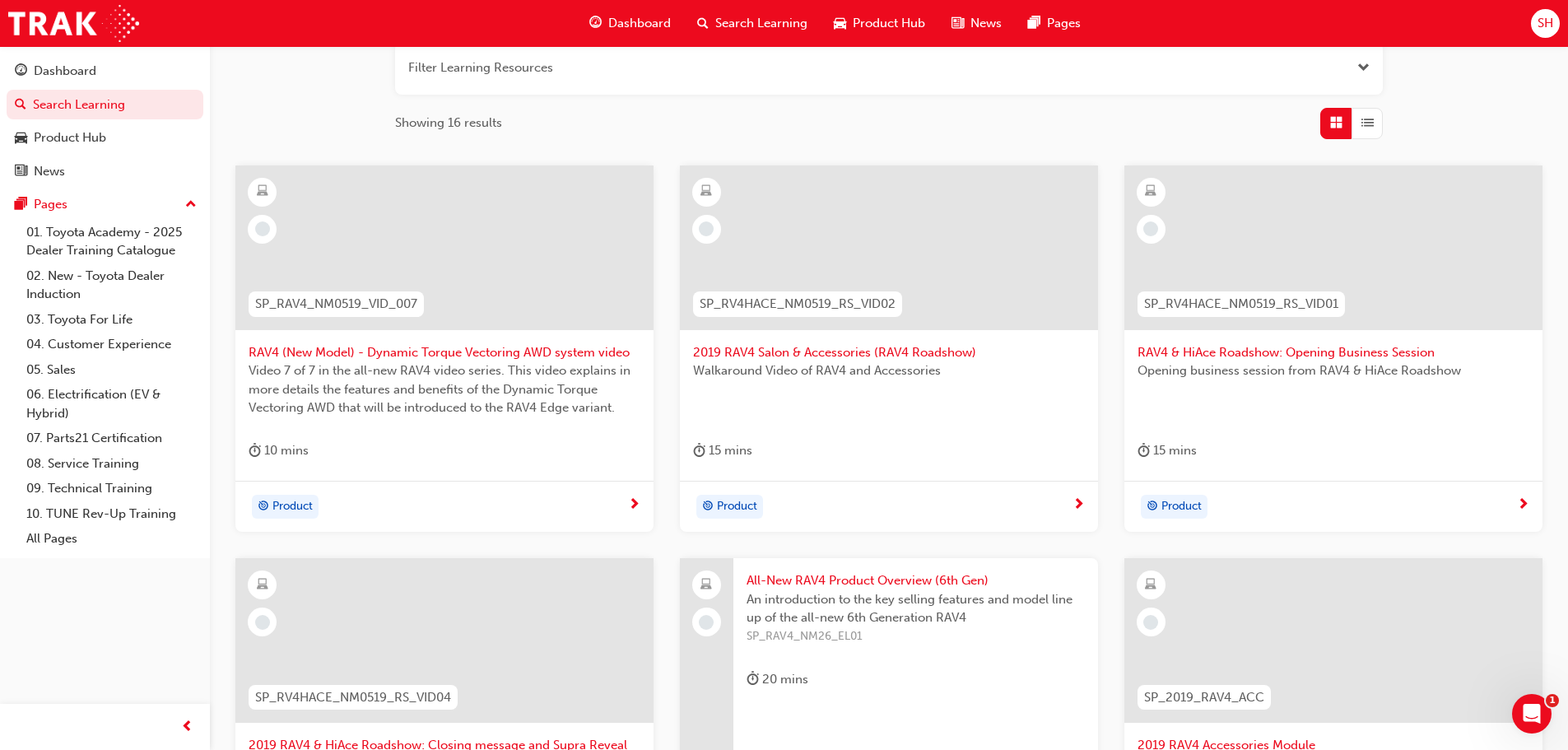
scroll to position [494, 0]
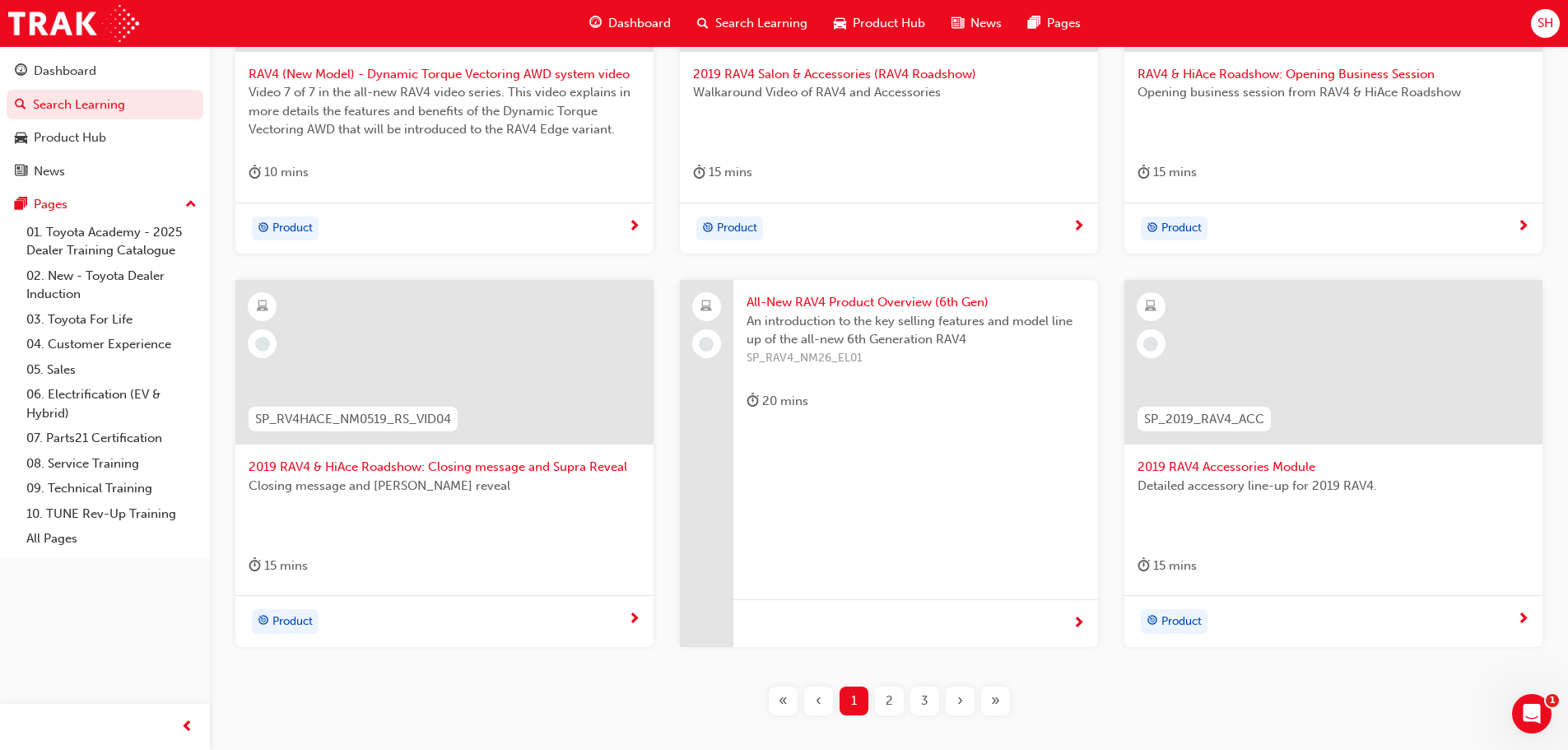
type input "rav4"
click at [884, 709] on div "2" at bounding box center [889, 700] width 29 height 29
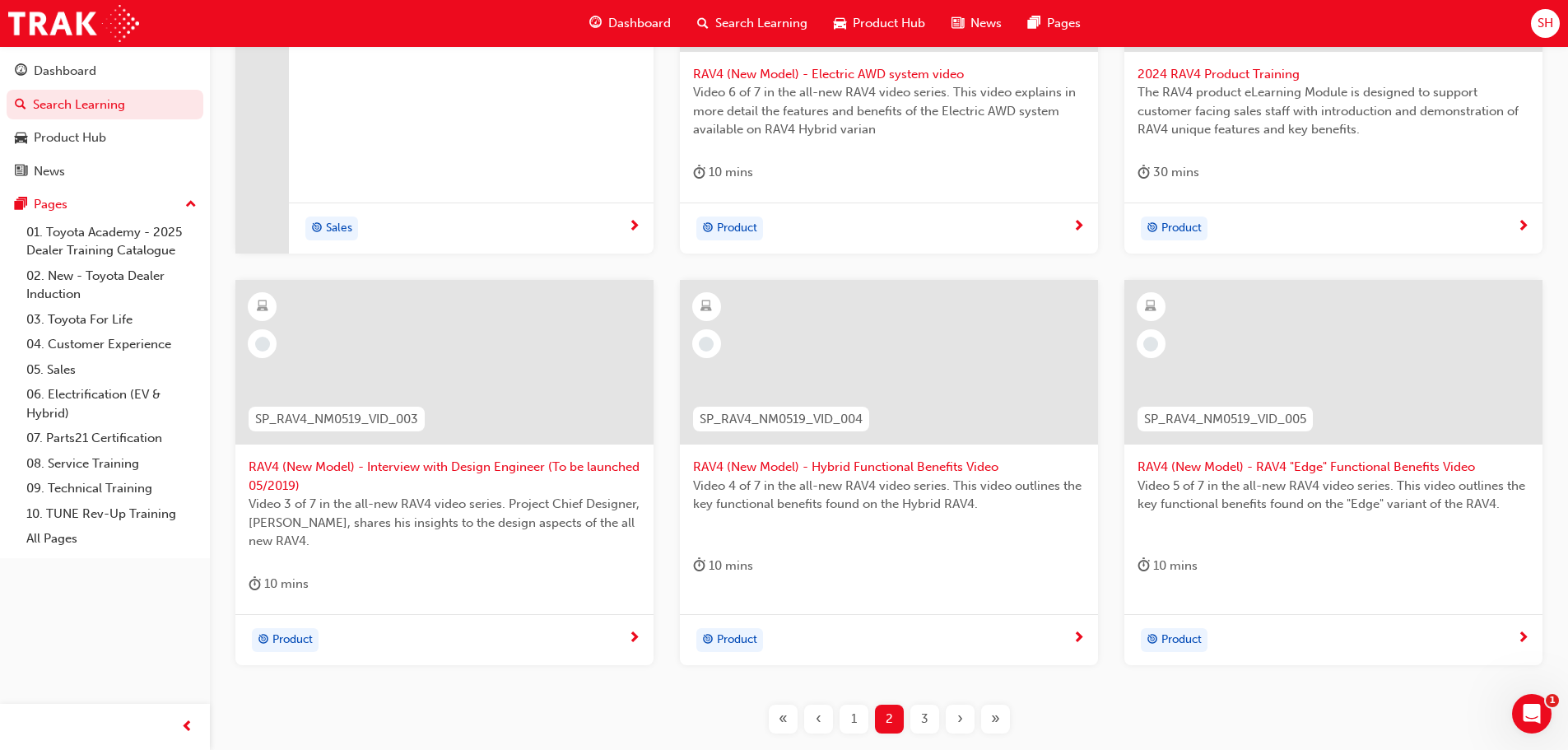
click at [854, 720] on span "1" at bounding box center [854, 720] width 6 height 19
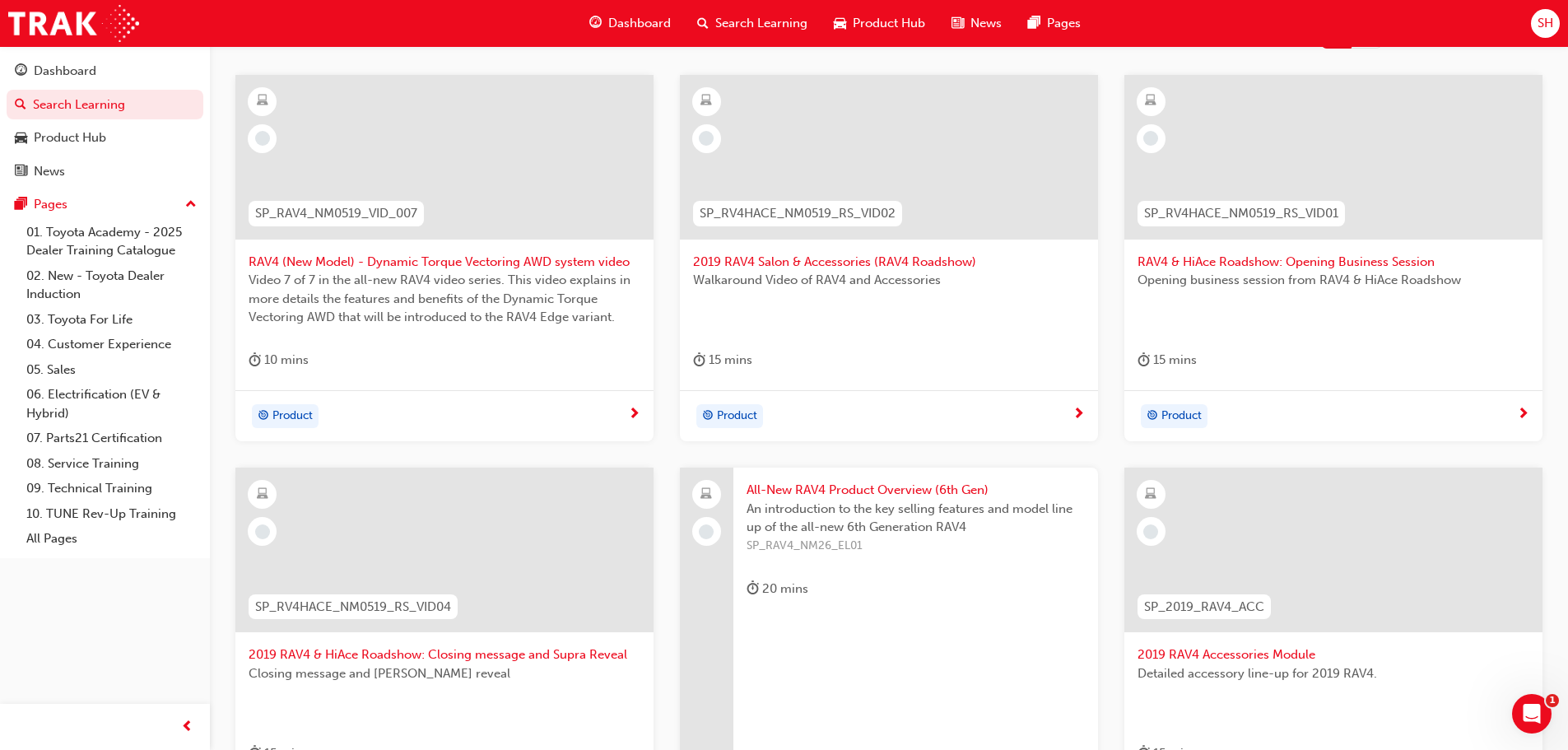
scroll to position [593, 0]
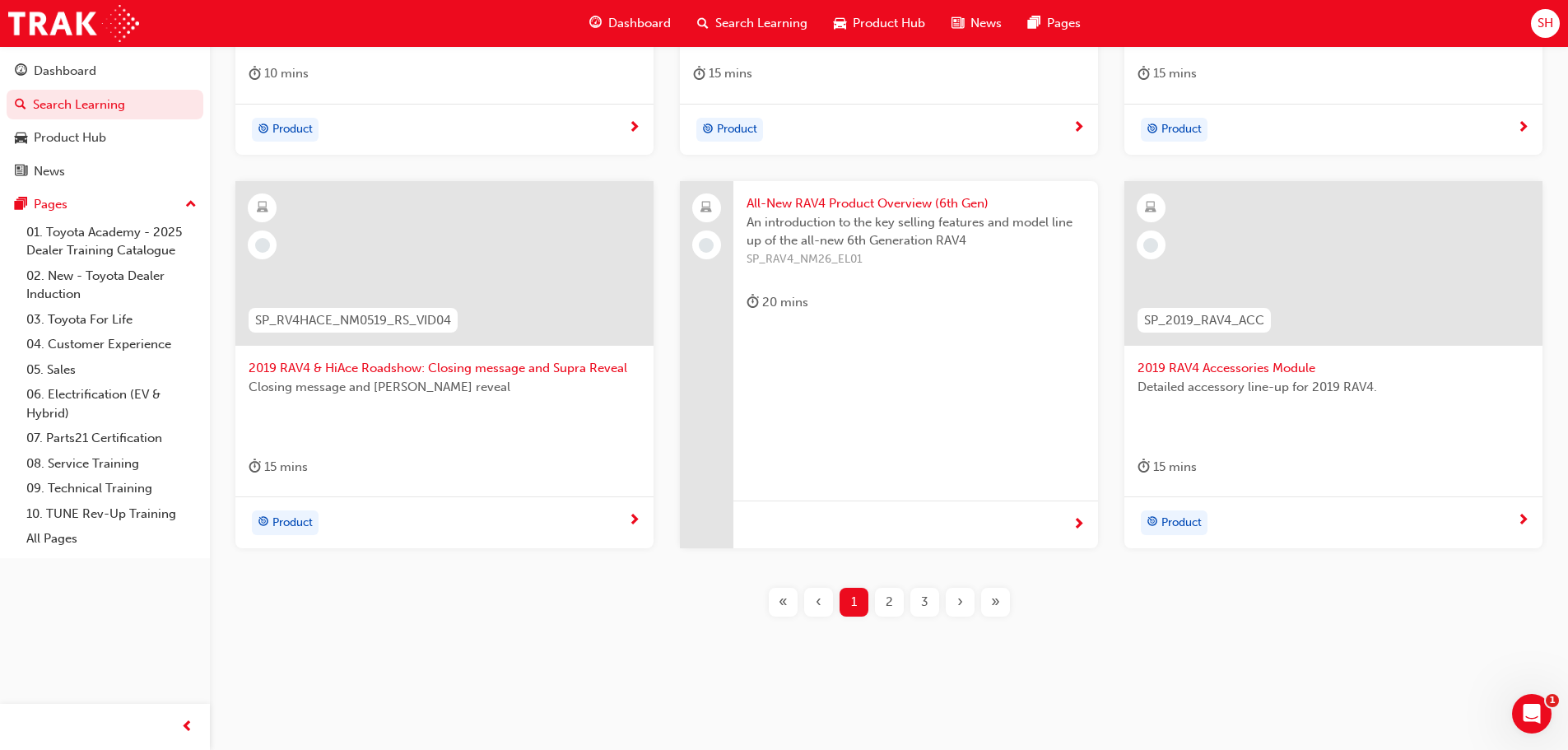
click at [884, 605] on div "2" at bounding box center [889, 602] width 29 height 29
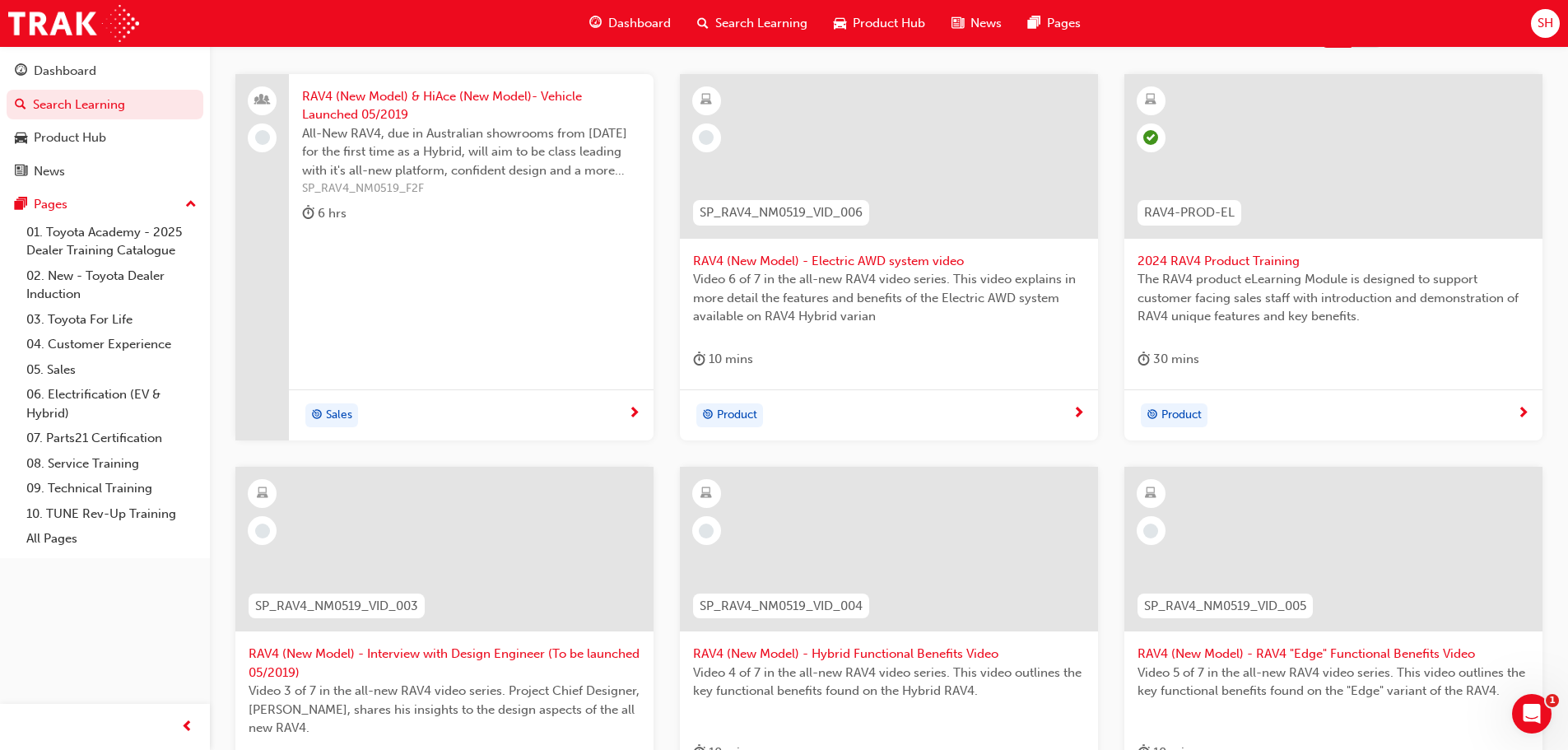
scroll to position [511, 0]
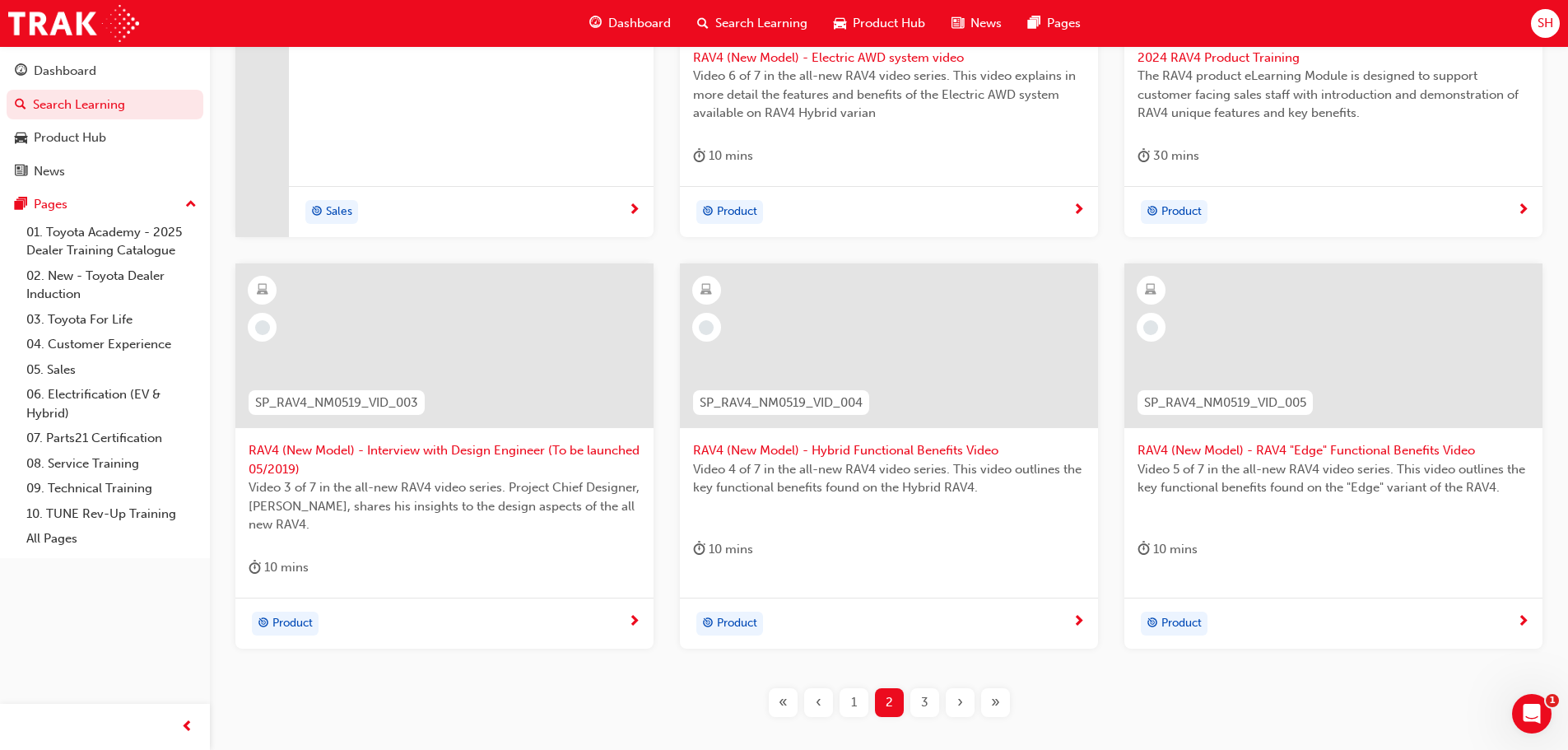
click at [928, 711] on span "3" at bounding box center [925, 702] width 8 height 19
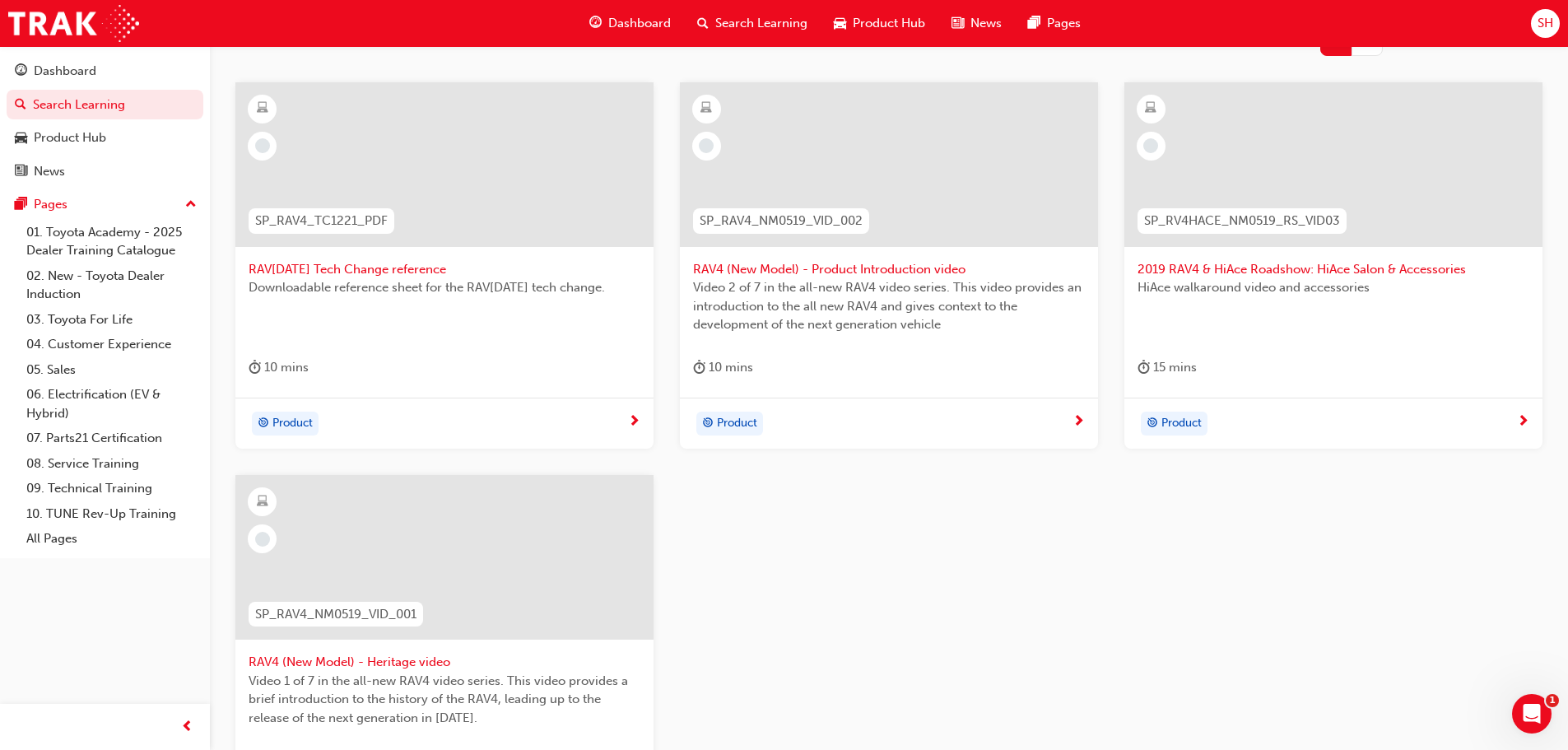
scroll to position [263, 0]
